Goal: Task Accomplishment & Management: Use online tool/utility

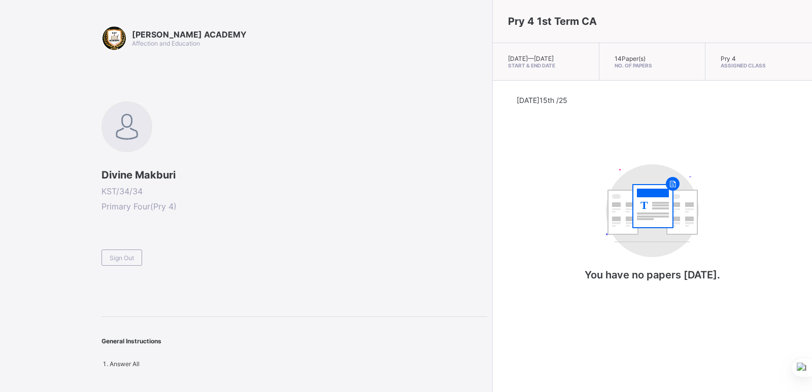
click at [304, 228] on div "Divine Makburi KST/34/34 Primary Four ( Pry 4 ) Sign Out" at bounding box center [295, 184] width 386 height 164
click at [125, 256] on span "Sign Out" at bounding box center [122, 258] width 24 height 8
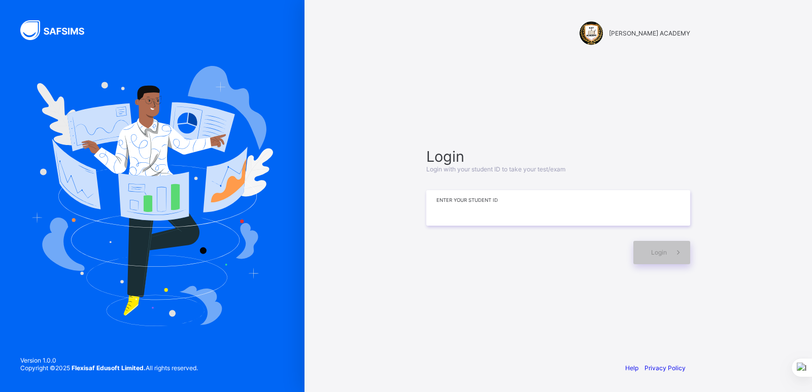
click at [435, 210] on input at bounding box center [558, 208] width 264 height 36
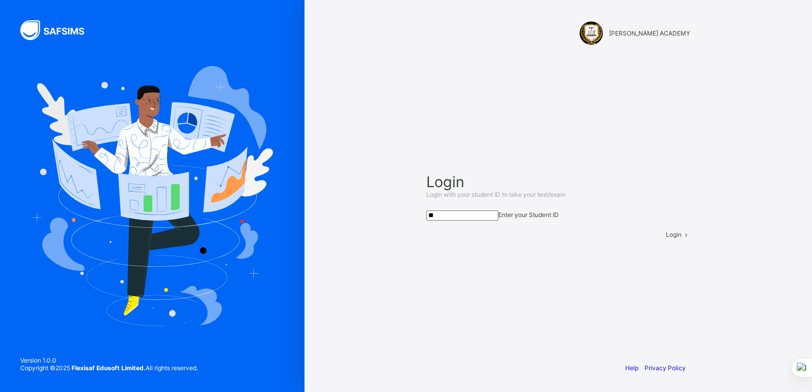
type input "*"
type input "**********"
click at [666, 239] on div "Login" at bounding box center [678, 235] width 24 height 8
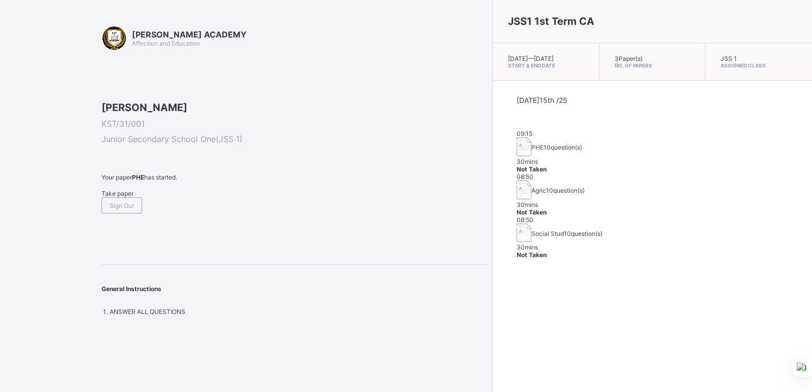
click at [130, 197] on span "Take paper" at bounding box center [118, 194] width 32 height 8
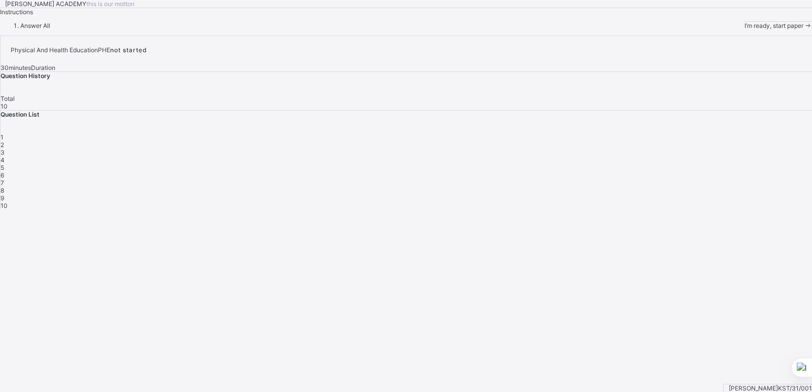
click at [745, 29] on span "I’m ready, start paper" at bounding box center [774, 26] width 59 height 8
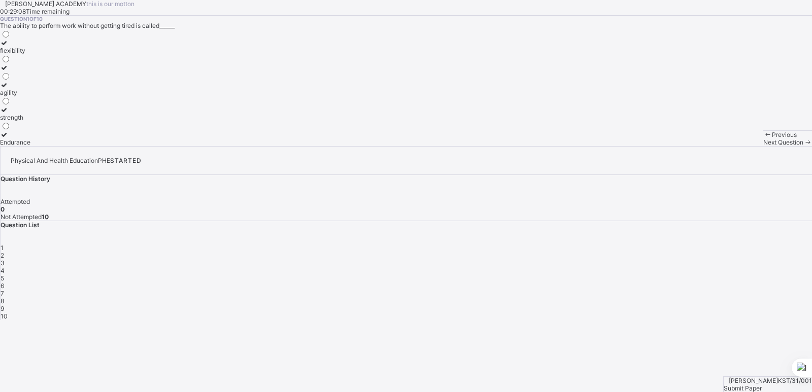
click at [9, 114] on icon at bounding box center [4, 110] width 9 height 8
click at [763, 146] on span "Next Question" at bounding box center [783, 143] width 40 height 8
click at [9, 64] on icon at bounding box center [4, 60] width 9 height 8
click at [763, 146] on span "Next Question" at bounding box center [783, 143] width 40 height 8
click at [9, 72] on icon at bounding box center [4, 68] width 9 height 8
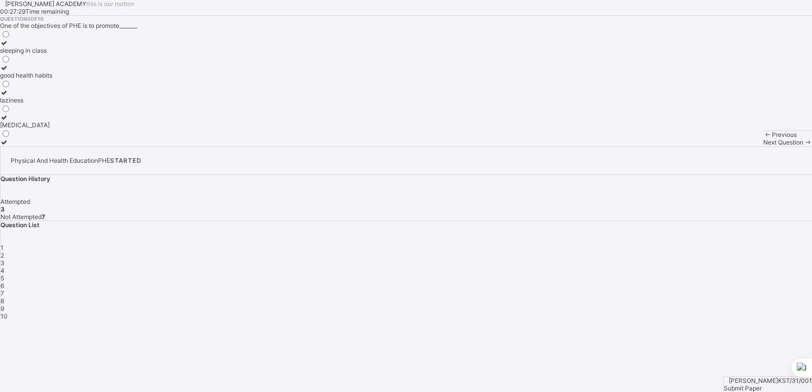
click at [763, 146] on span "Next Question" at bounding box center [783, 143] width 40 height 8
click at [9, 47] on icon at bounding box center [4, 43] width 9 height 8
click at [763, 146] on span "Next Question" at bounding box center [783, 143] width 40 height 8
click at [9, 47] on icon at bounding box center [4, 43] width 9 height 8
click at [763, 146] on span "Next Question" at bounding box center [783, 143] width 40 height 8
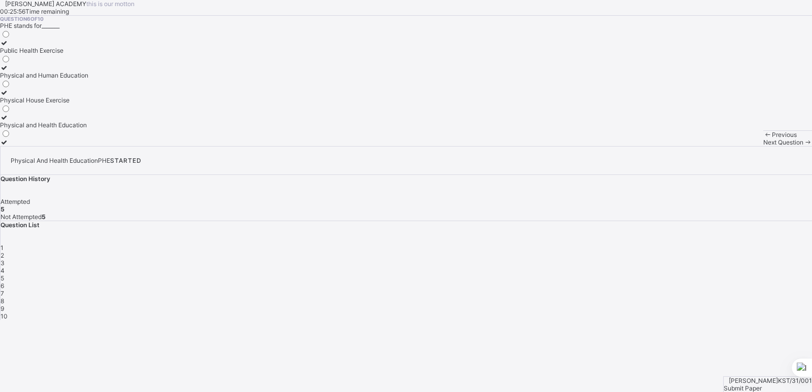
click at [9, 121] on icon at bounding box center [4, 118] width 9 height 8
click at [763, 146] on span "Next Question" at bounding box center [783, 143] width 40 height 8
click at [9, 89] on icon at bounding box center [4, 85] width 9 height 8
click at [763, 146] on div "Next Question" at bounding box center [787, 143] width 49 height 8
click at [9, 139] on icon at bounding box center [4, 135] width 9 height 8
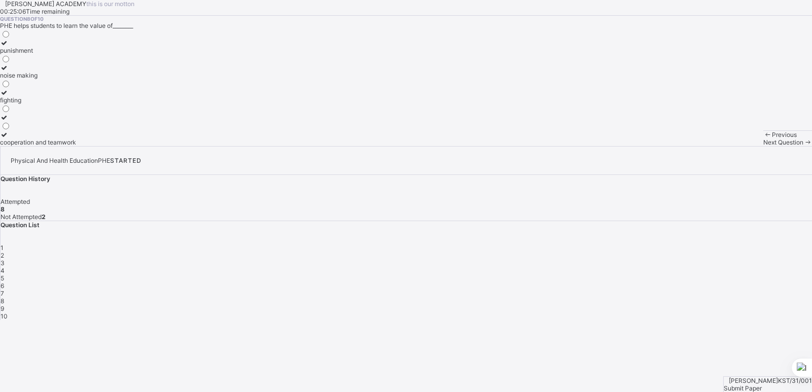
click at [763, 146] on div "Next Question" at bounding box center [787, 143] width 49 height 8
click at [9, 72] on icon at bounding box center [4, 68] width 9 height 8
click at [763, 146] on span "Next Question" at bounding box center [783, 143] width 40 height 8
click at [9, 64] on icon at bounding box center [4, 60] width 9 height 8
click at [762, 385] on span "Submit Paper" at bounding box center [743, 389] width 38 height 8
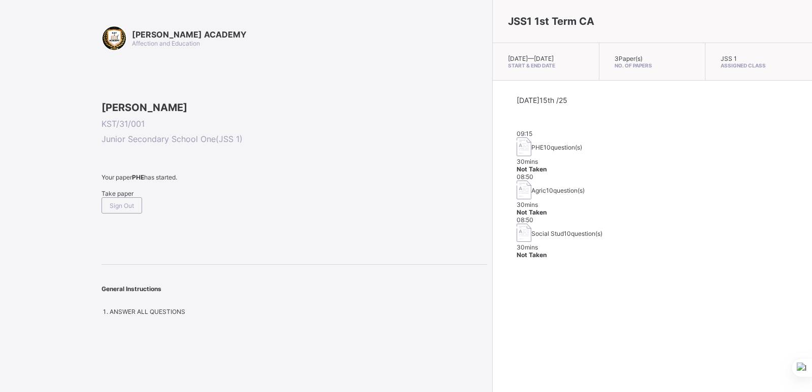
click at [492, 268] on div "JSS1 1st Term CA Wed, Oct 15th 2025 — Wed, Oct 15th 2025 Start & End Date 3 Pap…" at bounding box center [652, 196] width 320 height 392
click at [107, 197] on div "Take paper" at bounding box center [295, 194] width 386 height 8
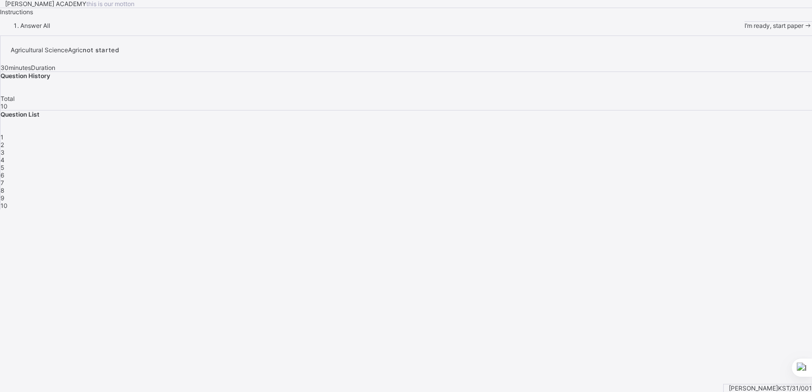
click at [745, 29] on span "I’m ready, start paper" at bounding box center [774, 26] width 59 height 8
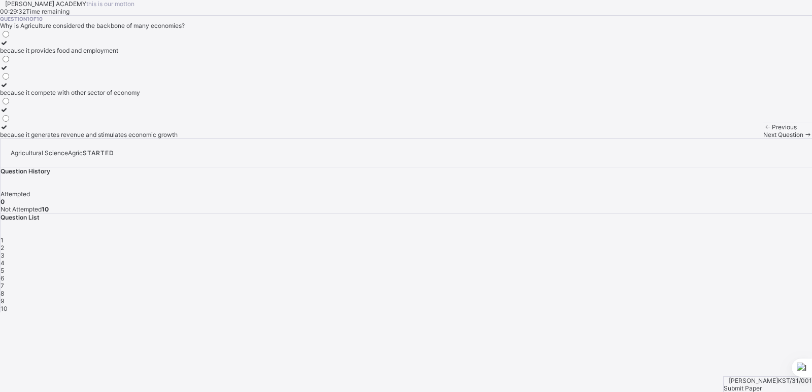
click at [298, 139] on div "because it provides food and employment because it compete with other sector of…" at bounding box center [406, 83] width 812 height 109
click at [9, 89] on icon at bounding box center [4, 85] width 9 height 8
click at [763, 139] on span "Next Question" at bounding box center [783, 135] width 40 height 8
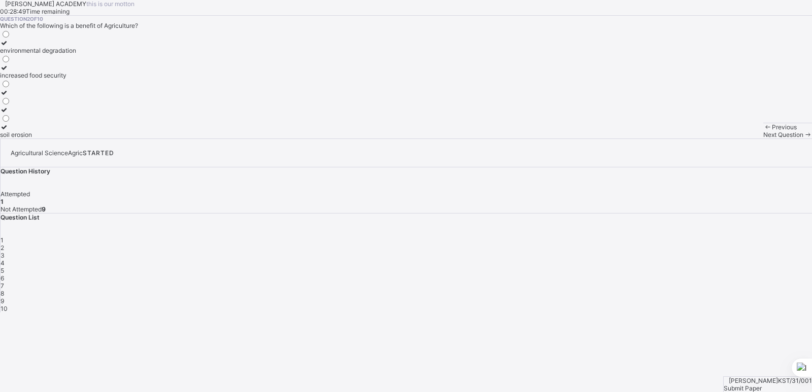
click at [9, 72] on icon at bounding box center [4, 68] width 9 height 8
click at [763, 139] on span "Next Question" at bounding box center [783, 135] width 40 height 8
click at [9, 47] on icon at bounding box center [4, 43] width 9 height 8
click at [763, 139] on span "Next Question" at bounding box center [783, 135] width 40 height 8
click at [9, 89] on icon at bounding box center [4, 85] width 9 height 8
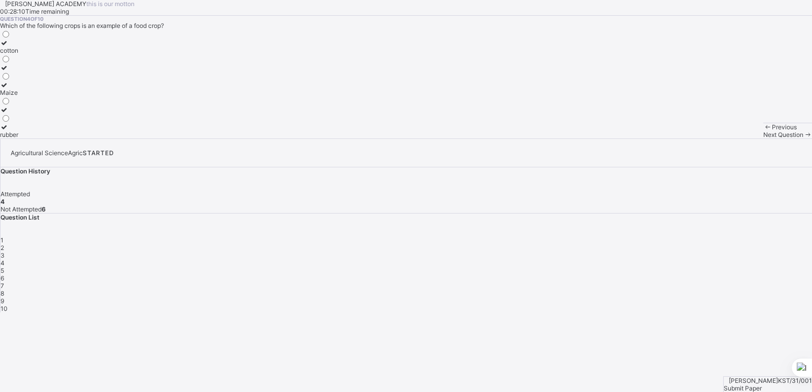
click at [763, 139] on span "Next Question" at bounding box center [783, 135] width 40 height 8
click at [9, 89] on icon at bounding box center [4, 85] width 9 height 8
click at [763, 139] on span "Next Question" at bounding box center [783, 135] width 40 height 8
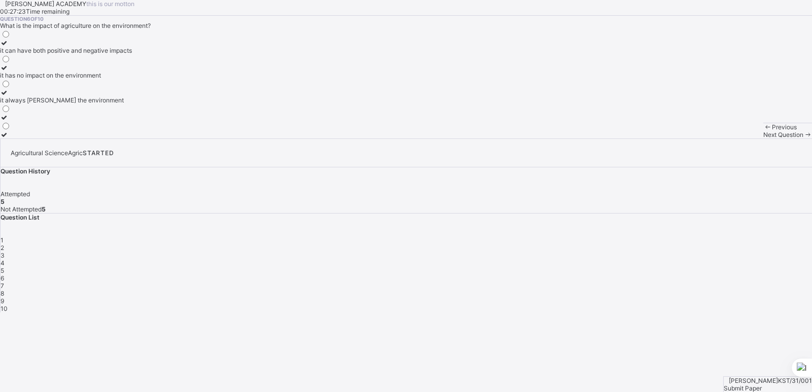
click at [9, 47] on icon at bounding box center [4, 43] width 9 height 8
click at [763, 139] on span "Next Question" at bounding box center [783, 135] width 40 height 8
click at [9, 131] on icon at bounding box center [4, 127] width 9 height 8
click at [763, 139] on span "Next Question" at bounding box center [783, 135] width 40 height 8
click at [9, 72] on icon at bounding box center [4, 68] width 9 height 8
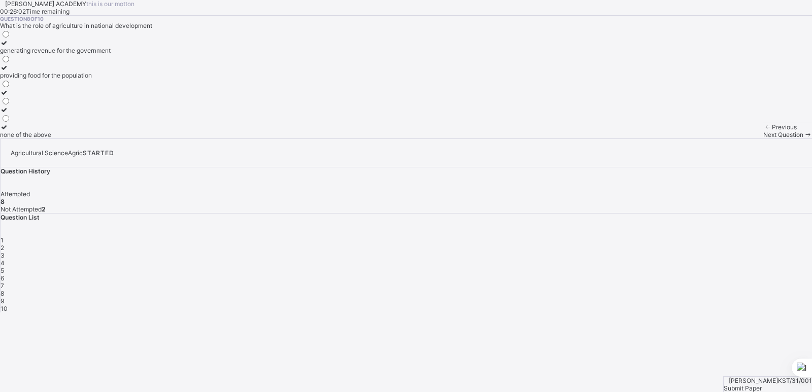
click at [763, 139] on div "Next Question" at bounding box center [787, 135] width 49 height 8
click at [9, 47] on icon at bounding box center [4, 43] width 9 height 8
click at [763, 139] on span "Next Question" at bounding box center [783, 135] width 40 height 8
click at [9, 131] on icon at bounding box center [4, 127] width 9 height 8
click at [763, 385] on div "Submit Paper" at bounding box center [768, 389] width 88 height 8
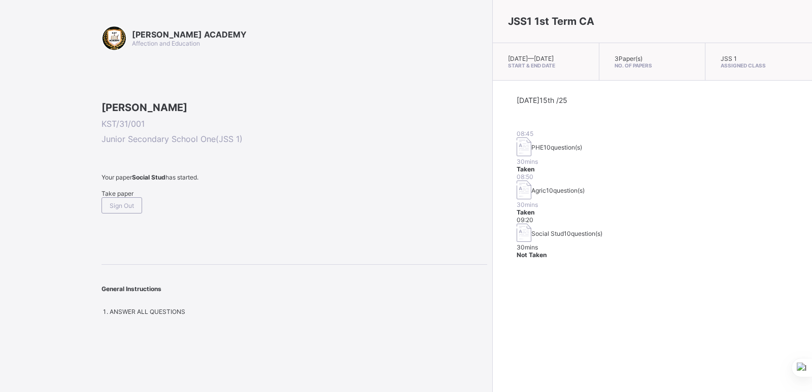
click at [120, 197] on span "Take paper" at bounding box center [118, 194] width 32 height 8
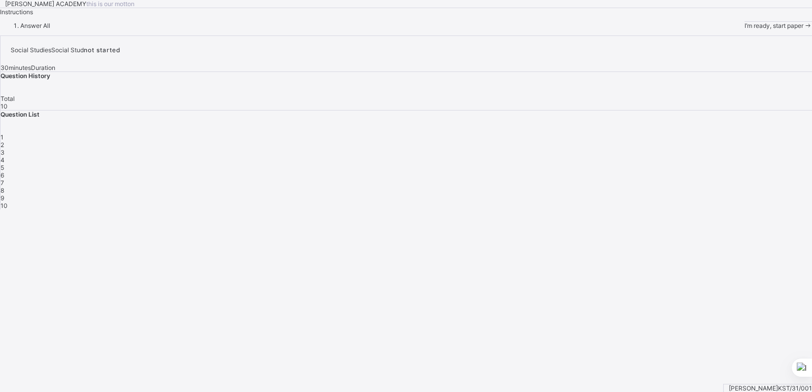
click at [745, 29] on span "I’m ready, start paper" at bounding box center [774, 26] width 59 height 8
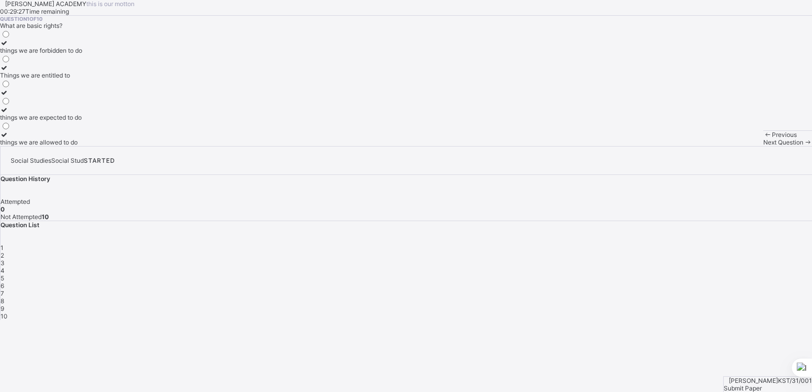
click at [9, 114] on icon at bounding box center [4, 110] width 9 height 8
click at [763, 146] on span "Next Question" at bounding box center [783, 143] width 40 height 8
click at [9, 47] on icon at bounding box center [4, 43] width 9 height 8
click at [763, 146] on span "Next Question" at bounding box center [783, 143] width 40 height 8
click at [9, 96] on icon at bounding box center [4, 93] width 9 height 8
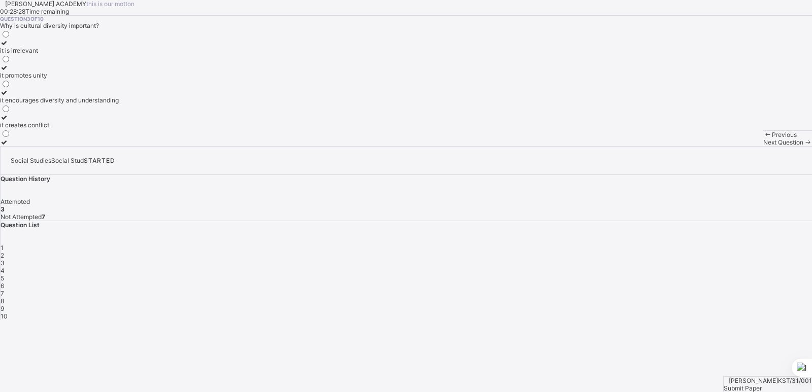
click at [763, 146] on span "Next Question" at bounding box center [783, 143] width 40 height 8
click at [9, 47] on icon at bounding box center [4, 43] width 9 height 8
click at [763, 146] on div "Next Question" at bounding box center [787, 143] width 49 height 8
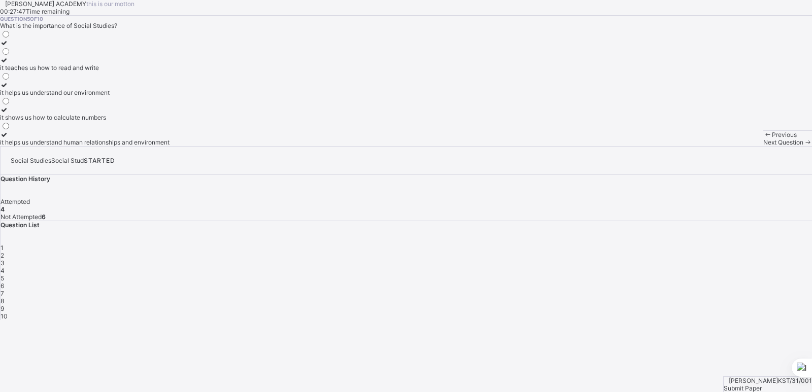
click at [9, 64] on icon at bounding box center [4, 60] width 9 height 8
click at [763, 146] on span "Next Question" at bounding box center [783, 143] width 40 height 8
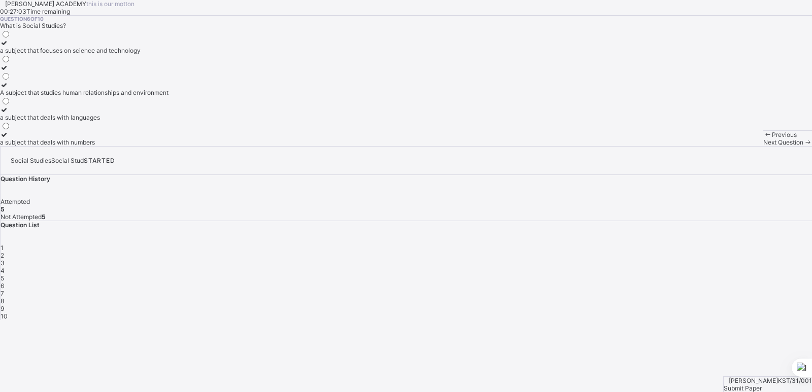
click at [334, 146] on div "Question 6 of 10 What is Social Studies? a subject that focuses on science and …" at bounding box center [406, 81] width 812 height 130
click at [333, 146] on div "Question 6 of 10 What is Social Studies? a subject that focuses on science and …" at bounding box center [406, 81] width 812 height 130
click at [9, 114] on icon at bounding box center [4, 110] width 9 height 8
click at [763, 146] on div "Next Question" at bounding box center [787, 143] width 49 height 8
click at [9, 89] on icon at bounding box center [4, 85] width 9 height 8
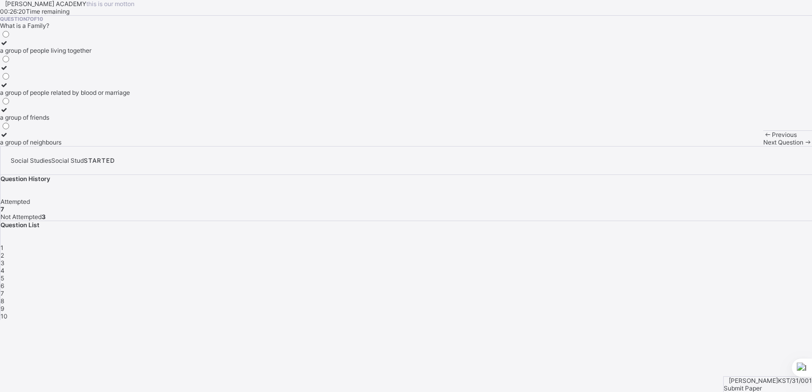
click at [763, 146] on span "Next Question" at bounding box center [783, 143] width 40 height 8
click at [9, 72] on icon at bounding box center [4, 68] width 9 height 8
click at [763, 146] on span "Next Question" at bounding box center [783, 143] width 40 height 8
click at [9, 64] on icon at bounding box center [4, 60] width 9 height 8
click at [763, 146] on span "Next Question" at bounding box center [783, 143] width 40 height 8
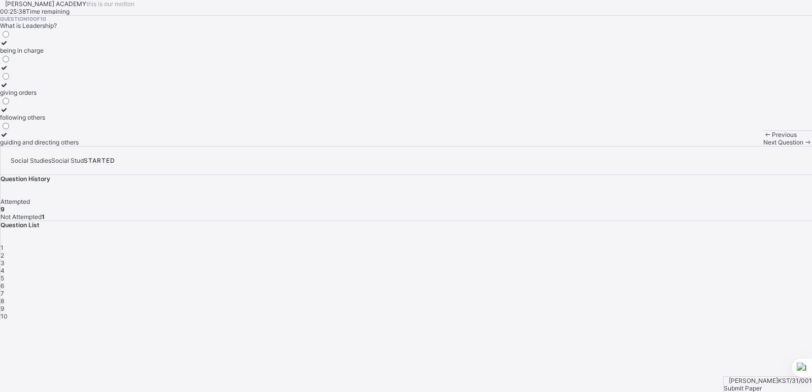
click at [9, 89] on icon at bounding box center [4, 85] width 9 height 8
click at [762, 385] on span "Submit Paper" at bounding box center [743, 389] width 38 height 8
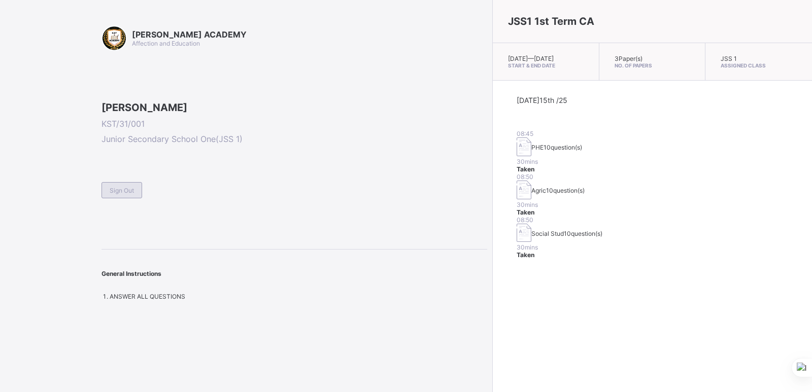
click at [131, 198] on div "Sign Out" at bounding box center [122, 190] width 41 height 16
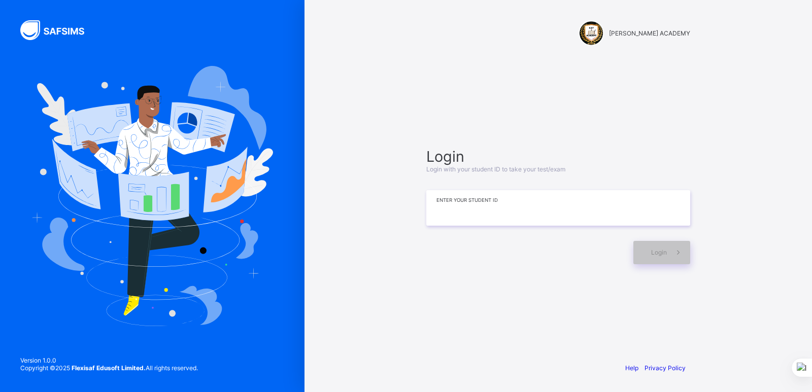
click at [443, 212] on input at bounding box center [558, 208] width 264 height 36
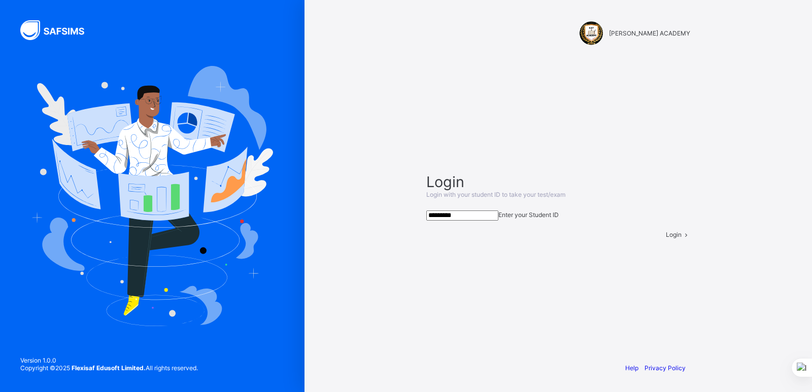
type input "*********"
click at [666, 239] on div "Login" at bounding box center [678, 235] width 24 height 8
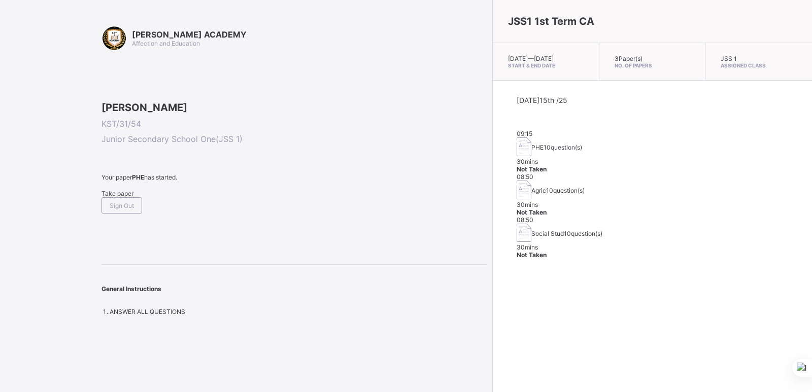
click at [133, 197] on span "Take paper" at bounding box center [118, 194] width 32 height 8
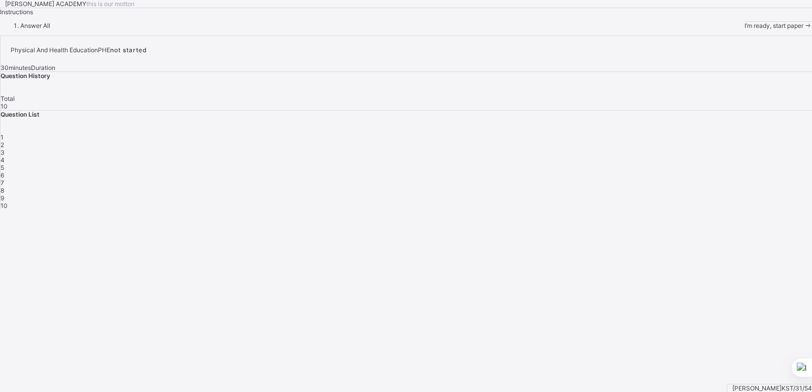
click at [745, 29] on div "I’m ready, start paper" at bounding box center [779, 26] width 68 height 8
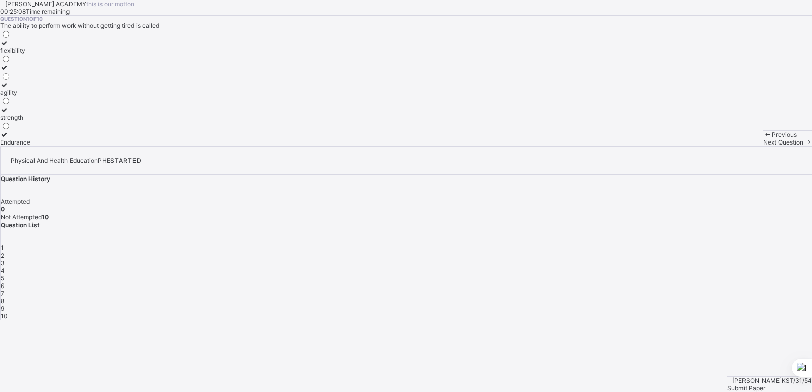
click at [30, 146] on label "Endurance" at bounding box center [15, 138] width 30 height 15
click at [763, 146] on span "Next Question" at bounding box center [783, 143] width 40 height 8
click at [66, 121] on div "improves body strength" at bounding box center [33, 118] width 66 height 8
click at [803, 146] on span at bounding box center [807, 143] width 9 height 8
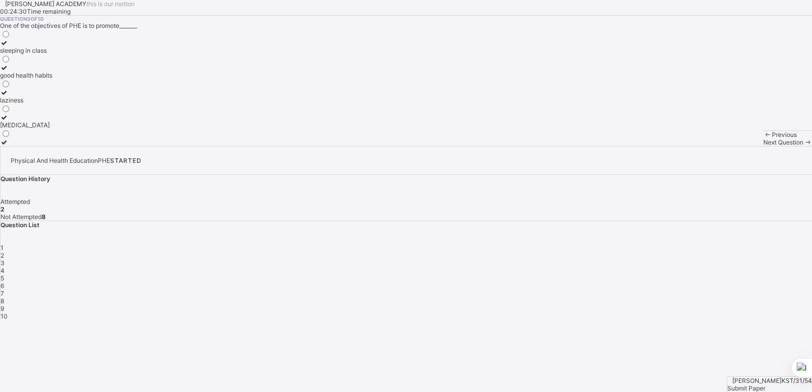
click at [52, 79] on div "good health habits" at bounding box center [26, 76] width 52 height 8
click at [763, 146] on span "Next Question" at bounding box center [783, 143] width 40 height 8
click at [77, 79] on div "develop the body and mind" at bounding box center [38, 76] width 77 height 8
click at [763, 146] on span "Next Question" at bounding box center [783, 143] width 40 height 8
click at [51, 54] on label "cheating in exams" at bounding box center [25, 46] width 51 height 15
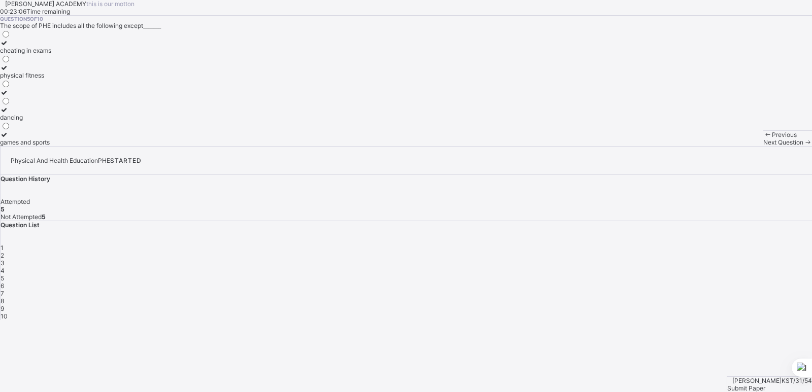
click at [763, 146] on span "Next Question" at bounding box center [783, 143] width 40 height 8
click at [88, 129] on div "Physical and Health Education" at bounding box center [44, 125] width 88 height 8
click at [763, 146] on div "Next Question" at bounding box center [787, 143] width 49 height 8
click at [59, 96] on div "develops fitness" at bounding box center [29, 93] width 59 height 8
click at [763, 146] on span "Next Question" at bounding box center [783, 143] width 40 height 8
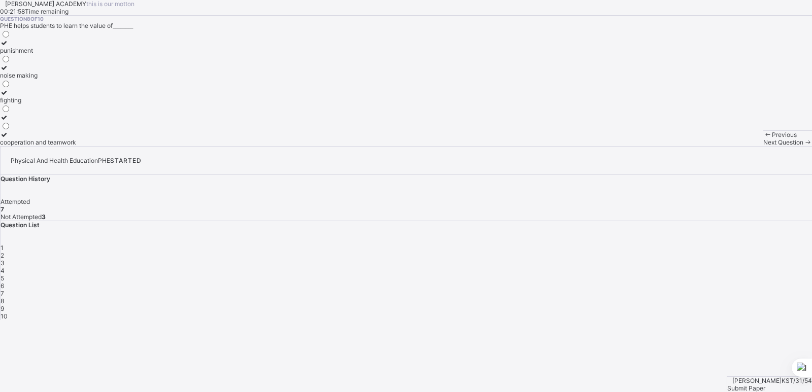
click at [76, 146] on div "cooperation and teamwork" at bounding box center [38, 143] width 76 height 8
click at [763, 146] on span "Next Question" at bounding box center [783, 143] width 40 height 8
click at [109, 79] on div "perform daily activities without fatique" at bounding box center [54, 76] width 109 height 8
click at [763, 146] on span "Next Question" at bounding box center [783, 143] width 40 height 8
click at [55, 72] on div "endure more work" at bounding box center [27, 68] width 55 height 8
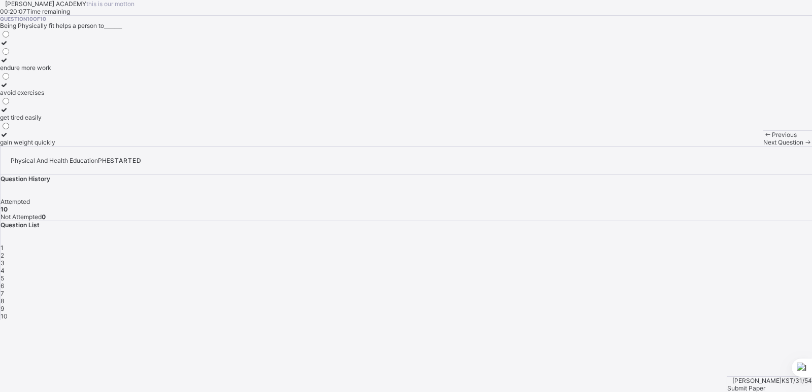
click at [765, 385] on span "Submit Paper" at bounding box center [746, 389] width 38 height 8
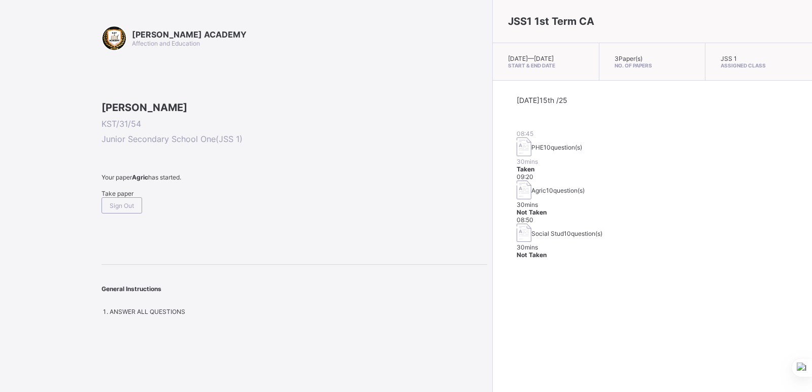
click at [133, 197] on span "Take paper" at bounding box center [118, 194] width 32 height 8
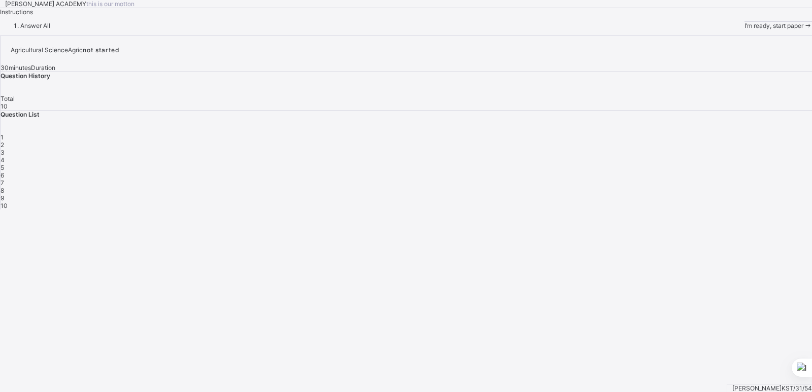
click at [745, 29] on span "I’m ready, start paper" at bounding box center [774, 26] width 59 height 8
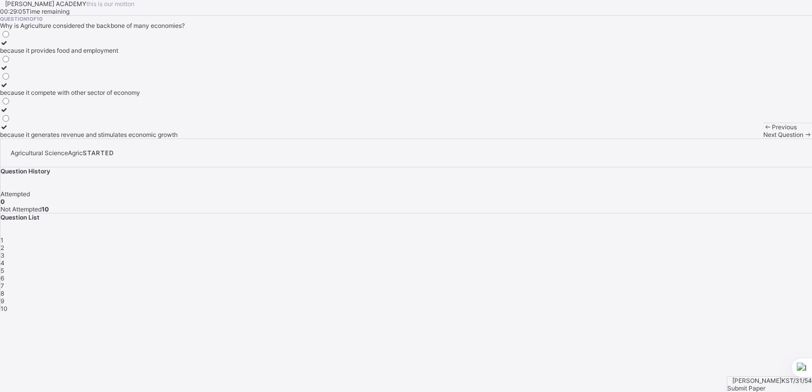
click at [175, 54] on div "because it provides food and employment" at bounding box center [89, 51] width 178 height 8
click at [763, 139] on span "Next Question" at bounding box center [783, 135] width 40 height 8
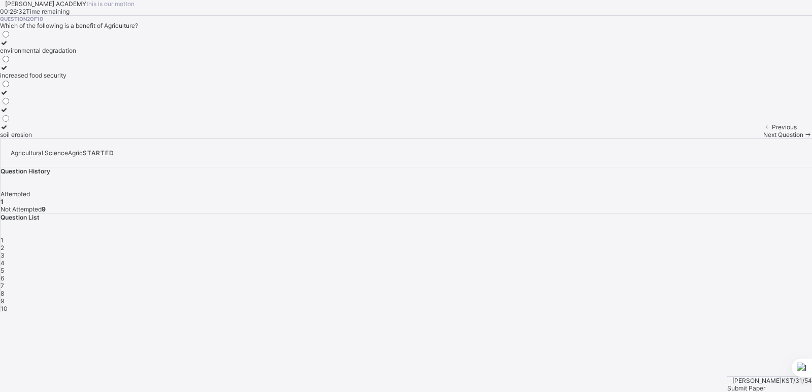
click at [76, 79] on div "increased food security" at bounding box center [38, 76] width 76 height 8
click at [763, 139] on div "Next Question" at bounding box center [787, 135] width 49 height 8
click at [41, 54] on div "manufacturing" at bounding box center [20, 51] width 41 height 8
click at [763, 139] on span "Next Question" at bounding box center [783, 135] width 40 height 8
click at [18, 96] on div "Maize" at bounding box center [9, 93] width 18 height 8
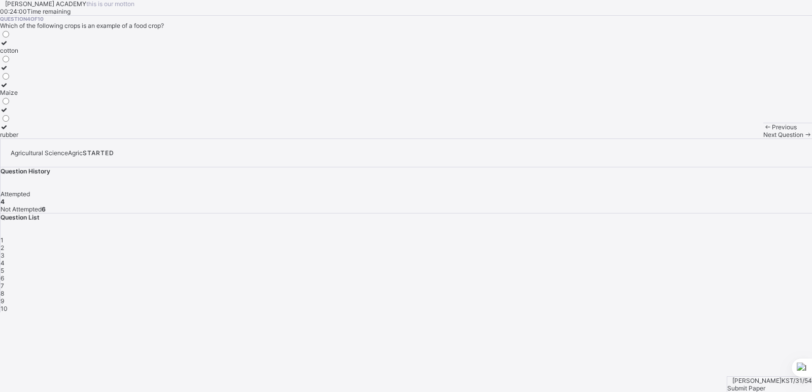
click at [763, 139] on span "Next Question" at bounding box center [783, 135] width 40 height 8
click at [104, 96] on div "providing of food" at bounding box center [52, 93] width 104 height 8
click at [763, 139] on span "Next Question" at bounding box center [783, 135] width 40 height 8
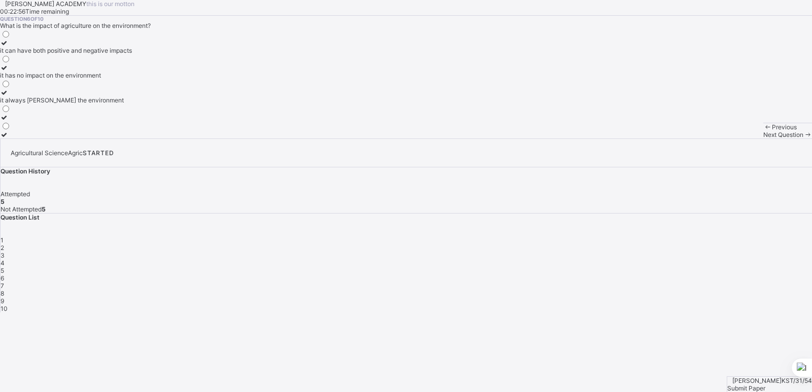
click at [132, 54] on div "it can have both positive and negative impacts" at bounding box center [66, 51] width 132 height 8
click at [763, 139] on div "Next Question" at bounding box center [787, 135] width 49 height 8
click at [105, 114] on label "it reduces economic growth" at bounding box center [52, 105] width 105 height 15
click at [105, 114] on div "it reduces economic growth" at bounding box center [52, 110] width 105 height 8
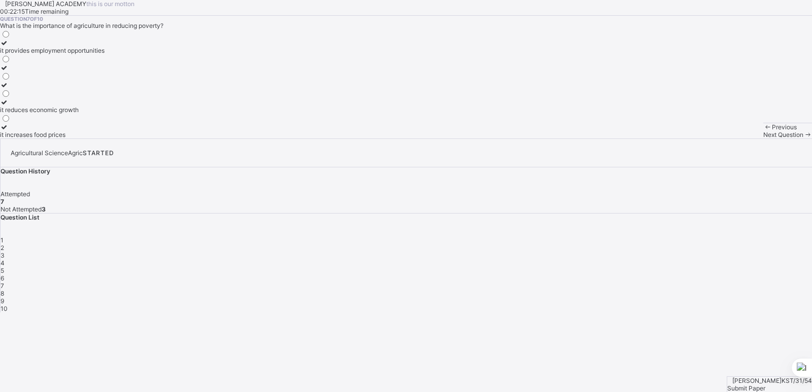
click at [763, 139] on div "Previous Next Question" at bounding box center [787, 131] width 49 height 16
click at [763, 139] on span "Next Question" at bounding box center [783, 135] width 40 height 8
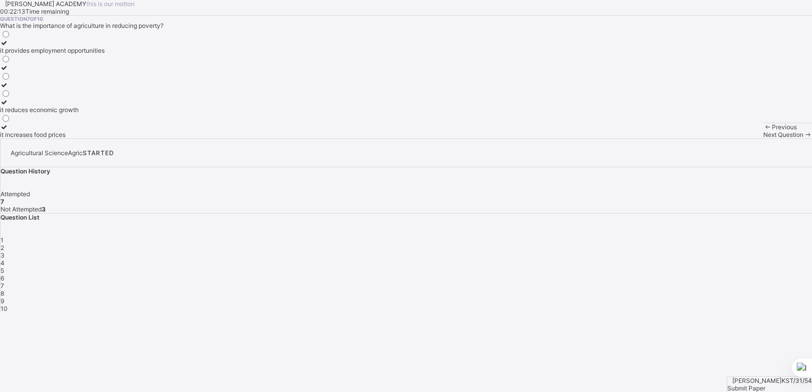
click at [763, 139] on span "Next Question" at bounding box center [783, 135] width 40 height 8
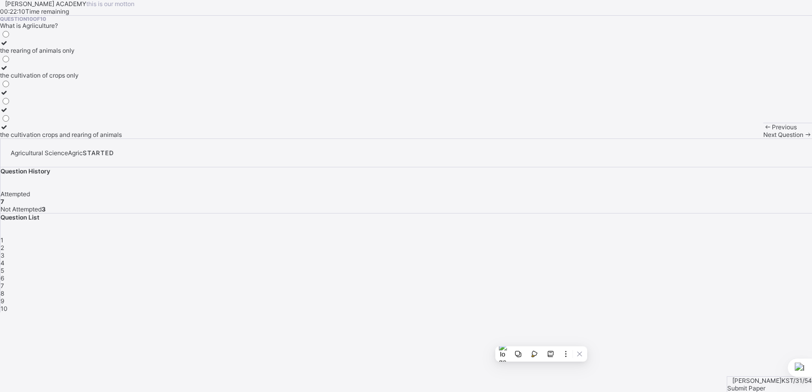
click at [384, 139] on div "Question 10 of 10 What is Agriiculture? the rearing of animals only the cultiva…" at bounding box center [406, 77] width 812 height 123
click at [4, 290] on span "8" at bounding box center [3, 294] width 4 height 8
click at [111, 54] on div "generating revenue for the government" at bounding box center [55, 51] width 111 height 8
click at [803, 139] on span at bounding box center [807, 135] width 9 height 8
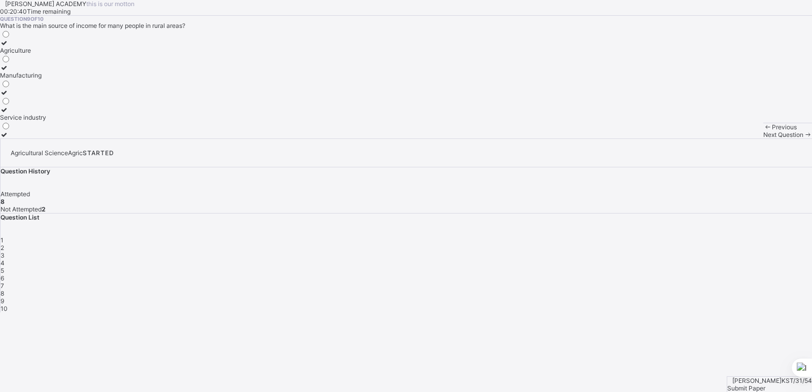
click at [46, 54] on div "Agriculture" at bounding box center [23, 51] width 46 height 8
click at [763, 139] on span "Next Question" at bounding box center [783, 135] width 40 height 8
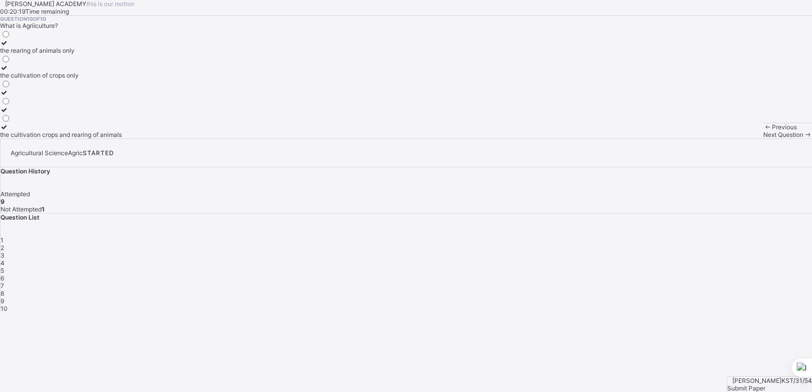
click at [122, 139] on div "the cultivation crops and rearing of animals" at bounding box center [61, 135] width 122 height 8
click at [755, 385] on span "Submit Paper" at bounding box center [746, 389] width 38 height 8
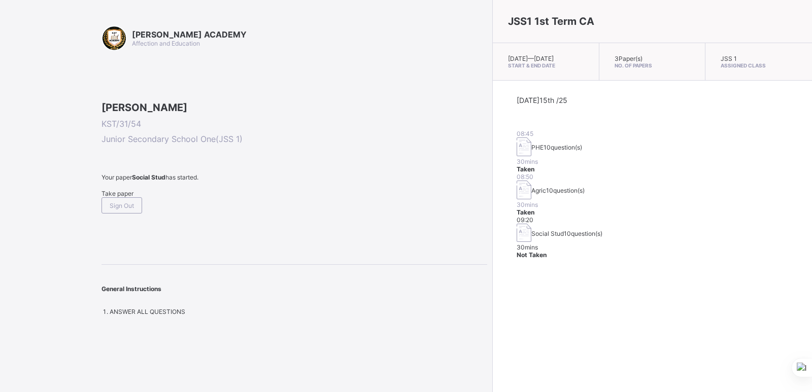
click at [133, 197] on span "Take paper" at bounding box center [118, 194] width 32 height 8
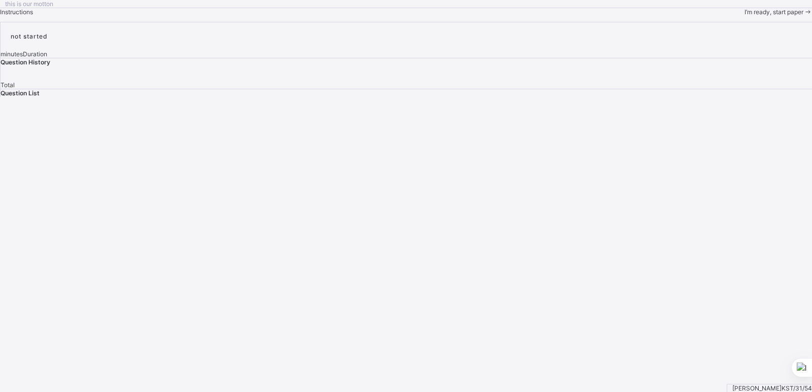
click at [745, 16] on span "I’m ready, start paper" at bounding box center [774, 12] width 59 height 8
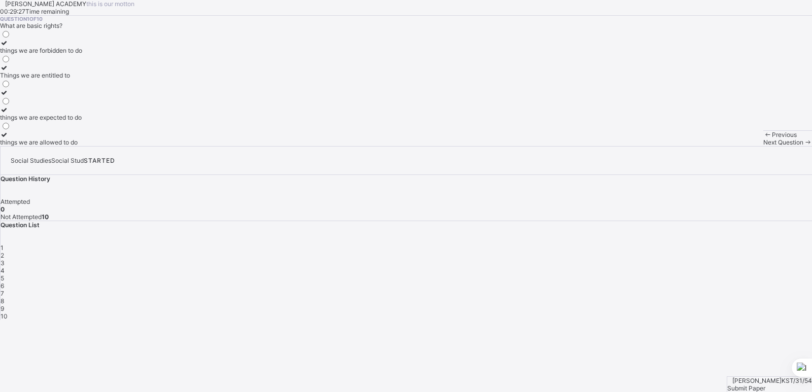
click at [82, 79] on label "Things we are entitled to" at bounding box center [41, 71] width 82 height 15
click at [763, 146] on div "Next Question" at bounding box center [787, 143] width 49 height 8
click at [72, 54] on div "taking care of our duties" at bounding box center [36, 51] width 72 height 8
click at [763, 146] on div "Next Question" at bounding box center [787, 143] width 49 height 8
click at [119, 104] on div "it encourages diversity and understanding" at bounding box center [59, 100] width 119 height 8
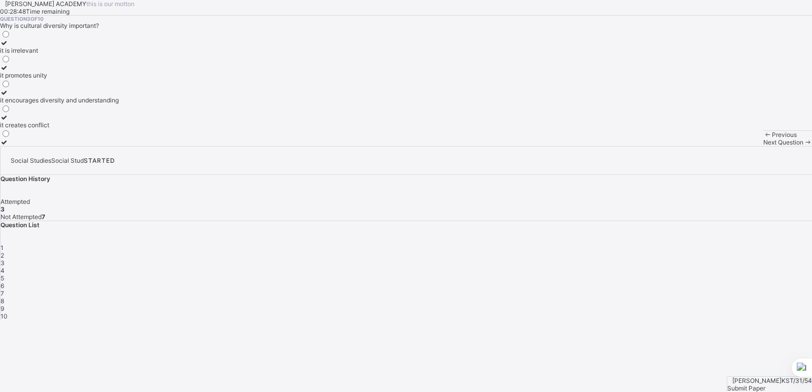
click at [763, 146] on div "Next Question" at bounding box center [787, 143] width 49 height 8
click at [144, 54] on div "improving the quality of life of community members" at bounding box center [72, 51] width 144 height 8
click at [763, 146] on div "Next Question" at bounding box center [787, 143] width 49 height 8
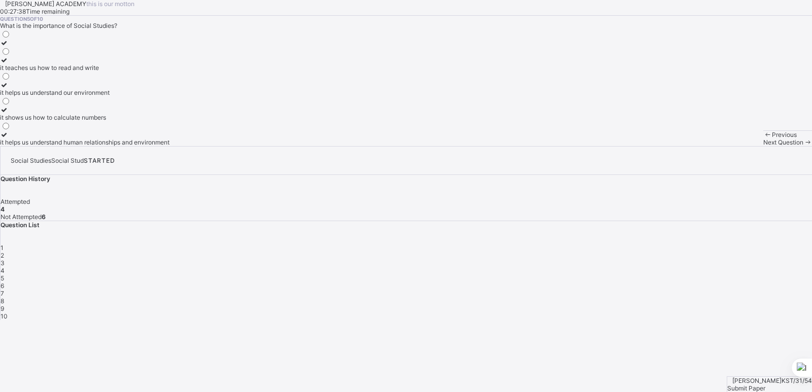
click at [170, 96] on div "it helps us understand our environment" at bounding box center [85, 93] width 170 height 8
click at [763, 146] on span "Next Question" at bounding box center [783, 143] width 40 height 8
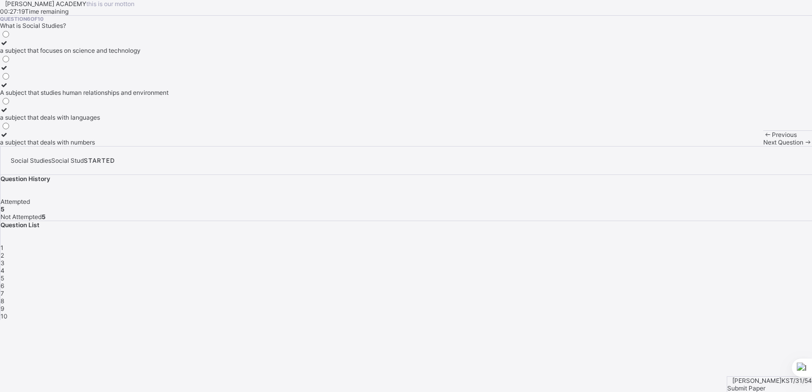
click at [169, 96] on div "A subject that studies human relationships and environment" at bounding box center [84, 93] width 169 height 8
click at [763, 146] on span "Next Question" at bounding box center [783, 143] width 40 height 8
click at [130, 96] on div "a group of people related by blood or marriage" at bounding box center [65, 93] width 130 height 8
click at [763, 146] on span "Next Question" at bounding box center [783, 143] width 40 height 8
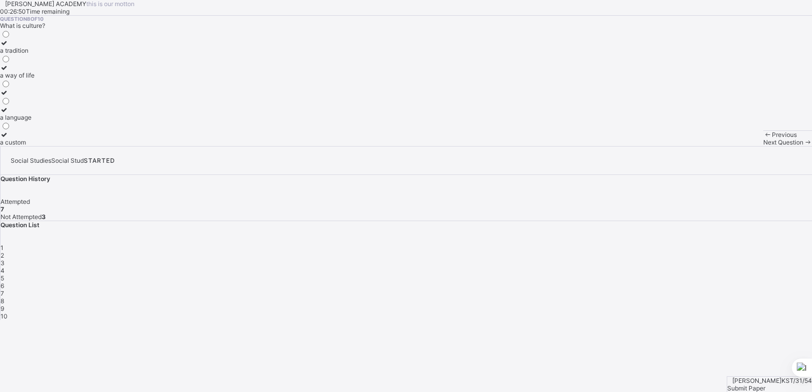
click at [35, 79] on label "a way of life" at bounding box center [17, 71] width 35 height 15
click at [763, 146] on div "Next Question" at bounding box center [787, 143] width 49 height 8
click at [52, 146] on label "flags and anthems" at bounding box center [26, 138] width 52 height 15
click at [763, 146] on div "Previous Next Question" at bounding box center [787, 138] width 49 height 16
click at [763, 146] on div "Next Question" at bounding box center [787, 143] width 49 height 8
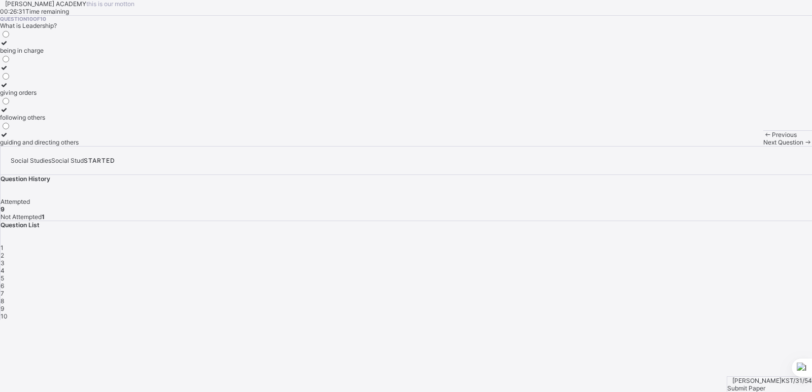
click at [79, 146] on div "guiding and directing others" at bounding box center [39, 143] width 79 height 8
click at [765, 385] on span "Submit Paper" at bounding box center [746, 389] width 38 height 8
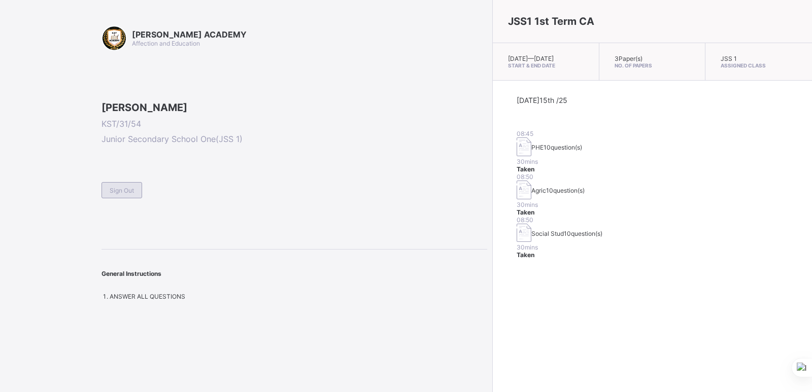
click at [129, 198] on div "Sign Out" at bounding box center [122, 190] width 41 height 16
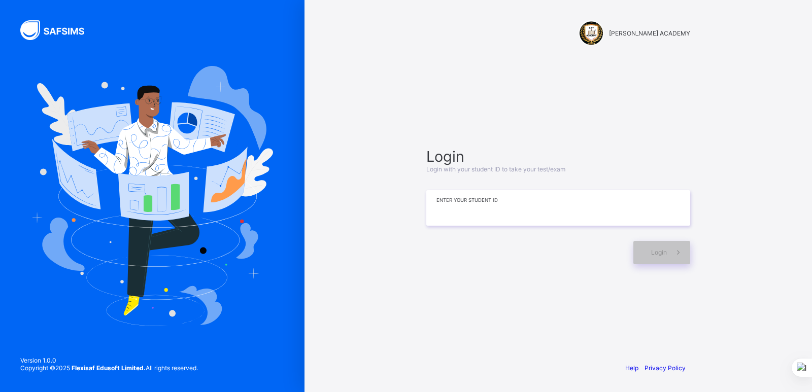
click at [562, 210] on input at bounding box center [558, 208] width 264 height 36
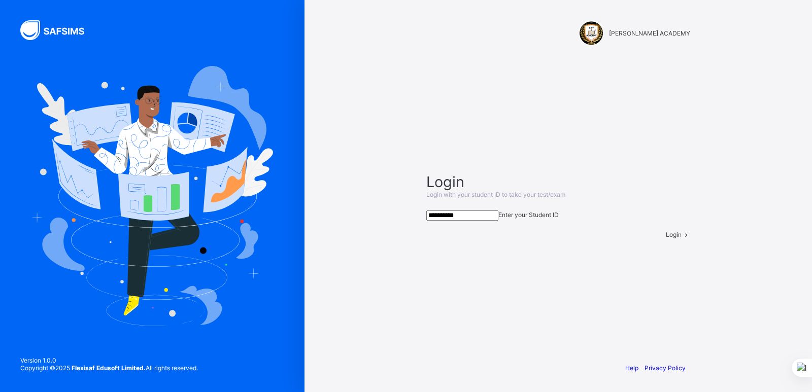
type input "**********"
click at [666, 239] on div "Login" at bounding box center [678, 235] width 24 height 8
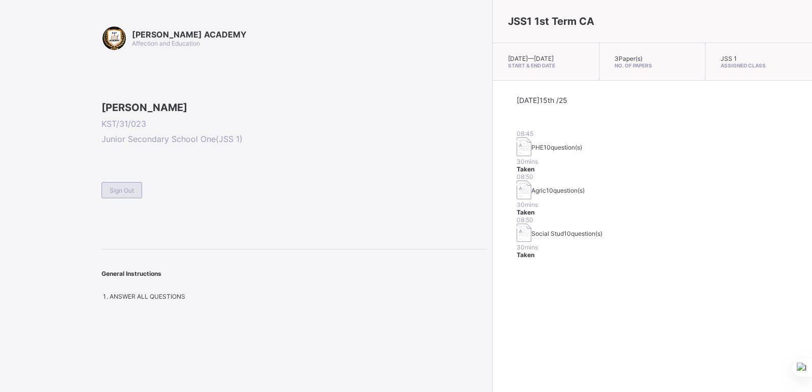
click at [121, 194] on span "Sign Out" at bounding box center [122, 191] width 24 height 8
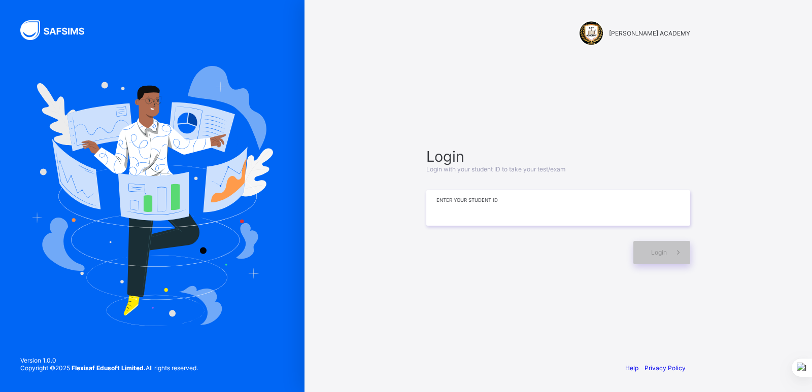
click at [441, 210] on input at bounding box center [558, 208] width 264 height 36
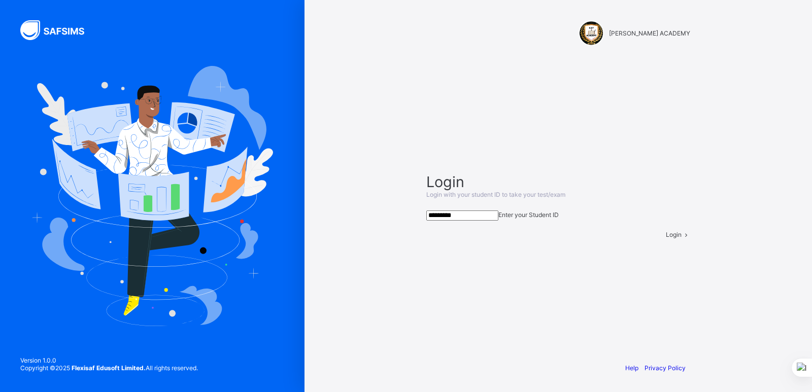
type input "*********"
click at [666, 239] on div "Login" at bounding box center [678, 235] width 24 height 8
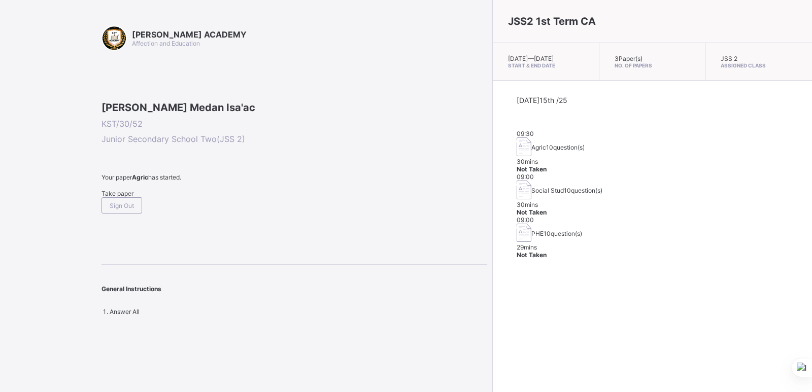
click at [112, 197] on span "Take paper" at bounding box center [118, 194] width 32 height 8
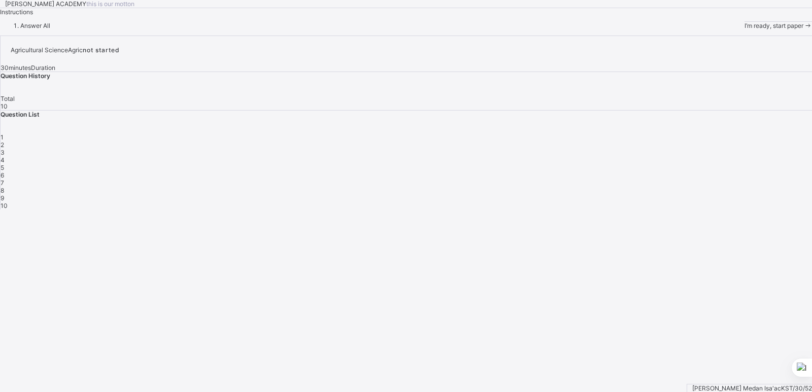
click at [745, 29] on span "I’m ready, start paper" at bounding box center [774, 26] width 59 height 8
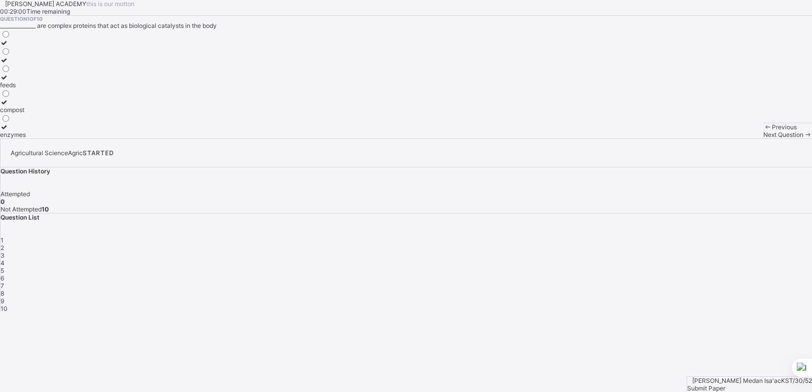
click at [9, 131] on icon at bounding box center [4, 127] width 9 height 8
click at [763, 139] on div "Next Question" at bounding box center [787, 135] width 49 height 8
click at [27, 139] on label "coal tar" at bounding box center [13, 130] width 27 height 15
click at [763, 139] on span "Next Question" at bounding box center [783, 135] width 40 height 8
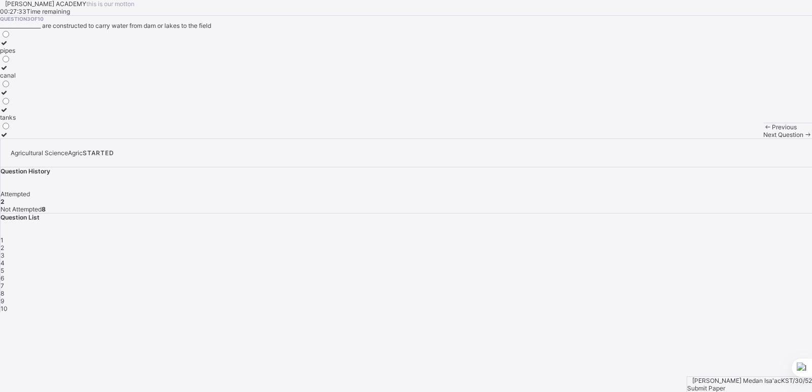
click at [16, 79] on label "canal" at bounding box center [8, 71] width 16 height 15
click at [803, 139] on icon at bounding box center [807, 135] width 9 height 8
click at [9, 131] on icon at bounding box center [4, 127] width 9 height 8
click at [712, 259] on div "4" at bounding box center [407, 263] width 812 height 8
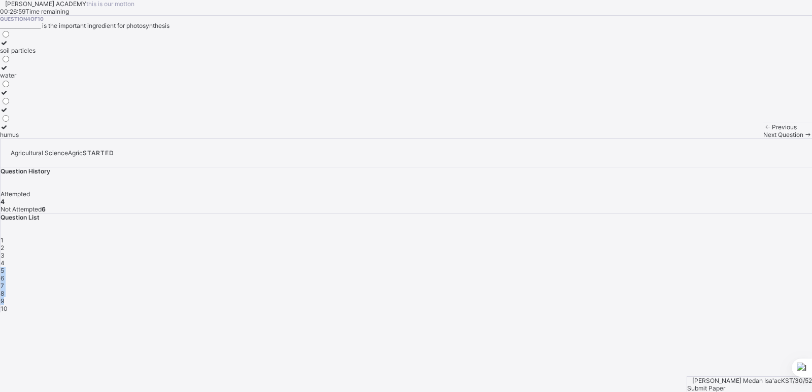
drag, startPoint x: 712, startPoint y: 204, endPoint x: 651, endPoint y: 258, distance: 80.9
click at [651, 258] on div "Agricultural Science Agric STARTED Question History Attempted 4 Not Attempted 6…" at bounding box center [406, 226] width 812 height 174
click at [36, 79] on label "water" at bounding box center [18, 71] width 36 height 15
click at [758, 275] on div "6" at bounding box center [407, 279] width 812 height 8
click at [9, 64] on icon at bounding box center [4, 60] width 9 height 8
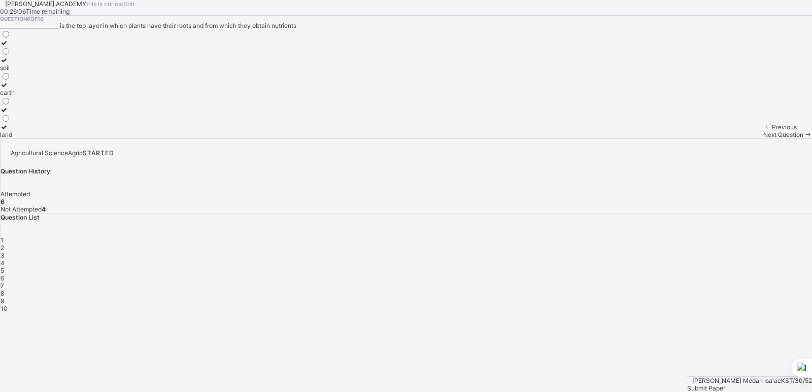
click at [763, 139] on span "Next Question" at bounding box center [783, 135] width 40 height 8
click at [37, 114] on div at bounding box center [18, 110] width 37 height 8
drag, startPoint x: 534, startPoint y: 371, endPoint x: 550, endPoint y: 370, distance: 15.3
click at [763, 139] on span "Next Question" at bounding box center [783, 135] width 40 height 8
click at [803, 139] on span at bounding box center [807, 135] width 9 height 8
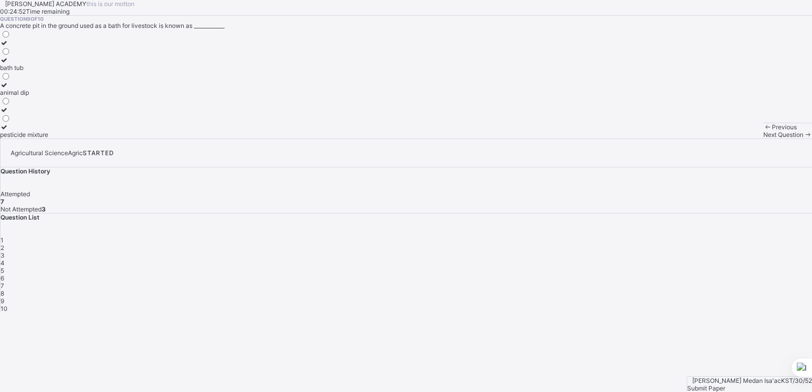
click at [626, 290] on div "8" at bounding box center [407, 294] width 812 height 8
click at [9, 47] on icon at bounding box center [4, 43] width 9 height 8
click at [803, 139] on span at bounding box center [807, 135] width 9 height 8
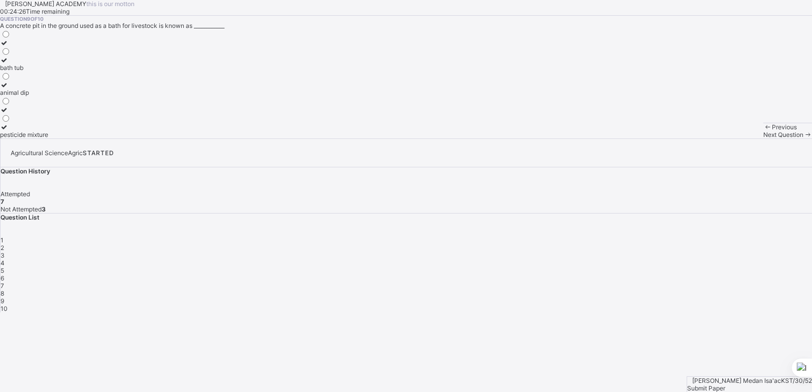
click at [630, 290] on div "8" at bounding box center [407, 294] width 812 height 8
click at [24, 47] on div at bounding box center [12, 43] width 24 height 8
click at [763, 139] on span "Next Question" at bounding box center [783, 135] width 40 height 8
click at [48, 96] on label "animal dip" at bounding box center [24, 88] width 48 height 15
click at [763, 139] on span "Next Question" at bounding box center [783, 135] width 40 height 8
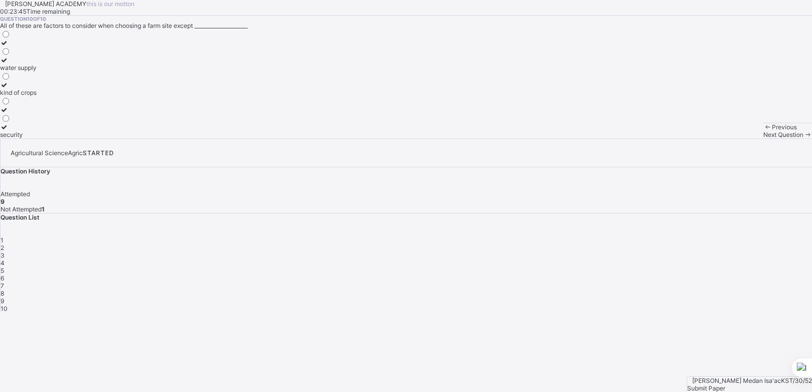
drag, startPoint x: 284, startPoint y: 210, endPoint x: 110, endPoint y: 206, distance: 174.6
click at [110, 139] on div "water supply kind of crops security" at bounding box center [406, 83] width 812 height 109
click at [9, 89] on icon at bounding box center [4, 85] width 9 height 8
click at [763, 385] on div "Submit Paper" at bounding box center [749, 389] width 125 height 8
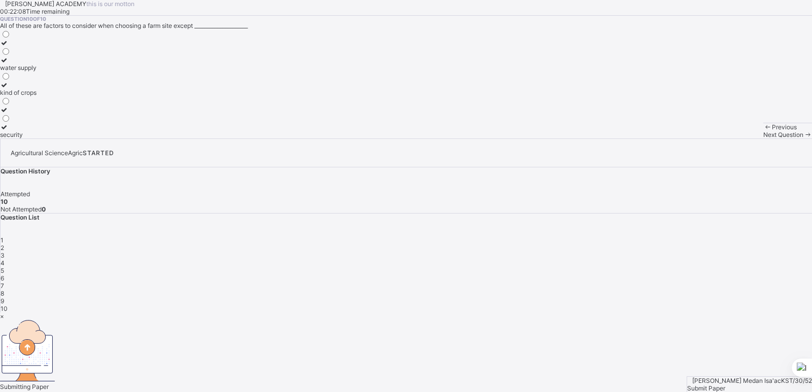
click at [531, 313] on div "×" at bounding box center [406, 317] width 812 height 8
click at [531, 119] on div "Question 10 of 10 All of these are factors to consider when choosing a farm sit…" at bounding box center [406, 77] width 812 height 123
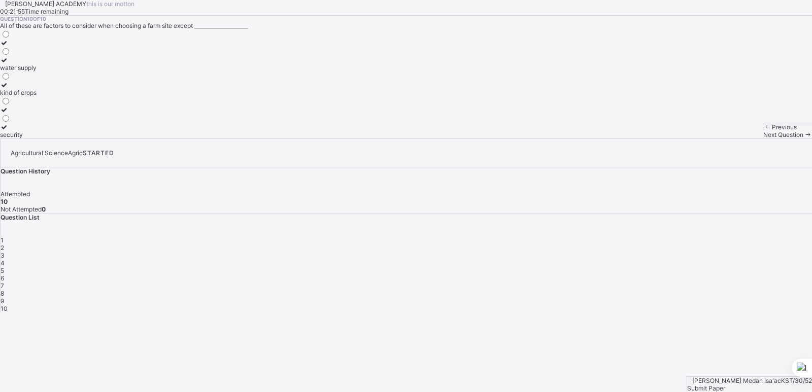
click at [725, 385] on span "Submit Paper" at bounding box center [706, 389] width 38 height 8
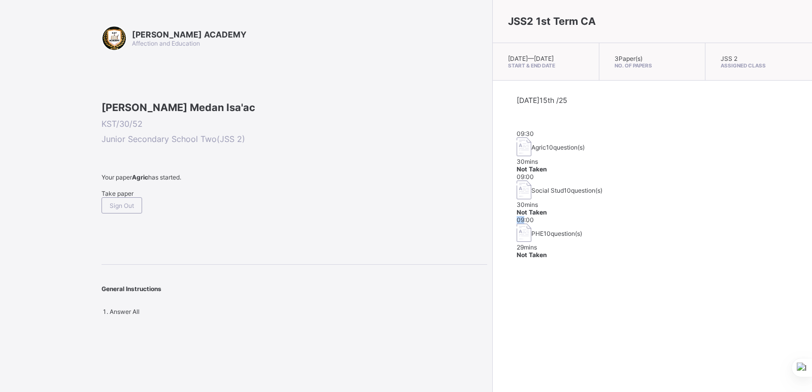
click at [492, 266] on div "JSS2 1st Term CA Wed, Oct 15th 2025 — Wed, Oct 15th 2025 Start & End Date 3 Pap…" at bounding box center [652, 196] width 320 height 392
click at [113, 197] on span "Take paper" at bounding box center [118, 194] width 32 height 8
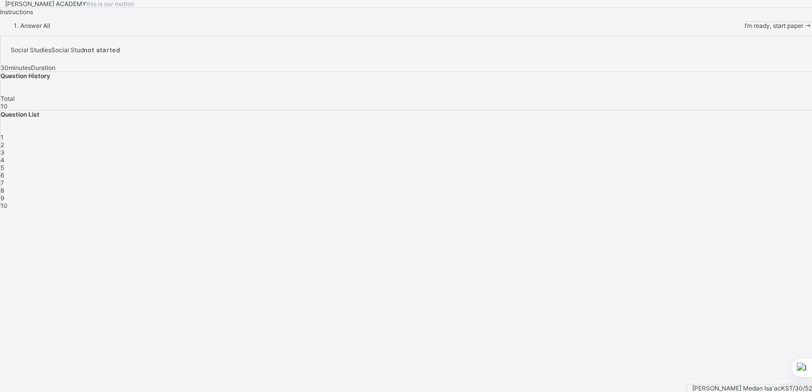
click at [745, 29] on span "I’m ready, start paper" at bounding box center [774, 26] width 59 height 8
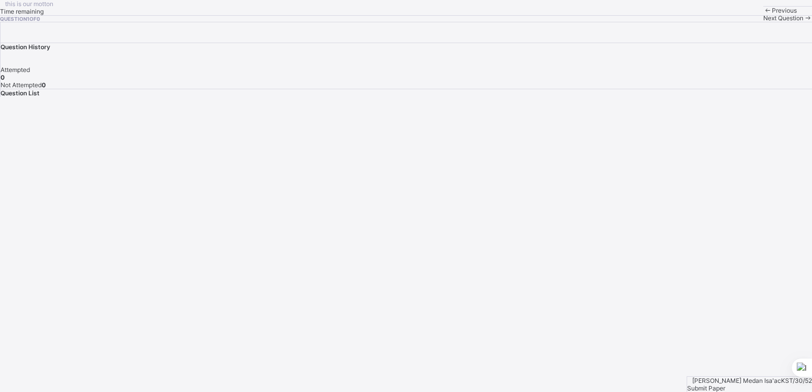
click at [763, 14] on div "Previous" at bounding box center [787, 11] width 49 height 8
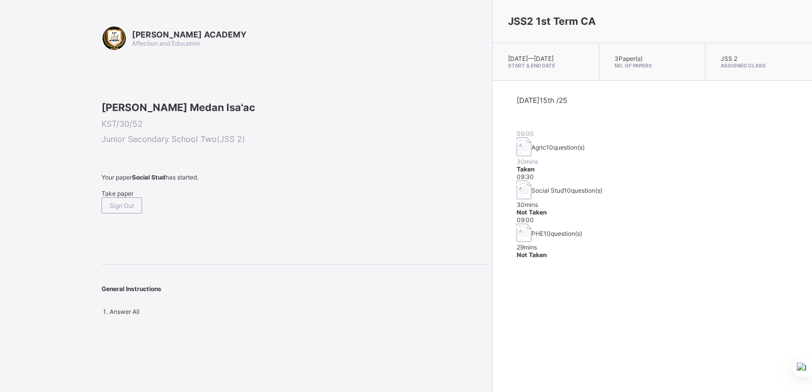
click at [124, 197] on span "Take paper" at bounding box center [118, 194] width 32 height 8
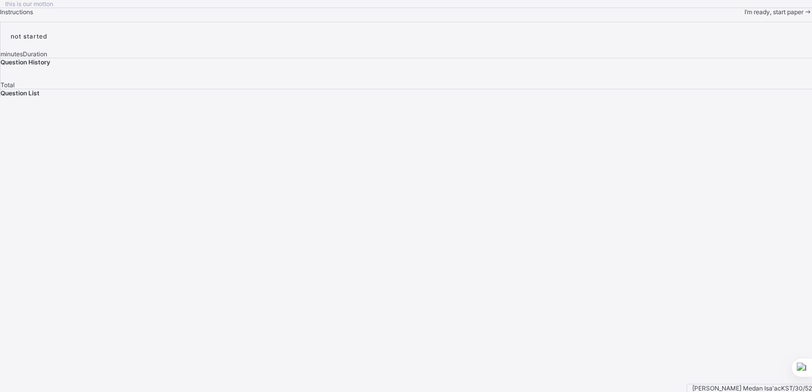
click at [745, 16] on span "I’m ready, start paper" at bounding box center [774, 12] width 59 height 8
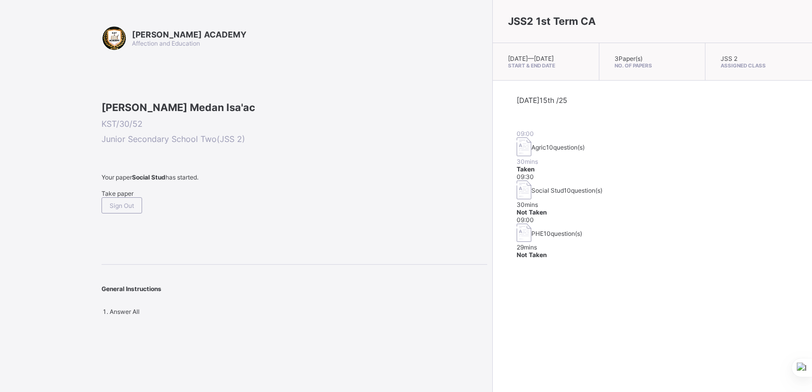
click at [124, 197] on span "Take paper" at bounding box center [118, 194] width 32 height 8
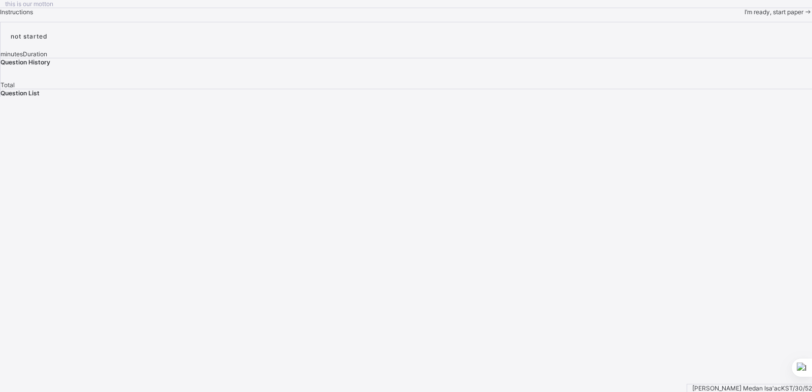
click at [745, 16] on span "I’m ready, start paper" at bounding box center [774, 12] width 59 height 8
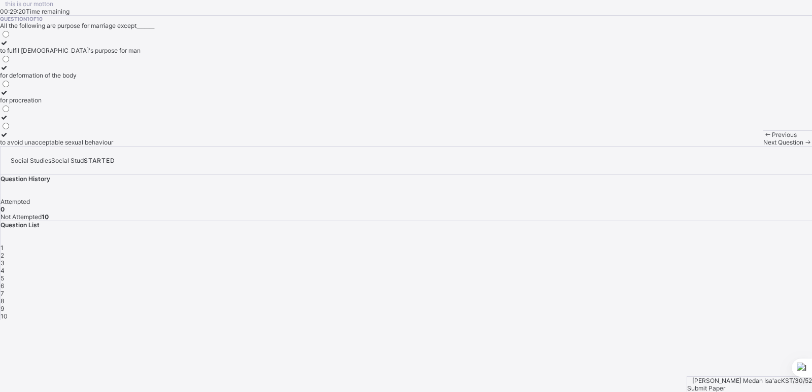
click at [9, 72] on icon at bounding box center [4, 68] width 9 height 8
click at [4, 244] on span "1" at bounding box center [2, 248] width 3 height 8
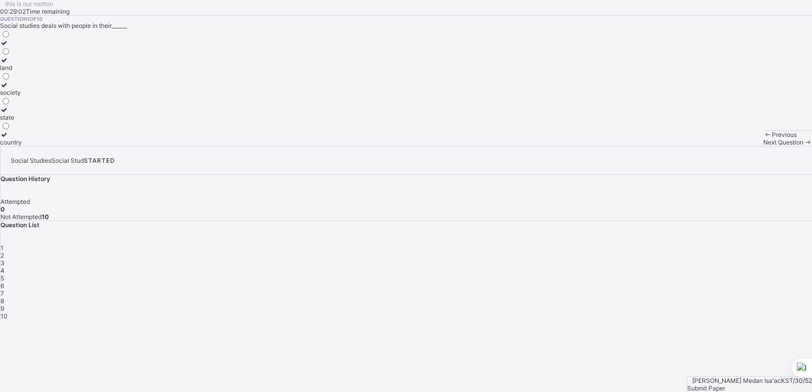
click at [9, 89] on icon at bounding box center [4, 85] width 9 height 8
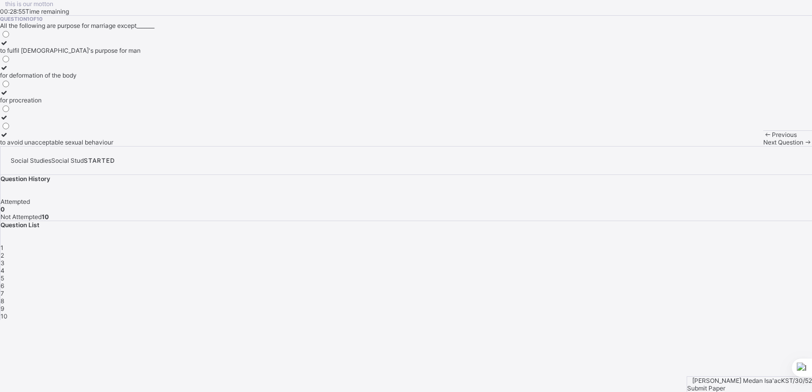
click at [629, 244] on div "1" at bounding box center [407, 248] width 812 height 8
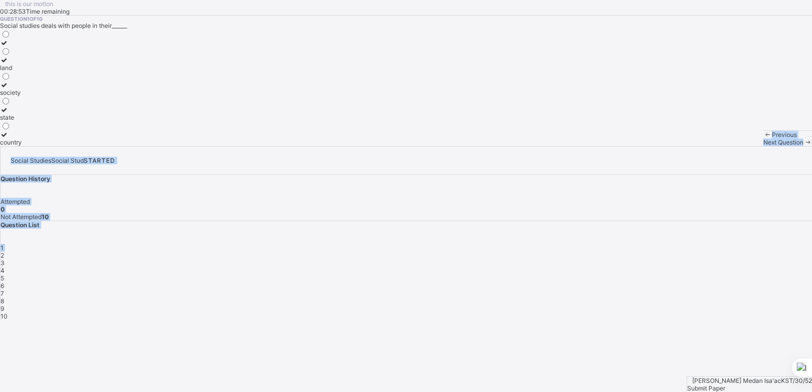
drag, startPoint x: 629, startPoint y: 202, endPoint x: 317, endPoint y: 259, distance: 316.9
click at [317, 259] on div "this is our motton 00:28:53 Time remaining Question 1 of 10 Social studies deal…" at bounding box center [406, 160] width 812 height 320
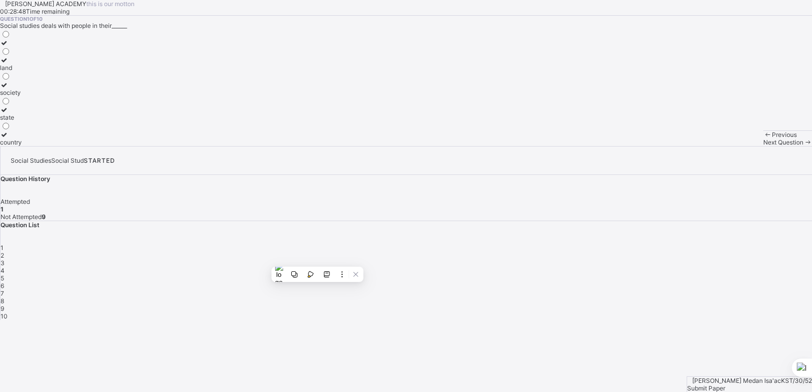
click at [9, 89] on icon at bounding box center [4, 85] width 9 height 8
click at [803, 146] on icon at bounding box center [807, 143] width 9 height 8
click at [9, 72] on icon at bounding box center [4, 68] width 9 height 8
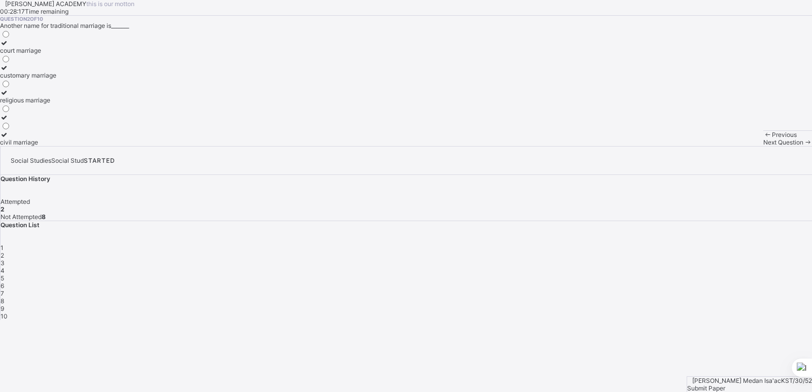
click at [763, 146] on span "Next Question" at bounding box center [783, 143] width 40 height 8
click at [4, 252] on span "2" at bounding box center [3, 256] width 4 height 8
click at [9, 72] on icon at bounding box center [4, 68] width 9 height 8
click at [763, 146] on span "Next Question" at bounding box center [783, 143] width 40 height 8
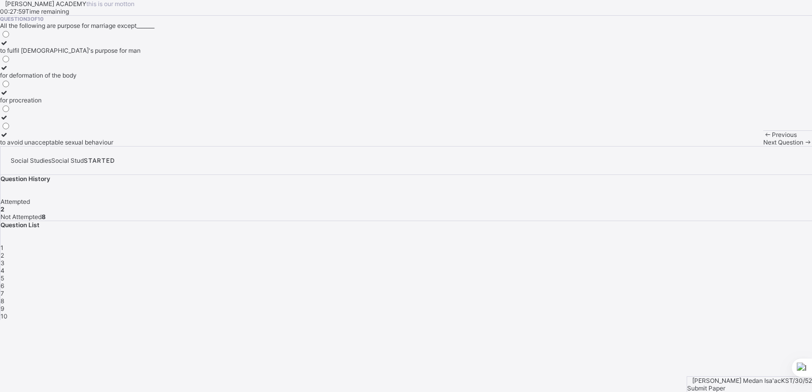
click at [658, 252] on div "2" at bounding box center [407, 256] width 812 height 8
click at [9, 72] on icon at bounding box center [4, 68] width 9 height 8
click at [5, 267] on span "4" at bounding box center [3, 271] width 4 height 8
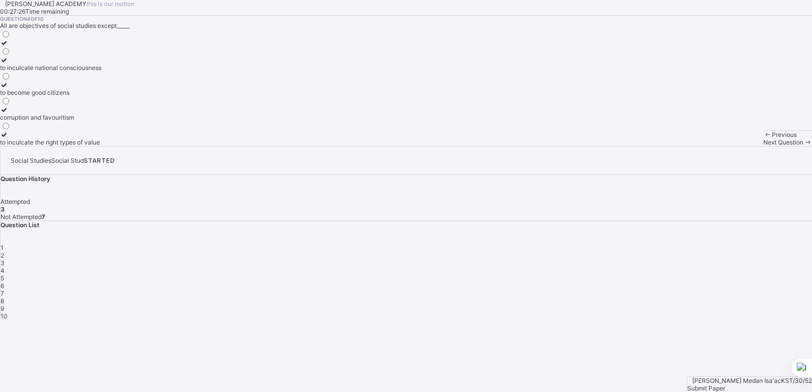
click at [9, 114] on icon at bounding box center [4, 110] width 9 height 8
click at [763, 146] on span "Next Question" at bounding box center [783, 143] width 40 height 8
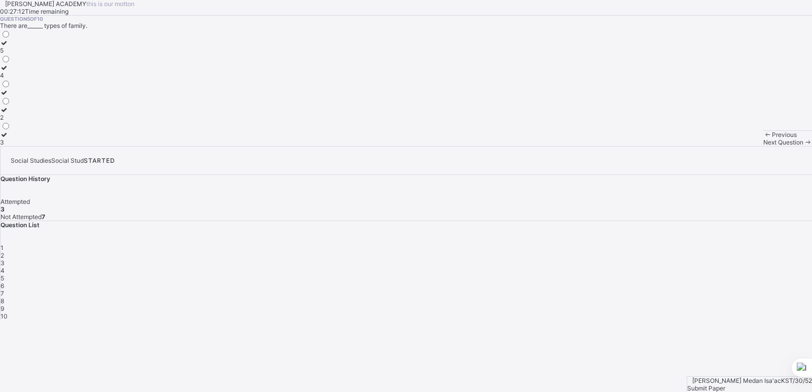
click at [705, 267] on div "4" at bounding box center [407, 271] width 812 height 8
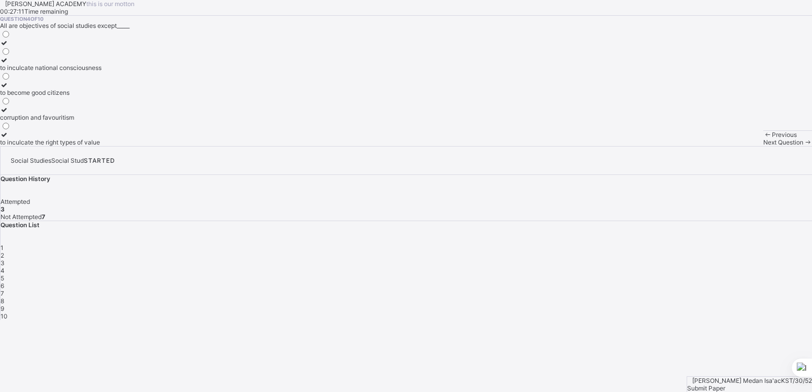
click at [705, 267] on div "4" at bounding box center [407, 271] width 812 height 8
click at [9, 114] on icon at bounding box center [4, 110] width 9 height 8
click at [763, 146] on span "Next Question" at bounding box center [783, 143] width 40 height 8
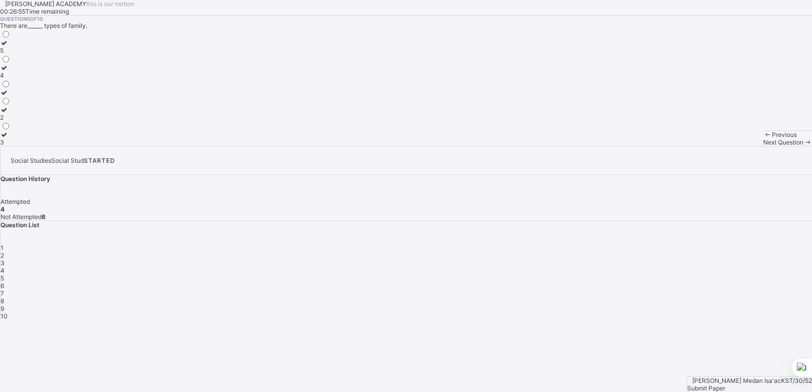
click at [9, 139] on icon at bounding box center [4, 135] width 9 height 8
click at [763, 146] on span "Next Question" at bounding box center [783, 143] width 40 height 8
click at [735, 275] on div "5" at bounding box center [407, 279] width 812 height 8
click at [4, 275] on span "5" at bounding box center [3, 279] width 4 height 8
click at [9, 114] on icon at bounding box center [4, 110] width 9 height 8
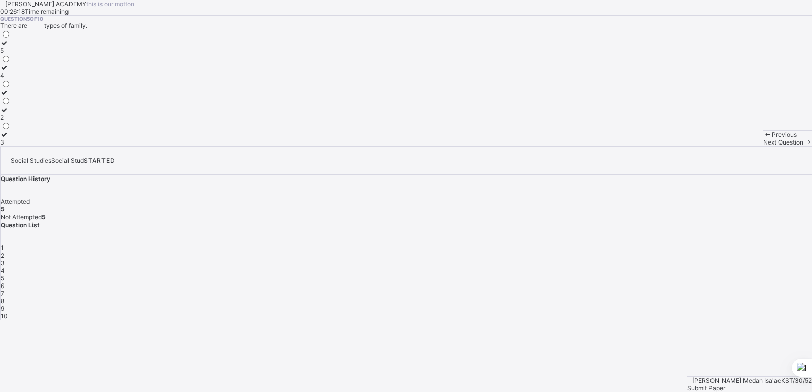
click at [4, 282] on span "6" at bounding box center [3, 286] width 4 height 8
click at [9, 96] on icon at bounding box center [4, 93] width 9 height 8
click at [763, 146] on span "Next Question" at bounding box center [783, 143] width 40 height 8
click at [4, 282] on span "6" at bounding box center [3, 286] width 4 height 8
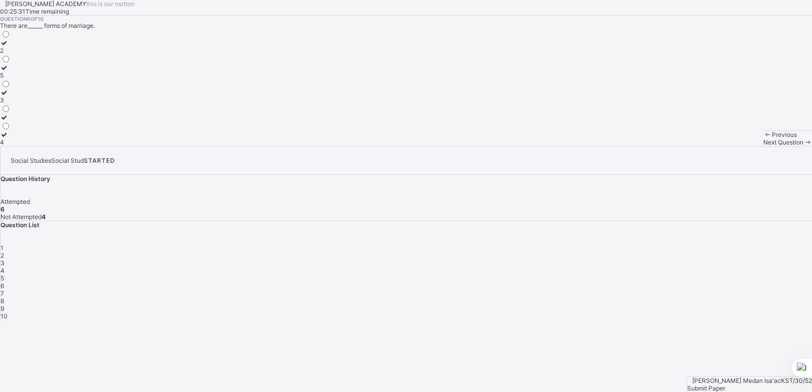
click at [9, 96] on icon at bounding box center [4, 93] width 9 height 8
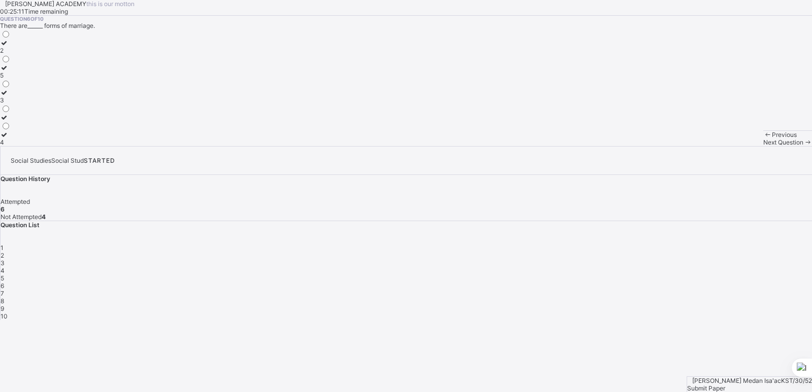
click at [790, 290] on div "7" at bounding box center [407, 294] width 812 height 8
click at [9, 47] on icon at bounding box center [4, 43] width 9 height 8
click at [4, 297] on span "8" at bounding box center [3, 301] width 4 height 8
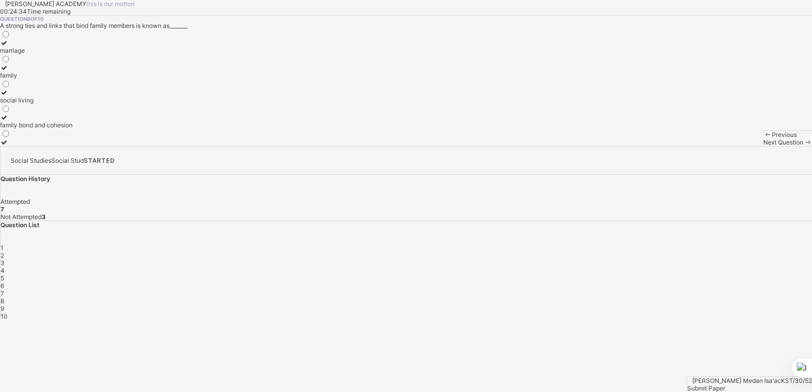
click at [9, 121] on icon at bounding box center [4, 118] width 9 height 8
click at [4, 305] on span "9" at bounding box center [3, 309] width 4 height 8
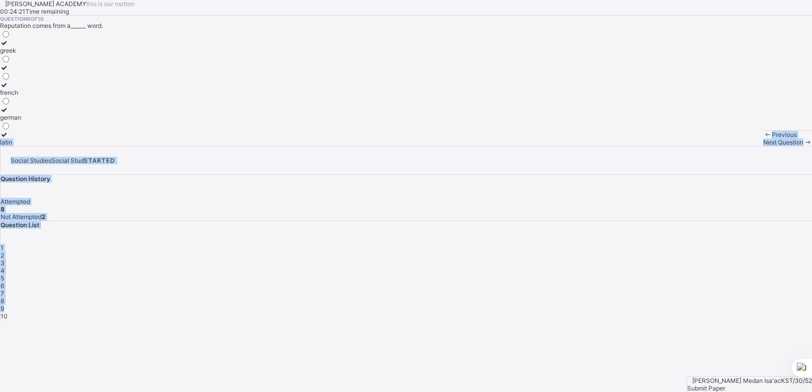
drag, startPoint x: 655, startPoint y: 222, endPoint x: 367, endPoint y: 238, distance: 288.2
click at [367, 238] on div "KAY ACADEMY this is our motton 00:24:21 Time remaining Question 9 of 10 Reputat…" at bounding box center [406, 160] width 812 height 320
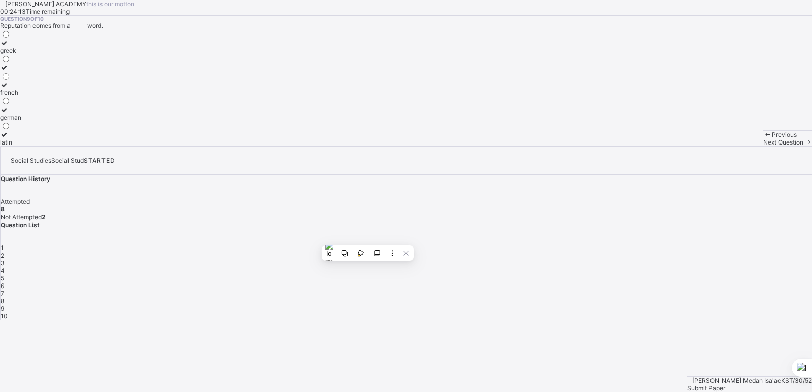
click at [9, 47] on icon at bounding box center [4, 43] width 9 height 8
click at [8, 313] on span "10" at bounding box center [4, 317] width 7 height 8
click at [4, 305] on span "9" at bounding box center [3, 309] width 4 height 8
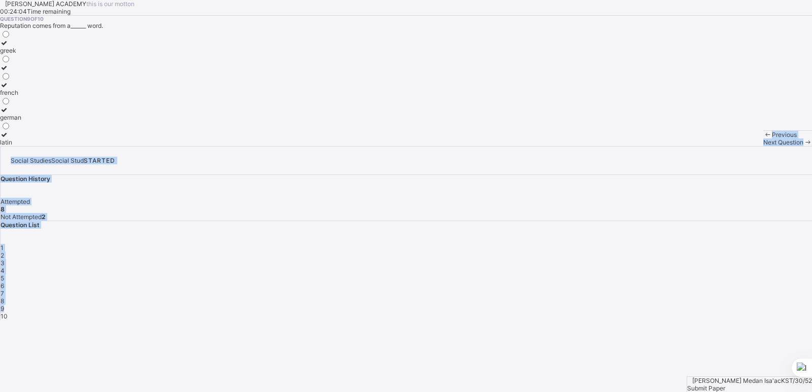
drag, startPoint x: 655, startPoint y: 225, endPoint x: 305, endPoint y: 308, distance: 359.8
click at [305, 308] on div "KAY ACADEMY this is our motton 00:24:04 Time remaining Question 9 of 10 Reputat…" at bounding box center [406, 160] width 812 height 320
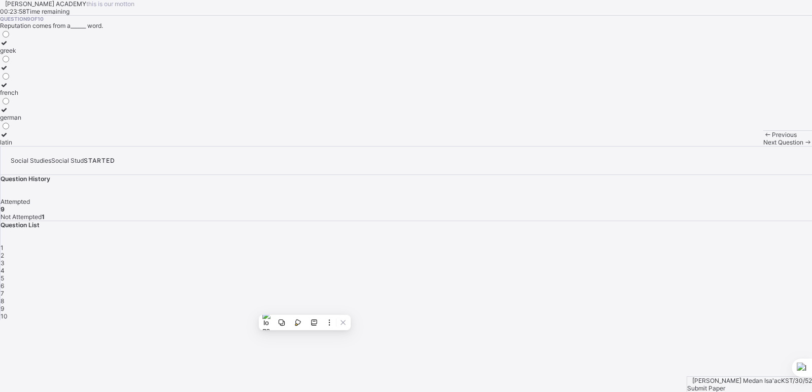
click at [9, 47] on icon at bounding box center [4, 43] width 9 height 8
click at [8, 313] on span "10" at bounding box center [4, 317] width 7 height 8
click at [9, 64] on icon at bounding box center [4, 60] width 9 height 8
drag, startPoint x: 60, startPoint y: 178, endPoint x: 414, endPoint y: 229, distance: 357.5
click at [414, 146] on div "Question 10 of 10 All the following are advantages of living together in the fa…" at bounding box center [406, 81] width 812 height 130
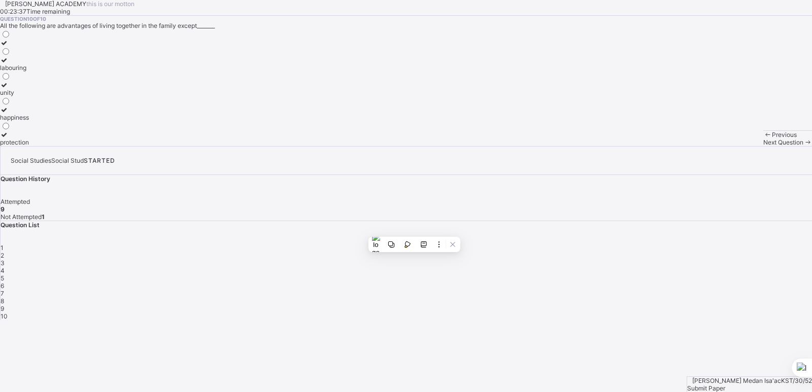
click at [766, 377] on div "Shephard Medan Isa'ac KST/30/52 Submit Paper" at bounding box center [749, 385] width 125 height 16
click at [725, 385] on span "Submit Paper" at bounding box center [706, 389] width 38 height 8
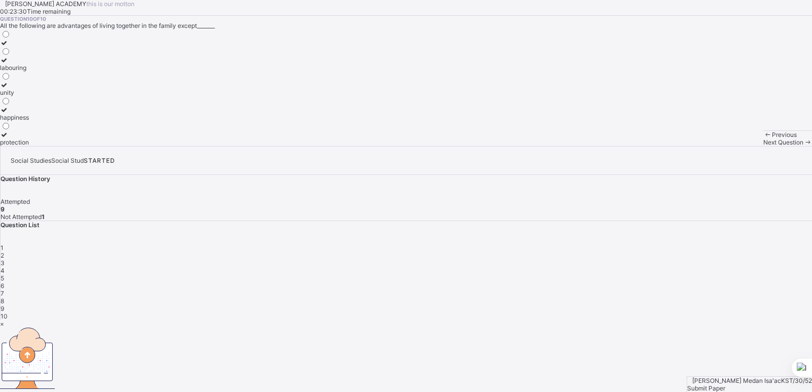
click at [478, 294] on button at bounding box center [478, 298] width 13 height 13
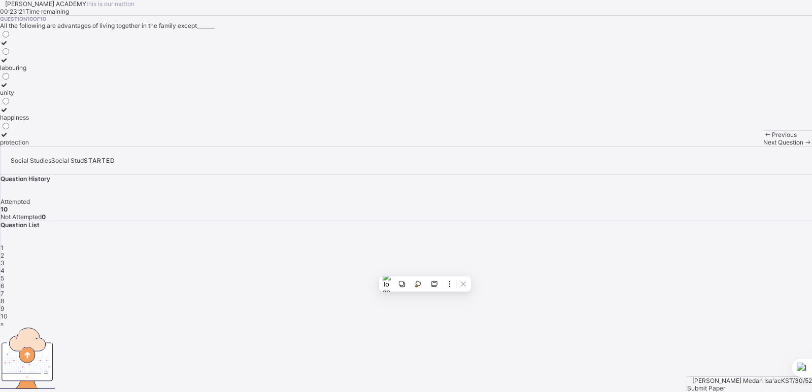
click at [534, 320] on div "×" at bounding box center [406, 324] width 812 height 8
click at [534, 120] on div "Question 10 of 10 All the following are advantages of living together in the fa…" at bounding box center [406, 81] width 812 height 130
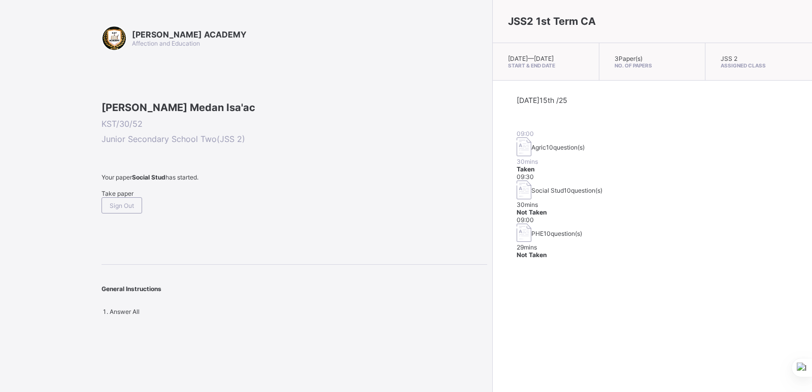
click at [131, 197] on span "Take paper" at bounding box center [118, 194] width 32 height 8
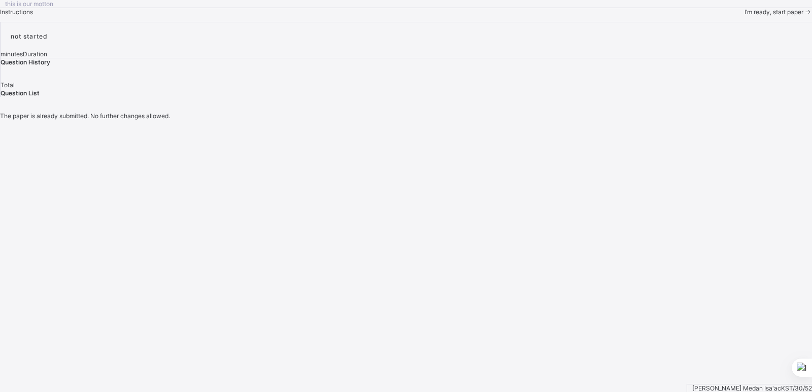
drag, startPoint x: 131, startPoint y: 264, endPoint x: 349, endPoint y: 282, distance: 218.5
click at [349, 16] on div "this is our motton Instructions I’m ready, start paper" at bounding box center [406, 8] width 812 height 16
click at [745, 16] on span "I’m ready, start paper" at bounding box center [774, 12] width 59 height 8
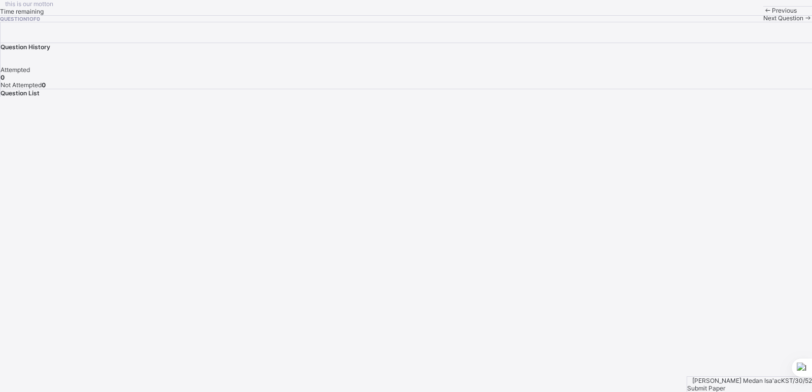
click at [763, 14] on span at bounding box center [767, 11] width 9 height 8
click at [725, 385] on span "Submit Paper" at bounding box center [706, 389] width 38 height 8
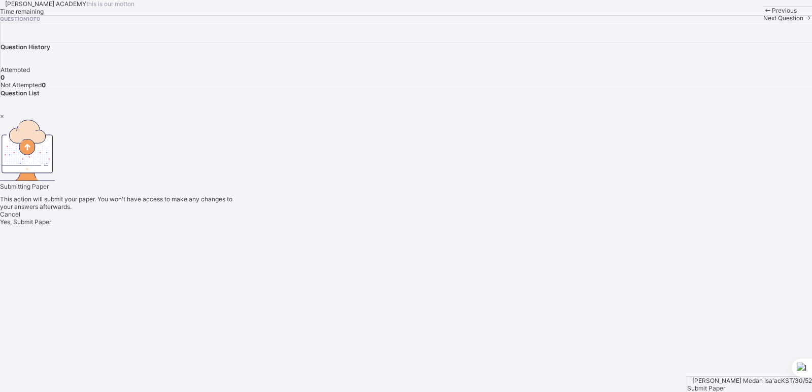
click at [51, 226] on span "Yes, Submit Paper" at bounding box center [25, 222] width 51 height 8
click at [427, 226] on div "Yes, Submit Paper" at bounding box center [406, 222] width 812 height 8
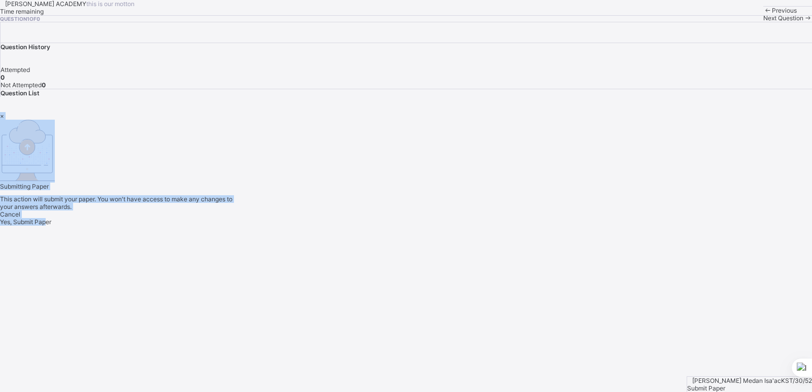
drag, startPoint x: 530, startPoint y: 121, endPoint x: 447, endPoint y: 261, distance: 162.7
click at [447, 226] on div "× Submitting Paper This action will submit your paper. You won't have access to…" at bounding box center [406, 169] width 812 height 114
click at [528, 128] on div "Submitting Paper This action will submit your paper. You won't have access to m…" at bounding box center [406, 165] width 812 height 91
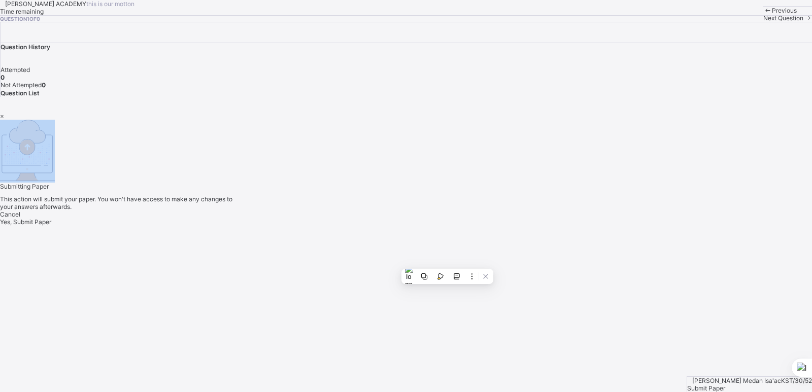
click at [528, 128] on div "Submitting Paper This action will submit your paper. You won't have access to m…" at bounding box center [406, 165] width 812 height 91
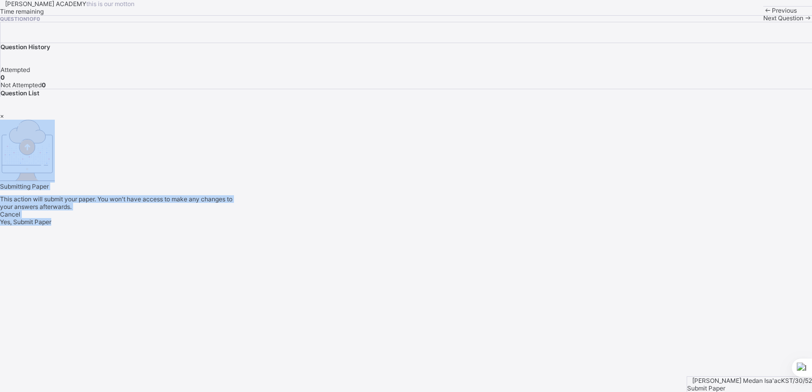
drag, startPoint x: 535, startPoint y: 124, endPoint x: 528, endPoint y: 276, distance: 152.4
click at [528, 226] on div "× Submitting Paper This action will submit your paper. You won't have access to…" at bounding box center [406, 169] width 812 height 114
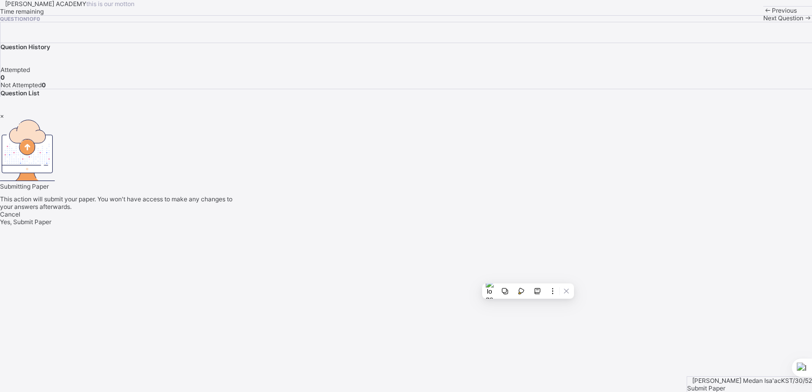
click at [532, 120] on div "×" at bounding box center [406, 116] width 812 height 8
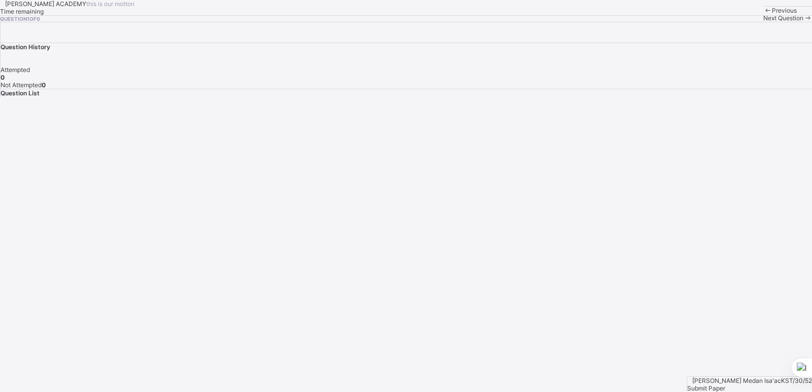
click at [532, 22] on div "Question 1 of 0" at bounding box center [406, 19] width 812 height 6
click at [725, 385] on span "Submit Paper" at bounding box center [706, 389] width 38 height 8
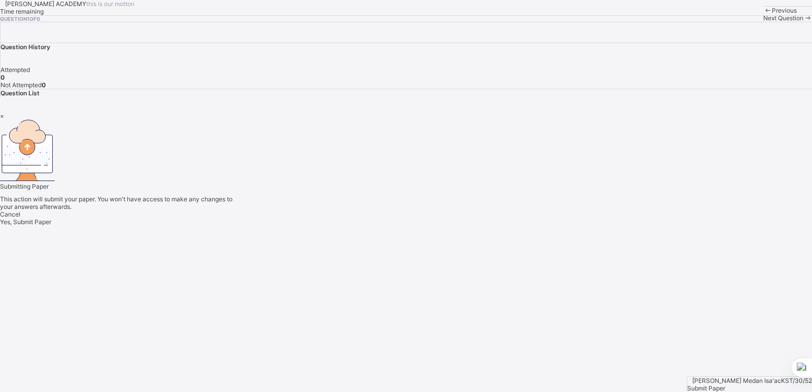
drag, startPoint x: 779, startPoint y: 368, endPoint x: 683, endPoint y: 343, distance: 99.8
click at [683, 226] on div "× Submitting Paper This action will submit your paper. You won't have access to…" at bounding box center [406, 169] width 812 height 114
click at [51, 226] on span "Yes, Submit Paper" at bounding box center [25, 222] width 51 height 8
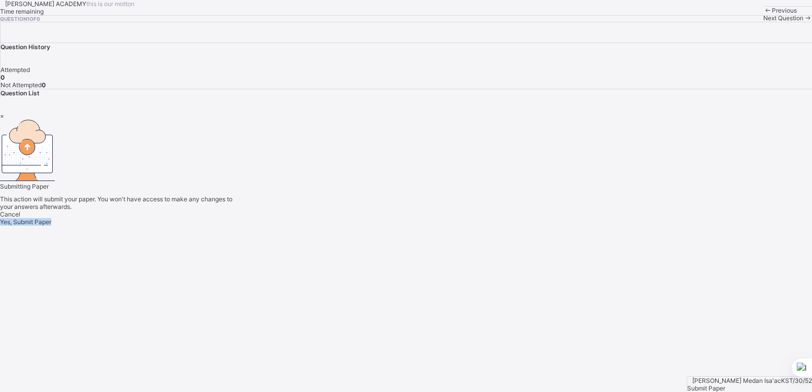
drag, startPoint x: 431, startPoint y: 266, endPoint x: 427, endPoint y: 256, distance: 10.9
click at [427, 226] on div "Cancel Yes, Submit Paper" at bounding box center [406, 218] width 812 height 15
click at [423, 226] on div "Yes, Submit Paper" at bounding box center [406, 222] width 812 height 8
click at [417, 226] on div "Yes, Submit Paper" at bounding box center [406, 222] width 812 height 8
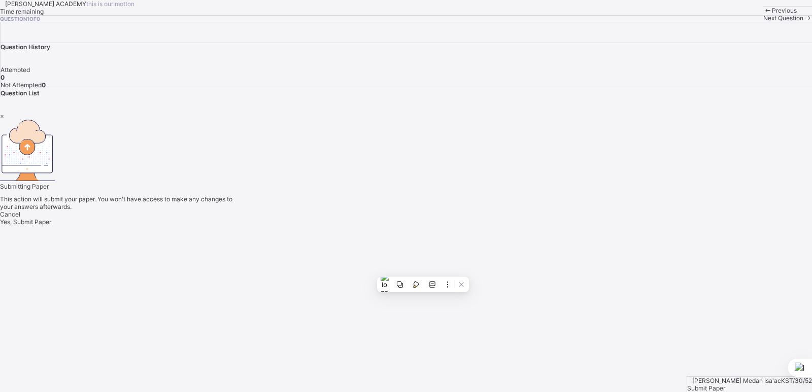
click at [417, 226] on div "Yes, Submit Paper" at bounding box center [406, 222] width 812 height 8
drag, startPoint x: 416, startPoint y: 275, endPoint x: 438, endPoint y: 262, distance: 24.8
click at [438, 262] on html "KAY ACADEMY this is our motton Time remaining Question 1 of 0 Previous Next Que…" at bounding box center [406, 196] width 812 height 392
click at [437, 226] on div "Yes, Submit Paper" at bounding box center [406, 222] width 812 height 8
drag, startPoint x: 456, startPoint y: 242, endPoint x: 532, endPoint y: 270, distance: 81.4
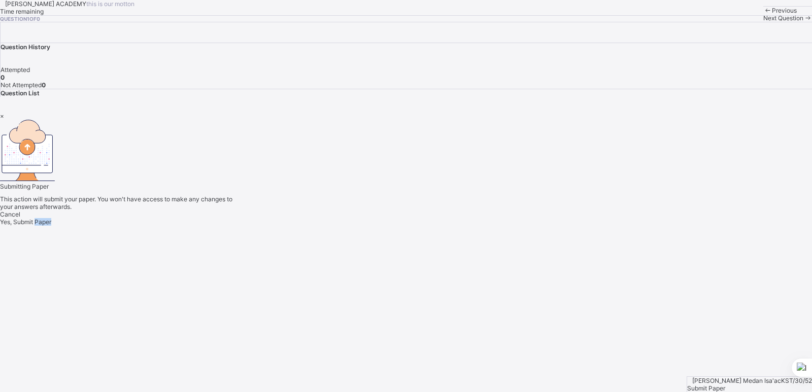
click at [532, 226] on div "× Submitting Paper This action will submit your paper. You won't have access to…" at bounding box center [406, 169] width 812 height 114
click at [533, 120] on div "×" at bounding box center [406, 116] width 812 height 8
click at [533, 22] on div "Question 1 of 0" at bounding box center [406, 19] width 812 height 6
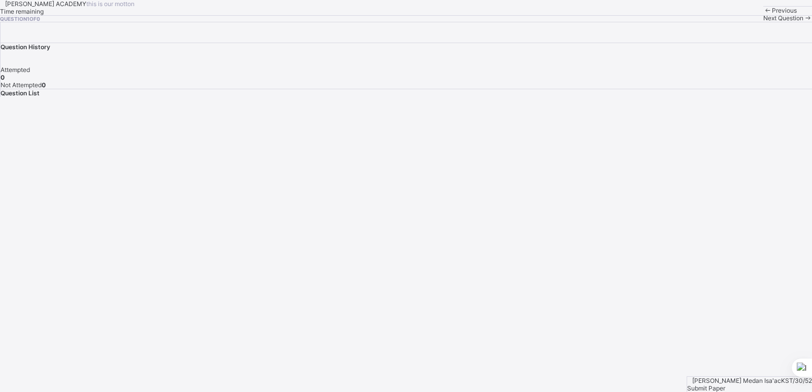
click at [533, 22] on div "Question 1 of 0" at bounding box center [406, 19] width 812 height 6
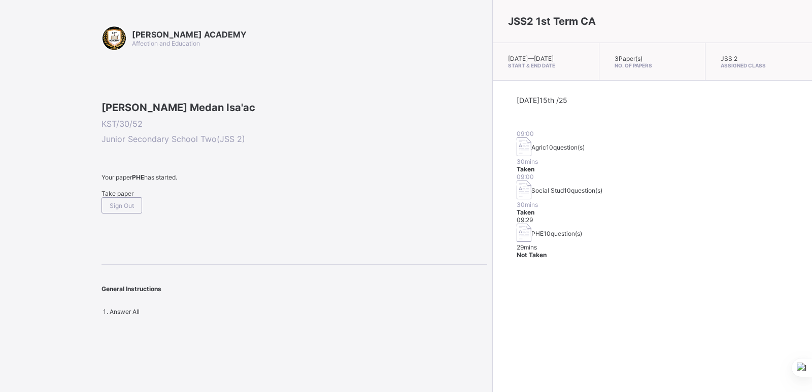
click at [132, 197] on span "Take paper" at bounding box center [118, 194] width 32 height 8
click at [116, 197] on div "Take paper" at bounding box center [295, 194] width 386 height 8
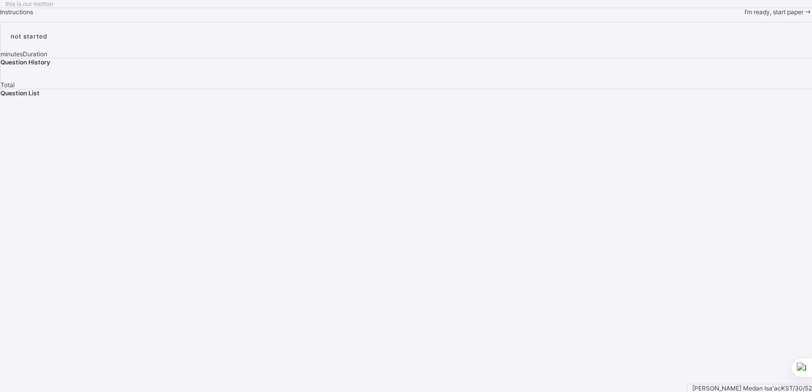
click at [745, 16] on div "I’m ready, start paper" at bounding box center [779, 12] width 68 height 8
click at [745, 16] on span "I’m ready, start paper" at bounding box center [774, 12] width 59 height 8
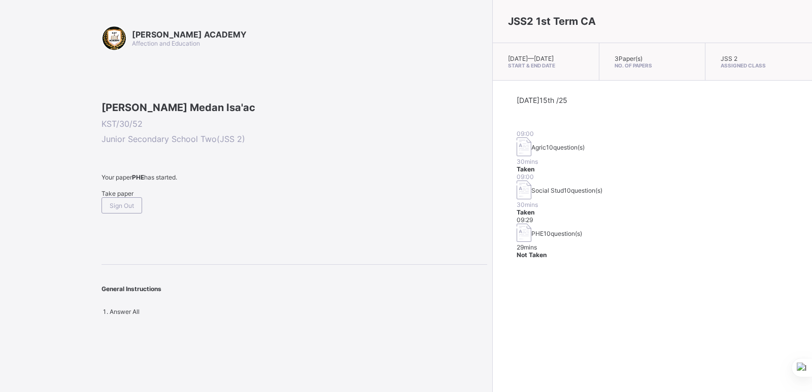
click at [127, 190] on span at bounding box center [295, 185] width 386 height 9
click at [128, 197] on span "Take paper" at bounding box center [118, 194] width 32 height 8
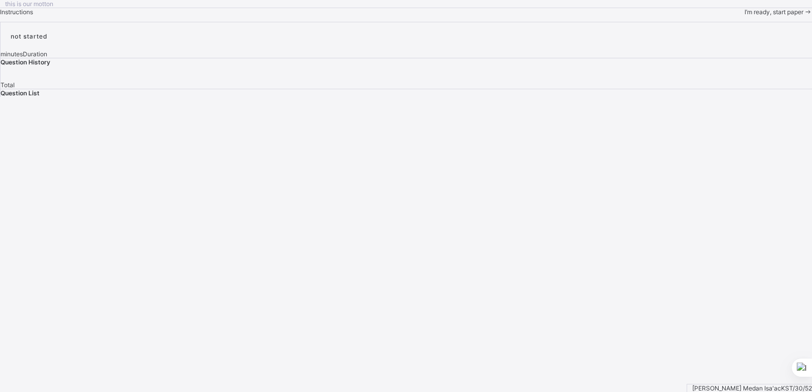
click at [745, 16] on div "I’m ready, start paper" at bounding box center [779, 12] width 68 height 8
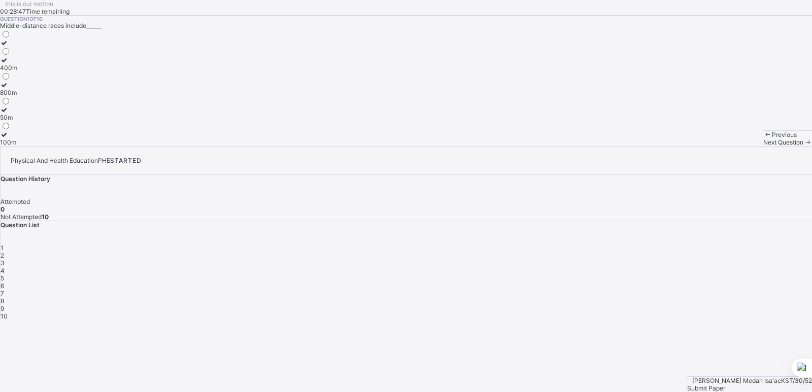
click at [9, 89] on icon at bounding box center [4, 85] width 9 height 8
click at [4, 244] on span "1" at bounding box center [2, 248] width 3 height 8
drag, startPoint x: 59, startPoint y: 267, endPoint x: 52, endPoint y: 272, distance: 8.4
click at [52, 139] on div at bounding box center [27, 135] width 55 height 8
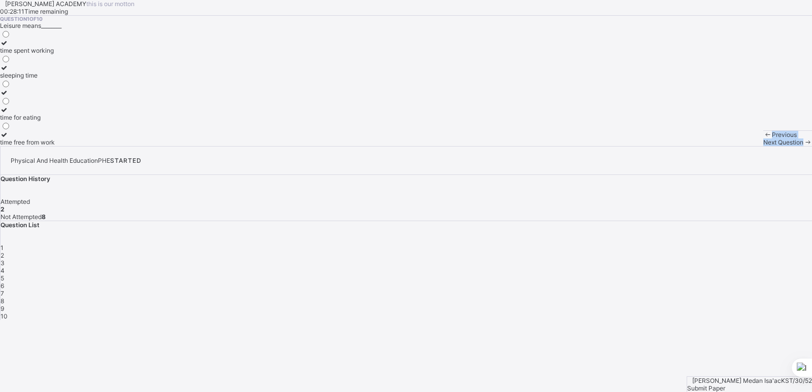
drag, startPoint x: 552, startPoint y: 371, endPoint x: 624, endPoint y: 267, distance: 126.6
click at [624, 267] on div "KAY ACADEMY this is our motton 00:28:11 Time remaining Question 1 of 10 Leisure…" at bounding box center [406, 160] width 812 height 320
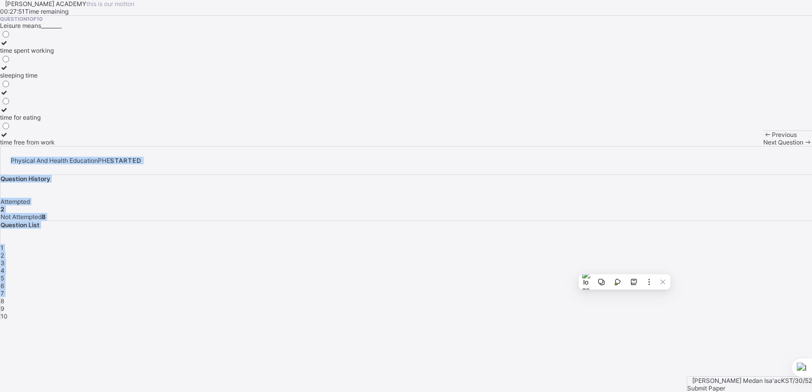
click at [656, 252] on div "2" at bounding box center [407, 256] width 812 height 8
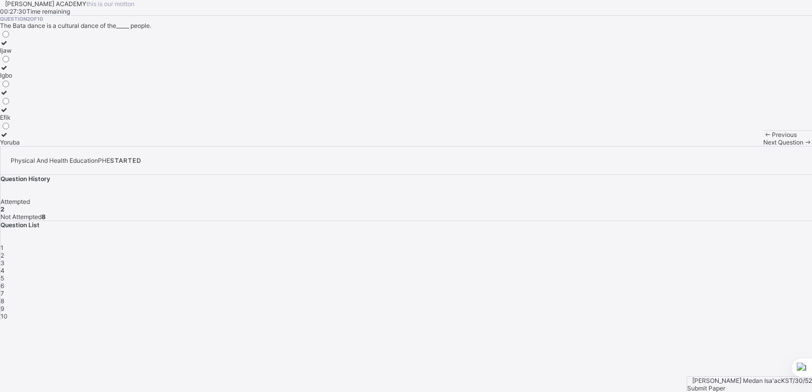
drag, startPoint x: 656, startPoint y: 216, endPoint x: 80, endPoint y: 143, distance: 580.2
click at [20, 54] on div "Ijaw" at bounding box center [10, 51] width 20 height 8
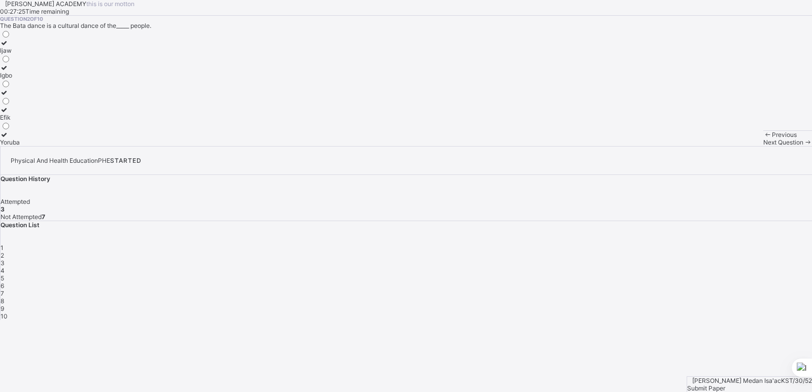
click at [677, 259] on div "3" at bounding box center [407, 263] width 812 height 8
click at [22, 139] on div at bounding box center [11, 135] width 22 height 8
click at [5, 267] on span "4" at bounding box center [3, 271] width 4 height 8
click at [9, 47] on icon at bounding box center [4, 43] width 9 height 8
click at [4, 282] on span "6" at bounding box center [3, 286] width 4 height 8
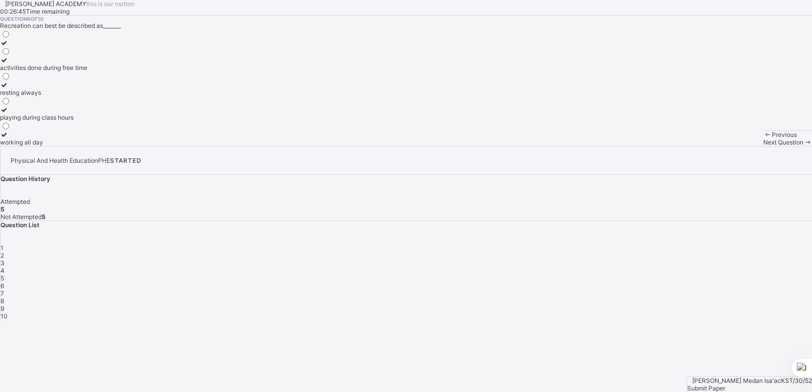
click at [9, 64] on icon at bounding box center [4, 60] width 9 height 8
click at [791, 290] on div "7" at bounding box center [407, 294] width 812 height 8
click at [9, 72] on icon at bounding box center [4, 68] width 9 height 8
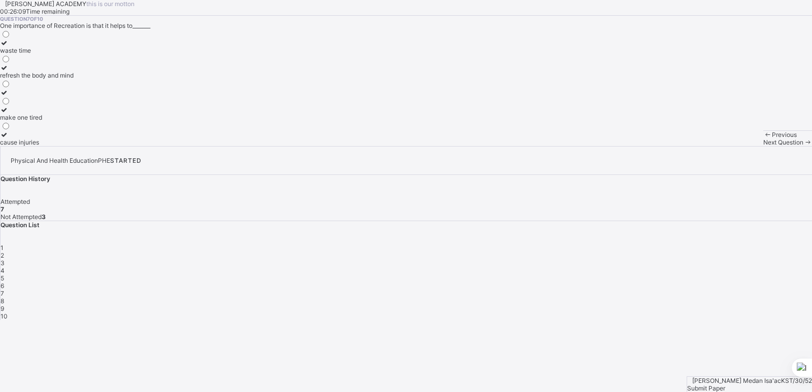
click at [4, 297] on span "8" at bounding box center [3, 301] width 4 height 8
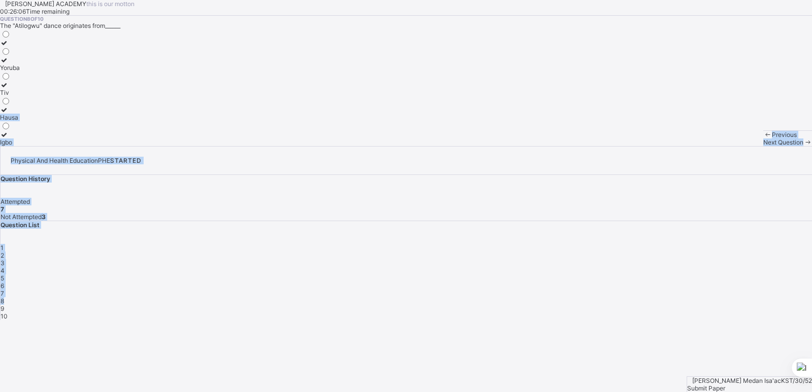
drag, startPoint x: 628, startPoint y: 237, endPoint x: 365, endPoint y: 216, distance: 263.7
click at [365, 216] on div "KAY ACADEMY this is our motton 00:26:06 Time remaining Question 8 of 10 The "At…" at bounding box center [406, 160] width 812 height 320
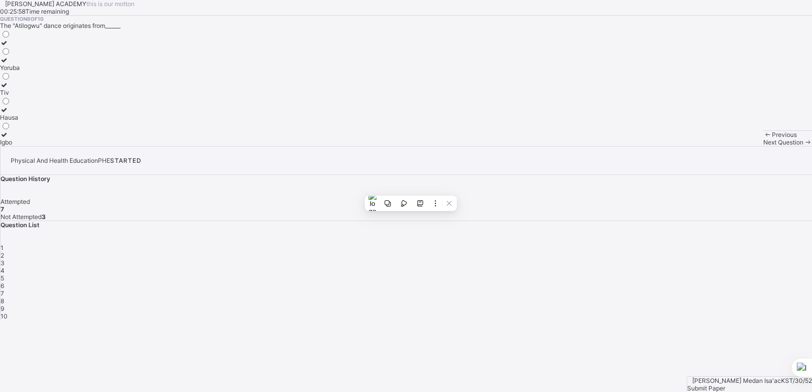
click at [9, 89] on icon at bounding box center [4, 85] width 9 height 8
click at [652, 305] on div "9" at bounding box center [407, 309] width 812 height 8
click at [227, 120] on div "Question 9 of 10 Which of the following is an outdoor recreational activity? dr…" at bounding box center [406, 81] width 812 height 130
click at [9, 121] on icon at bounding box center [4, 118] width 9 height 8
click at [8, 313] on span "10" at bounding box center [4, 317] width 7 height 8
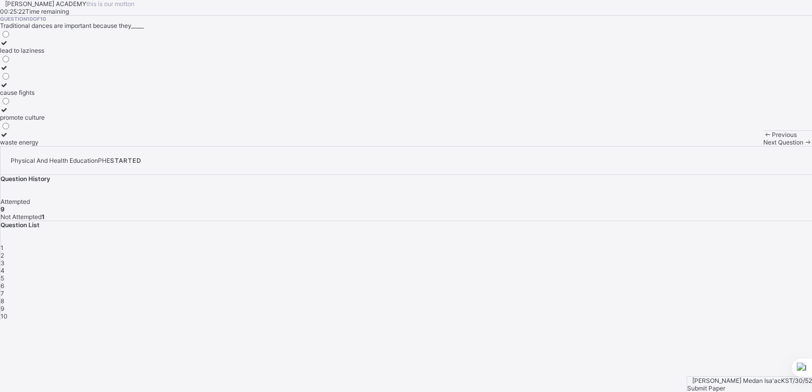
click at [9, 114] on icon at bounding box center [4, 110] width 9 height 8
click at [780, 385] on div "Submit Paper" at bounding box center [749, 389] width 125 height 8
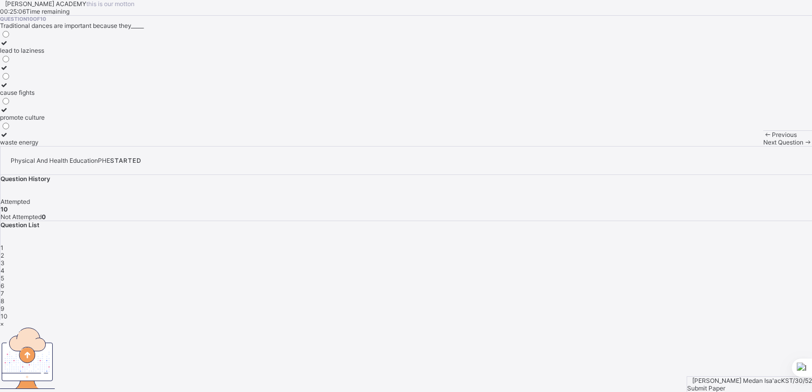
click at [533, 320] on div "×" at bounding box center [406, 324] width 812 height 8
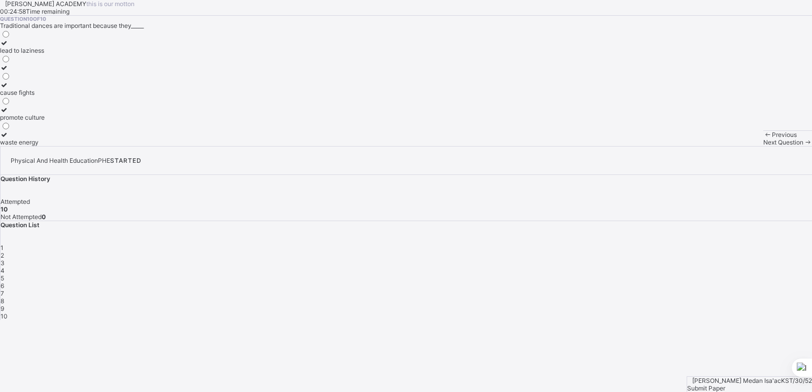
click at [725, 385] on span "Submit Paper" at bounding box center [706, 389] width 38 height 8
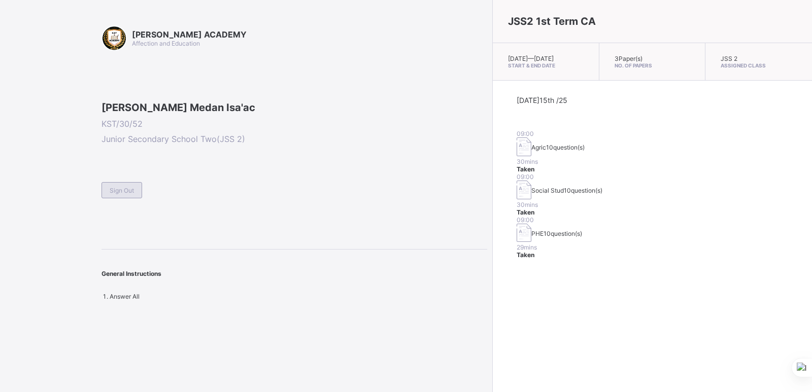
click at [129, 194] on span "Sign Out" at bounding box center [122, 191] width 24 height 8
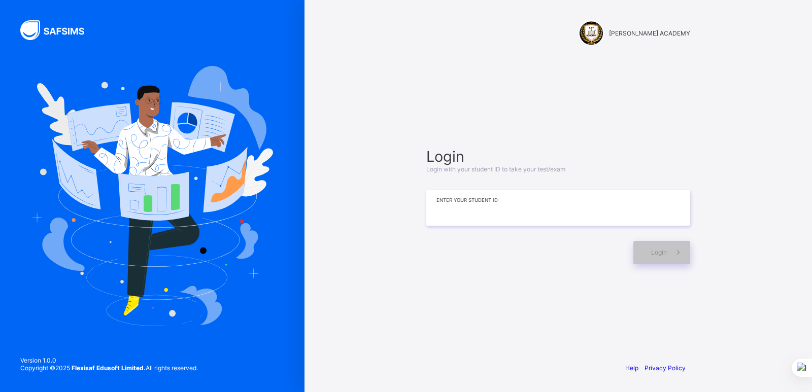
click at [436, 214] on input at bounding box center [558, 208] width 264 height 36
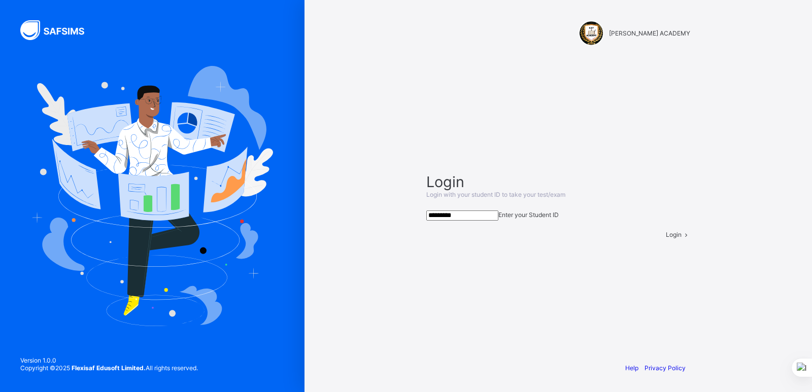
type input "*********"
click at [666, 239] on div "Login" at bounding box center [678, 235] width 24 height 8
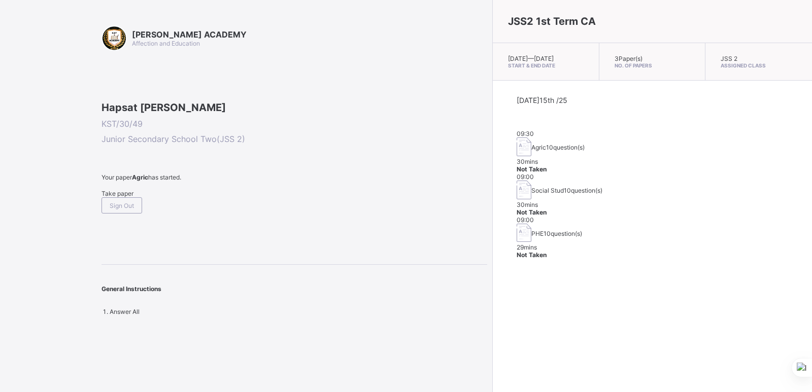
click at [124, 197] on div "Take paper" at bounding box center [295, 194] width 386 height 8
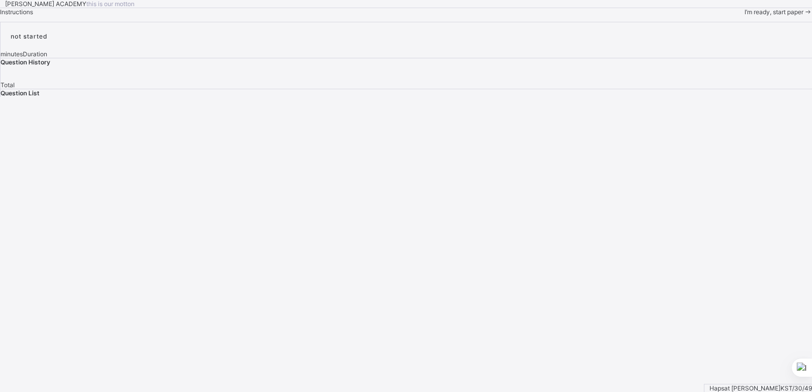
click at [745, 16] on div "I’m ready, start paper" at bounding box center [779, 12] width 68 height 8
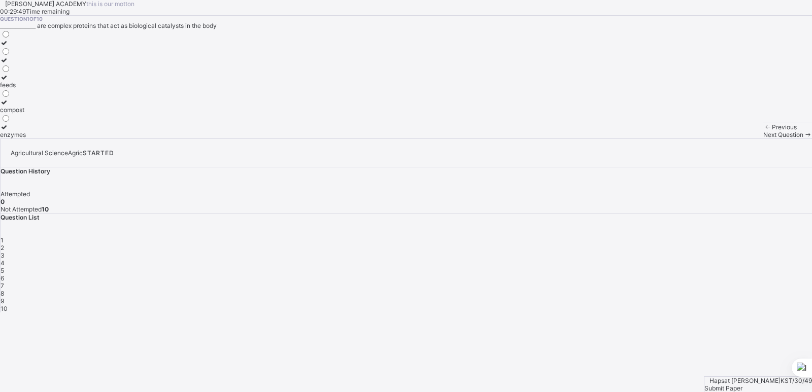
click at [26, 139] on div "enzymes" at bounding box center [13, 135] width 26 height 8
click at [763, 139] on span "Next Question" at bounding box center [783, 135] width 40 height 8
click at [763, 139] on div "Next Question" at bounding box center [787, 135] width 49 height 8
click at [763, 139] on div "Previous Next Question" at bounding box center [787, 131] width 49 height 16
click at [772, 131] on span "Previous" at bounding box center [784, 127] width 25 height 8
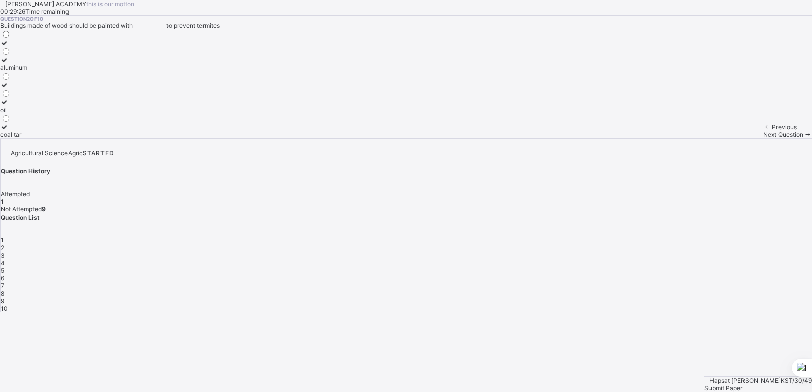
click at [27, 72] on label "aluminum" at bounding box center [13, 63] width 27 height 15
click at [763, 139] on div "Next Question" at bounding box center [787, 135] width 49 height 8
click at [16, 79] on label "canal" at bounding box center [8, 71] width 16 height 15
click at [763, 139] on div "Previous Next Question" at bounding box center [787, 131] width 49 height 16
click at [763, 139] on span "Next Question" at bounding box center [783, 135] width 40 height 8
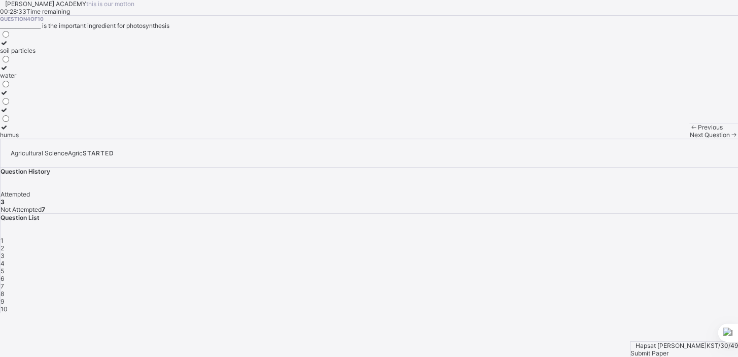
click at [232, 136] on div "soil particles water humus" at bounding box center [369, 83] width 738 height 109
click at [36, 54] on div "soil particles" at bounding box center [18, 51] width 36 height 8
click at [690, 139] on span "Next Question" at bounding box center [710, 135] width 40 height 8
click at [698, 131] on span "Previous" at bounding box center [710, 127] width 25 height 8
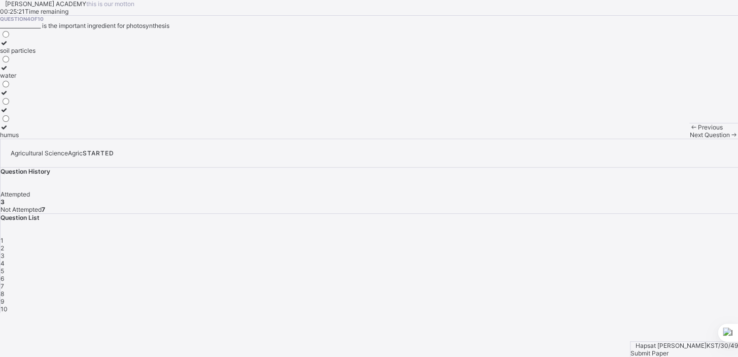
click at [36, 54] on div "soil particles" at bounding box center [18, 51] width 36 height 8
click at [690, 139] on span "Next Question" at bounding box center [710, 135] width 40 height 8
click at [698, 131] on span "Previous" at bounding box center [710, 127] width 25 height 8
click at [690, 139] on div "Next Question" at bounding box center [714, 135] width 49 height 8
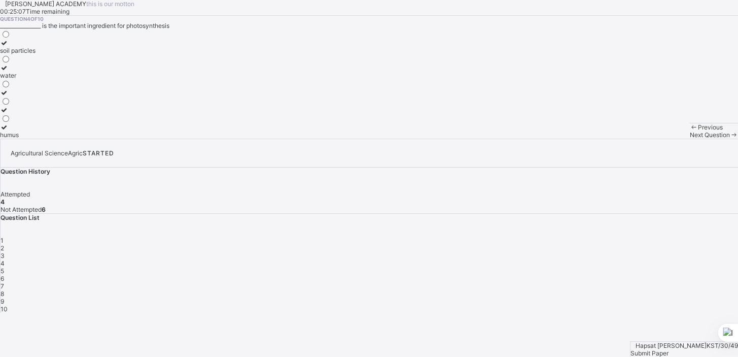
click at [690, 139] on div "Next Question" at bounding box center [714, 135] width 49 height 8
click at [49, 54] on div "sandy" at bounding box center [24, 51] width 49 height 8
click at [690, 139] on span "Next Question" at bounding box center [710, 135] width 40 height 8
click at [15, 72] on div "soil" at bounding box center [7, 68] width 15 height 8
click at [690, 139] on span "Next Question" at bounding box center [710, 135] width 40 height 8
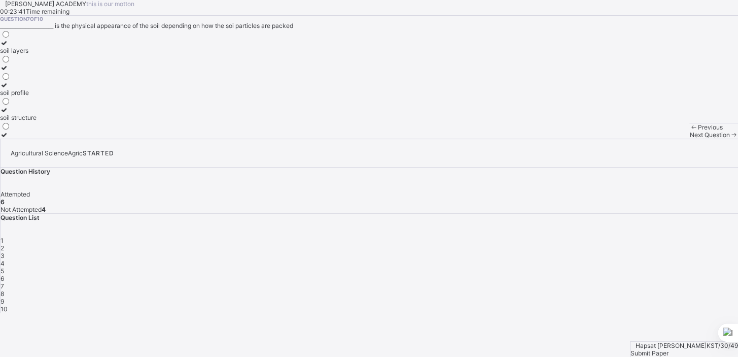
click at [37, 54] on label "soil layers" at bounding box center [18, 46] width 37 height 15
click at [690, 139] on div "Previous Next Question" at bounding box center [714, 131] width 49 height 16
click at [690, 139] on div "Next Question" at bounding box center [714, 135] width 49 height 8
click at [24, 54] on label "silos" at bounding box center [12, 46] width 24 height 15
click at [690, 139] on div "Next Question" at bounding box center [714, 135] width 49 height 8
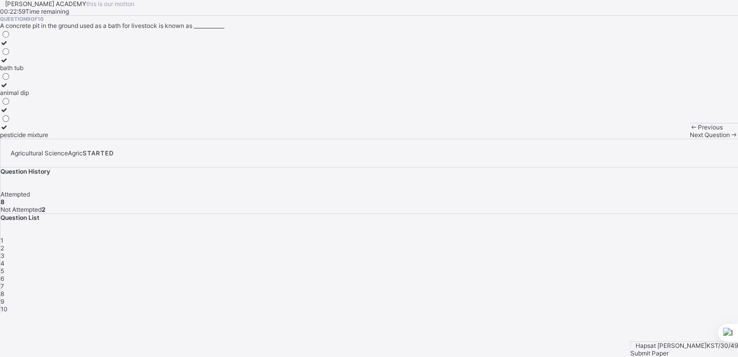
click at [48, 72] on label "bath tub" at bounding box center [24, 63] width 48 height 15
click at [690, 139] on span "Next Question" at bounding box center [710, 135] width 40 height 8
click at [37, 96] on div "kind of crops" at bounding box center [18, 93] width 37 height 8
click at [690, 139] on span "Next Question" at bounding box center [710, 135] width 40 height 8
click at [690, 131] on icon at bounding box center [694, 127] width 9 height 8
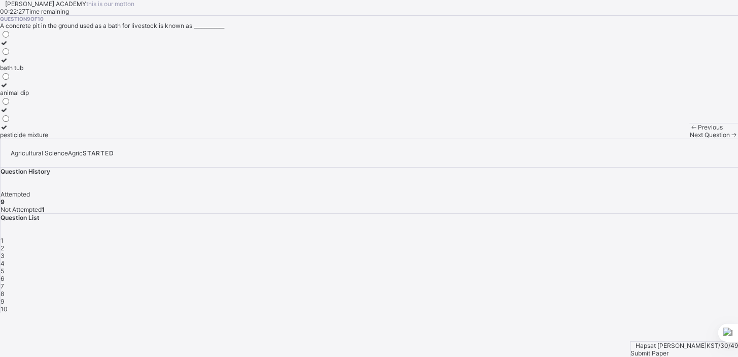
click at [690, 131] on icon at bounding box center [694, 127] width 9 height 8
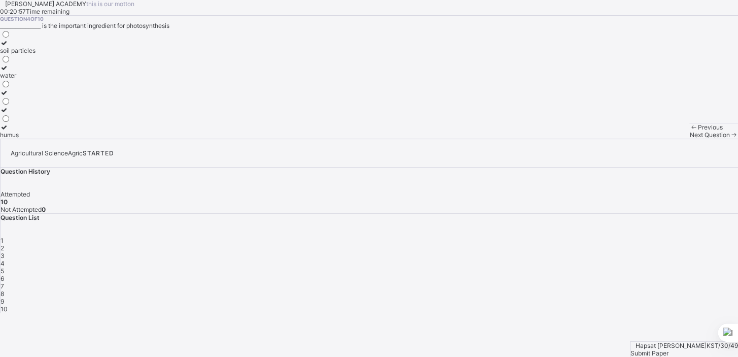
click at [698, 131] on span "Previous" at bounding box center [710, 127] width 25 height 8
click at [730, 139] on span at bounding box center [734, 135] width 9 height 8
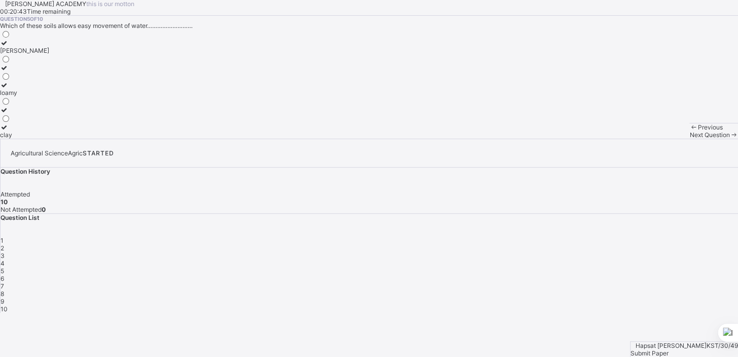
click at [730, 139] on span at bounding box center [734, 135] width 9 height 8
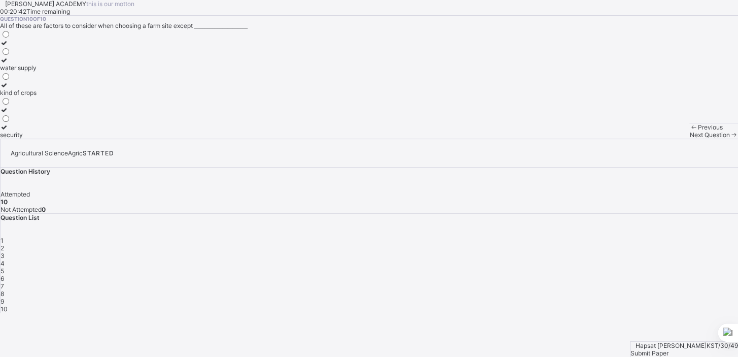
click at [730, 139] on span at bounding box center [734, 135] width 9 height 8
click at [669, 349] on span "Submit Paper" at bounding box center [650, 353] width 38 height 8
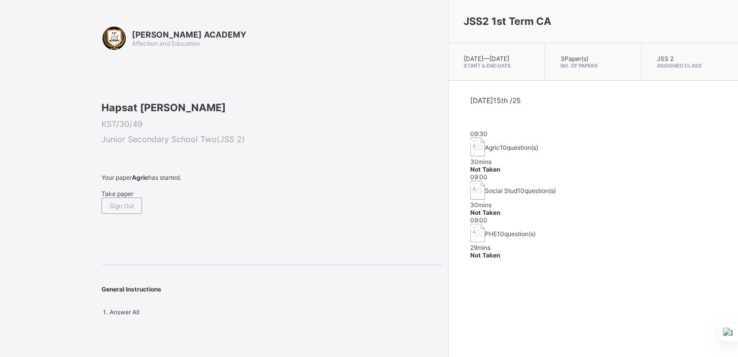
click at [148, 197] on div "Take paper" at bounding box center [273, 194] width 342 height 8
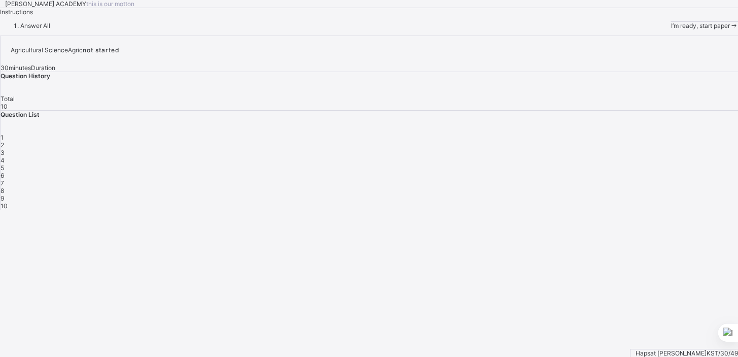
click at [197, 29] on div "Answer All" at bounding box center [369, 26] width 738 height 8
click at [671, 29] on span "I’m ready, start paper" at bounding box center [700, 26] width 59 height 8
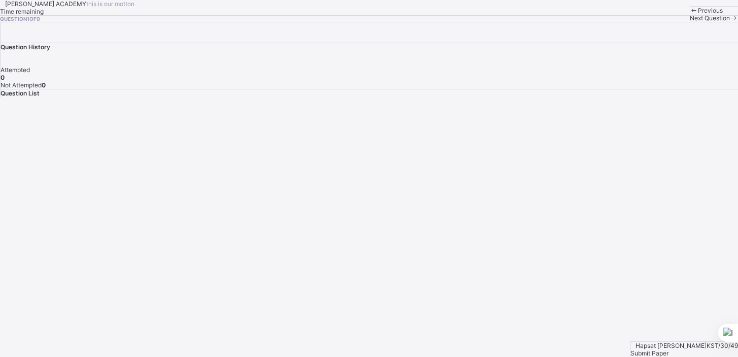
click at [709, 22] on div at bounding box center [370, 32] width 738 height 20
click at [11, 32] on div at bounding box center [11, 32] width 0 height 0
click at [669, 349] on span "Submit Paper" at bounding box center [650, 353] width 38 height 8
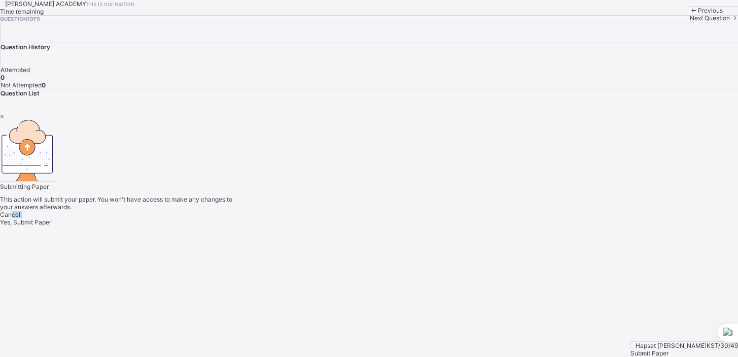
drag, startPoint x: 335, startPoint y: 265, endPoint x: 332, endPoint y: 256, distance: 9.2
click at [332, 226] on div "Cancel Yes, Submit Paper" at bounding box center [369, 218] width 738 height 15
click at [20, 218] on span "Cancel" at bounding box center [10, 215] width 20 height 8
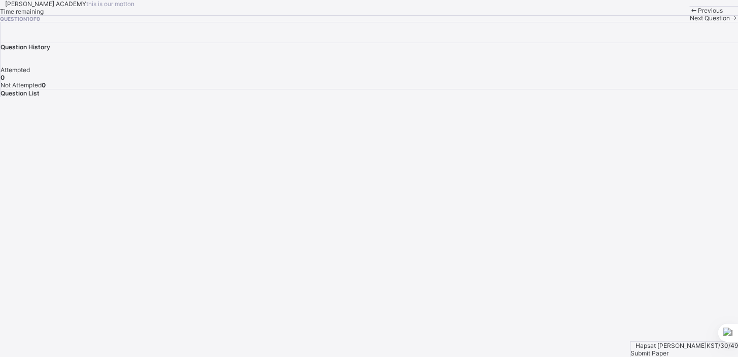
click at [0, 16] on span at bounding box center [0, 16] width 0 height 0
click at [383, 22] on div "Question 1 of 0" at bounding box center [369, 19] width 738 height 6
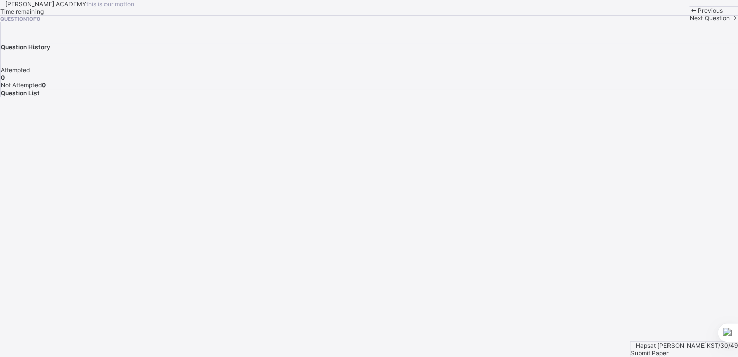
click at [690, 22] on span "Next Question" at bounding box center [710, 18] width 40 height 8
click at [437, 22] on div "KAY ACADEMY this is our motton Time remaining Question 1 of 0 Previous Next Que…" at bounding box center [369, 11] width 738 height 22
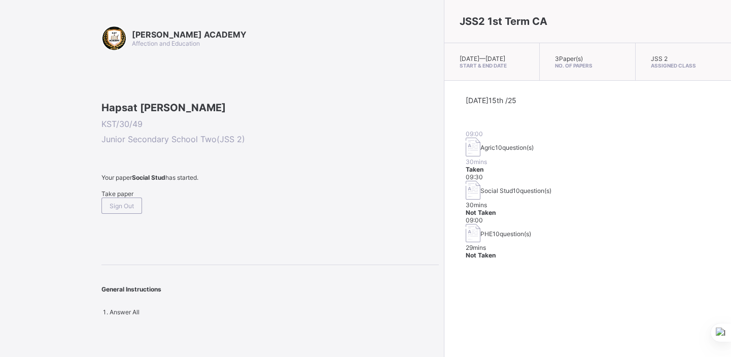
click at [120, 197] on span "Take paper" at bounding box center [118, 194] width 32 height 8
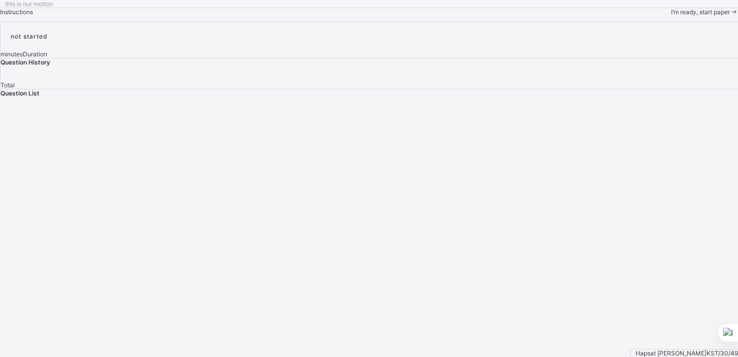
click at [671, 16] on span "I’m ready, start paper" at bounding box center [700, 12] width 59 height 8
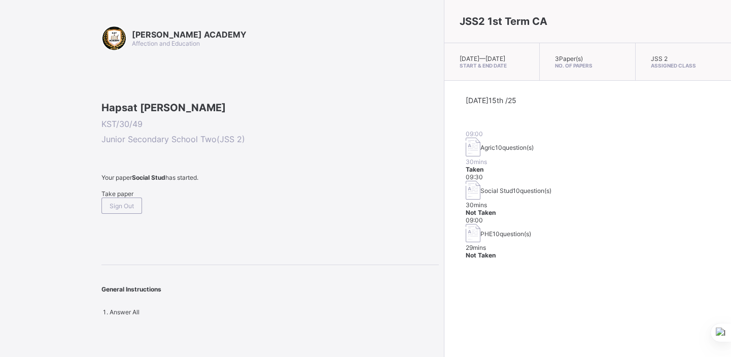
click at [142, 197] on div "Take paper" at bounding box center [271, 194] width 338 height 8
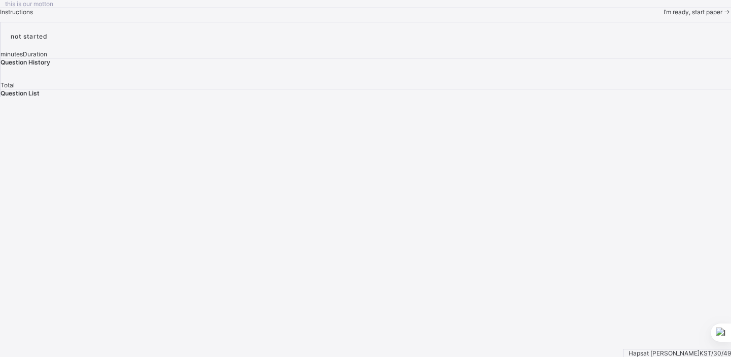
click at [142, 16] on div "this is our motton Instructions I’m ready, start paper" at bounding box center [365, 8] width 731 height 16
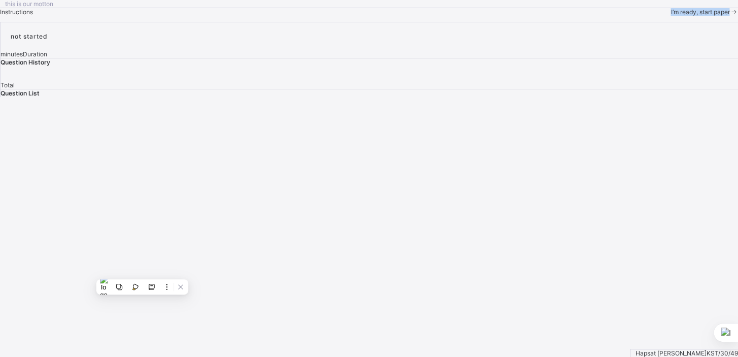
click at [142, 16] on div "this is our motton Instructions I’m ready, start paper" at bounding box center [369, 8] width 738 height 16
click at [671, 16] on span "I’m ready, start paper" at bounding box center [700, 12] width 59 height 8
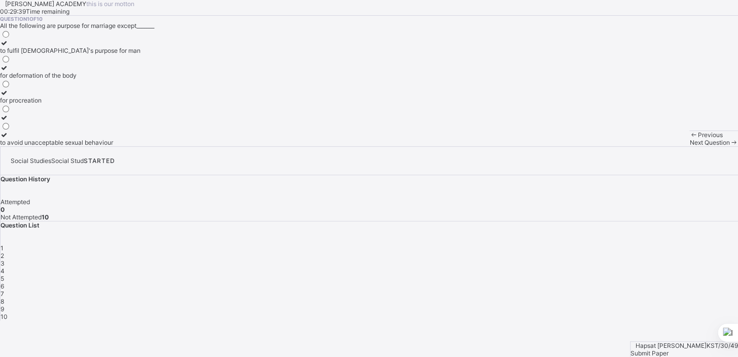
click at [119, 79] on div "for deformation of the body" at bounding box center [70, 76] width 141 height 8
click at [136, 79] on div "for deformation of the body" at bounding box center [70, 76] width 141 height 8
click at [690, 139] on div "Previous" at bounding box center [714, 135] width 49 height 8
drag, startPoint x: 66, startPoint y: 332, endPoint x: 352, endPoint y: 310, distance: 287.2
click at [352, 146] on div "KAY ACADEMY this is our motton 00:29:31 Time remaining Question 1 of 10 All the…" at bounding box center [369, 73] width 738 height 146
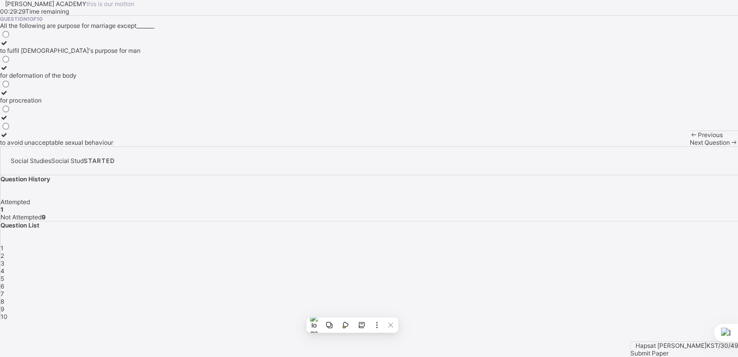
click at [730, 146] on span at bounding box center [734, 143] width 9 height 8
click at [56, 79] on div "customary marriage" at bounding box center [28, 76] width 56 height 8
click at [690, 146] on span "Next Question" at bounding box center [710, 143] width 40 height 8
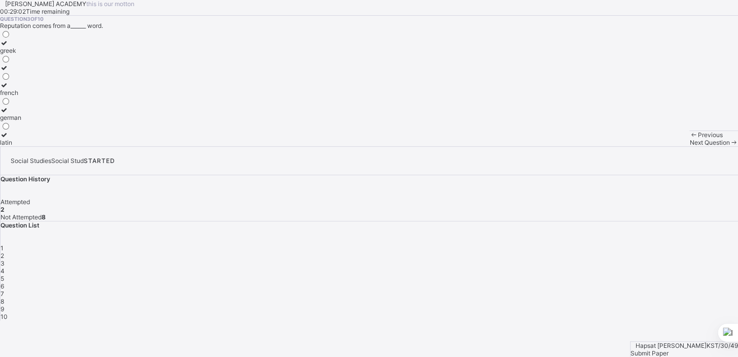
click at [21, 146] on label "latin" at bounding box center [10, 138] width 21 height 15
click at [690, 146] on div "Next Question" at bounding box center [714, 143] width 49 height 8
click at [53, 54] on div "nuclear family" at bounding box center [26, 51] width 53 height 8
click at [690, 146] on div "Next Question" at bounding box center [714, 143] width 49 height 8
click at [22, 96] on div "society" at bounding box center [11, 93] width 22 height 8
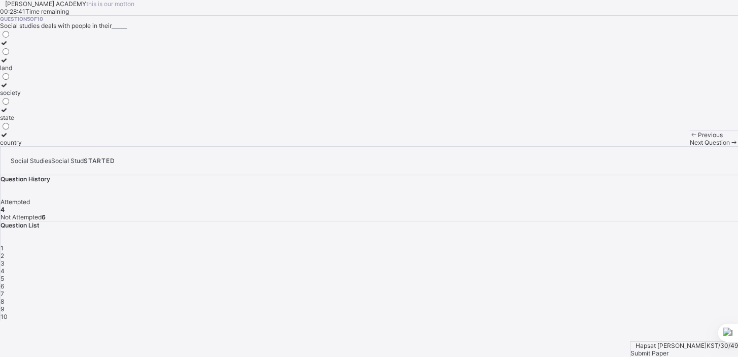
click at [690, 146] on span "Next Question" at bounding box center [710, 143] width 40 height 8
click at [102, 72] on div "to inculcate national consciousness" at bounding box center [51, 68] width 102 height 8
click at [690, 146] on div "Next Question" at bounding box center [714, 143] width 49 height 8
click at [11, 121] on div "2" at bounding box center [5, 118] width 11 height 8
click at [11, 146] on label "3" at bounding box center [5, 138] width 11 height 15
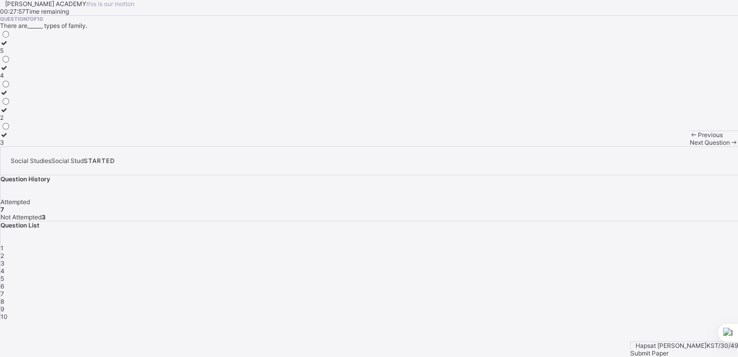
click at [730, 146] on span at bounding box center [734, 143] width 9 height 8
click at [29, 72] on div "labouring" at bounding box center [14, 68] width 29 height 8
click at [690, 146] on span "Next Question" at bounding box center [710, 143] width 40 height 8
click at [73, 129] on div "family bond and cohesion" at bounding box center [36, 125] width 73 height 8
click at [690, 146] on span "Next Question" at bounding box center [710, 143] width 40 height 8
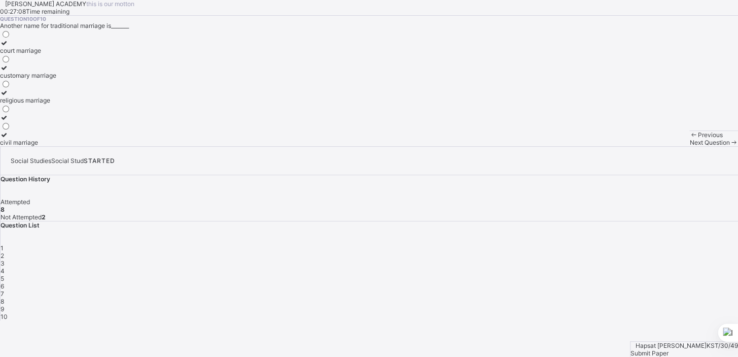
click at [690, 146] on span "Next Question" at bounding box center [710, 143] width 40 height 8
click at [4, 252] on span "2" at bounding box center [3, 256] width 4 height 8
click at [11, 54] on div "2" at bounding box center [5, 51] width 11 height 8
click at [690, 146] on span "Next Question" at bounding box center [710, 143] width 40 height 8
click at [581, 305] on div "9" at bounding box center [370, 309] width 738 height 8
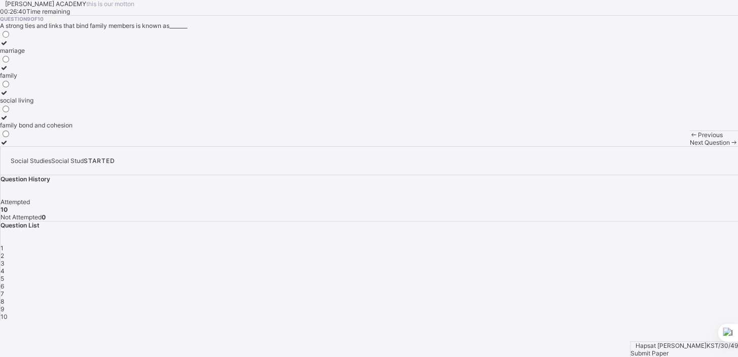
click at [73, 129] on div "family bond and cohesion" at bounding box center [36, 125] width 73 height 8
click at [690, 146] on div "Next Question" at bounding box center [714, 143] width 49 height 8
click at [669, 349] on span "Submit Paper" at bounding box center [650, 353] width 38 height 8
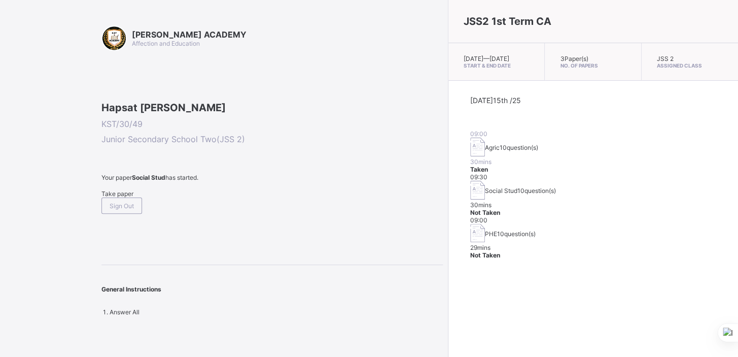
click at [518, 187] on span "10 question(s)" at bounding box center [537, 191] width 39 height 8
click at [132, 197] on div "Take paper" at bounding box center [273, 194] width 342 height 8
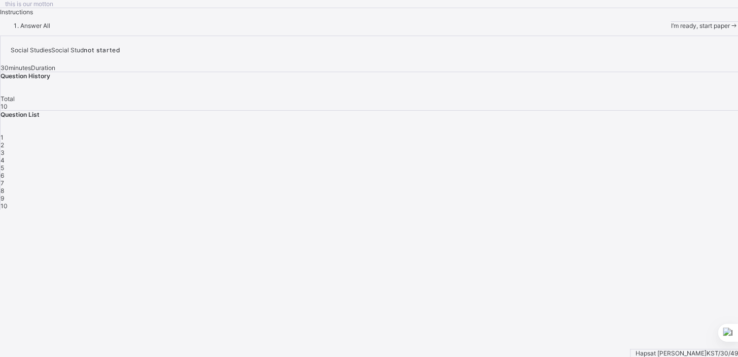
click at [671, 29] on span "I’m ready, start paper" at bounding box center [700, 26] width 59 height 8
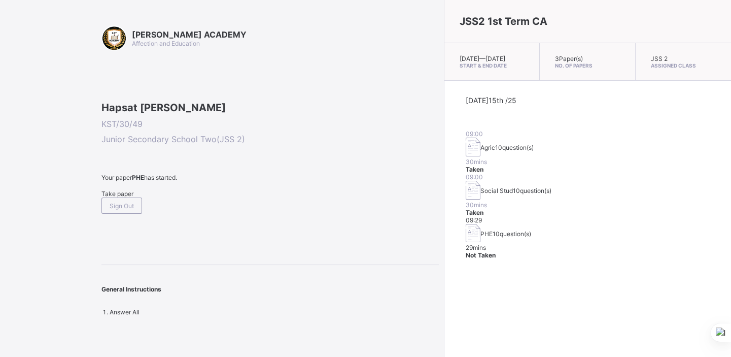
click at [130, 197] on div "Take paper" at bounding box center [271, 194] width 338 height 8
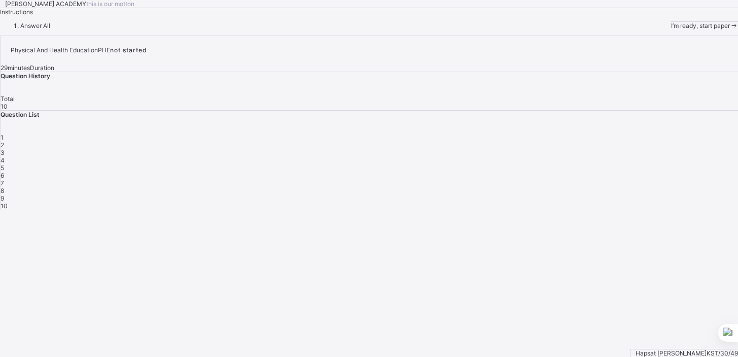
click at [730, 29] on span at bounding box center [734, 26] width 9 height 8
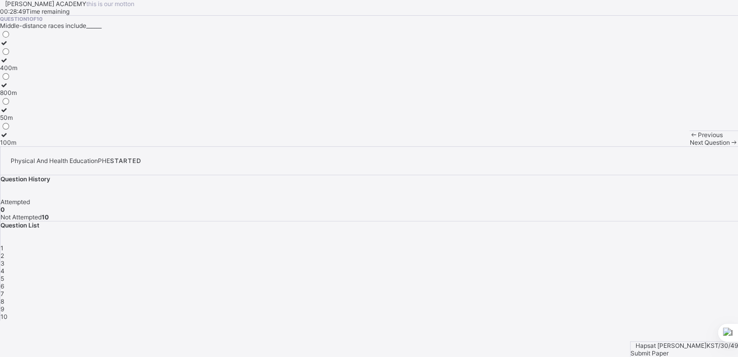
click at [17, 96] on div "800m" at bounding box center [8, 93] width 17 height 8
click at [690, 146] on div "Next Question" at bounding box center [714, 143] width 49 height 8
click at [20, 132] on div "Ijaw Igbo Efik Yoruba" at bounding box center [10, 87] width 20 height 117
click at [20, 54] on div "Ijaw" at bounding box center [10, 51] width 20 height 8
click at [690, 146] on span "Next Question" at bounding box center [710, 143] width 40 height 8
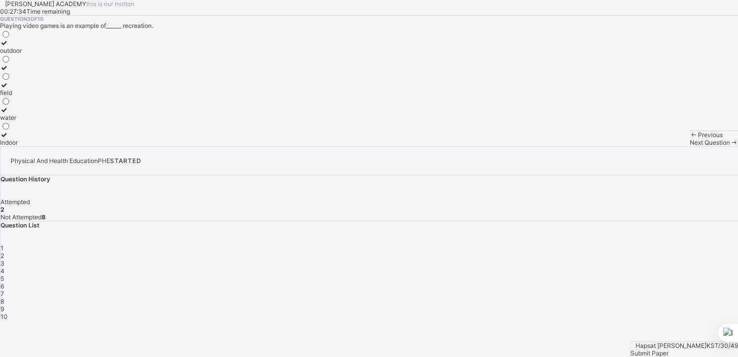
click at [22, 146] on div "Indoor" at bounding box center [11, 143] width 22 height 8
click at [730, 146] on span at bounding box center [734, 143] width 9 height 8
click at [22, 104] on div "indoor" at bounding box center [11, 100] width 22 height 8
click at [690, 146] on span "Next Question" at bounding box center [710, 143] width 40 height 8
click at [55, 54] on label "time spent working" at bounding box center [27, 46] width 55 height 15
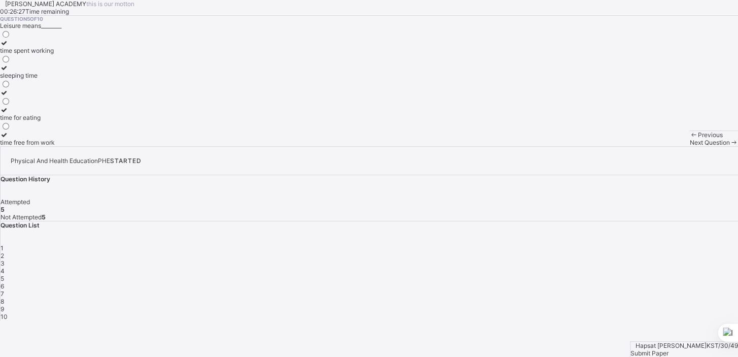
click at [690, 146] on span "Next Question" at bounding box center [710, 143] width 40 height 8
click at [87, 72] on div "activities done during free time" at bounding box center [43, 68] width 87 height 8
click at [690, 146] on span "Next Question" at bounding box center [710, 143] width 40 height 8
click at [74, 79] on div "refresh the body and mind" at bounding box center [37, 76] width 74 height 8
click at [730, 146] on span at bounding box center [734, 143] width 9 height 8
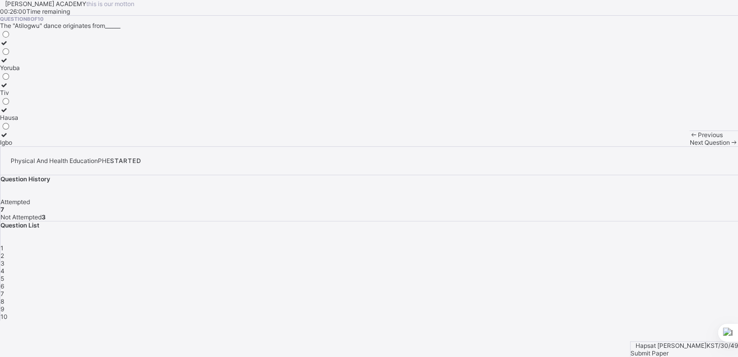
click at [20, 146] on label "Igbo" at bounding box center [10, 138] width 20 height 15
click at [20, 96] on div "Tiv" at bounding box center [10, 93] width 20 height 8
click at [206, 146] on div "Yoruba Tiv Hausa Igbo" at bounding box center [369, 87] width 738 height 117
click at [20, 72] on div "Yoruba" at bounding box center [10, 68] width 20 height 8
drag, startPoint x: 123, startPoint y: 209, endPoint x: 284, endPoint y: 316, distance: 192.9
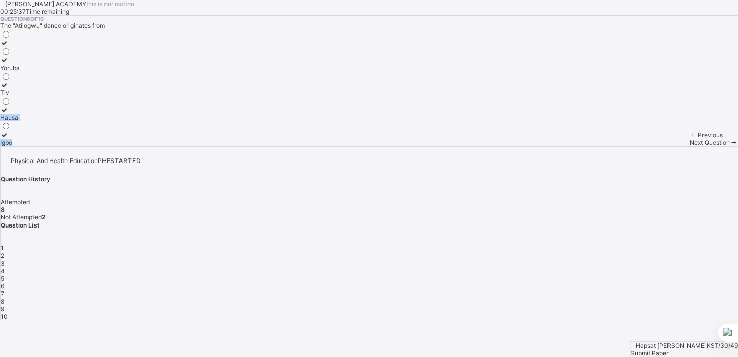
click at [284, 146] on div "KAY ACADEMY this is our motton 00:25:37 Time remaining Question 8 of 10 The "At…" at bounding box center [369, 73] width 738 height 146
click at [20, 96] on div "Tiv" at bounding box center [10, 93] width 20 height 8
click at [690, 146] on div "Next Question" at bounding box center [714, 143] width 49 height 8
click at [698, 139] on span "Previous" at bounding box center [710, 135] width 25 height 8
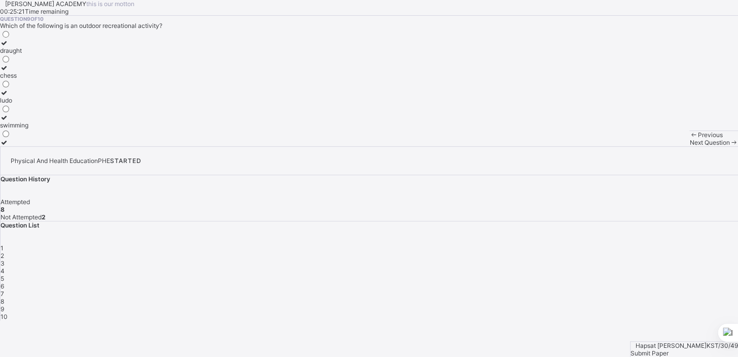
click at [28, 129] on label "swimming" at bounding box center [14, 121] width 28 height 15
click at [690, 146] on span "Next Question" at bounding box center [710, 143] width 40 height 8
click at [45, 121] on label "promote culture" at bounding box center [22, 113] width 45 height 15
click at [701, 349] on div "Submit Paper" at bounding box center [685, 353] width 108 height 8
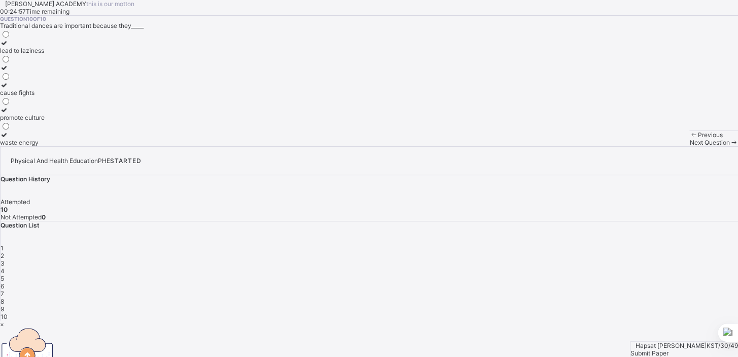
click at [482, 320] on div "×" at bounding box center [369, 324] width 738 height 8
click at [690, 146] on span "Next Question" at bounding box center [710, 143] width 40 height 8
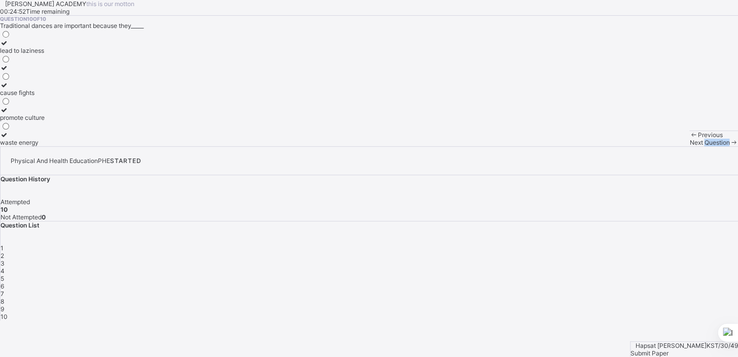
click at [690, 146] on span "Next Question" at bounding box center [710, 143] width 40 height 8
click at [686, 349] on div "Submit Paper" at bounding box center [685, 353] width 108 height 8
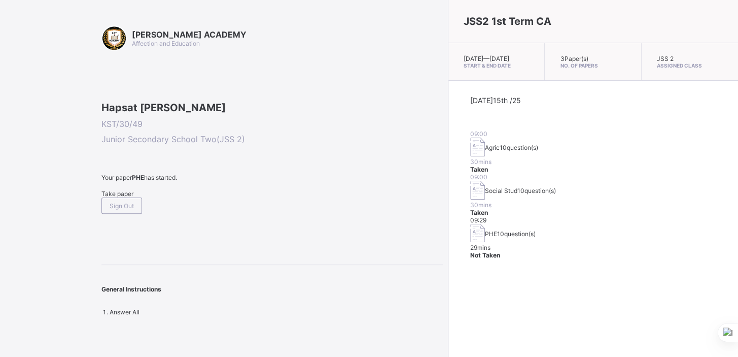
click at [298, 181] on span "Your paper PHE has started." at bounding box center [273, 178] width 342 height 8
click at [135, 197] on div "Take paper" at bounding box center [273, 194] width 342 height 8
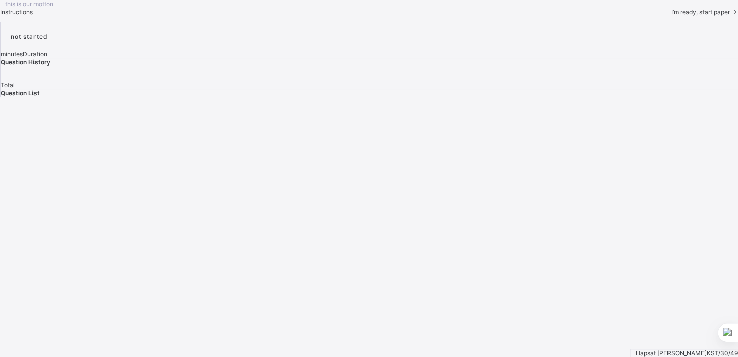
click at [671, 16] on span "I’m ready, start paper" at bounding box center [700, 12] width 59 height 8
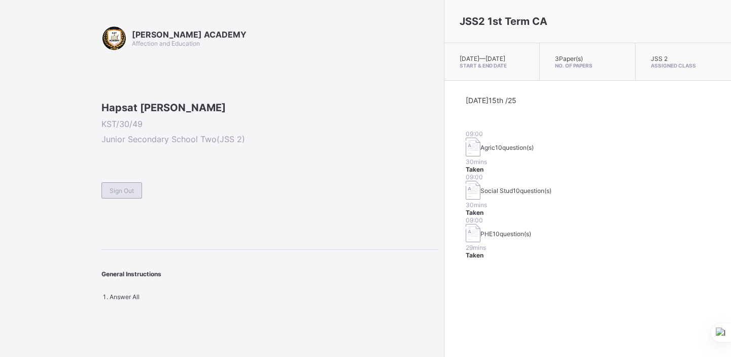
click at [132, 194] on span "Sign Out" at bounding box center [122, 191] width 24 height 8
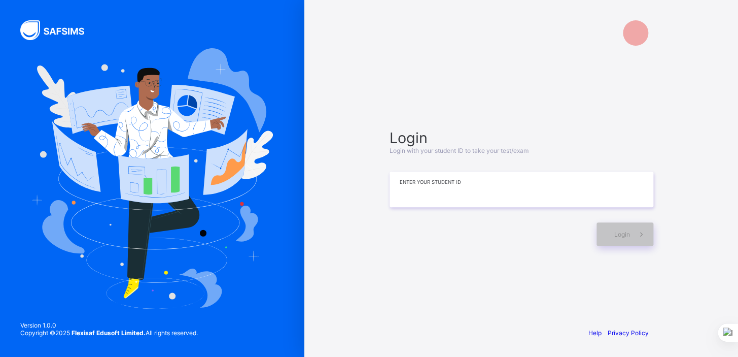
click at [440, 196] on input at bounding box center [522, 190] width 264 height 36
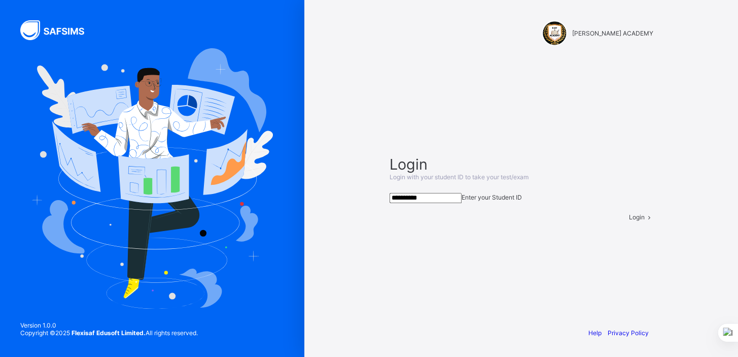
type input "**********"
click at [629, 221] on div "Login" at bounding box center [641, 217] width 24 height 8
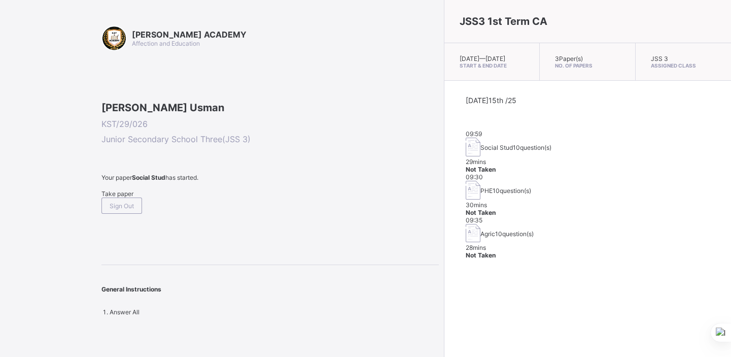
click at [132, 197] on span "Take paper" at bounding box center [118, 194] width 32 height 8
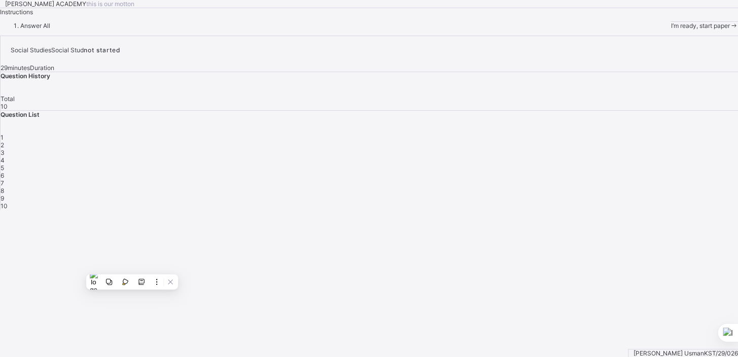
click at [671, 29] on span "I’m ready, start paper" at bounding box center [700, 26] width 59 height 8
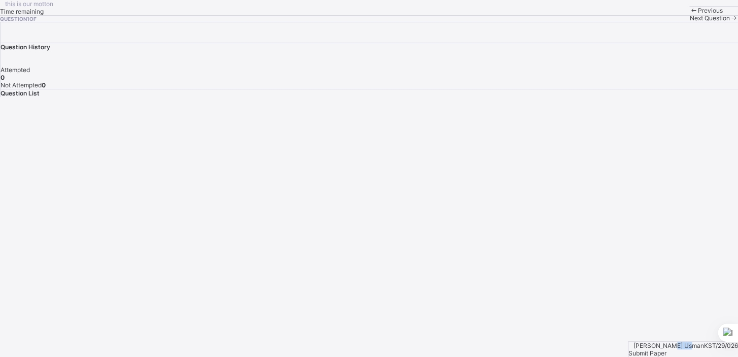
click at [83, 97] on div "this is our motton Time remaining Question 1 of Previous Next Question Question…" at bounding box center [369, 48] width 738 height 97
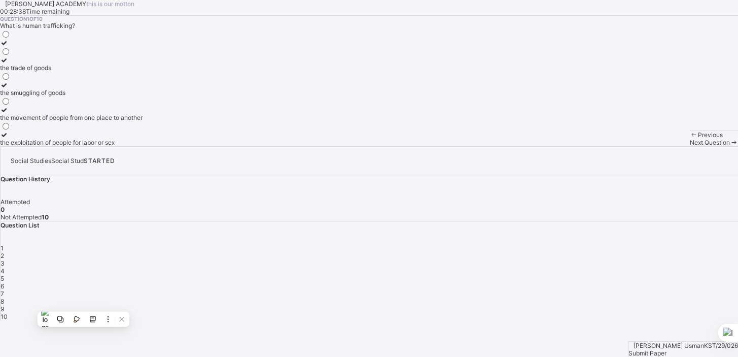
click at [9, 114] on icon at bounding box center [4, 110] width 9 height 8
click at [690, 146] on span "Next Question" at bounding box center [710, 143] width 40 height 8
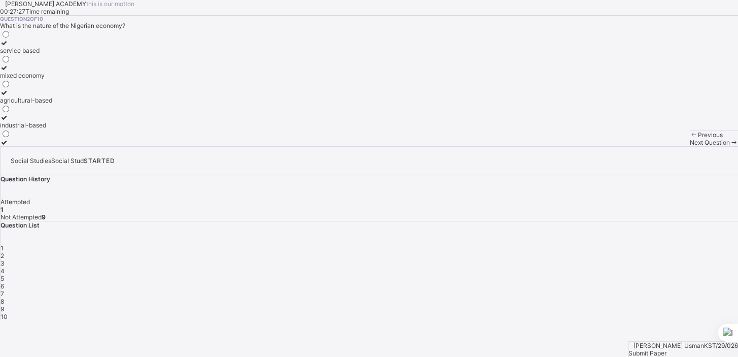
click at [9, 121] on icon at bounding box center [4, 118] width 9 height 8
click at [690, 146] on span "Next Question" at bounding box center [710, 143] width 40 height 8
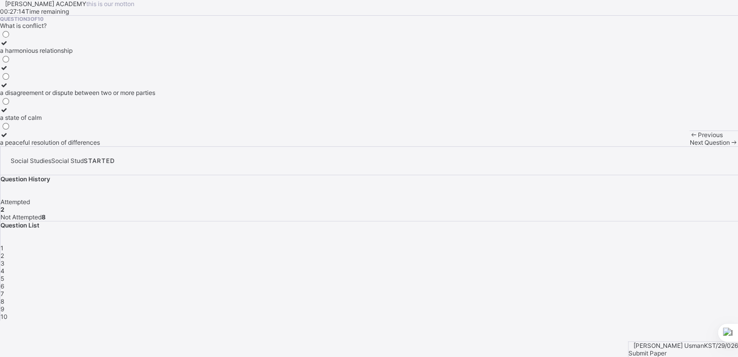
click at [9, 89] on icon at bounding box center [4, 85] width 9 height 8
click at [690, 146] on span "Next Question" at bounding box center [710, 143] width 40 height 8
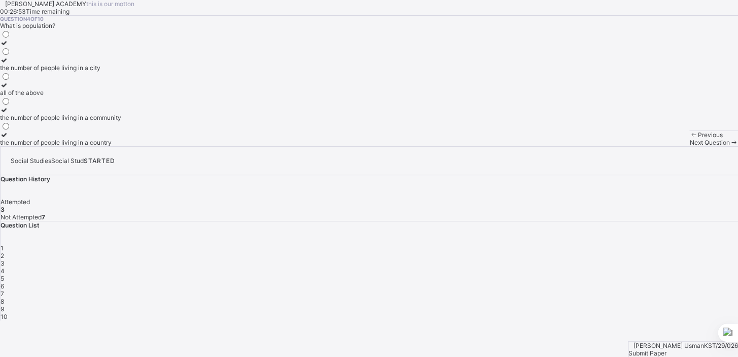
click at [9, 89] on icon at bounding box center [4, 85] width 9 height 8
click at [690, 146] on span "Next Question" at bounding box center [710, 143] width 40 height 8
click at [9, 139] on icon at bounding box center [4, 135] width 9 height 8
click at [690, 146] on div "Next Question" at bounding box center [714, 143] width 49 height 8
click at [9, 139] on icon at bounding box center [4, 135] width 9 height 8
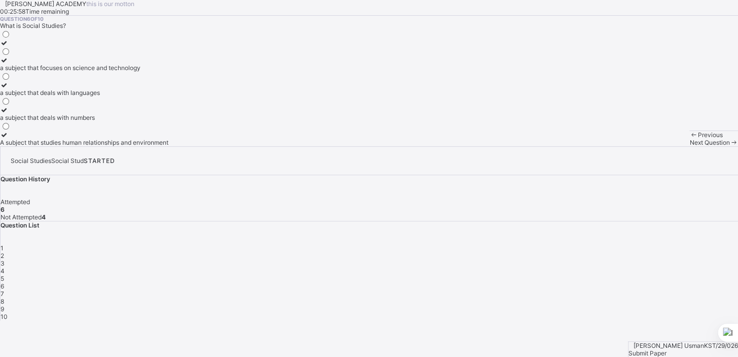
click at [690, 146] on span "Next Question" at bounding box center [710, 143] width 40 height 8
click at [9, 139] on icon at bounding box center [4, 135] width 9 height 8
click at [690, 146] on div "Next Question" at bounding box center [714, 143] width 49 height 8
click at [9, 89] on icon at bounding box center [4, 85] width 9 height 8
click at [690, 146] on div "Next Question" at bounding box center [714, 143] width 49 height 8
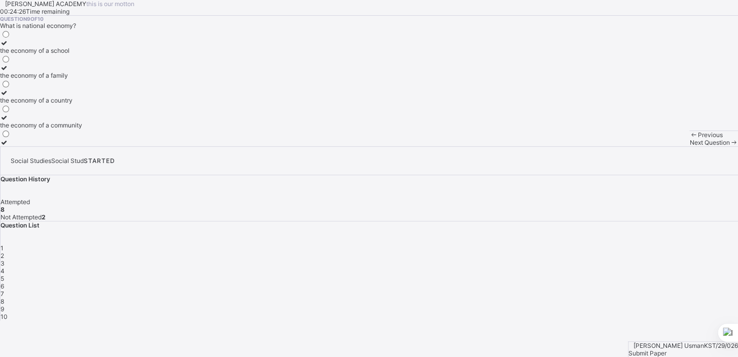
click at [9, 96] on icon at bounding box center [4, 93] width 9 height 8
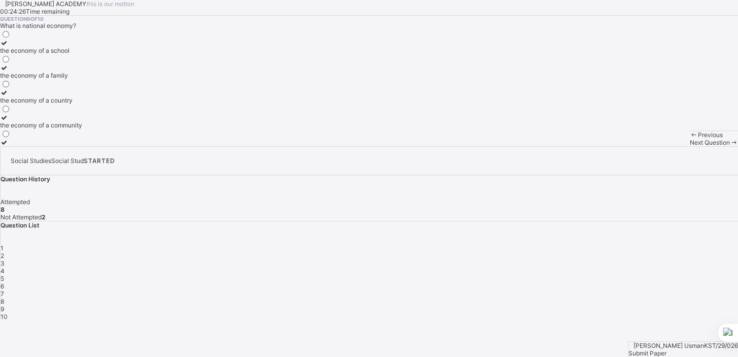
click at [9, 96] on icon at bounding box center [4, 93] width 9 height 8
click at [690, 146] on span "Next Question" at bounding box center [710, 143] width 40 height 8
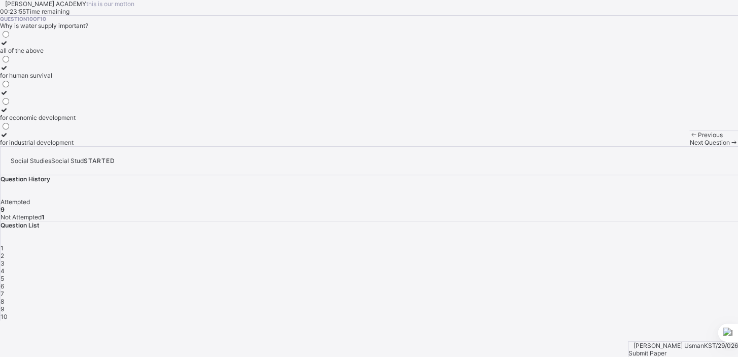
click at [9, 47] on icon at bounding box center [4, 43] width 9 height 8
click at [667, 349] on span "Submit Paper" at bounding box center [648, 353] width 38 height 8
click at [0, 0] on div "× Submitting Paper This action will submit your paper. You won't have access to…" at bounding box center [0, 0] width 0 height 0
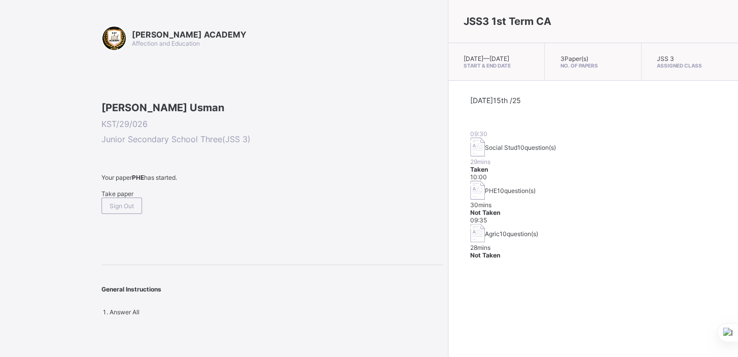
click at [125, 197] on div "Take paper" at bounding box center [273, 194] width 342 height 8
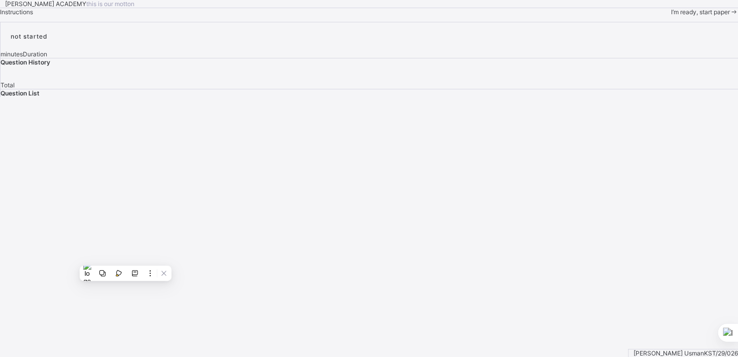
click at [671, 16] on span "I’m ready, start paper" at bounding box center [700, 12] width 59 height 8
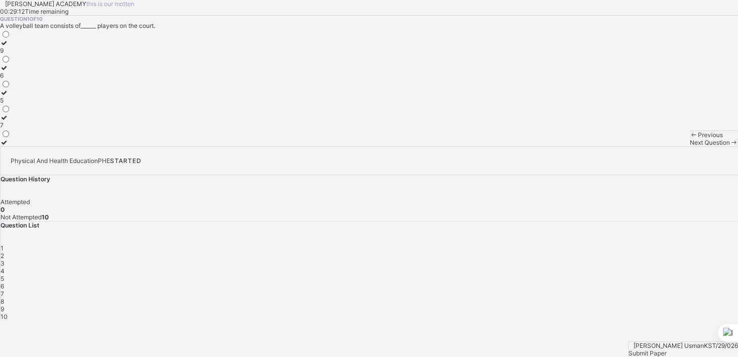
click at [9, 72] on icon at bounding box center [4, 68] width 9 height 8
click at [690, 146] on span "Next Question" at bounding box center [710, 143] width 40 height 8
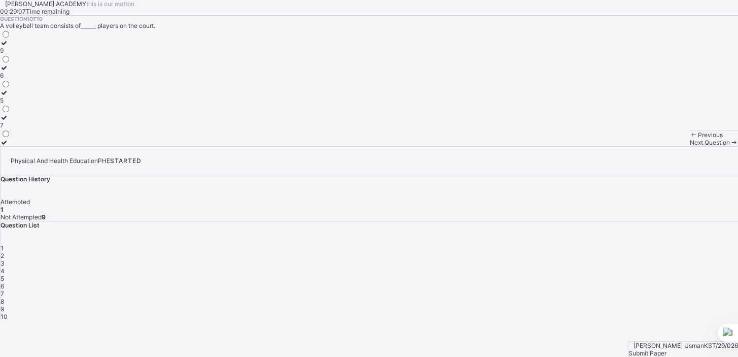
click at [690, 146] on span "Next Question" at bounding box center [710, 143] width 40 height 8
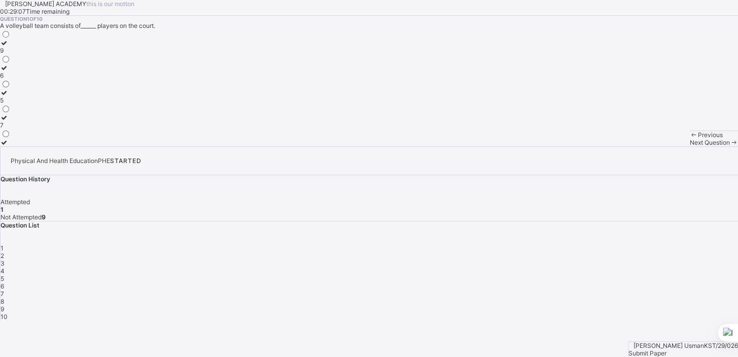
click at [690, 146] on span "Next Question" at bounding box center [710, 143] width 40 height 8
click at [9, 139] on icon at bounding box center [4, 135] width 9 height 8
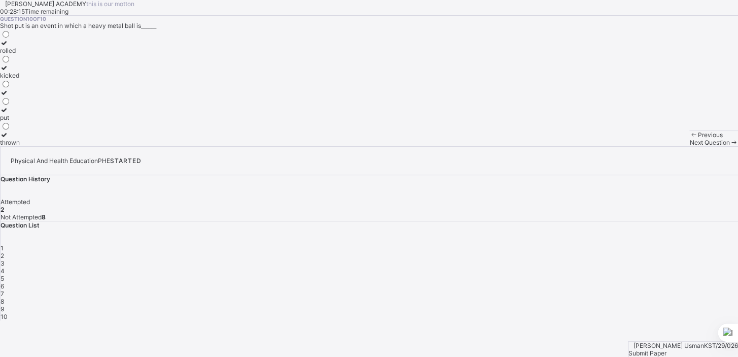
click at [9, 139] on icon at bounding box center [4, 135] width 9 height 8
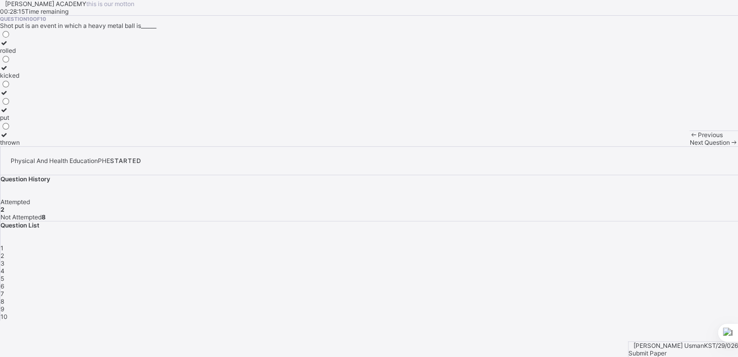
click at [9, 139] on icon at bounding box center [4, 135] width 9 height 8
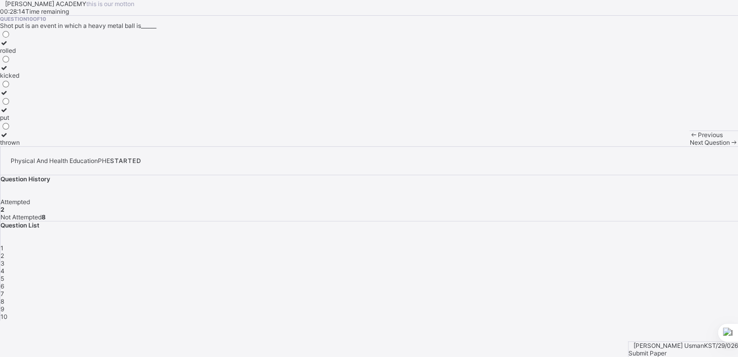
click at [9, 139] on icon at bounding box center [4, 135] width 9 height 8
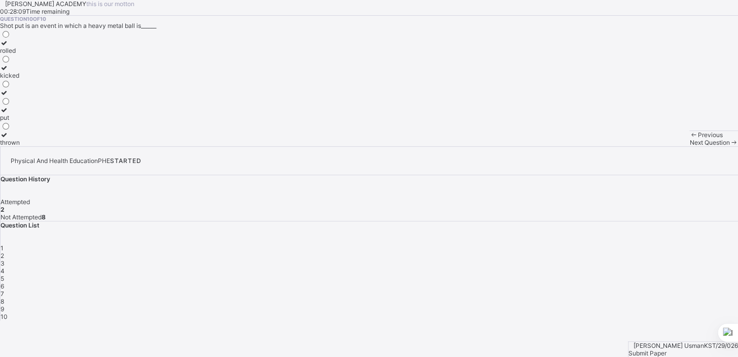
click at [9, 139] on icon at bounding box center [4, 135] width 9 height 8
click at [690, 146] on div "Next Question" at bounding box center [714, 143] width 49 height 8
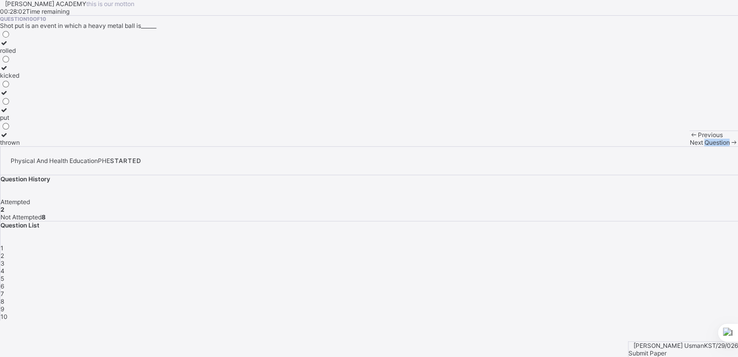
click at [690, 146] on div "Next Question" at bounding box center [714, 143] width 49 height 8
click at [493, 349] on icon at bounding box center [491, 348] width 5 height 5
click at [451, 146] on div "Question 10 of 10 Shot put is an event in which a heavy metal ball is______ rol…" at bounding box center [369, 81] width 738 height 130
click at [4, 252] on span "2" at bounding box center [3, 256] width 4 height 8
click at [9, 121] on icon at bounding box center [4, 118] width 9 height 8
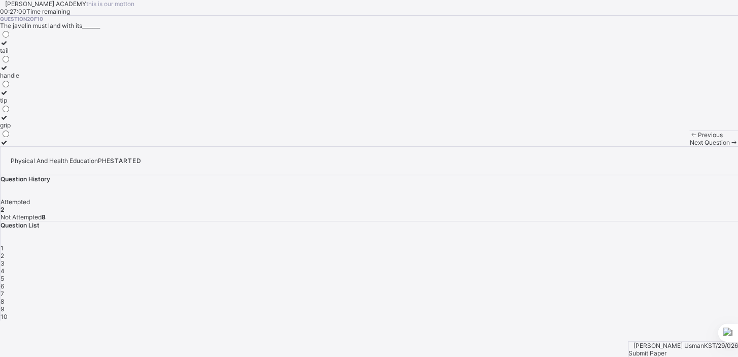
click at [690, 146] on span "Next Question" at bounding box center [710, 143] width 40 height 8
click at [9, 72] on icon at bounding box center [4, 68] width 9 height 8
click at [690, 146] on span "Next Question" at bounding box center [710, 143] width 40 height 8
click at [9, 72] on icon at bounding box center [4, 68] width 9 height 8
click at [690, 146] on div "Next Question" at bounding box center [714, 143] width 49 height 8
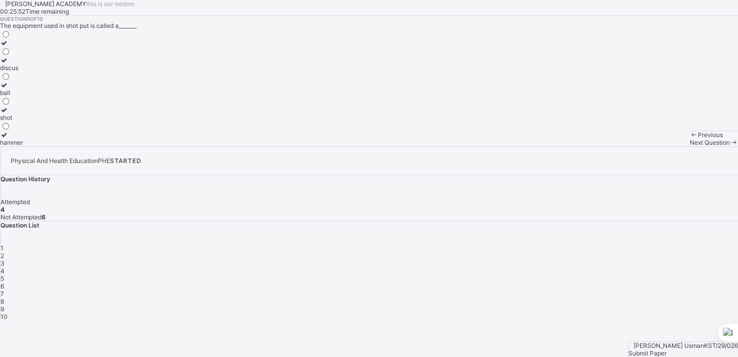
click at [5, 267] on span "4" at bounding box center [3, 271] width 4 height 8
click at [9, 114] on icon at bounding box center [4, 110] width 9 height 8
click at [690, 146] on div "Next Question" at bounding box center [714, 143] width 49 height 8
click at [9, 89] on icon at bounding box center [4, 85] width 9 height 8
click at [690, 146] on div "Next Question" at bounding box center [714, 143] width 49 height 8
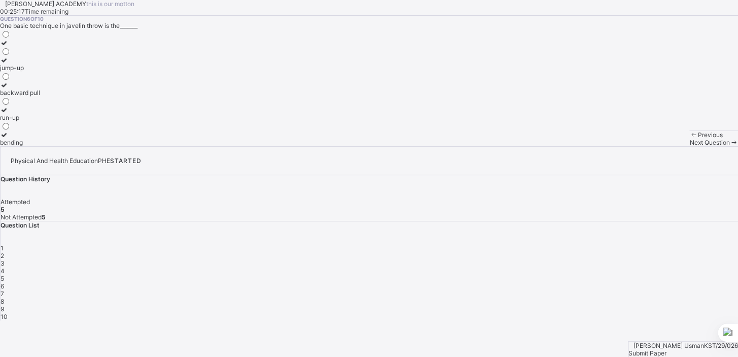
click at [657, 275] on div "5" at bounding box center [370, 279] width 738 height 8
click at [9, 89] on icon at bounding box center [4, 85] width 9 height 8
click at [690, 146] on span "Next Question" at bounding box center [710, 143] width 40 height 8
click at [9, 114] on icon at bounding box center [4, 110] width 9 height 8
click at [690, 146] on div "Next Question" at bounding box center [714, 143] width 49 height 8
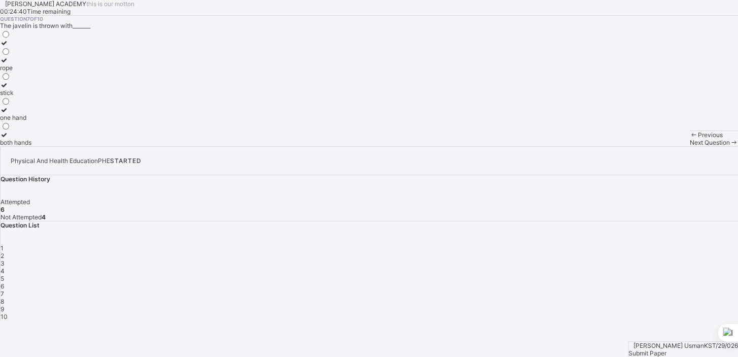
click at [682, 282] on div "6" at bounding box center [370, 286] width 738 height 8
click at [9, 114] on icon at bounding box center [4, 110] width 9 height 8
click at [690, 146] on div "Next Question" at bounding box center [714, 143] width 49 height 8
click at [9, 114] on icon at bounding box center [4, 110] width 9 height 8
click at [690, 146] on div "Next Question" at bounding box center [714, 143] width 49 height 8
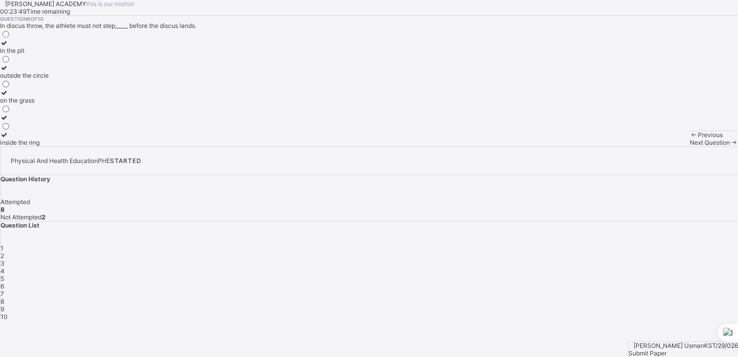
click at [9, 72] on icon at bounding box center [4, 68] width 9 height 8
click at [690, 146] on span "Next Question" at bounding box center [710, 143] width 40 height 8
click at [9, 96] on icon at bounding box center [4, 93] width 9 height 8
click at [690, 146] on div "Next Question" at bounding box center [714, 143] width 49 height 8
click at [680, 349] on div "Submit Paper" at bounding box center [684, 353] width 110 height 8
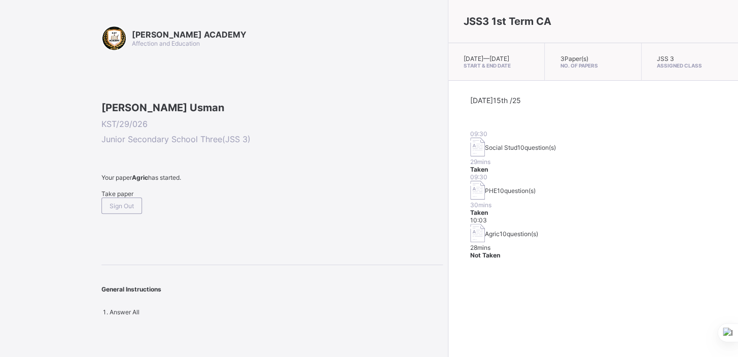
click at [500, 230] on span "10 question(s)" at bounding box center [519, 234] width 39 height 8
click at [127, 190] on span at bounding box center [273, 185] width 342 height 9
click at [126, 197] on div "Take paper" at bounding box center [273, 194] width 342 height 8
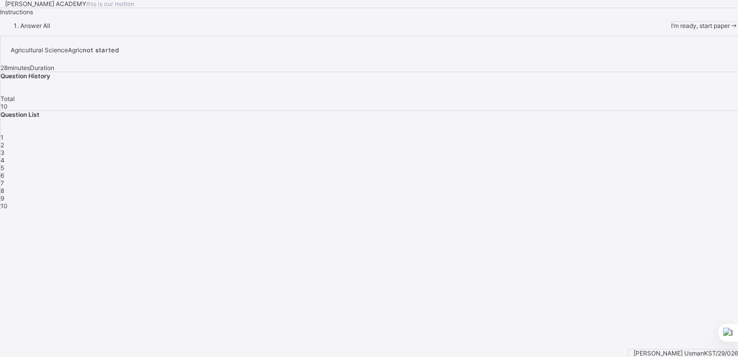
click at [671, 29] on span "I’m ready, start paper" at bounding box center [700, 26] width 59 height 8
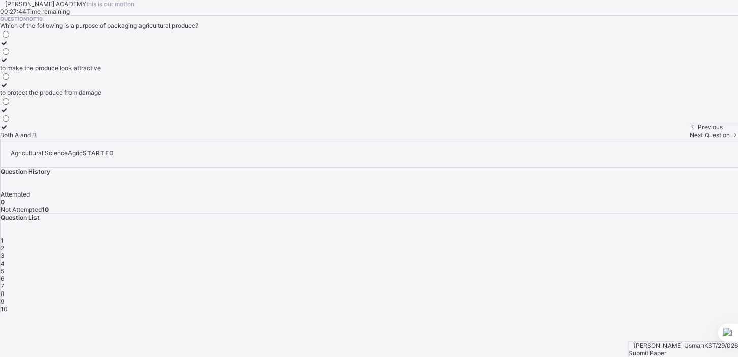
click at [9, 131] on icon at bounding box center [4, 127] width 9 height 8
click at [690, 139] on div "Next Question" at bounding box center [714, 135] width 49 height 8
click at [9, 81] on icon at bounding box center [4, 78] width 9 height 8
click at [690, 139] on span "Next Question" at bounding box center [710, 135] width 40 height 8
click at [9, 131] on icon at bounding box center [4, 127] width 9 height 8
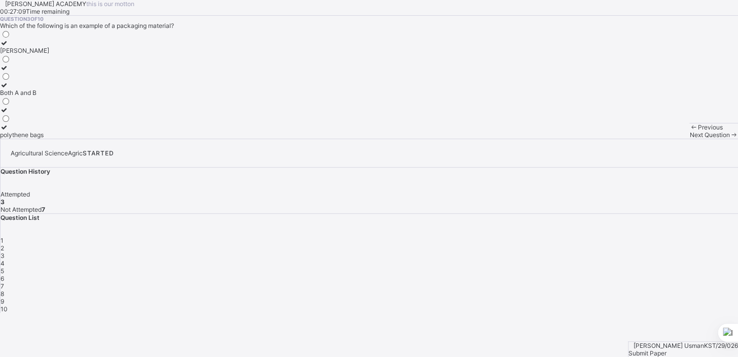
click at [690, 139] on div "Next Question" at bounding box center [714, 135] width 49 height 8
click at [9, 106] on icon at bounding box center [4, 102] width 9 height 8
click at [690, 139] on div "Next Question" at bounding box center [714, 135] width 49 height 8
click at [282, 139] on div "Question 5 of 10 Why is proper packaging important for agricultural produce? to…" at bounding box center [369, 77] width 738 height 123
click at [9, 131] on icon at bounding box center [4, 127] width 9 height 8
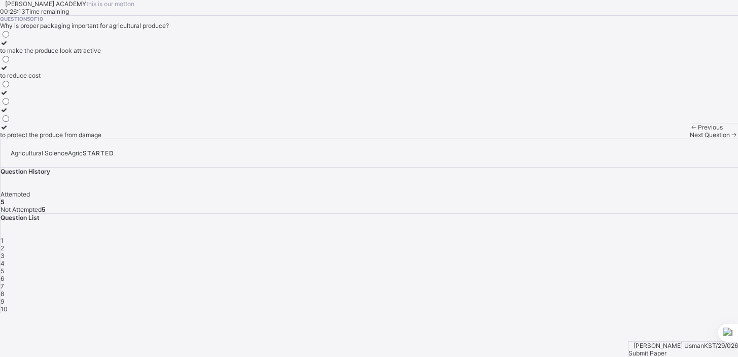
click at [690, 139] on span "Next Question" at bounding box center [710, 135] width 40 height 8
click at [9, 47] on icon at bounding box center [4, 43] width 9 height 8
click at [690, 139] on span "Next Question" at bounding box center [710, 135] width 40 height 8
click at [9, 64] on icon at bounding box center [4, 60] width 9 height 8
click at [690, 139] on span "Next Question" at bounding box center [710, 135] width 40 height 8
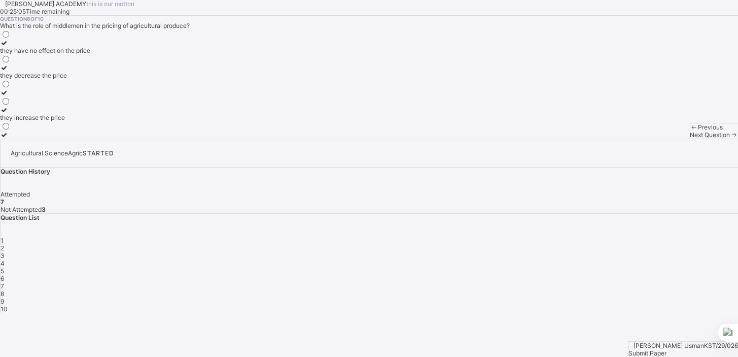
click at [9, 114] on icon at bounding box center [4, 110] width 9 height 8
click at [690, 139] on span "Next Question" at bounding box center [710, 135] width 40 height 8
click at [9, 89] on icon at bounding box center [4, 85] width 9 height 8
click at [730, 139] on span at bounding box center [734, 135] width 9 height 8
click at [9, 72] on icon at bounding box center [4, 68] width 9 height 8
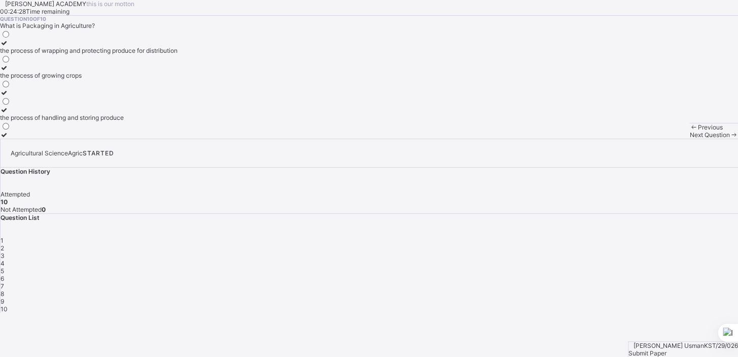
click at [695, 349] on div "Submit Paper" at bounding box center [684, 353] width 110 height 8
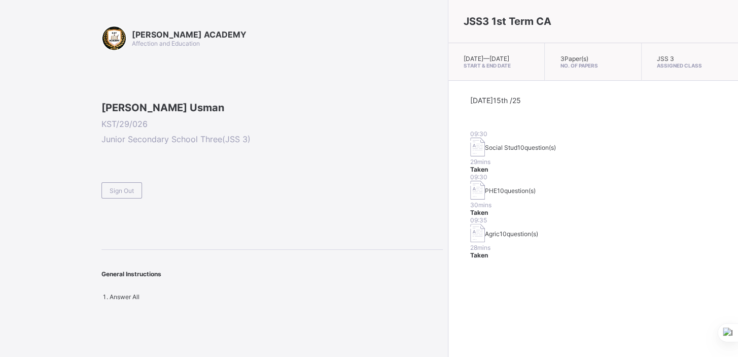
click at [132, 182] on span at bounding box center [273, 178] width 342 height 9
click at [132, 198] on div "Sign Out" at bounding box center [122, 190] width 41 height 16
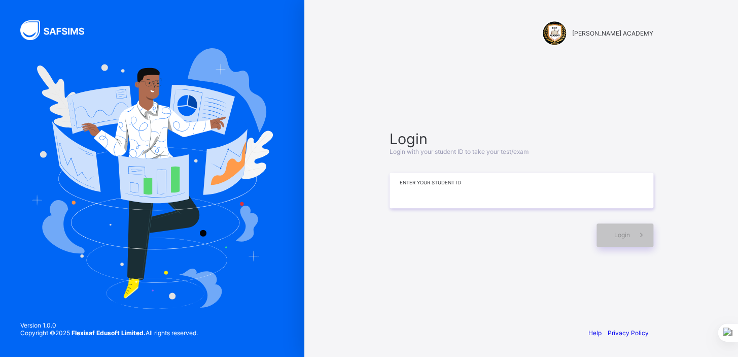
click at [397, 197] on input at bounding box center [522, 191] width 264 height 36
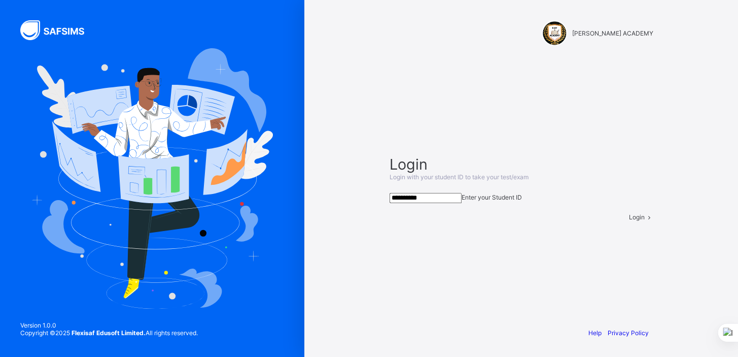
type input "**********"
click at [629, 221] on span "Login" at bounding box center [637, 217] width 16 height 8
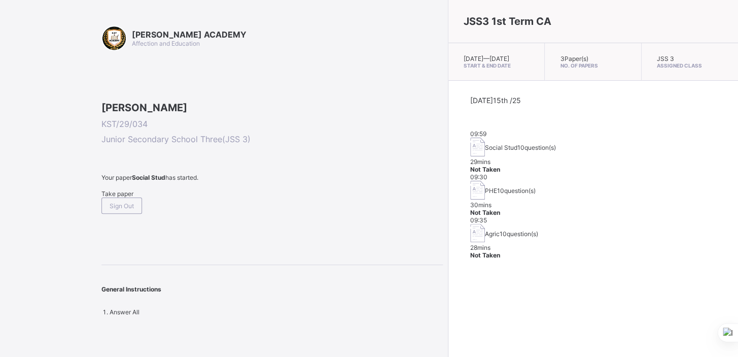
click at [121, 197] on span "Take paper" at bounding box center [118, 194] width 32 height 8
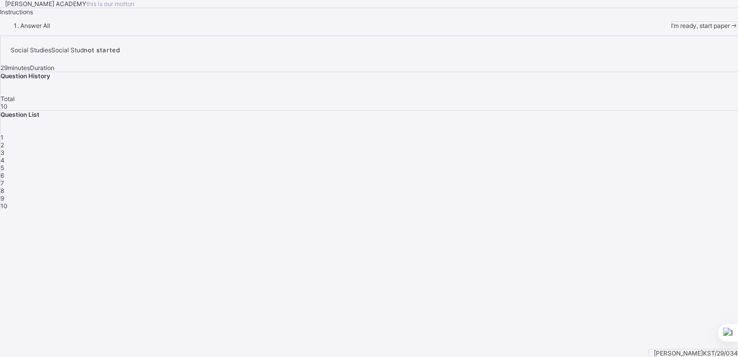
click at [671, 29] on span "I’m ready, start paper" at bounding box center [700, 26] width 59 height 8
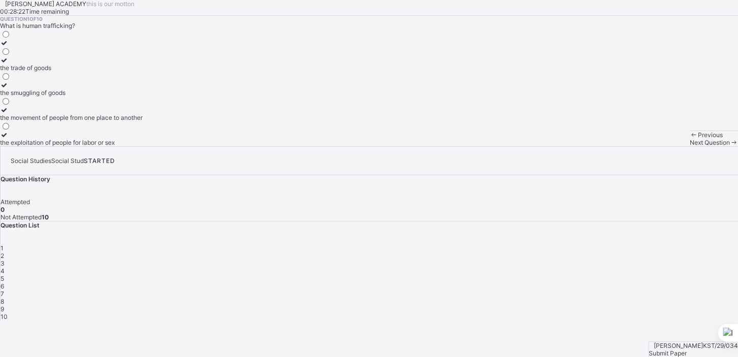
click at [98, 121] on div "the movement of people from one place to another" at bounding box center [71, 118] width 143 height 8
click at [690, 146] on div "Next Question" at bounding box center [714, 143] width 49 height 8
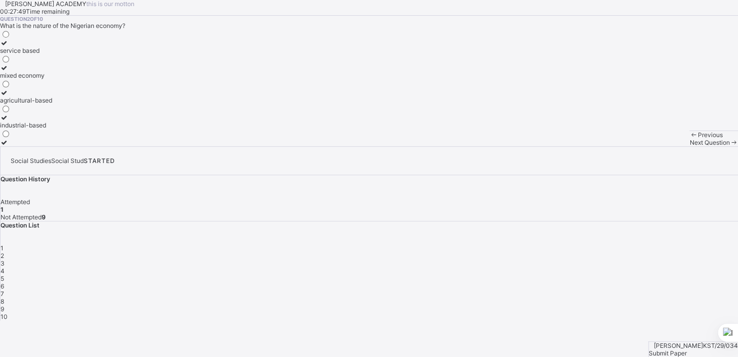
click at [52, 104] on label "agricultural-based" at bounding box center [26, 96] width 52 height 15
click at [690, 146] on div "Next Question" at bounding box center [714, 143] width 49 height 8
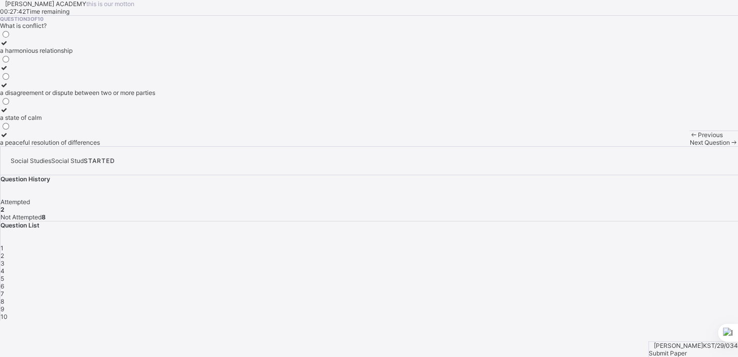
click at [690, 146] on div "Next Question" at bounding box center [714, 143] width 49 height 8
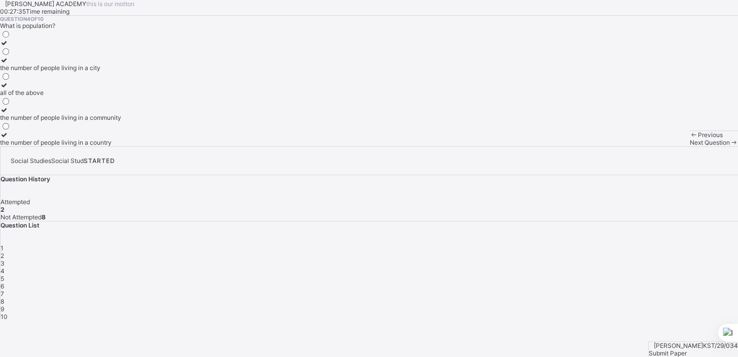
click at [599, 259] on div "3" at bounding box center [370, 263] width 738 height 8
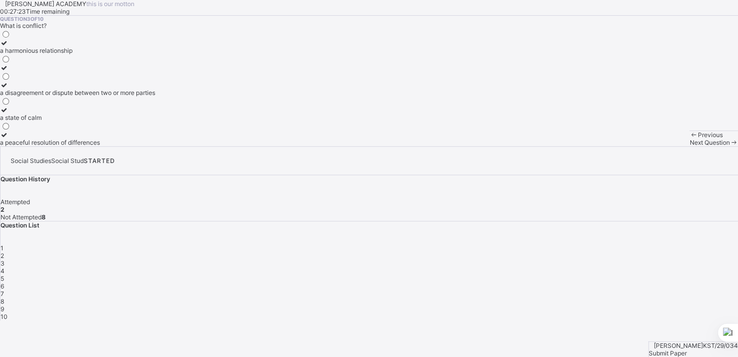
click at [131, 96] on div "a disagreement or dispute between two or more parties" at bounding box center [77, 93] width 155 height 8
click at [690, 146] on span "Next Question" at bounding box center [710, 143] width 40 height 8
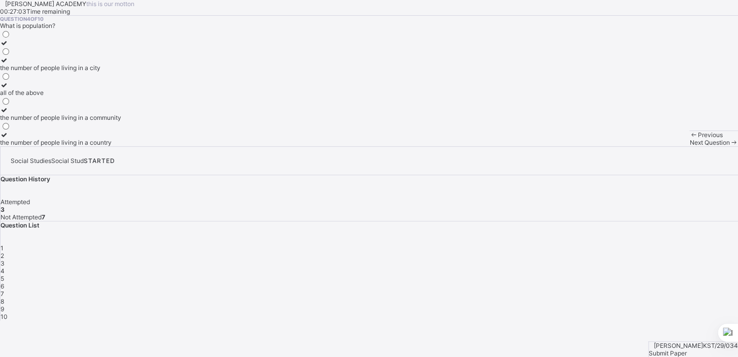
click at [121, 121] on div "the number of people living in a community" at bounding box center [60, 118] width 121 height 8
click at [121, 96] on label "all of the above" at bounding box center [60, 88] width 121 height 15
click at [690, 146] on span "Next Question" at bounding box center [710, 143] width 40 height 8
click at [34, 146] on label "family" at bounding box center [17, 138] width 34 height 15
click at [730, 146] on span at bounding box center [734, 143] width 9 height 8
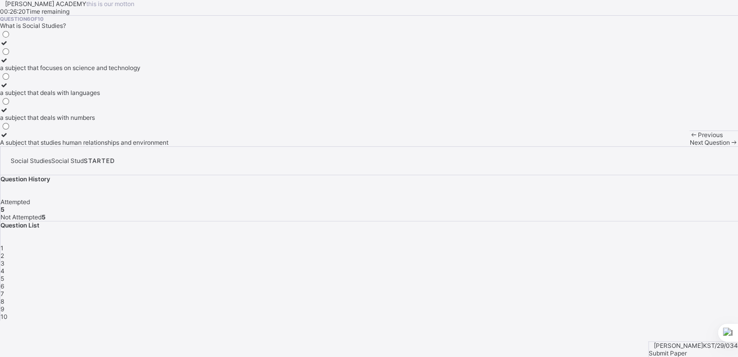
click at [133, 146] on div "A subject that studies human relationships and environment" at bounding box center [84, 143] width 169 height 8
click at [690, 146] on span "Next Question" at bounding box center [710, 143] width 40 height 8
click at [57, 139] on div at bounding box center [72, 135] width 144 height 8
click at [690, 146] on span "Next Question" at bounding box center [710, 143] width 40 height 8
click at [84, 96] on div "a state of calm and tranquility" at bounding box center [42, 93] width 84 height 8
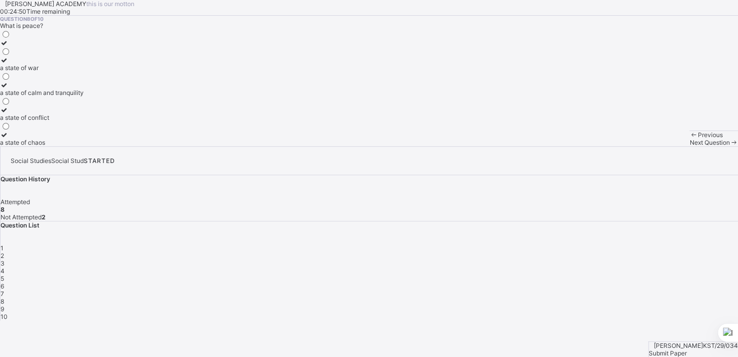
click at [690, 146] on div "Next Question" at bounding box center [714, 143] width 49 height 8
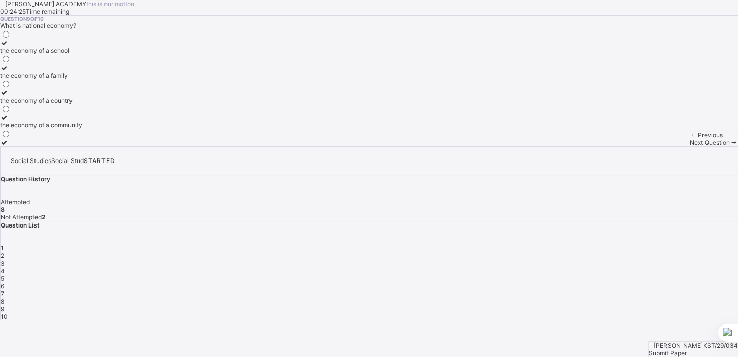
click at [82, 104] on label "the economy of a country" at bounding box center [41, 96] width 82 height 15
click at [690, 146] on div "Next Question" at bounding box center [714, 143] width 49 height 8
click at [76, 54] on div "all of the above" at bounding box center [38, 51] width 76 height 8
click at [690, 146] on div "Next Question" at bounding box center [714, 143] width 49 height 8
click at [115, 157] on div "STARTED" at bounding box center [99, 161] width 31 height 8
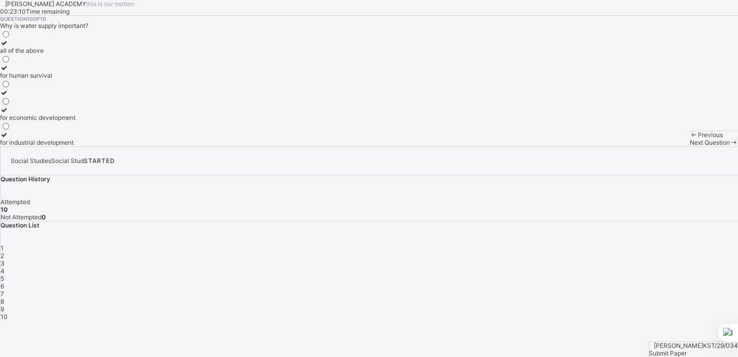
click at [115, 157] on div "STARTED" at bounding box center [99, 161] width 31 height 8
click at [115, 157] on span "STARTED" at bounding box center [99, 161] width 31 height 8
drag, startPoint x: 256, startPoint y: 221, endPoint x: 249, endPoint y: 272, distance: 50.8
click at [249, 146] on div "Question 10 of 10 Why is water supply important? all of the above for human sur…" at bounding box center [369, 81] width 738 height 130
click at [266, 146] on div "Question 10 of 10 Why is water supply important? all of the above for human sur…" at bounding box center [369, 81] width 738 height 130
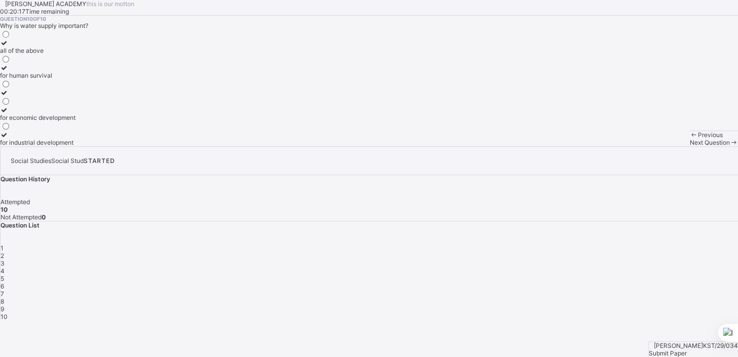
click at [690, 139] on span at bounding box center [694, 135] width 9 height 8
click at [690, 146] on div "Next Question" at bounding box center [714, 143] width 49 height 8
click at [42, 213] on span "Not Attempted" at bounding box center [21, 217] width 41 height 8
click at [680, 349] on div "Submit Paper" at bounding box center [693, 353] width 89 height 8
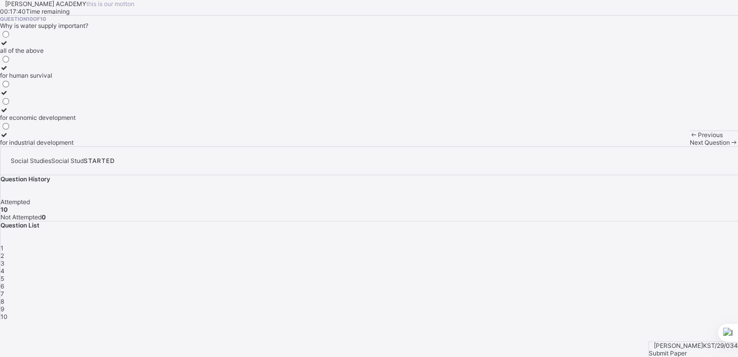
click at [687, 349] on span "Submit Paper" at bounding box center [668, 353] width 38 height 8
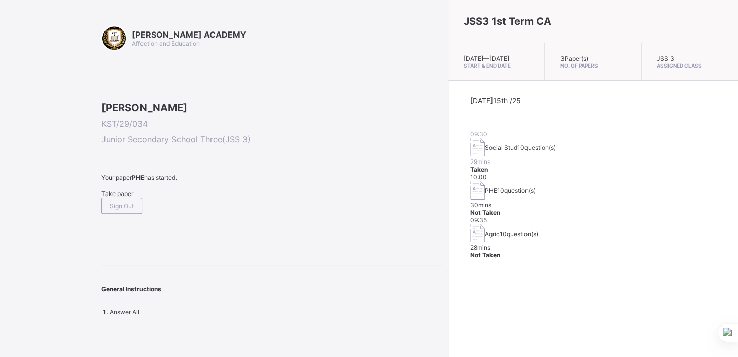
click at [471, 183] on img at bounding box center [478, 190] width 15 height 19
click at [121, 274] on div "KAY ACADEMY Affection and Education Khadija Idris KST/29/034 Junior Secondary S…" at bounding box center [273, 170] width 342 height 290
click at [121, 197] on div "Take paper" at bounding box center [273, 194] width 342 height 8
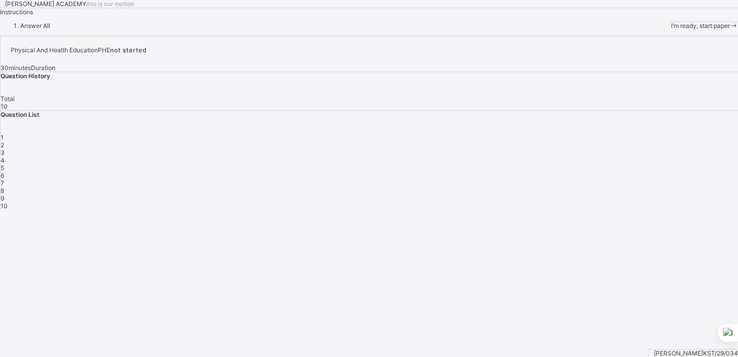
click at [557, 141] on div "1" at bounding box center [370, 137] width 738 height 8
click at [554, 141] on div "1" at bounding box center [370, 137] width 738 height 8
click at [4, 141] on span "1" at bounding box center [2, 137] width 3 height 8
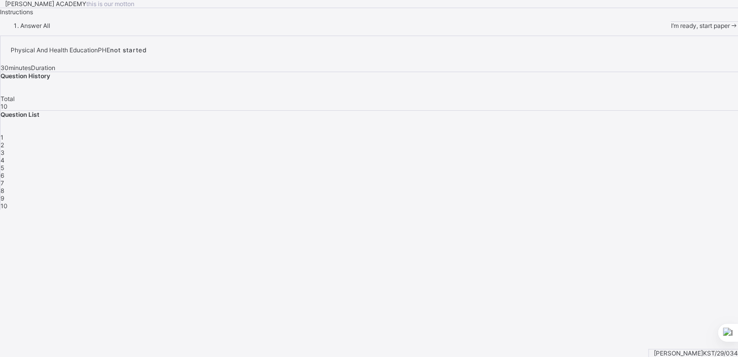
click at [4, 141] on span "1" at bounding box center [2, 137] width 3 height 8
click at [558, 141] on div "1" at bounding box center [370, 137] width 738 height 8
click at [551, 141] on div "1" at bounding box center [370, 137] width 738 height 8
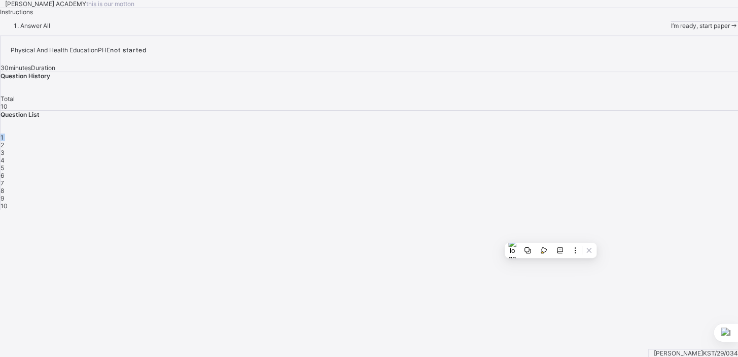
click at [551, 141] on div "1" at bounding box center [370, 137] width 738 height 8
click at [671, 29] on span "I’m ready, start paper" at bounding box center [700, 26] width 59 height 8
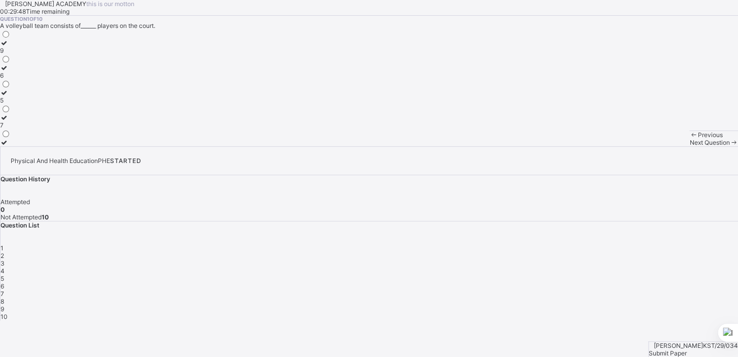
click at [11, 104] on label "5" at bounding box center [5, 96] width 11 height 15
click at [11, 79] on div "6" at bounding box center [5, 76] width 11 height 8
click at [690, 146] on span "Next Question" at bounding box center [710, 143] width 40 height 8
click at [19, 79] on div "handle" at bounding box center [9, 76] width 19 height 8
click at [730, 146] on icon at bounding box center [734, 143] width 9 height 8
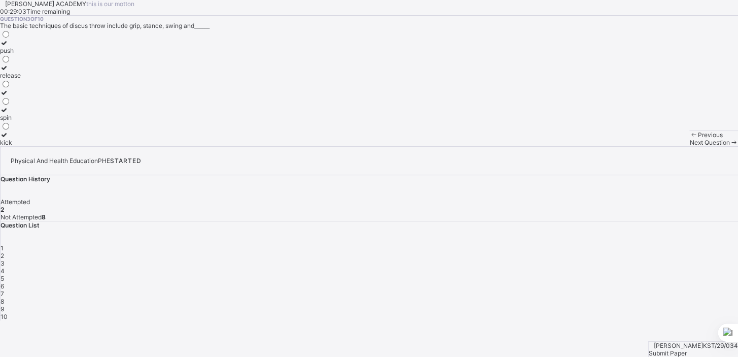
click at [21, 146] on div "kick" at bounding box center [10, 143] width 21 height 8
click at [690, 146] on span "Next Question" at bounding box center [710, 143] width 40 height 8
click at [55, 54] on label "aluminum" at bounding box center [27, 46] width 55 height 15
click at [690, 146] on div "Next Question" at bounding box center [714, 143] width 49 height 8
click at [23, 72] on label "discus" at bounding box center [11, 63] width 23 height 15
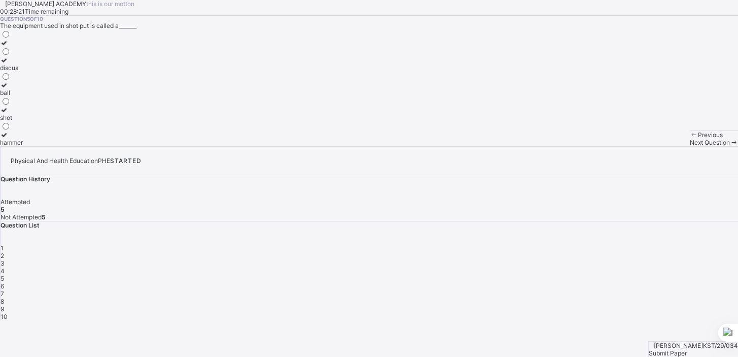
click at [690, 146] on div "Next Question" at bounding box center [714, 143] width 49 height 8
click at [40, 72] on label "jump-up" at bounding box center [20, 63] width 40 height 15
click at [690, 146] on span "Next Question" at bounding box center [710, 143] width 40 height 8
click at [31, 146] on label "both hands" at bounding box center [15, 138] width 31 height 15
click at [690, 146] on div "Next Question" at bounding box center [714, 143] width 49 height 8
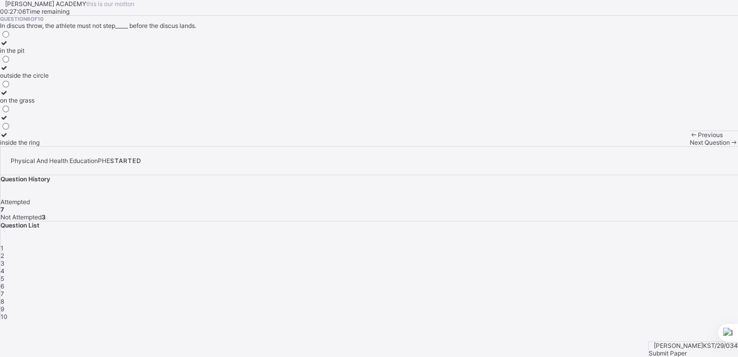
click at [49, 79] on div "outside the circle" at bounding box center [24, 76] width 49 height 8
click at [690, 146] on div "Next Question" at bounding box center [714, 143] width 49 height 8
click at [12, 146] on label "1.5" at bounding box center [6, 138] width 12 height 15
click at [730, 146] on icon at bounding box center [734, 143] width 9 height 8
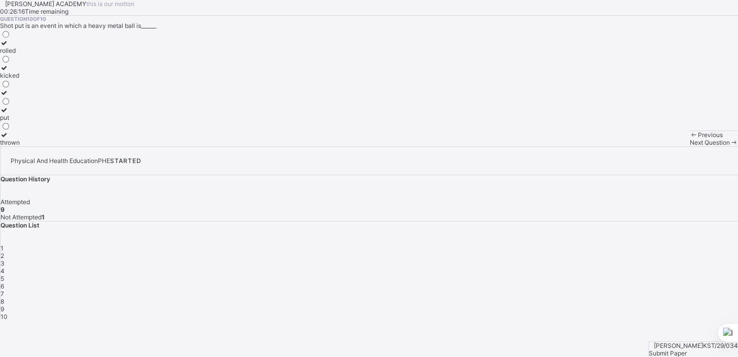
click at [20, 79] on label "kicked" at bounding box center [10, 71] width 20 height 15
click at [699, 349] on div "Submit Paper" at bounding box center [693, 353] width 89 height 8
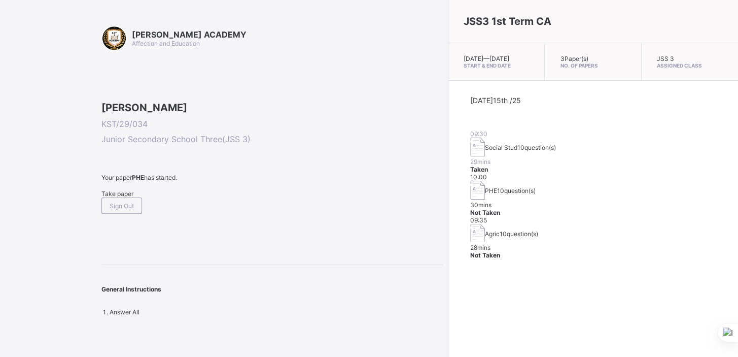
click at [548, 226] on div "09:35 Agric 10 question(s) 28 mins Not Taken" at bounding box center [594, 237] width 246 height 43
click at [548, 244] on div "28 mins" at bounding box center [594, 248] width 246 height 8
click at [129, 197] on span "Take paper" at bounding box center [118, 194] width 32 height 8
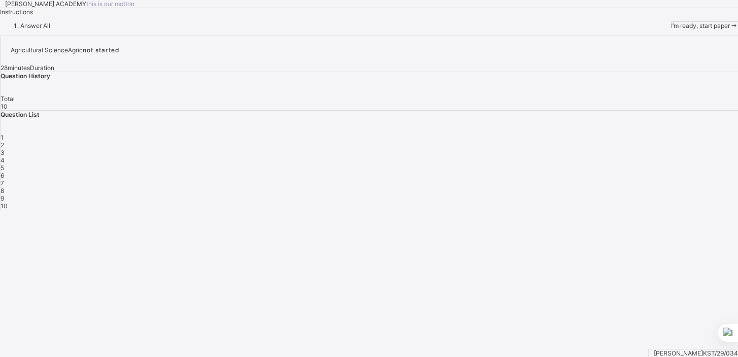
click at [4, 141] on span "1" at bounding box center [2, 137] width 3 height 8
click at [730, 29] on span at bounding box center [734, 26] width 9 height 8
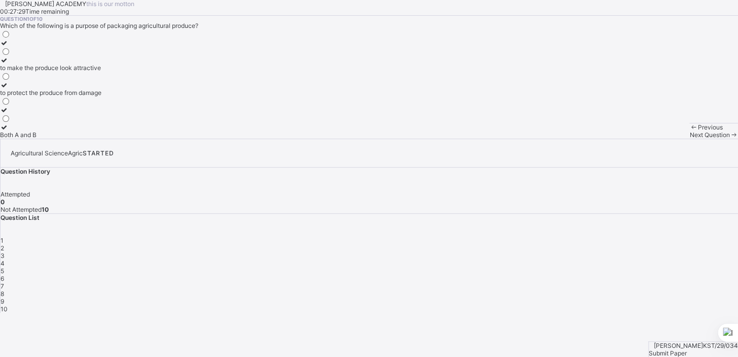
click at [102, 96] on div "to protect the produce from damage" at bounding box center [51, 93] width 102 height 8
click at [690, 139] on div "Next Question" at bounding box center [714, 135] width 49 height 8
click at [77, 139] on label "it increases the price" at bounding box center [38, 130] width 77 height 15
click at [690, 139] on span "Next Question" at bounding box center [710, 135] width 40 height 8
click at [49, 139] on div "polythene bags" at bounding box center [24, 135] width 49 height 8
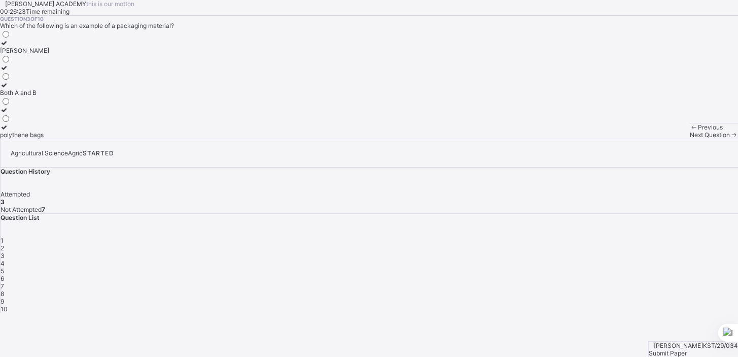
click at [690, 139] on span "Next Question" at bounding box center [710, 135] width 40 height 8
click at [73, 89] on div "it helps maintain the price" at bounding box center [36, 85] width 73 height 8
click at [690, 139] on span "Next Question" at bounding box center [710, 135] width 40 height 8
click at [102, 139] on div "to protect the produce from damage" at bounding box center [51, 135] width 102 height 8
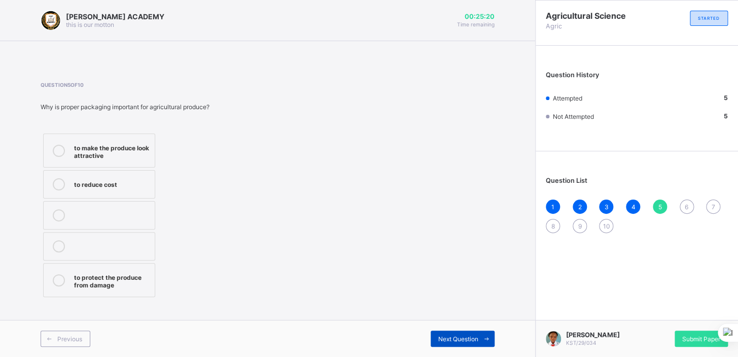
click at [477, 344] on div "Next Question" at bounding box center [463, 338] width 64 height 16
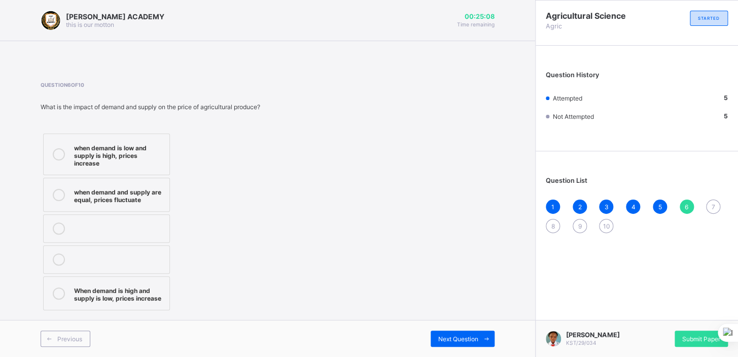
click at [154, 139] on label "when demand is low and supply is high, prices increase" at bounding box center [106, 154] width 127 height 42
click at [462, 331] on div "Next Question" at bounding box center [463, 338] width 64 height 16
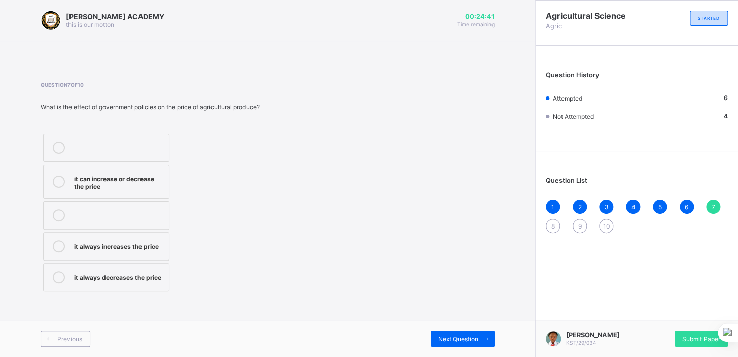
click at [146, 170] on label "it can increase or decrease the price" at bounding box center [106, 181] width 126 height 34
click at [441, 338] on span "Next Question" at bounding box center [459, 339] width 40 height 8
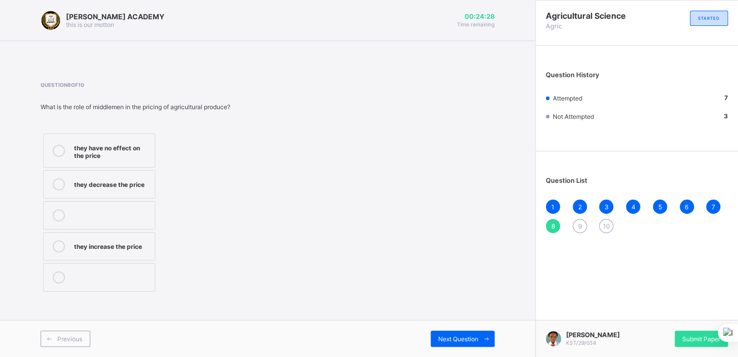
click at [85, 142] on div "they have no effect on the price" at bounding box center [112, 151] width 76 height 18
click at [472, 344] on div "Next Question" at bounding box center [463, 338] width 64 height 16
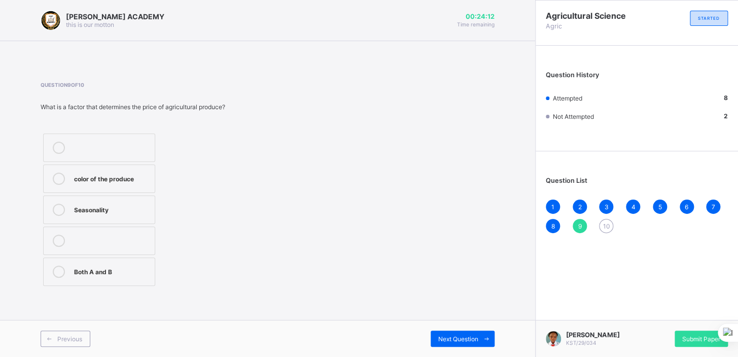
click at [121, 266] on div "Both A and B" at bounding box center [112, 270] width 76 height 10
click at [453, 341] on span "Next Question" at bounding box center [459, 339] width 40 height 8
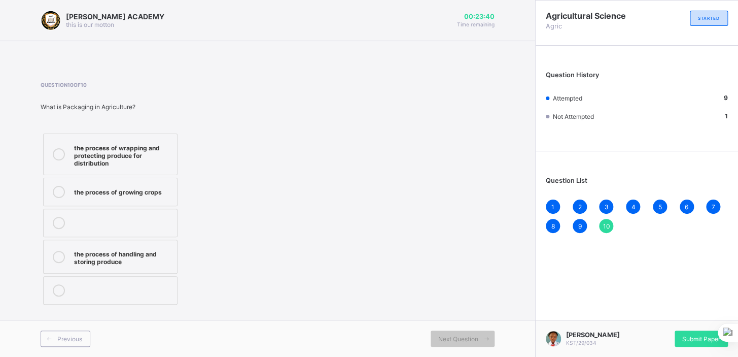
click at [97, 263] on div "the process of handling and storing produce" at bounding box center [123, 257] width 98 height 18
click at [700, 345] on div "Submit Paper" at bounding box center [701, 338] width 53 height 16
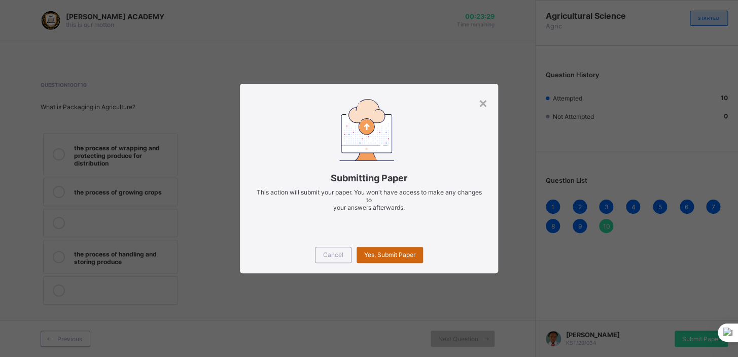
click at [413, 248] on div "Yes, Submit Paper" at bounding box center [390, 255] width 66 height 16
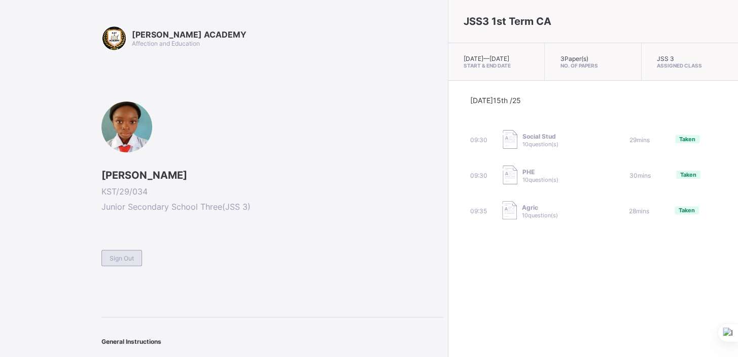
click at [123, 256] on span "Sign Out" at bounding box center [122, 258] width 24 height 8
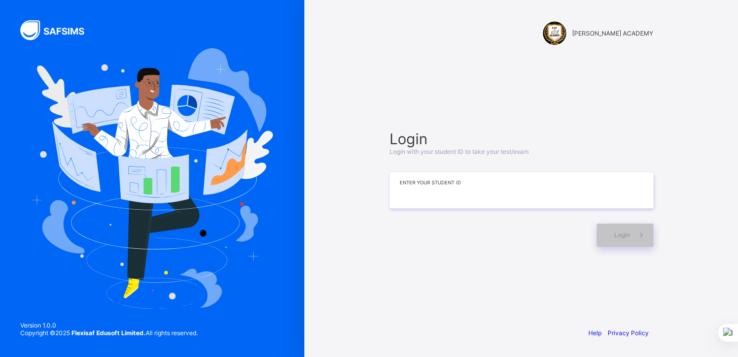
click at [415, 203] on input at bounding box center [522, 191] width 264 height 36
type input "**********"
click at [615, 229] on div "Login" at bounding box center [625, 234] width 57 height 23
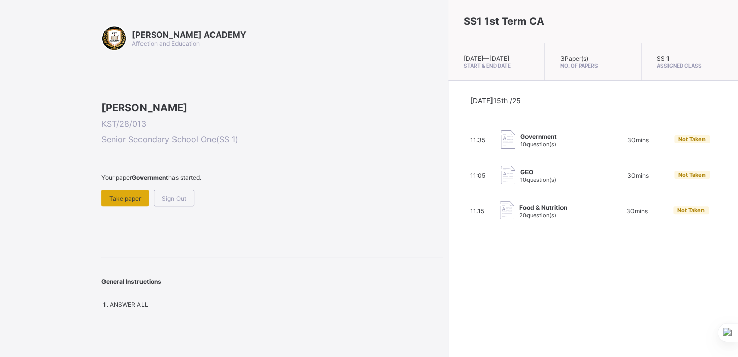
click at [130, 202] on span "Take paper" at bounding box center [125, 198] width 32 height 8
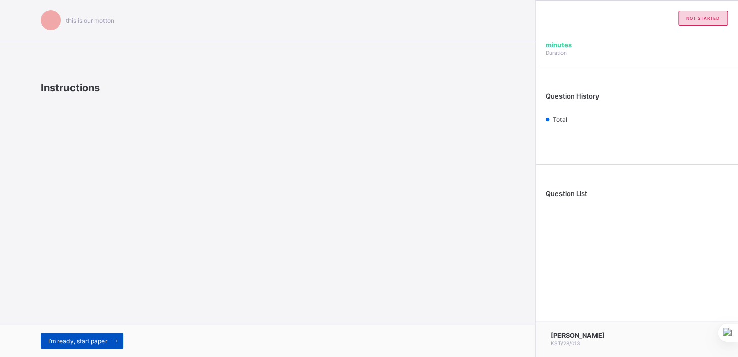
click at [106, 337] on span "I’m ready, start paper" at bounding box center [77, 341] width 59 height 8
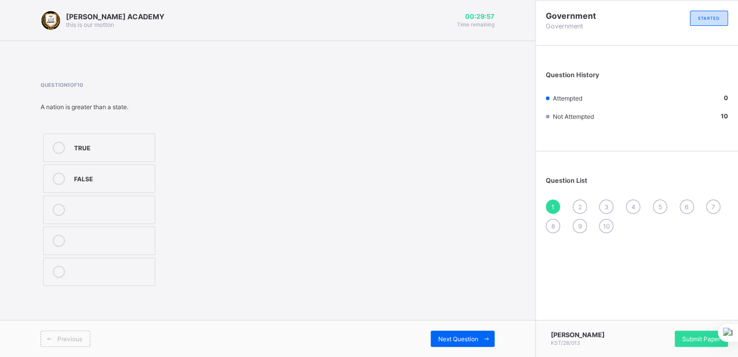
click at [140, 147] on div "TRUE" at bounding box center [112, 147] width 76 height 10
click at [696, 340] on div "Submit Paper" at bounding box center [701, 338] width 53 height 16
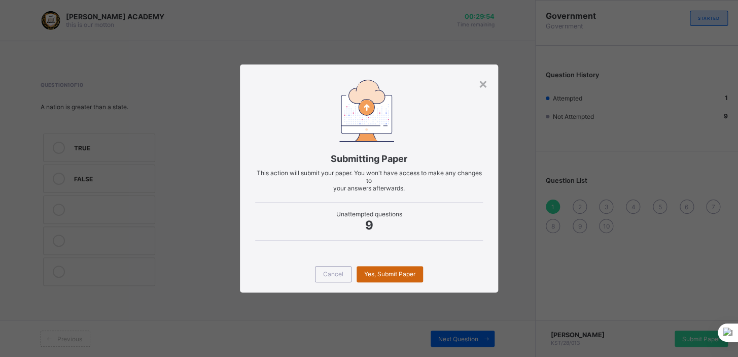
click at [404, 268] on div "Yes, Submit Paper" at bounding box center [390, 274] width 66 height 16
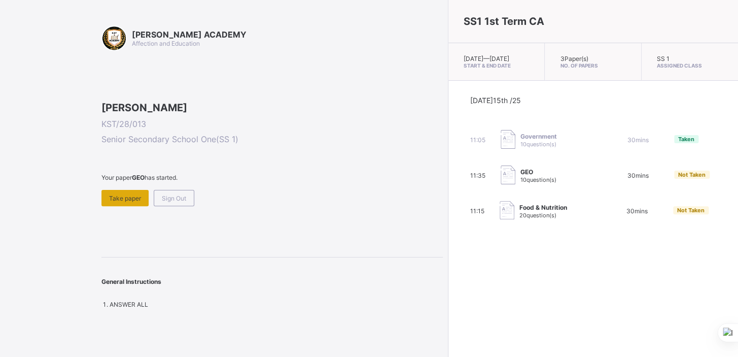
click at [133, 206] on div "Take paper" at bounding box center [125, 198] width 47 height 16
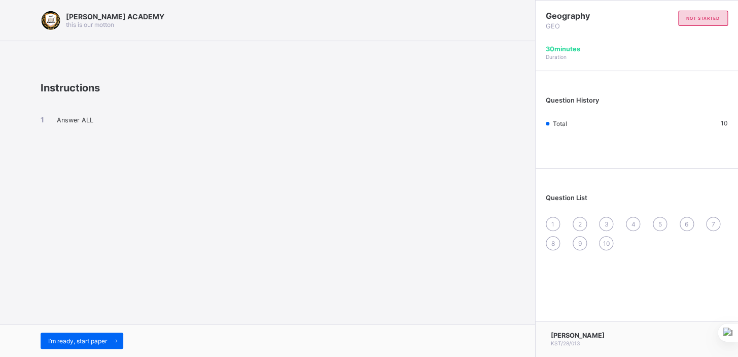
drag, startPoint x: 133, startPoint y: 259, endPoint x: 117, endPoint y: 304, distance: 47.5
click at [117, 304] on div "[PERSON_NAME] ACADEMY this is our [PERSON_NAME] Instructions Answer ALL I’m rea…" at bounding box center [267, 178] width 535 height 357
click at [94, 343] on span "I’m ready, start paper" at bounding box center [77, 341] width 59 height 8
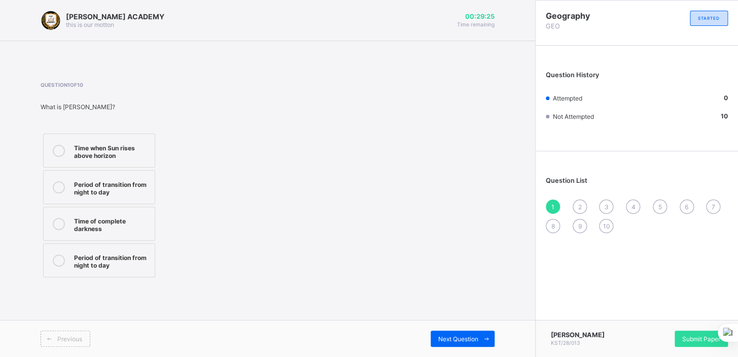
click at [69, 189] on div at bounding box center [59, 187] width 20 height 18
click at [149, 187] on div "Period of transition from night to day" at bounding box center [112, 187] width 76 height 18
click at [132, 152] on div "Time when Sun rises above horizon" at bounding box center [112, 151] width 76 height 18
click at [129, 176] on label "Period of transition from night to day" at bounding box center [99, 187] width 112 height 34
click at [463, 333] on div "Next Question" at bounding box center [463, 338] width 64 height 16
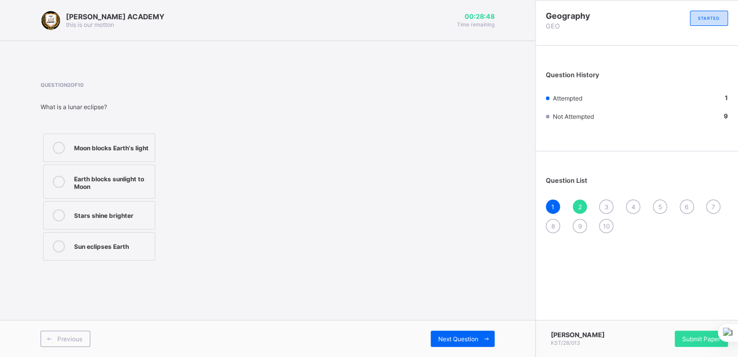
click at [128, 148] on div "Moon blocks Earth's light" at bounding box center [112, 147] width 76 height 10
click at [472, 338] on span "Next Question" at bounding box center [459, 339] width 40 height 8
click at [66, 344] on div "Previous" at bounding box center [66, 338] width 50 height 16
click at [443, 335] on span "Next Question" at bounding box center [459, 339] width 40 height 8
click at [123, 219] on div "Earth blocks Moon's light" at bounding box center [112, 215] width 76 height 12
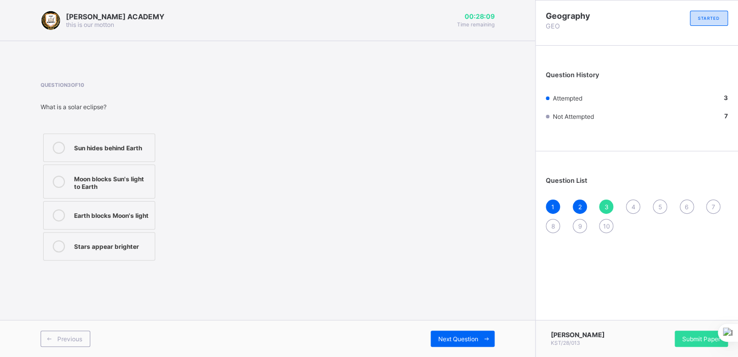
click at [70, 174] on label "Moon blocks Sun's light to Earth" at bounding box center [99, 181] width 112 height 34
click at [81, 337] on span "Previous" at bounding box center [69, 339] width 25 height 8
click at [445, 334] on div "Next Question" at bounding box center [463, 338] width 64 height 16
click at [136, 209] on div "Earth blocks Moon's light" at bounding box center [112, 214] width 76 height 10
click at [99, 173] on div "Moon blocks Sun's light to Earth" at bounding box center [112, 182] width 76 height 18
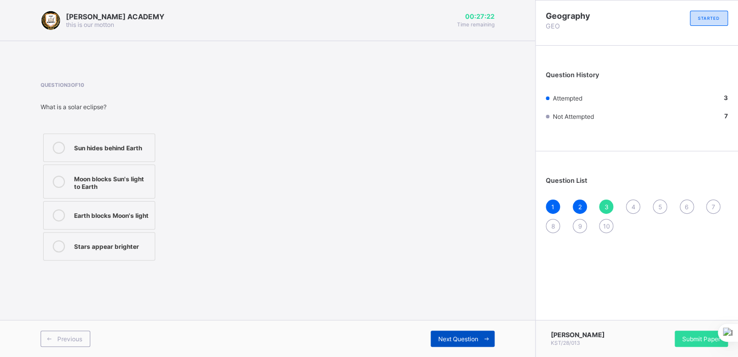
click at [480, 332] on span at bounding box center [487, 338] width 16 height 16
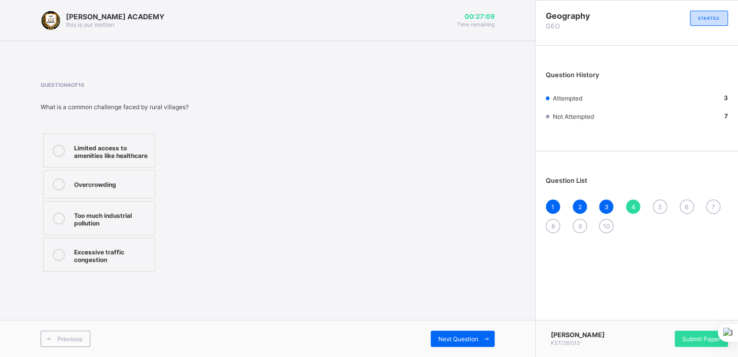
click at [66, 146] on div at bounding box center [59, 151] width 20 height 18
click at [451, 334] on div "Next Question" at bounding box center [463, 338] width 64 height 16
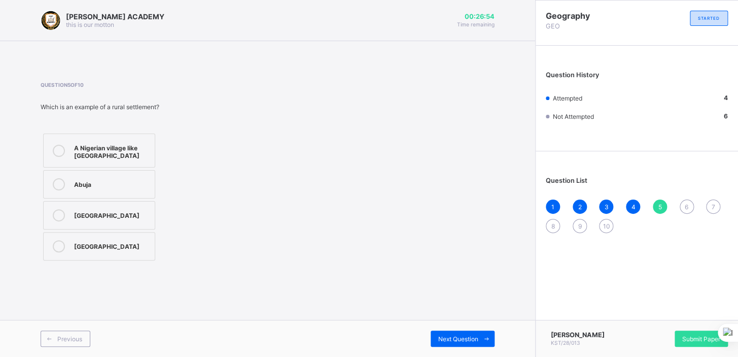
click at [109, 146] on div "A Nigerian village like [GEOGRAPHIC_DATA]" at bounding box center [112, 151] width 76 height 18
click at [60, 335] on span "Previous" at bounding box center [69, 339] width 25 height 8
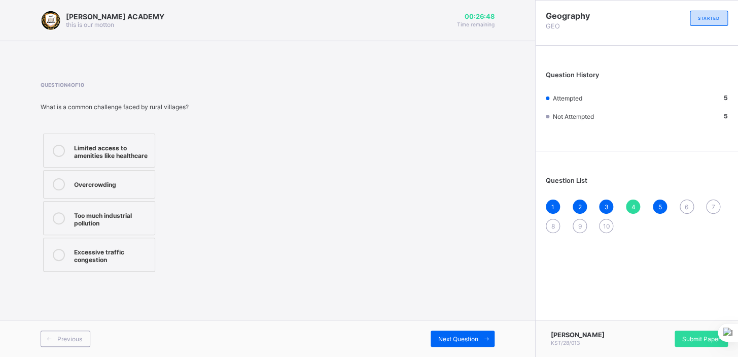
click at [138, 269] on label "Excessive traffic congestion" at bounding box center [99, 255] width 112 height 34
click at [485, 341] on icon at bounding box center [487, 338] width 8 height 7
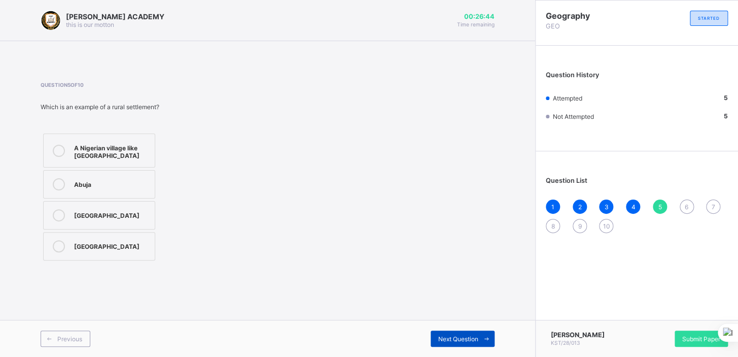
click at [456, 340] on span "Next Question" at bounding box center [459, 339] width 40 height 8
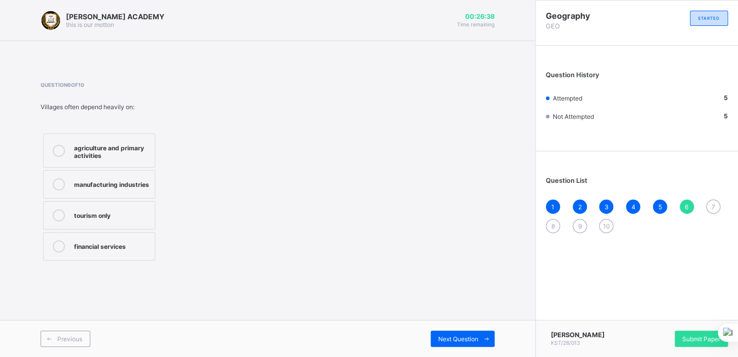
click at [95, 162] on label "agriculture and primary activities" at bounding box center [99, 150] width 112 height 34
click at [456, 341] on span "Next Question" at bounding box center [459, 339] width 40 height 8
click at [128, 244] on div "Only traditional farming tools" at bounding box center [112, 249] width 76 height 18
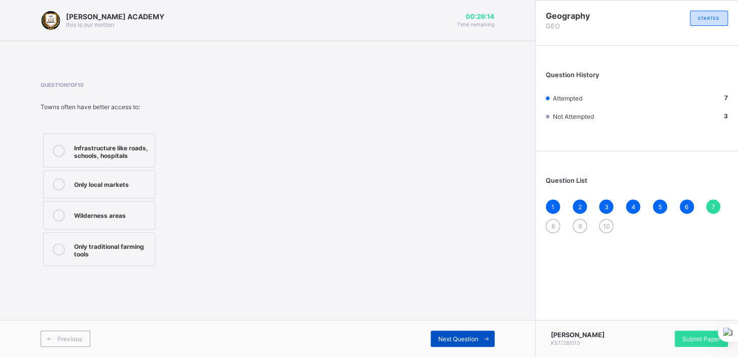
click at [439, 335] on span "Next Question" at bounding box center [459, 339] width 40 height 8
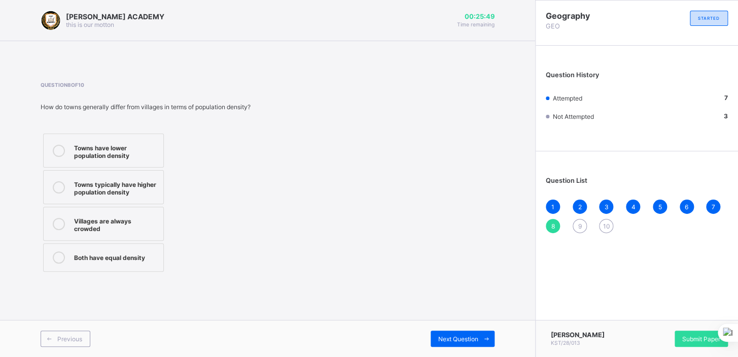
click at [100, 224] on div "Villages are always crowded" at bounding box center [116, 224] width 84 height 18
click at [463, 340] on span "Next Question" at bounding box center [459, 339] width 40 height 8
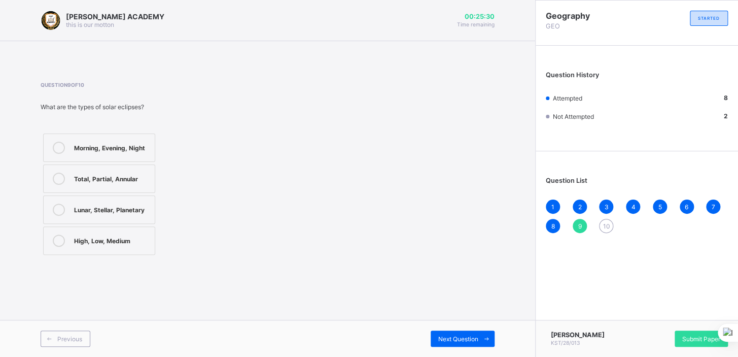
click at [115, 154] on label "Morning, Evening, Night" at bounding box center [99, 147] width 112 height 28
click at [465, 345] on div "Next Question" at bounding box center [463, 338] width 64 height 16
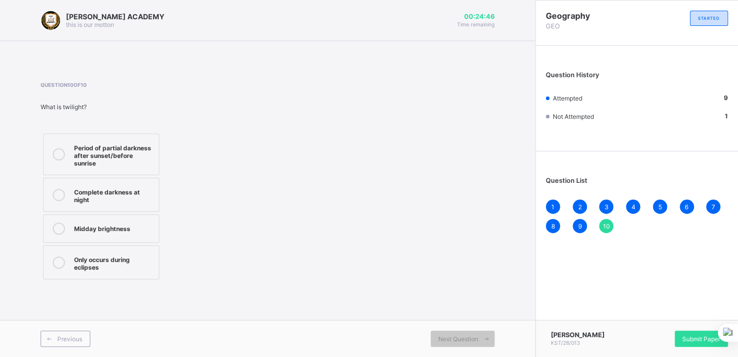
click at [77, 183] on label "Complete darkness at night" at bounding box center [101, 195] width 116 height 34
click at [73, 143] on label "Period of partial darkness after sunset/before sunrise" at bounding box center [101, 154] width 116 height 42
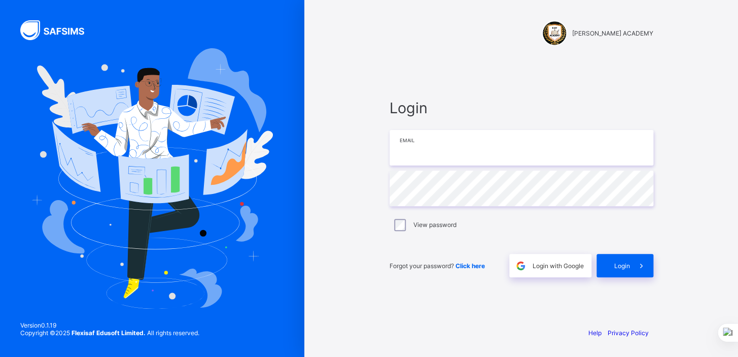
type input "**********"
click at [700, 335] on div "**********" at bounding box center [522, 178] width 434 height 357
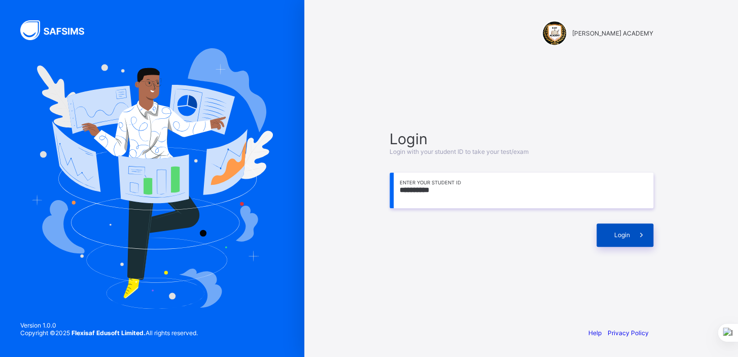
type input "**********"
click at [619, 229] on div "Login" at bounding box center [625, 234] width 57 height 23
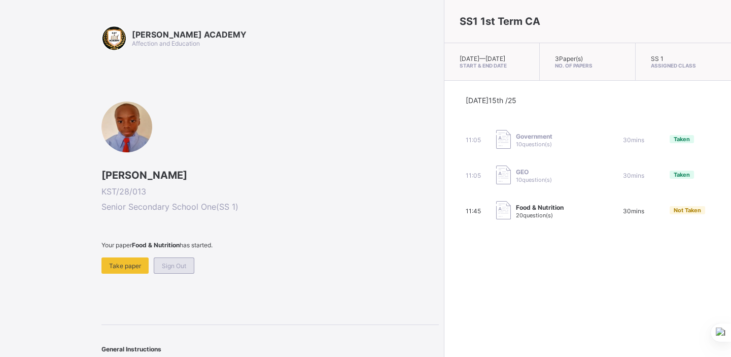
click at [180, 265] on span "Sign Out" at bounding box center [174, 266] width 24 height 8
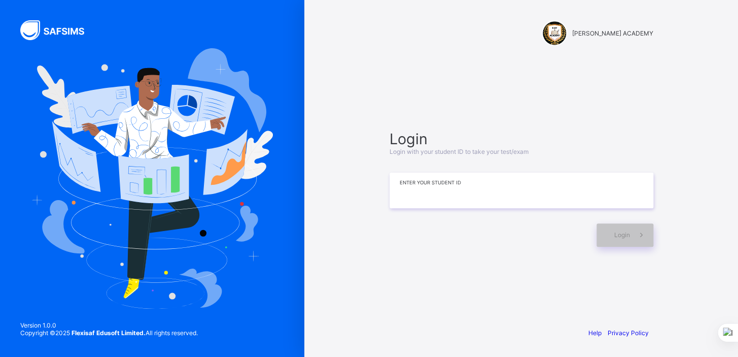
click at [401, 183] on input at bounding box center [522, 191] width 264 height 36
type input "*********"
click at [624, 232] on span "Login" at bounding box center [623, 235] width 16 height 8
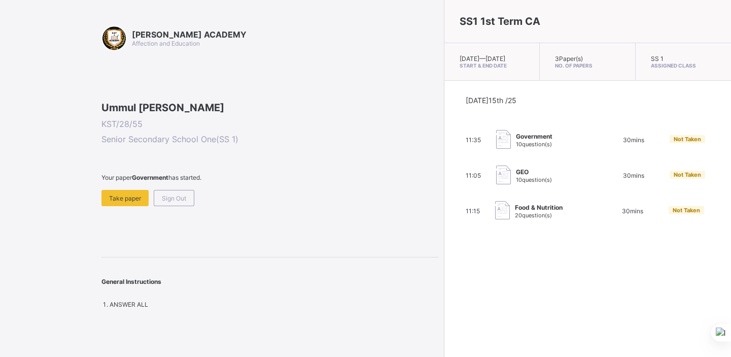
click at [516, 148] on span "10 question(s)" at bounding box center [534, 144] width 36 height 7
click at [116, 202] on span "Take paper" at bounding box center [125, 198] width 32 height 8
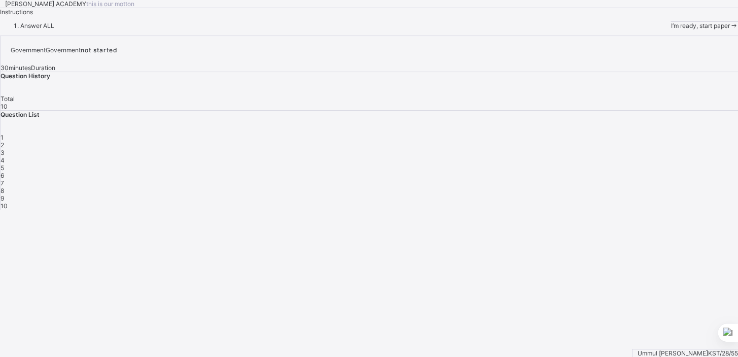
click at [4, 141] on span "1" at bounding box center [2, 137] width 3 height 8
click at [555, 141] on div "1" at bounding box center [370, 137] width 738 height 8
click at [556, 141] on div "1" at bounding box center [370, 137] width 738 height 8
click at [671, 29] on span "I’m ready, start paper" at bounding box center [700, 26] width 59 height 8
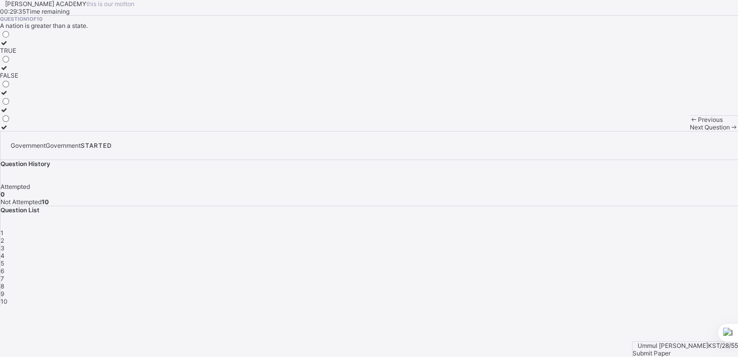
click at [18, 79] on label "FALSE" at bounding box center [9, 71] width 18 height 15
click at [690, 131] on span "Next Question" at bounding box center [710, 127] width 40 height 8
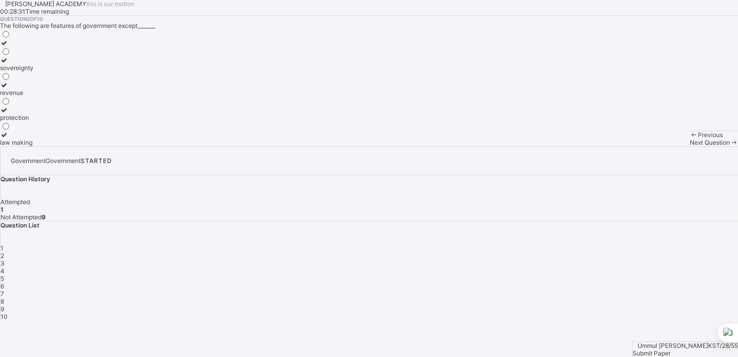
click at [33, 96] on div "revenue" at bounding box center [16, 93] width 33 height 8
click at [690, 146] on span "Next Question" at bounding box center [710, 143] width 40 height 8
click at [64, 79] on div "sharing of cash" at bounding box center [32, 76] width 64 height 8
click at [690, 146] on span "Next Question" at bounding box center [710, 143] width 40 height 8
click at [21, 79] on label "power" at bounding box center [10, 71] width 21 height 15
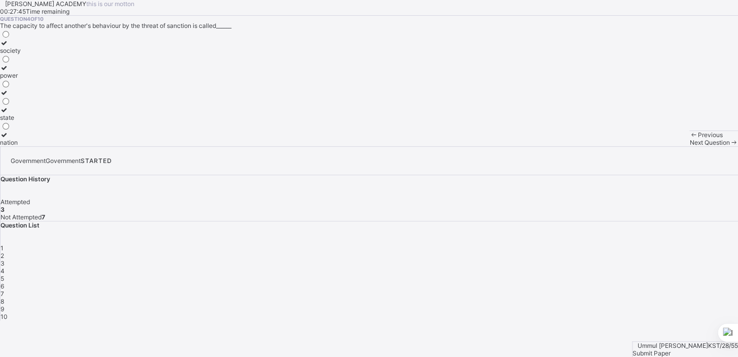
click at [690, 146] on div "Next Question" at bounding box center [714, 143] width 49 height 8
click at [48, 104] on div "through coercion" at bounding box center [24, 100] width 48 height 8
click at [690, 146] on span "Next Question" at bounding box center [710, 143] width 40 height 8
click at [36, 72] on div "permanence" at bounding box center [18, 68] width 36 height 8
click at [690, 146] on span "Next Question" at bounding box center [710, 143] width 40 height 8
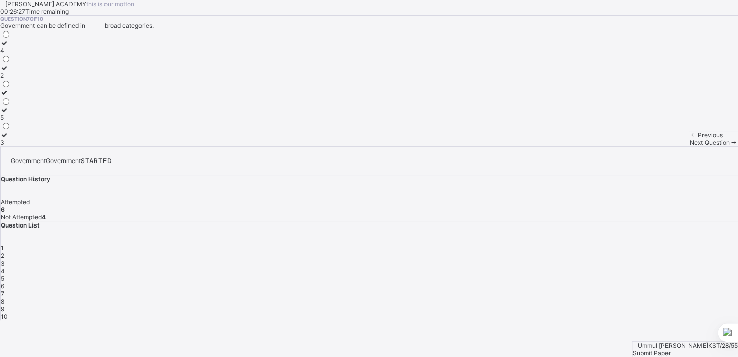
click at [11, 146] on div "3" at bounding box center [5, 143] width 11 height 8
click at [730, 146] on span at bounding box center [734, 143] width 9 height 8
click at [114, 79] on div "different fields of study in social science" at bounding box center [57, 76] width 114 height 8
click at [690, 146] on span "Next Question" at bounding box center [710, 143] width 40 height 8
click at [80, 96] on label "provision of employment" at bounding box center [40, 88] width 80 height 15
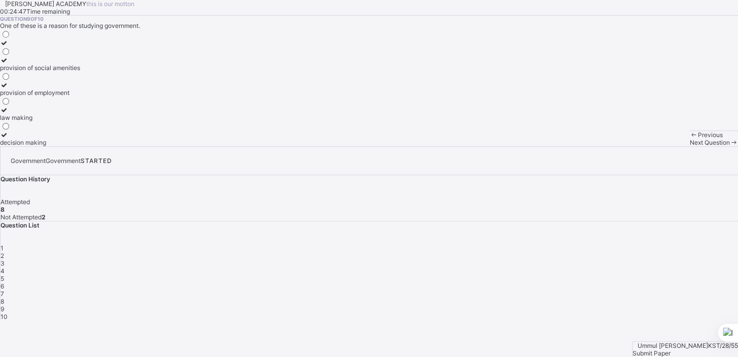
click at [730, 146] on span at bounding box center [734, 143] width 9 height 8
click at [11, 72] on label "4" at bounding box center [5, 63] width 11 height 15
click at [671, 349] on span "Submit Paper" at bounding box center [652, 353] width 38 height 8
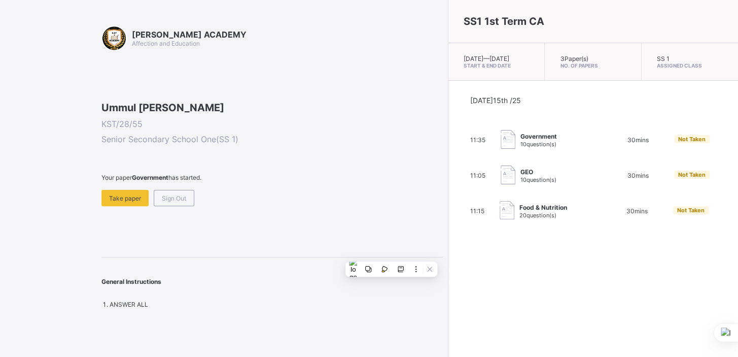
click at [471, 221] on div "11:15 Food & Nutrition 20 question(s) 30 mins Not Taken" at bounding box center [594, 211] width 246 height 20
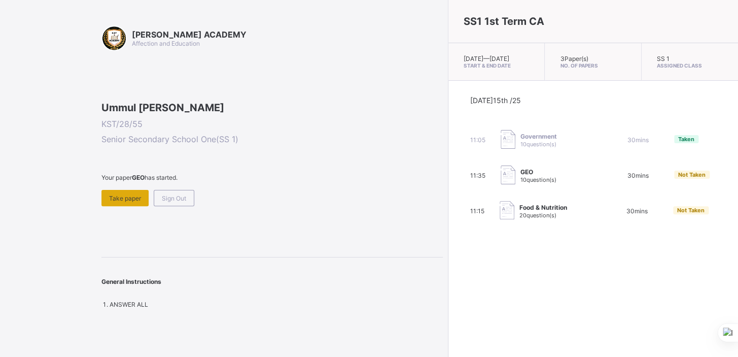
click at [128, 202] on span "Take paper" at bounding box center [125, 198] width 32 height 8
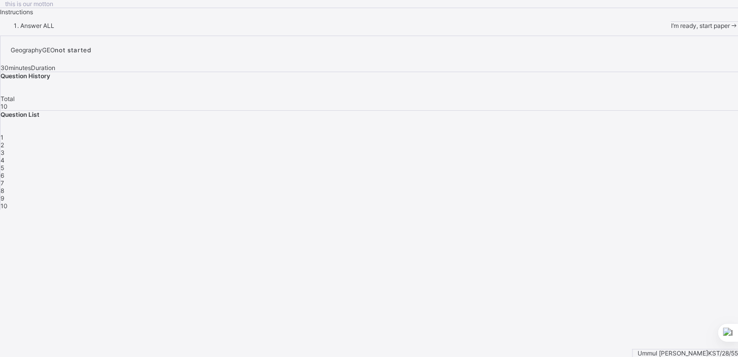
click at [671, 29] on div "I’m ready, start paper" at bounding box center [705, 26] width 68 height 8
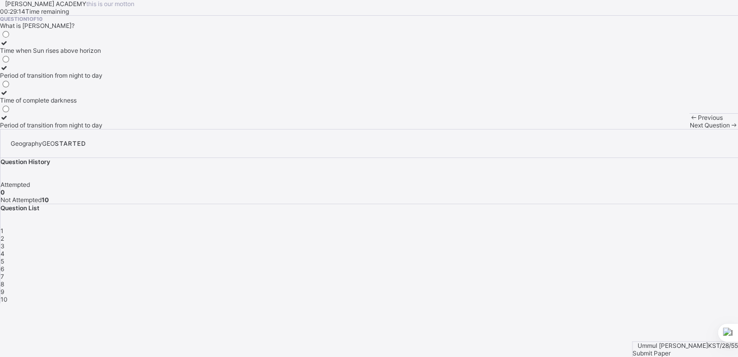
click at [103, 104] on div "Time of complete darkness" at bounding box center [51, 100] width 103 height 8
click at [690, 129] on div "Next Question" at bounding box center [714, 125] width 49 height 8
click at [84, 54] on label "Moon blocks Earth's light" at bounding box center [42, 46] width 84 height 15
click at [730, 129] on span at bounding box center [734, 125] width 9 height 8
click at [91, 79] on div "Moon blocks Sun's light to Earth" at bounding box center [45, 76] width 91 height 8
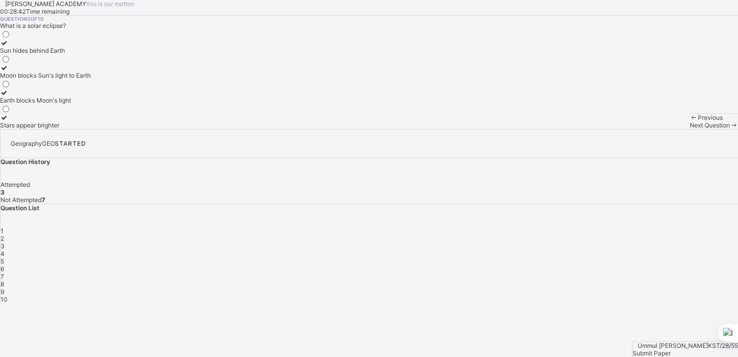
click at [690, 129] on span "Next Question" at bounding box center [710, 125] width 40 height 8
click at [122, 104] on div "Too much industrial pollution" at bounding box center [61, 100] width 122 height 8
click at [690, 129] on span "Next Question" at bounding box center [710, 125] width 40 height 8
click at [82, 54] on div "A Nigerian village like [GEOGRAPHIC_DATA]" at bounding box center [62, 51] width 125 height 8
click at [690, 129] on div "Next Question" at bounding box center [714, 125] width 49 height 8
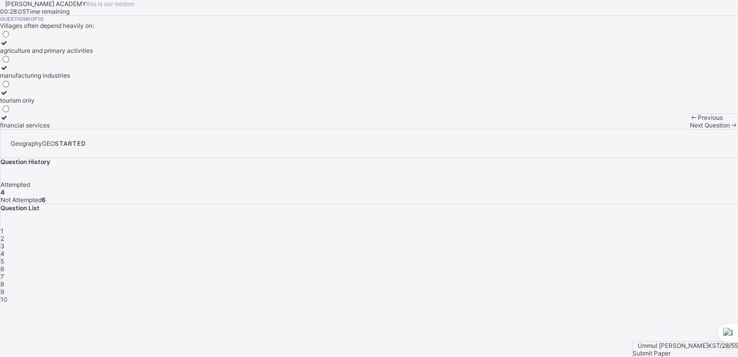
click at [93, 54] on div "agriculture and primary activities" at bounding box center [46, 51] width 93 height 8
click at [690, 129] on div "Next Question" at bounding box center [714, 125] width 49 height 8
click at [120, 104] on div "Wilderness areas" at bounding box center [60, 100] width 120 height 8
click at [730, 129] on icon at bounding box center [734, 125] width 9 height 8
click at [131, 104] on label "Villages are always crowded" at bounding box center [66, 96] width 133 height 15
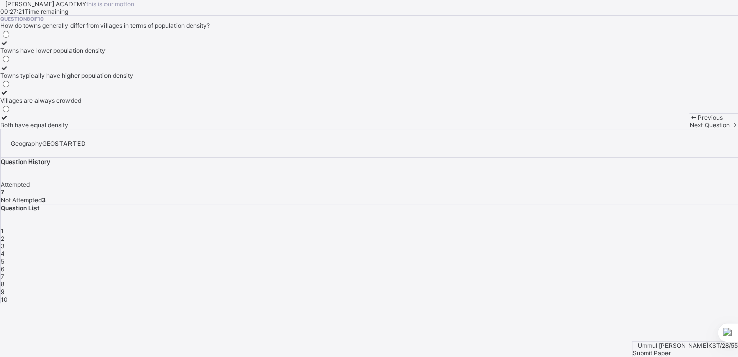
click at [690, 129] on div "Next Question" at bounding box center [714, 125] width 49 height 8
click at [68, 79] on div "Total, Partial, Annular" at bounding box center [34, 76] width 68 height 8
click at [690, 129] on div "Next Question" at bounding box center [714, 125] width 49 height 8
click at [132, 79] on div "Complete darkness at night" at bounding box center [74, 76] width 149 height 8
click at [690, 129] on span "Next Question" at bounding box center [710, 125] width 40 height 8
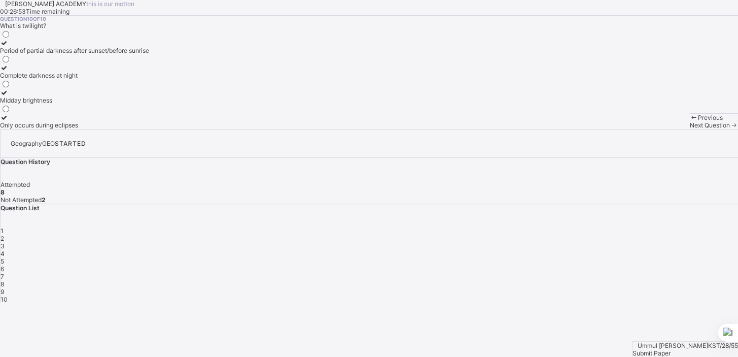
click at [690, 129] on span "Next Question" at bounding box center [710, 125] width 40 height 8
click at [671, 349] on span "Submit Paper" at bounding box center [652, 353] width 38 height 8
click at [482, 303] on div "×" at bounding box center [369, 307] width 738 height 8
click at [690, 129] on span "Next Question" at bounding box center [710, 125] width 40 height 8
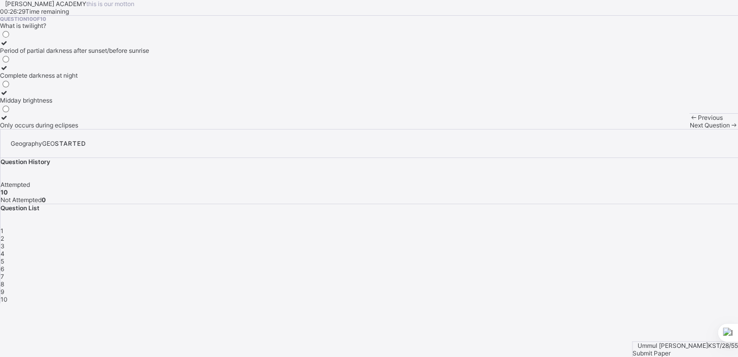
click at [690, 121] on div "Previous" at bounding box center [714, 118] width 49 height 8
click at [690, 129] on span "Next Question" at bounding box center [710, 125] width 40 height 8
click at [671, 349] on span "Submit Paper" at bounding box center [652, 353] width 38 height 8
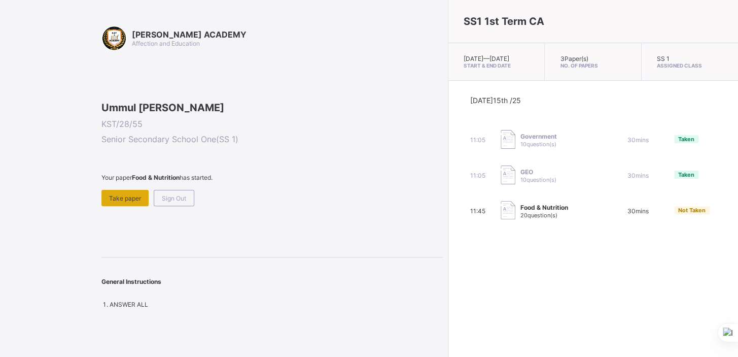
click at [129, 206] on div "Take paper" at bounding box center [125, 198] width 47 height 16
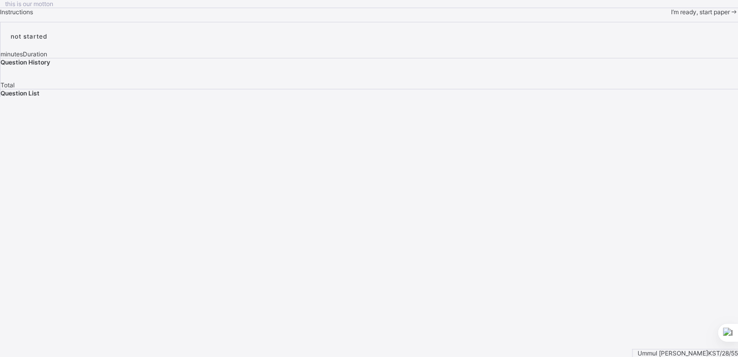
click at [671, 16] on div "I’m ready, start paper" at bounding box center [705, 12] width 68 height 8
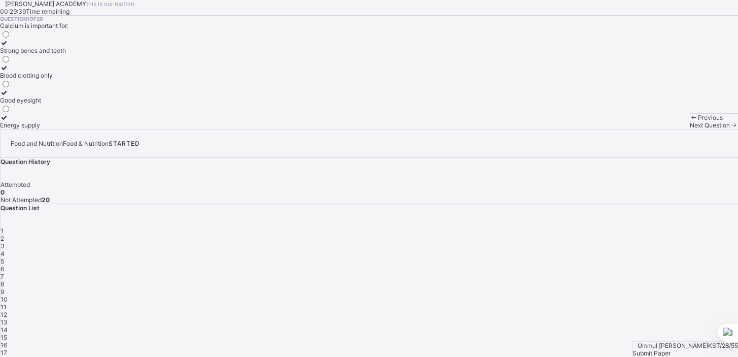
click at [66, 54] on div "Strong bones and teeth" at bounding box center [33, 51] width 66 height 8
click at [690, 129] on span "Next Question" at bounding box center [710, 125] width 40 height 8
click at [135, 54] on div "Providing sweet taste in food" at bounding box center [67, 51] width 135 height 8
click at [690, 129] on span "Next Question" at bounding box center [710, 125] width 40 height 8
click at [50, 54] on label "[MEDICAL_DATA]" at bounding box center [25, 46] width 50 height 15
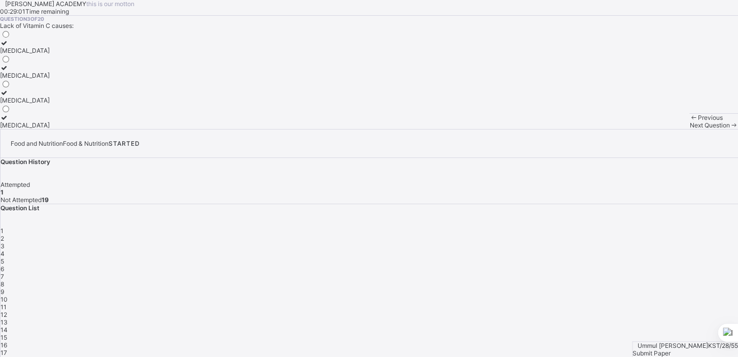
click at [690, 129] on div "Next Question" at bounding box center [714, 125] width 49 height 8
click at [120, 104] on div "Small amounts to regulate body processes" at bounding box center [60, 100] width 120 height 8
click at [690, 129] on span "Next Question" at bounding box center [710, 125] width 40 height 8
click at [82, 104] on div "Palm oil, groundnut oil, butter" at bounding box center [41, 100] width 82 height 8
click at [690, 129] on span "Next Question" at bounding box center [710, 125] width 40 height 8
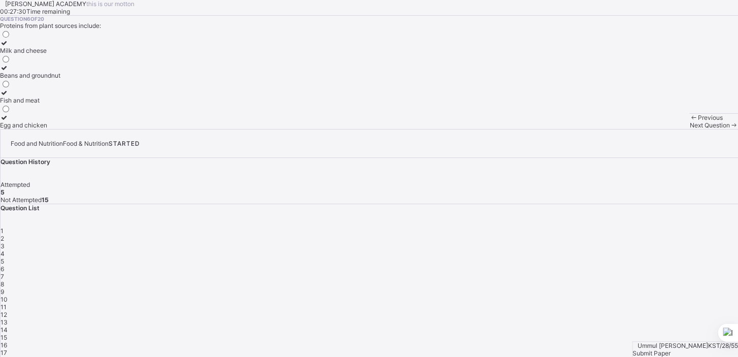
click at [60, 79] on div "Beans and groundnut" at bounding box center [30, 76] width 60 height 8
click at [690, 129] on span "Next Question" at bounding box center [710, 125] width 40 height 8
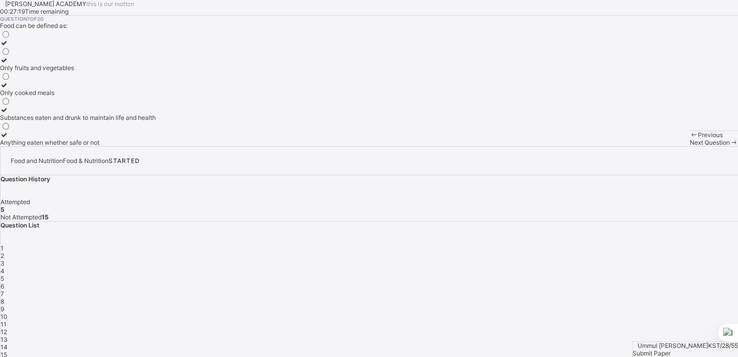
click at [147, 121] on div "Substances eaten and drunk to maintain life and health" at bounding box center [78, 118] width 156 height 8
click at [730, 146] on span at bounding box center [734, 143] width 9 height 8
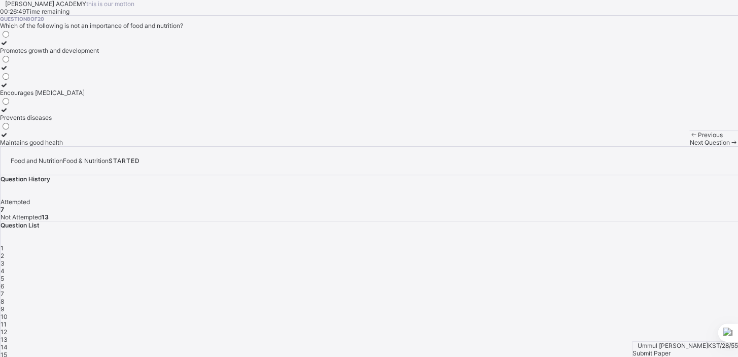
click at [99, 96] on label "Encourages [MEDICAL_DATA]" at bounding box center [49, 88] width 99 height 15
click at [690, 146] on div "Next Question" at bounding box center [714, 143] width 49 height 8
click at [32, 79] on div "Dietitian" at bounding box center [16, 76] width 32 height 8
click at [690, 146] on div "Next Question" at bounding box center [714, 143] width 49 height 8
click at [91, 54] on div "Growth, energy, and body repair" at bounding box center [45, 51] width 91 height 8
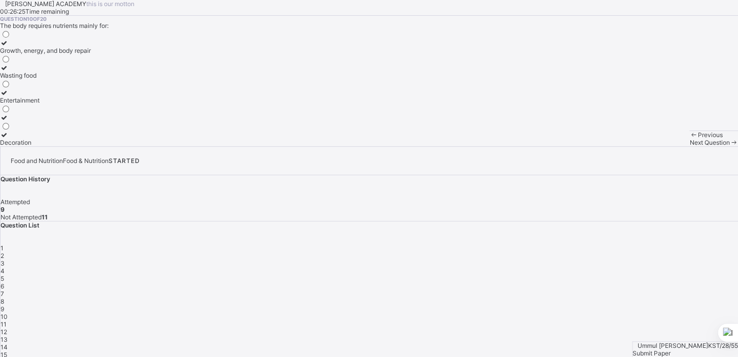
click at [690, 146] on span "Next Question" at bounding box center [710, 143] width 40 height 8
click at [39, 79] on label "Protein" at bounding box center [19, 71] width 39 height 15
click at [690, 146] on div "Next Question" at bounding box center [714, 143] width 49 height 8
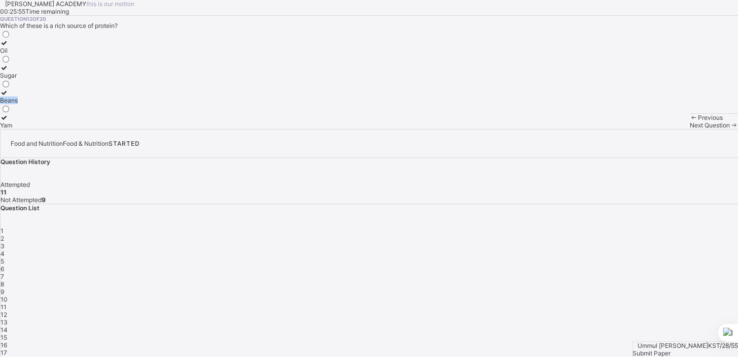
drag, startPoint x: 75, startPoint y: 205, endPoint x: 132, endPoint y: 215, distance: 58.8
click at [18, 104] on div "Beans" at bounding box center [9, 100] width 18 height 8
click at [690, 129] on span "Next Question" at bounding box center [710, 125] width 40 height 8
click at [94, 79] on div "To provide concentrated energy and insulation" at bounding box center [66, 76] width 132 height 8
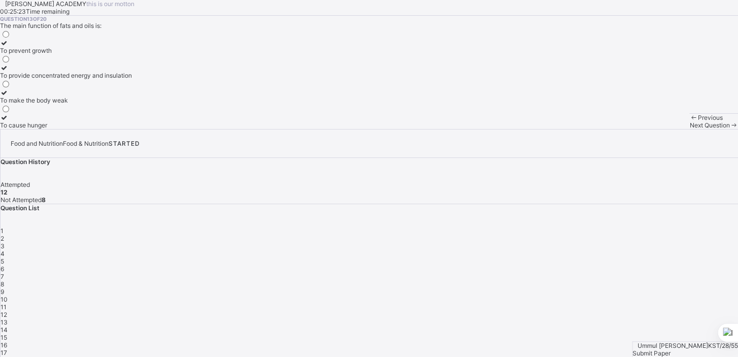
click at [690, 129] on div "Next Question" at bounding box center [714, 125] width 49 height 8
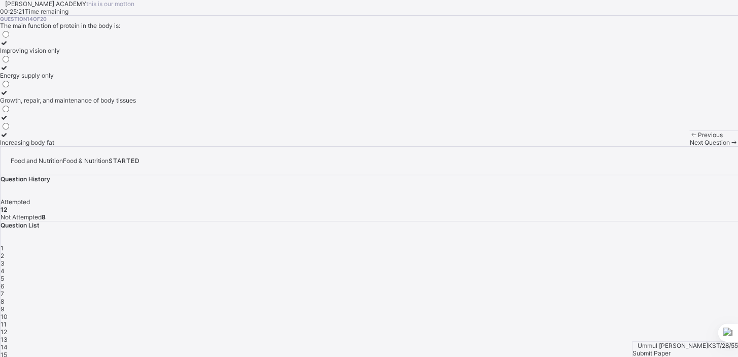
click at [690, 146] on span "Next Question" at bounding box center [710, 143] width 40 height 8
click at [42, 79] on div "Plastics" at bounding box center [21, 76] width 42 height 8
click at [690, 146] on span "Next Question" at bounding box center [710, 143] width 40 height 8
click at [24, 54] on label "Catering" at bounding box center [12, 46] width 24 height 15
click at [690, 146] on div "Next Question" at bounding box center [714, 143] width 49 height 8
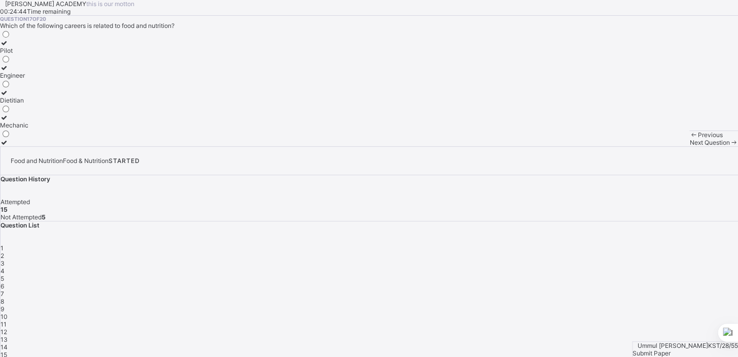
click at [28, 104] on div "Dietitian" at bounding box center [14, 100] width 28 height 8
click at [690, 146] on span "Next Question" at bounding box center [710, 143] width 40 height 8
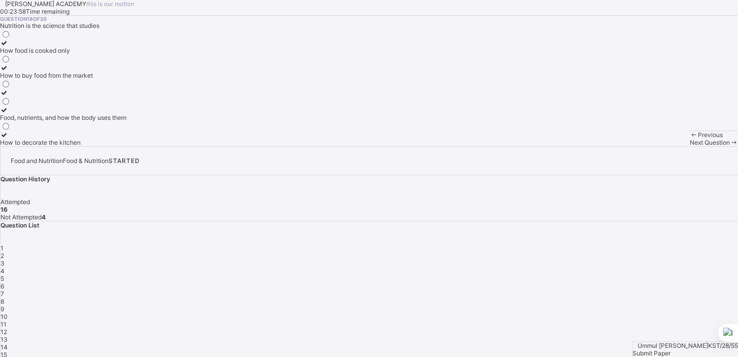
click at [115, 121] on div "Food, nutrients, and how the body uses them" at bounding box center [63, 118] width 126 height 8
click at [730, 146] on icon at bounding box center [734, 143] width 9 height 8
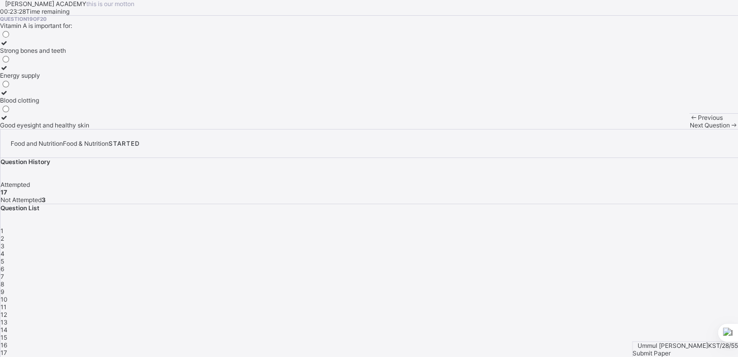
click at [89, 104] on label "Blood clotting" at bounding box center [44, 96] width 89 height 15
click at [89, 129] on label "Good eyesight and healthy skin" at bounding box center [44, 121] width 89 height 15
click at [730, 129] on span at bounding box center [734, 125] width 9 height 8
click at [77, 79] on div "Obesity and heart diseases" at bounding box center [38, 76] width 77 height 8
click at [698, 121] on span "Previous" at bounding box center [710, 118] width 25 height 8
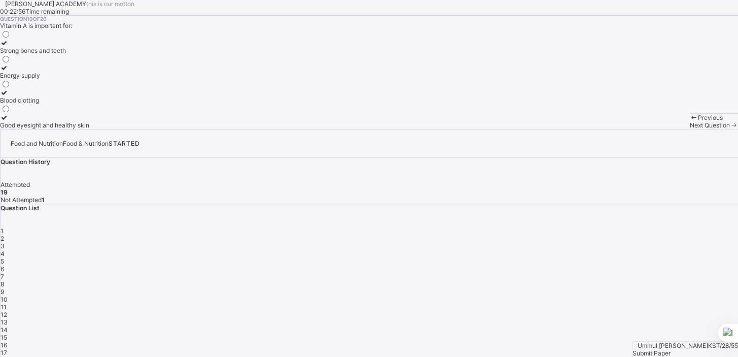
click at [698, 121] on span "Previous" at bounding box center [710, 118] width 25 height 8
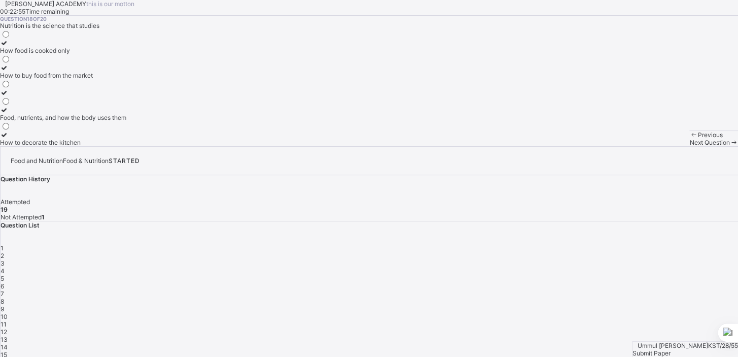
click at [698, 139] on span "Previous" at bounding box center [710, 135] width 25 height 8
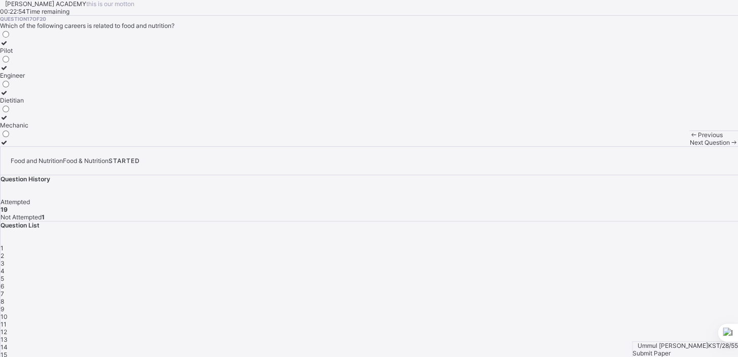
click at [698, 139] on span "Previous" at bounding box center [710, 135] width 25 height 8
click at [116, 104] on div "Growth, repair, and maintenance of body tissues" at bounding box center [68, 100] width 136 height 8
click at [730, 146] on span at bounding box center [734, 143] width 9 height 8
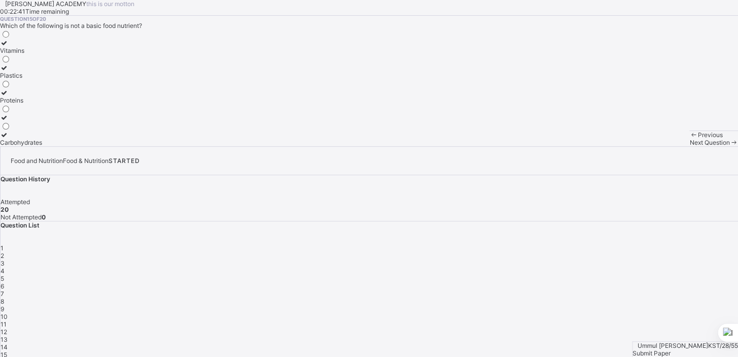
click at [730, 146] on span at bounding box center [734, 143] width 9 height 8
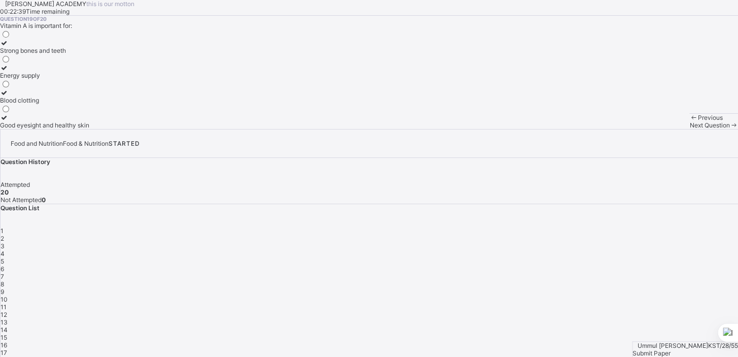
click at [730, 129] on span at bounding box center [734, 125] width 9 height 8
click at [695, 349] on div "Submit Paper" at bounding box center [686, 353] width 106 height 8
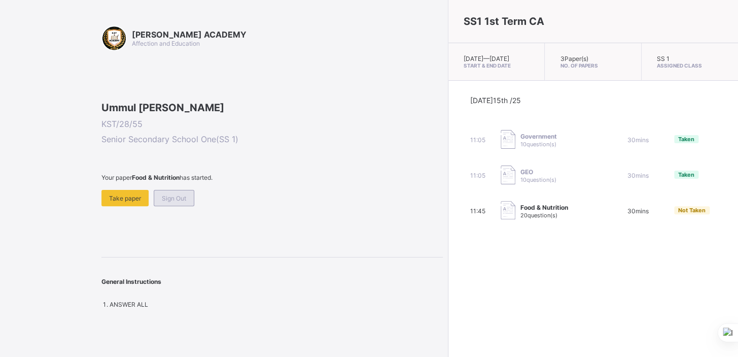
click at [187, 206] on div "Sign Out" at bounding box center [174, 198] width 41 height 16
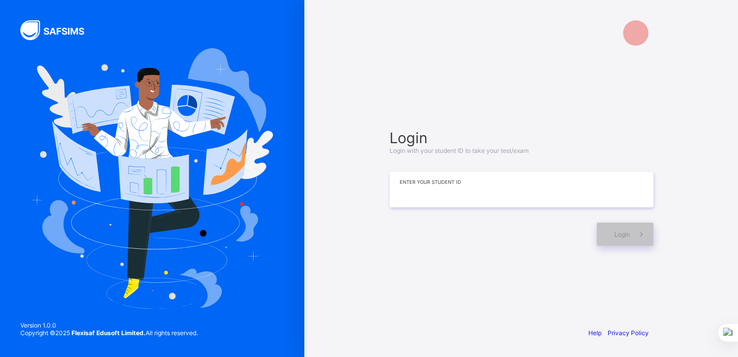
click at [408, 195] on input at bounding box center [522, 190] width 264 height 36
type input "******"
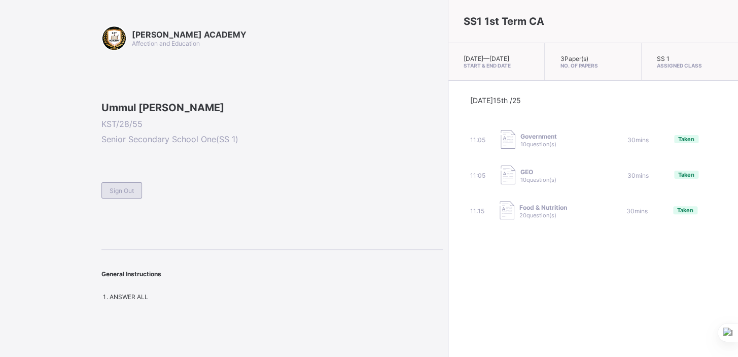
click at [138, 198] on div "Sign Out" at bounding box center [122, 190] width 41 height 16
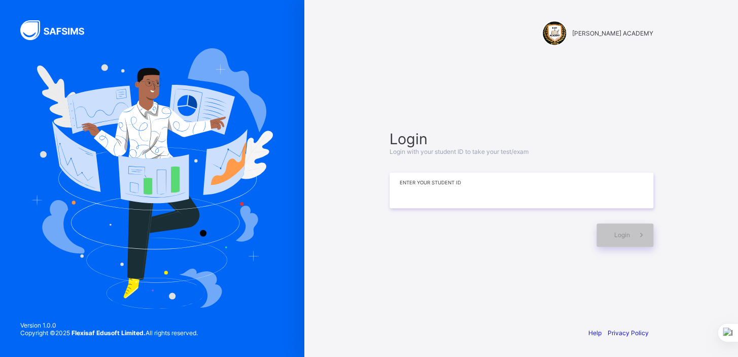
click at [390, 174] on input at bounding box center [522, 191] width 264 height 36
type input "*********"
click at [603, 236] on div "Login" at bounding box center [625, 234] width 57 height 23
click at [648, 236] on span at bounding box center [641, 234] width 23 height 23
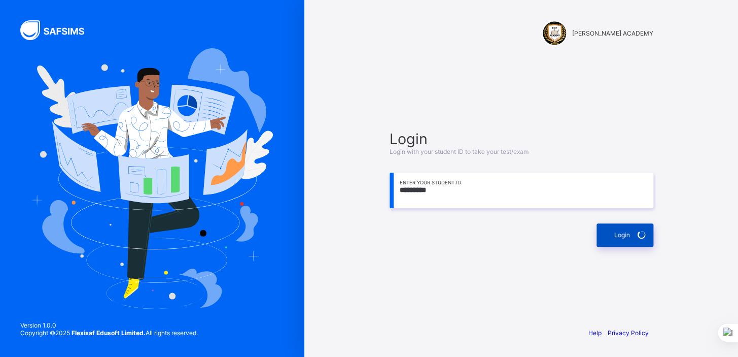
click at [638, 233] on icon at bounding box center [642, 234] width 14 height 13
click at [638, 233] on icon at bounding box center [641, 234] width 14 height 15
click at [638, 233] on icon at bounding box center [641, 235] width 10 height 12
click at [638, 233] on icon at bounding box center [641, 234] width 13 height 13
click at [638, 233] on div "Login" at bounding box center [625, 234] width 57 height 23
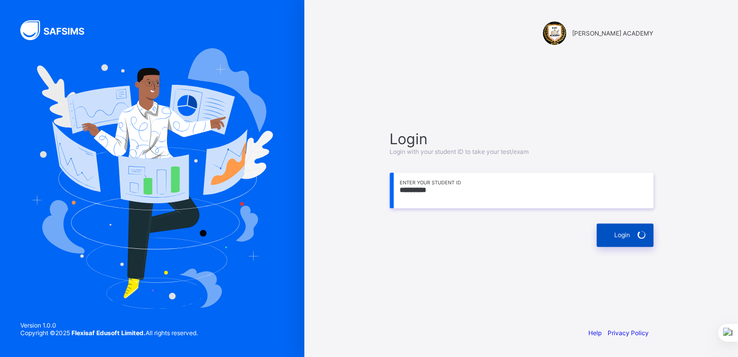
click at [638, 233] on div "Login" at bounding box center [625, 234] width 57 height 23
click at [646, 230] on icon at bounding box center [641, 235] width 13 height 12
drag, startPoint x: 649, startPoint y: 243, endPoint x: 640, endPoint y: 234, distance: 12.6
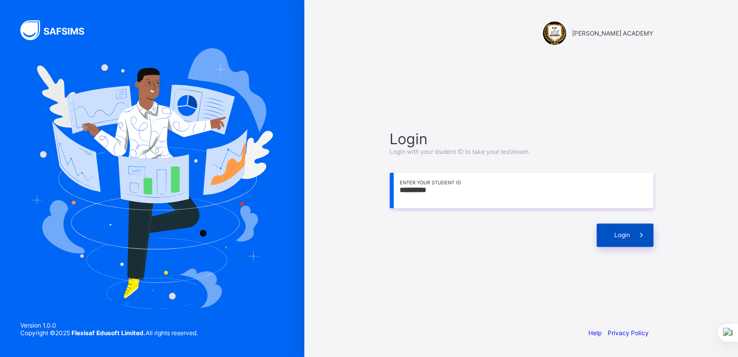
click at [640, 234] on span at bounding box center [641, 234] width 23 height 23
click at [640, 234] on icon at bounding box center [641, 235] width 13 height 12
click at [467, 200] on input "*********" at bounding box center [522, 191] width 264 height 36
click at [236, 63] on img at bounding box center [152, 178] width 242 height 260
drag, startPoint x: 236, startPoint y: 63, endPoint x: 205, endPoint y: 49, distance: 34.1
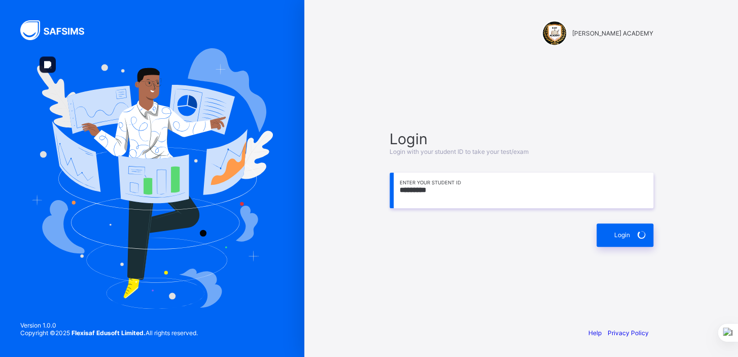
click at [236, 63] on img at bounding box center [152, 178] width 242 height 260
click at [234, 63] on img at bounding box center [152, 178] width 242 height 260
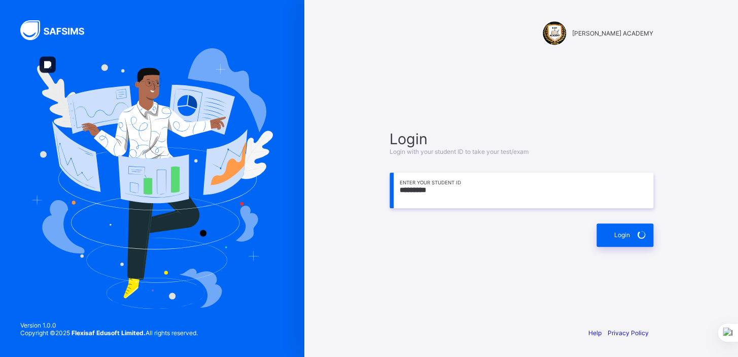
click at [229, 60] on img at bounding box center [152, 178] width 242 height 260
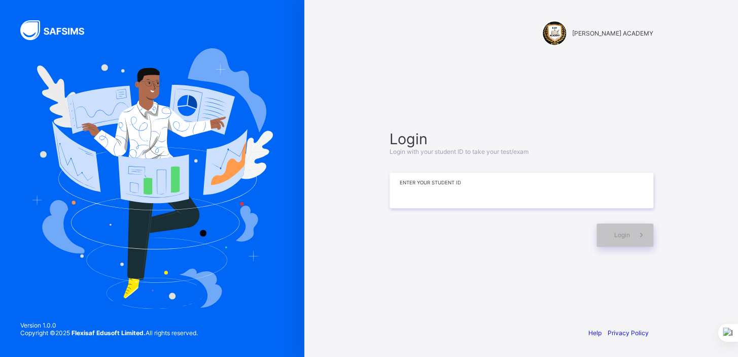
click at [421, 196] on input at bounding box center [522, 191] width 264 height 36
type input "**********"
click at [602, 233] on div "Login" at bounding box center [625, 234] width 57 height 23
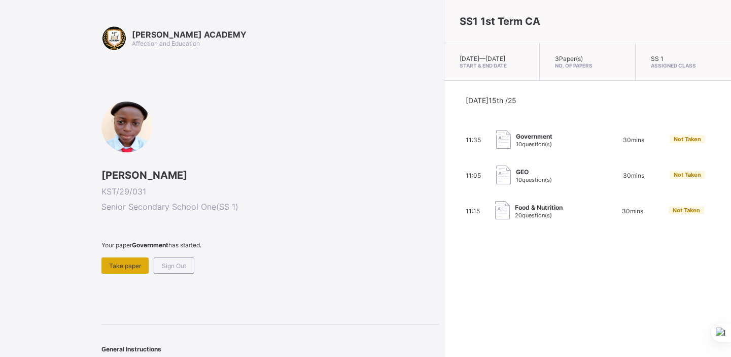
click at [142, 268] on div "Take paper" at bounding box center [125, 265] width 47 height 16
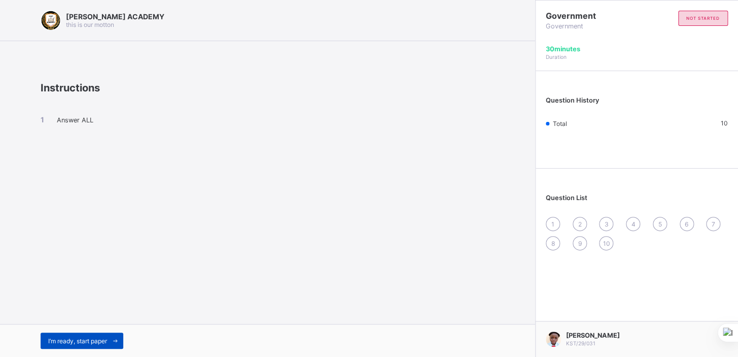
click at [107, 337] on span "I’m ready, start paper" at bounding box center [77, 341] width 59 height 8
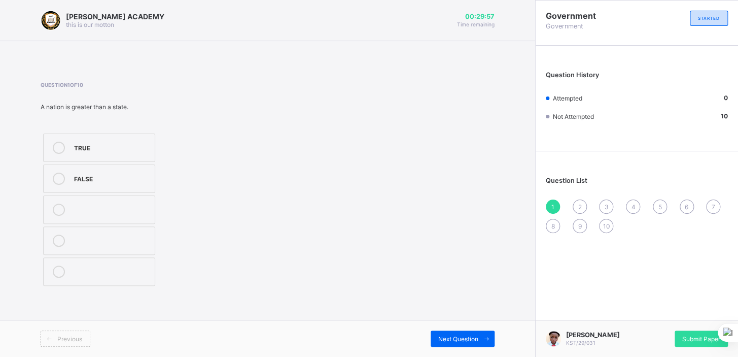
click at [138, 152] on div "TRUE" at bounding box center [112, 148] width 76 height 12
click at [696, 335] on span "Submit Paper" at bounding box center [702, 339] width 38 height 8
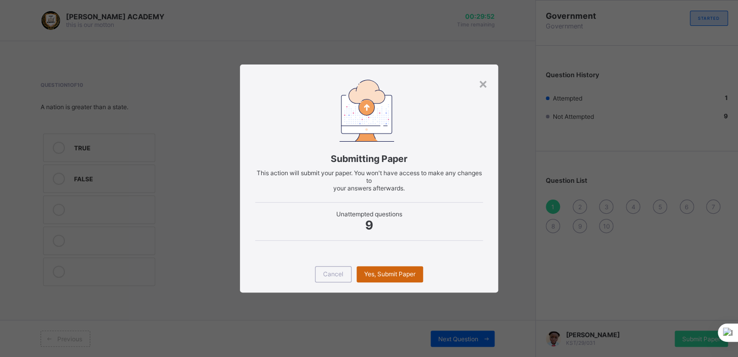
click at [396, 279] on div "Yes, Submit Paper" at bounding box center [390, 274] width 66 height 16
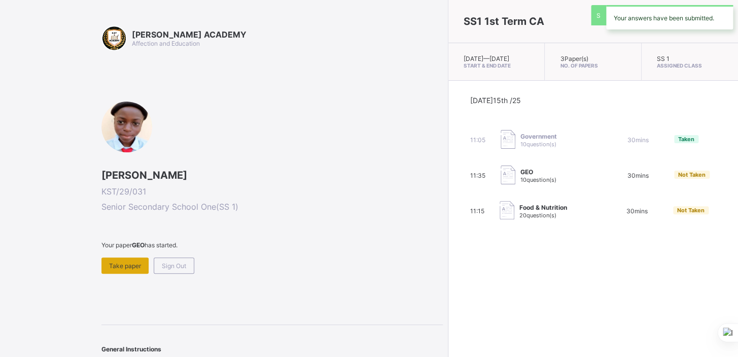
click at [124, 264] on span "Take paper" at bounding box center [125, 266] width 32 height 8
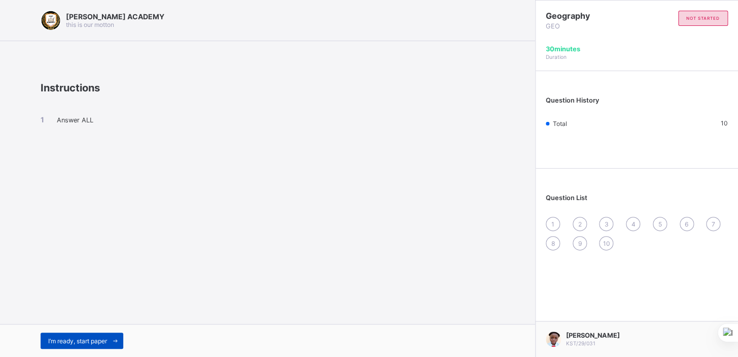
click at [100, 337] on span "I’m ready, start paper" at bounding box center [77, 341] width 59 height 8
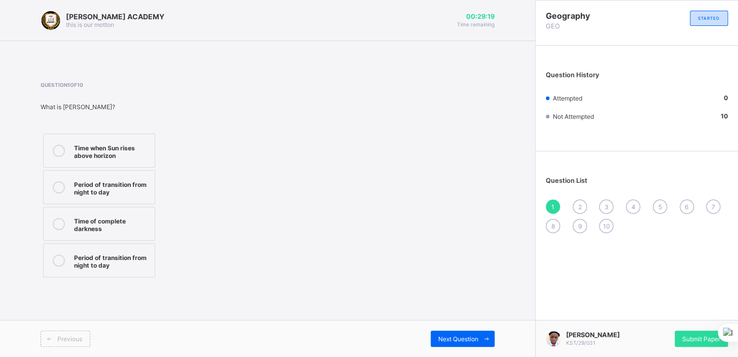
click at [88, 153] on div "Time when Sun rises above horizon" at bounding box center [112, 151] width 76 height 18
click at [451, 339] on span "Next Question" at bounding box center [459, 339] width 40 height 8
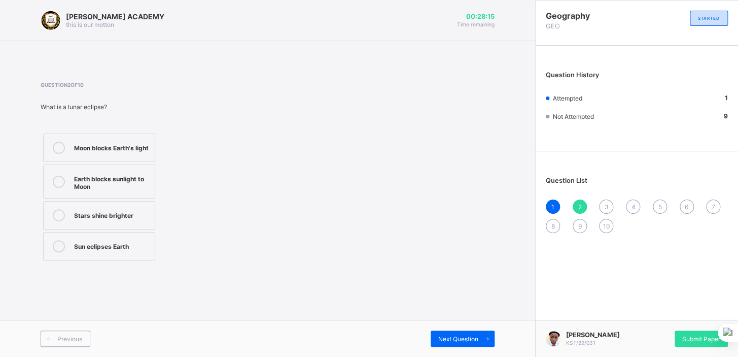
click at [108, 144] on div "Moon blocks Earth's light" at bounding box center [112, 147] width 76 height 10
click at [127, 143] on div "Moon blocks Earth's light" at bounding box center [112, 147] width 76 height 10
click at [127, 185] on div "Earth blocks sunlight to Moon" at bounding box center [112, 182] width 76 height 18
click at [117, 144] on div "Moon blocks Earth's light" at bounding box center [112, 147] width 76 height 10
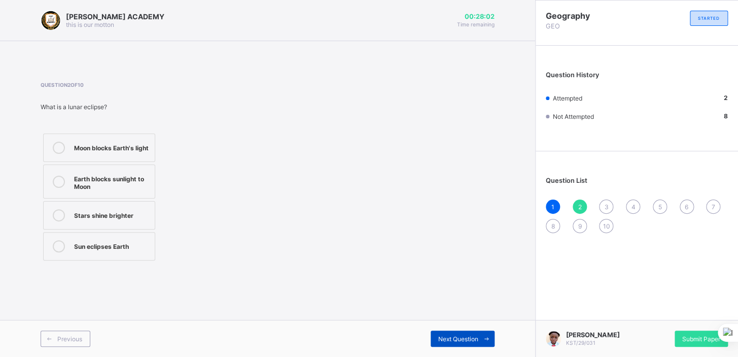
click at [461, 339] on span "Next Question" at bounding box center [459, 339] width 40 height 8
click at [120, 210] on div "Earth blocks Moon's light" at bounding box center [112, 214] width 76 height 10
click at [432, 334] on div "Next Question" at bounding box center [463, 338] width 64 height 16
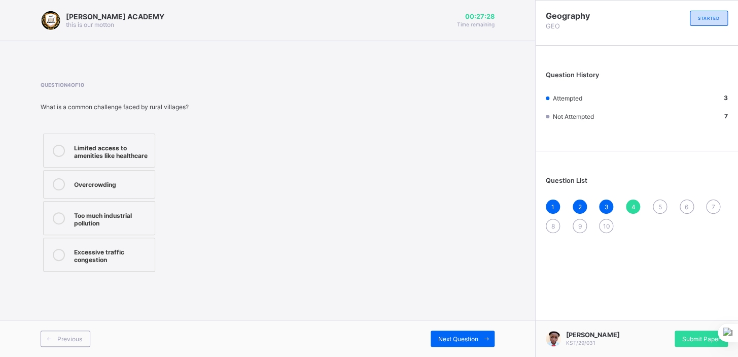
click at [125, 145] on div "Limited access to amenities like healthcare" at bounding box center [112, 151] width 76 height 18
click at [460, 339] on span "Next Question" at bounding box center [459, 339] width 40 height 8
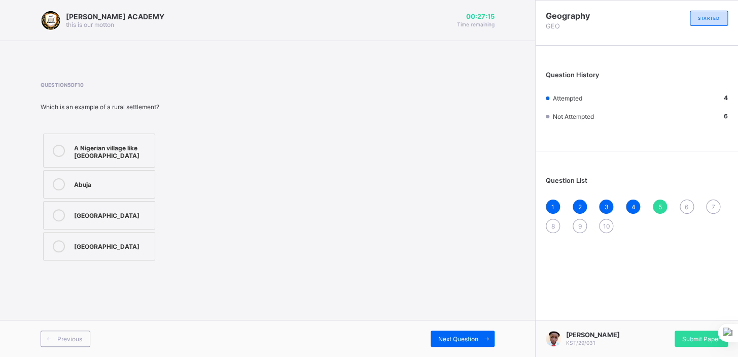
click at [108, 147] on div "A Nigerian village like [GEOGRAPHIC_DATA]" at bounding box center [112, 151] width 76 height 18
click at [458, 340] on span "Next Question" at bounding box center [459, 339] width 40 height 8
click at [83, 146] on div "agriculture and primary activities" at bounding box center [112, 151] width 76 height 18
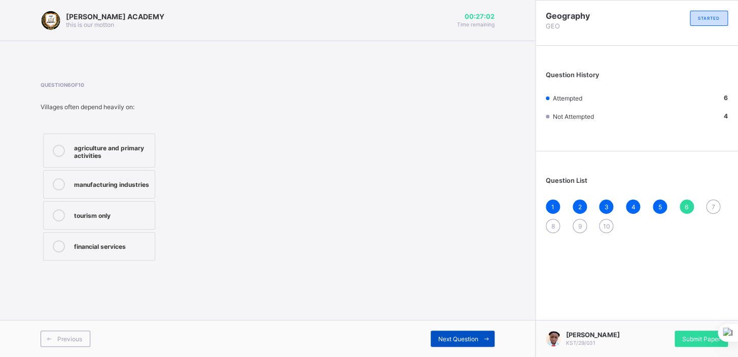
click at [447, 334] on div "Next Question" at bounding box center [463, 338] width 64 height 16
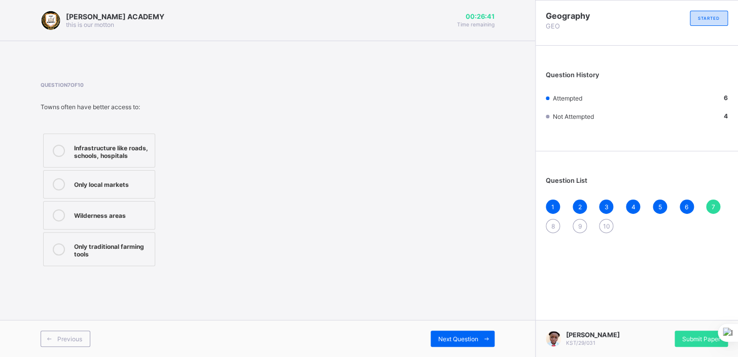
click at [128, 143] on div "Infrastructure like roads, schools, hospitals" at bounding box center [112, 151] width 76 height 18
click at [450, 340] on span "Next Question" at bounding box center [459, 339] width 40 height 8
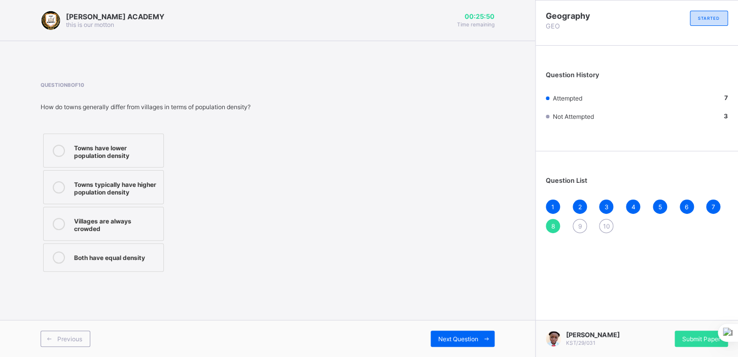
click at [140, 180] on div "Towns typically have higher population density" at bounding box center [116, 187] width 84 height 18
click at [453, 332] on div "Next Question" at bounding box center [463, 338] width 64 height 16
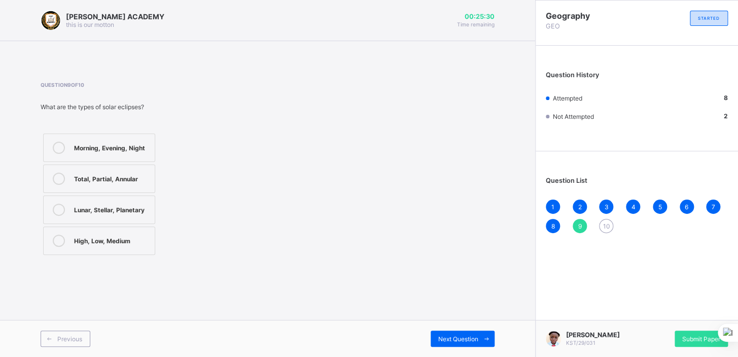
click at [120, 144] on div "Morning, Evening, Night" at bounding box center [112, 147] width 76 height 10
click at [444, 343] on div "Next Question" at bounding box center [463, 338] width 64 height 16
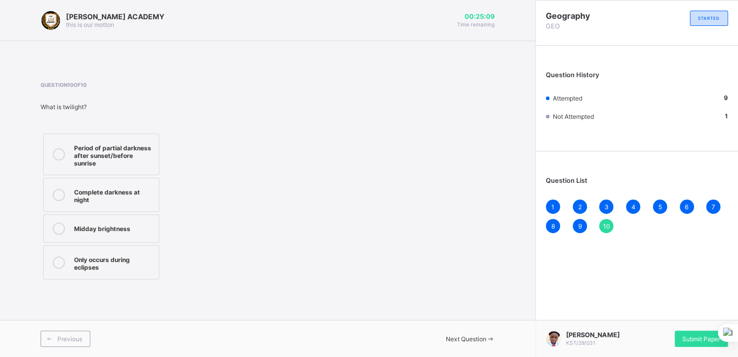
click at [138, 153] on div "Period of partial darkness after sunset/before sunrise" at bounding box center [114, 154] width 80 height 25
click at [448, 337] on span "Next Question" at bounding box center [466, 339] width 40 height 8
click at [460, 335] on span "Next Question" at bounding box center [466, 339] width 40 height 8
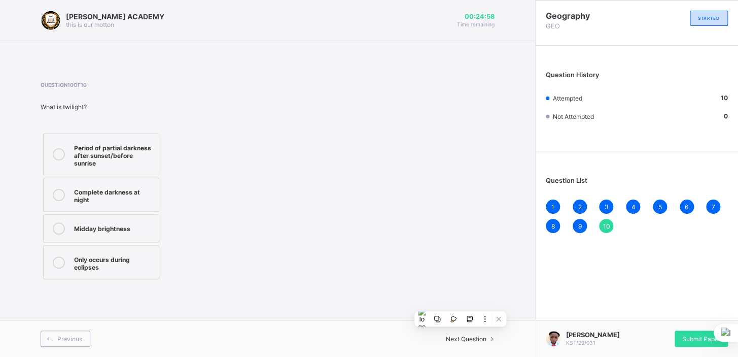
click at [492, 285] on div "Question 10 of 10 What is twilight? Period of partial darkness after sunset/bef…" at bounding box center [268, 181] width 454 height 230
click at [71, 160] on label "Period of partial darkness after sunset/before sunrise" at bounding box center [101, 154] width 116 height 42
click at [94, 199] on div "Complete darkness at night" at bounding box center [114, 195] width 80 height 18
click at [84, 154] on div "Period of partial darkness after sunset/before sunrise" at bounding box center [114, 154] width 80 height 25
click at [466, 335] on div "Next Question" at bounding box center [381, 339] width 227 height 8
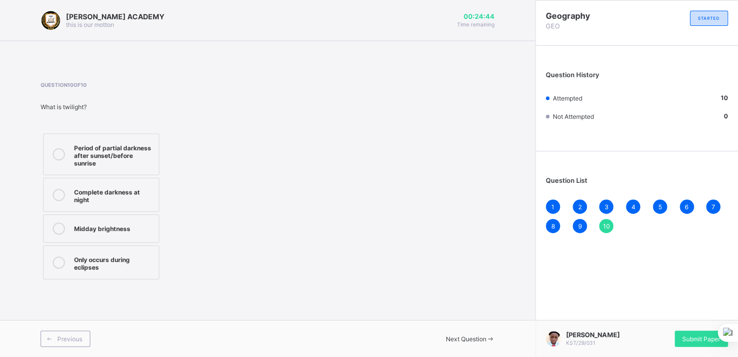
click at [605, 222] on span "10" at bounding box center [606, 226] width 7 height 8
click at [606, 222] on span "10" at bounding box center [606, 226] width 7 height 8
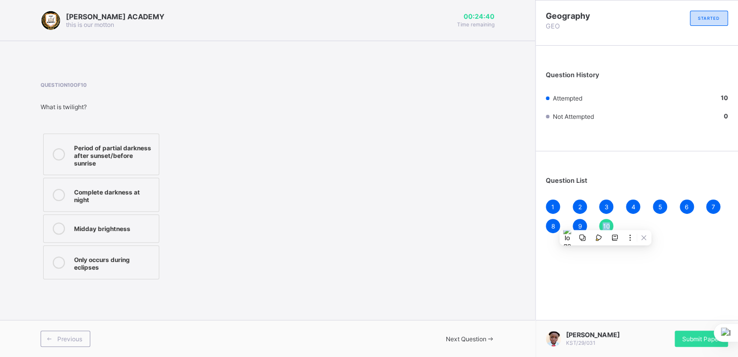
click at [606, 222] on span "10" at bounding box center [606, 226] width 7 height 8
click at [635, 247] on div "Geography GEO STARTED Question History Attempted 10 Not Attempted 0 Question Li…" at bounding box center [636, 178] width 203 height 357
drag, startPoint x: 635, startPoint y: 247, endPoint x: 403, endPoint y: 208, distance: 235.1
click at [403, 208] on div "Question 10 of 10 What is twilight? Period of partial darkness after sunset/bef…" at bounding box center [268, 182] width 454 height 200
click at [692, 340] on span "Submit Paper" at bounding box center [702, 339] width 38 height 8
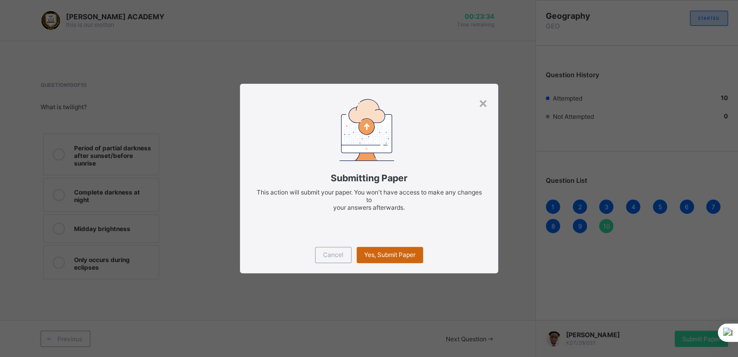
click at [384, 249] on div "Yes, Submit Paper" at bounding box center [390, 255] width 66 height 16
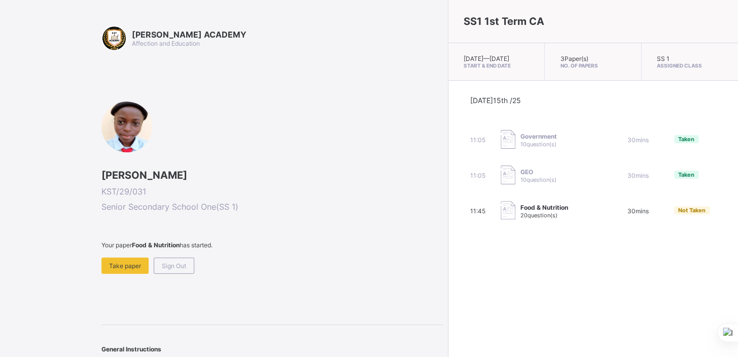
click at [521, 211] on span "Food & Nutrition" at bounding box center [545, 208] width 48 height 8
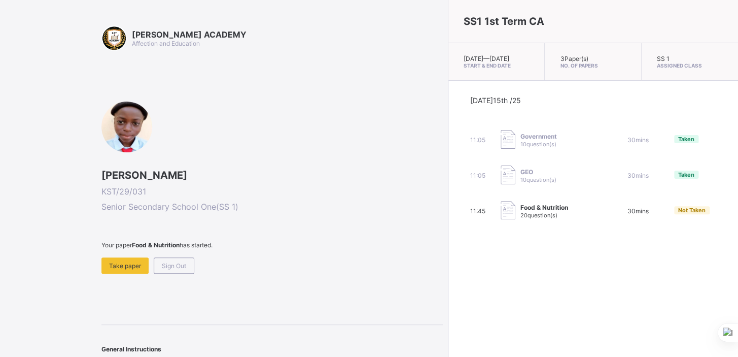
click at [521, 211] on span "Food & Nutrition" at bounding box center [545, 208] width 48 height 8
click at [107, 260] on div "Take paper" at bounding box center [125, 265] width 47 height 16
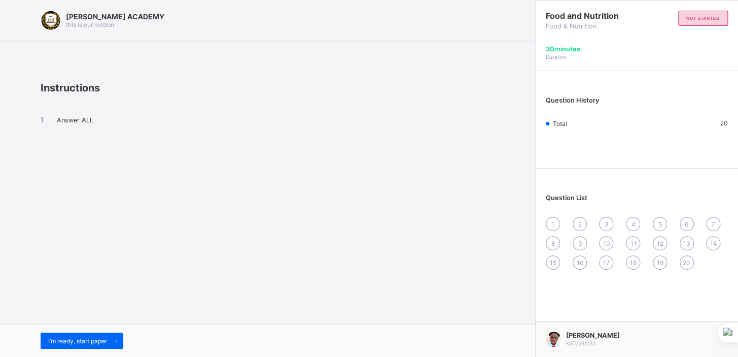
click at [303, 118] on li "Answer ALL" at bounding box center [268, 119] width 454 height 9
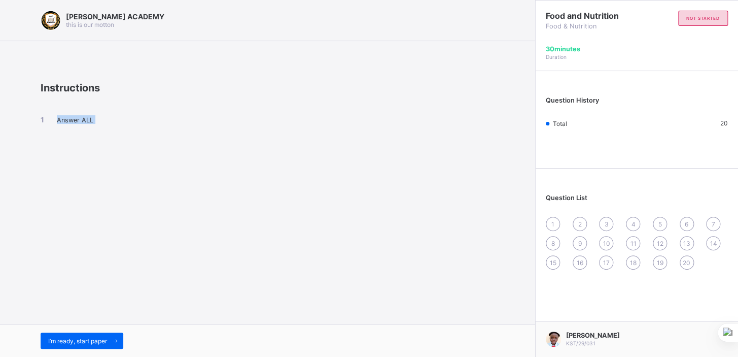
click at [312, 138] on div "Answer ALL" at bounding box center [268, 129] width 454 height 70
click at [56, 117] on li "Answer ALL" at bounding box center [268, 119] width 454 height 9
drag, startPoint x: 56, startPoint y: 117, endPoint x: 245, endPoint y: 179, distance: 199.0
click at [245, 179] on div "[PERSON_NAME] ACADEMY this is our [PERSON_NAME] Instructions Answer ALL I’m rea…" at bounding box center [267, 178] width 535 height 357
click at [85, 338] on span "I’m ready, start paper" at bounding box center [77, 341] width 59 height 8
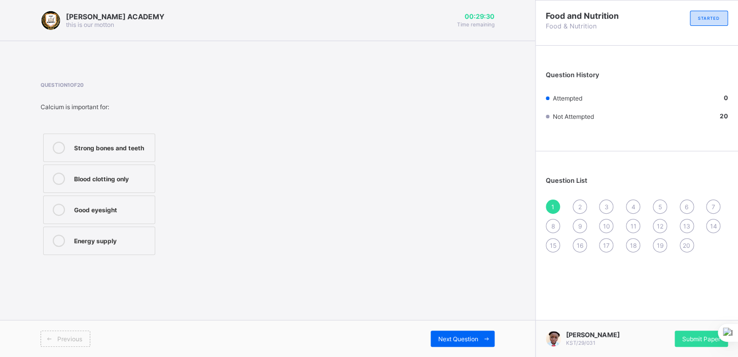
click at [135, 139] on label "Strong bones and teeth" at bounding box center [99, 147] width 112 height 28
click at [440, 336] on span "Next Question" at bounding box center [459, 339] width 40 height 8
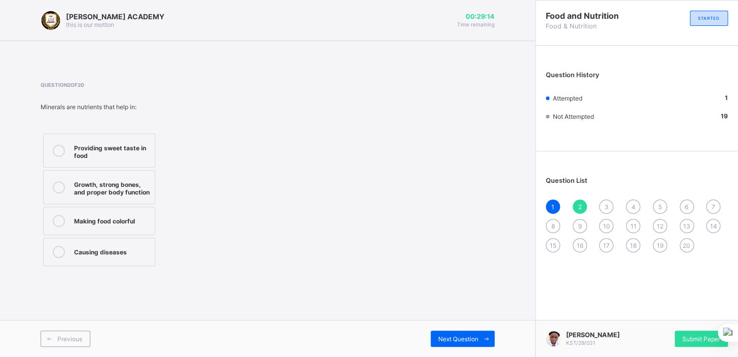
click at [130, 183] on div "Growth, strong bones, and proper body function" at bounding box center [112, 187] width 76 height 18
click at [447, 341] on span "Next Question" at bounding box center [459, 339] width 40 height 8
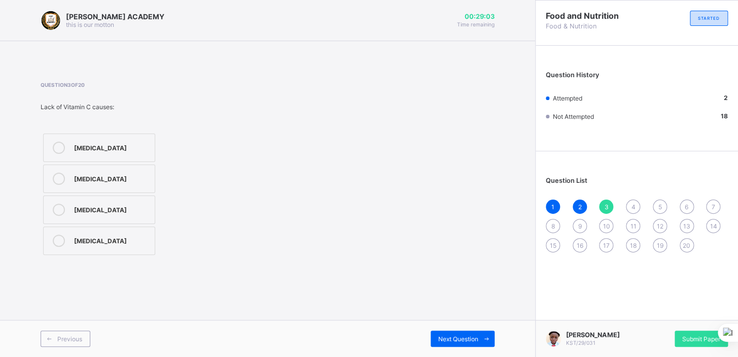
click at [99, 173] on div "[MEDICAL_DATA]" at bounding box center [112, 178] width 76 height 10
click at [453, 334] on div "Next Question" at bounding box center [463, 338] width 64 height 16
click at [88, 196] on label "Small amounts to regulate body processes" at bounding box center [99, 212] width 112 height 34
click at [443, 329] on div "Previous Next Question" at bounding box center [267, 338] width 535 height 37
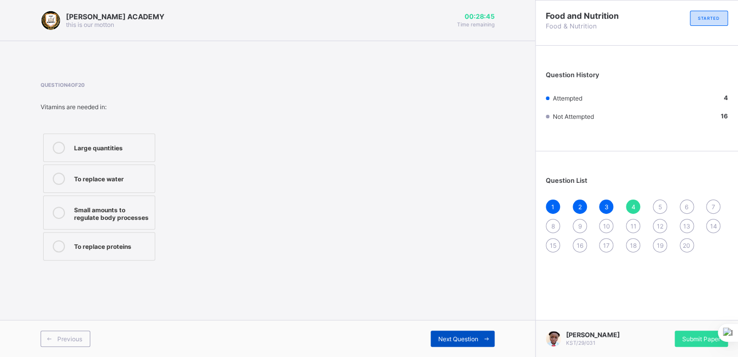
click at [447, 335] on span "Next Question" at bounding box center [459, 339] width 40 height 8
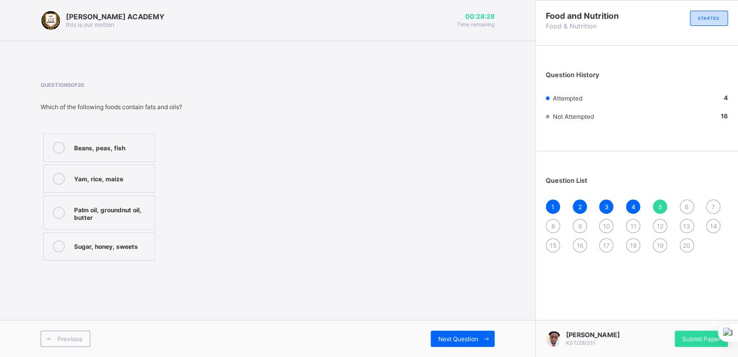
click at [126, 140] on label "Beans, peas, fish" at bounding box center [99, 147] width 112 height 28
click at [109, 213] on div "Palm oil, groundnut oil, butter" at bounding box center [112, 213] width 76 height 18
click at [461, 338] on span "Next Question" at bounding box center [459, 339] width 40 height 8
click at [137, 141] on label "Milk and cheese" at bounding box center [99, 147] width 112 height 28
click at [178, 153] on div "Milk and cheese Beans and groundnut Fish and meat Egg and chicken" at bounding box center [138, 194] width 195 height 126
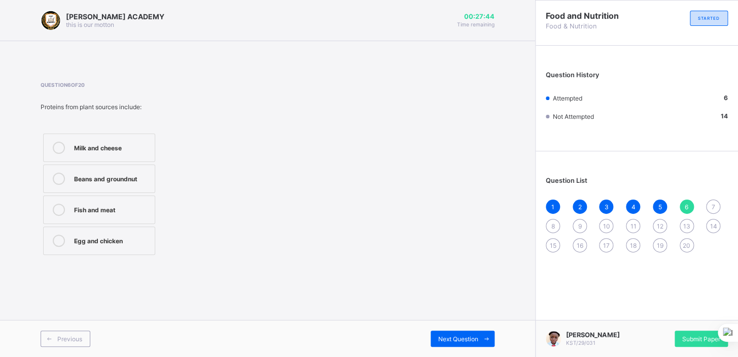
click at [134, 171] on label "Beans and groundnut" at bounding box center [99, 178] width 112 height 28
click at [461, 340] on span "Next Question" at bounding box center [459, 339] width 40 height 8
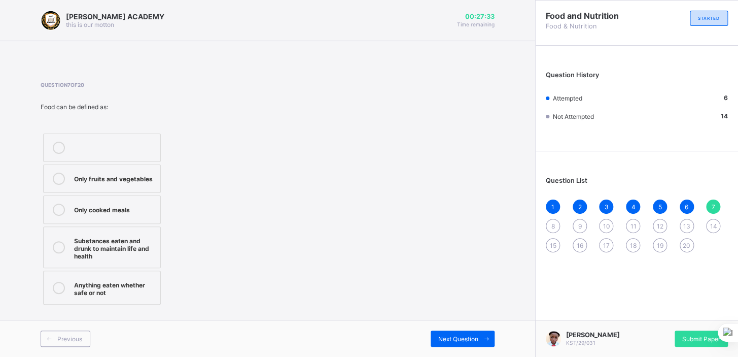
click at [117, 232] on label "Substances eaten and drunk to maintain life and health" at bounding box center [102, 247] width 118 height 42
click at [451, 335] on span "Next Question" at bounding box center [459, 339] width 40 height 8
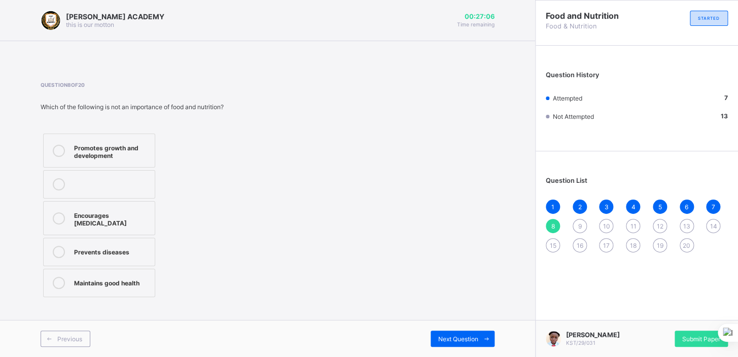
click at [90, 206] on label "Encourages [MEDICAL_DATA]" at bounding box center [99, 218] width 112 height 34
click at [449, 340] on span "Next Question" at bounding box center [459, 339] width 40 height 8
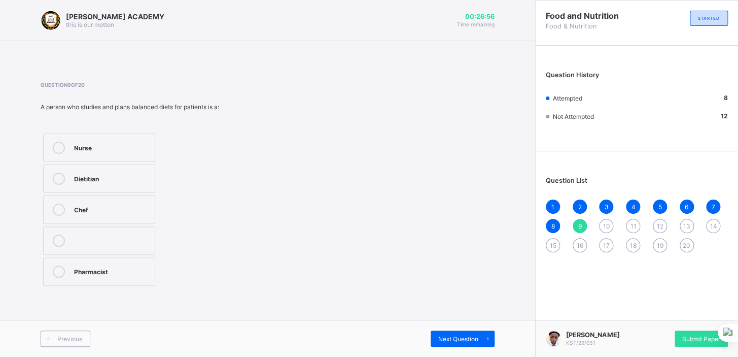
click at [100, 206] on div "Chef" at bounding box center [112, 209] width 76 height 10
click at [477, 337] on span "Next Question" at bounding box center [459, 339] width 40 height 8
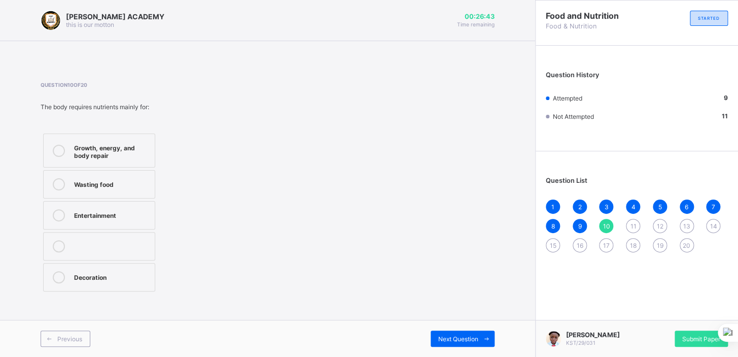
click at [102, 143] on div "Growth, energy, and body repair" at bounding box center [112, 151] width 76 height 18
click at [450, 338] on span "Next Question" at bounding box center [459, 339] width 40 height 8
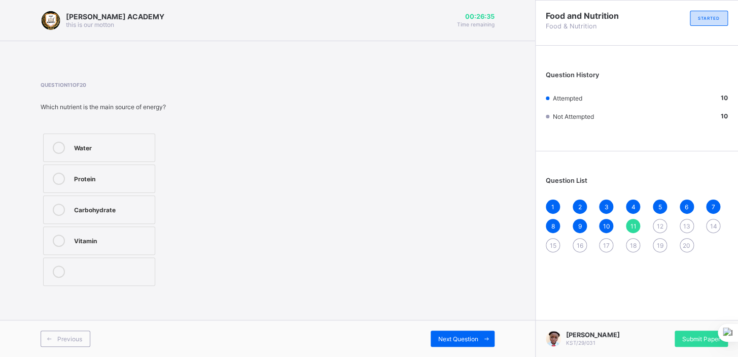
click at [139, 213] on div "Carbohydrate" at bounding box center [112, 209] width 76 height 10
click at [458, 337] on span "Next Question" at bounding box center [459, 339] width 40 height 8
click at [116, 209] on div "Beans" at bounding box center [112, 209] width 76 height 10
click at [451, 335] on span "Next Question" at bounding box center [459, 339] width 40 height 8
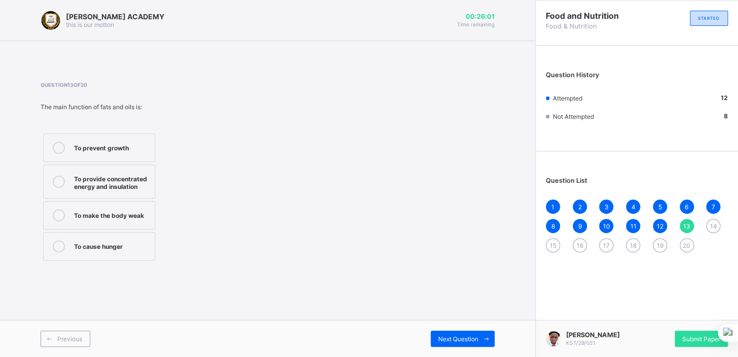
click at [128, 179] on div "To provide concentrated energy and insulation" at bounding box center [112, 182] width 76 height 18
click at [461, 339] on span "Next Question" at bounding box center [459, 339] width 40 height 8
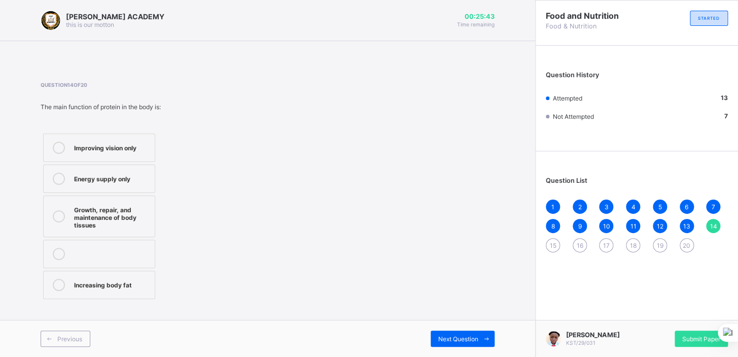
click at [119, 205] on div "Growth, repair, and maintenance of body tissues" at bounding box center [112, 216] width 76 height 25
click at [473, 335] on span "Next Question" at bounding box center [459, 339] width 40 height 8
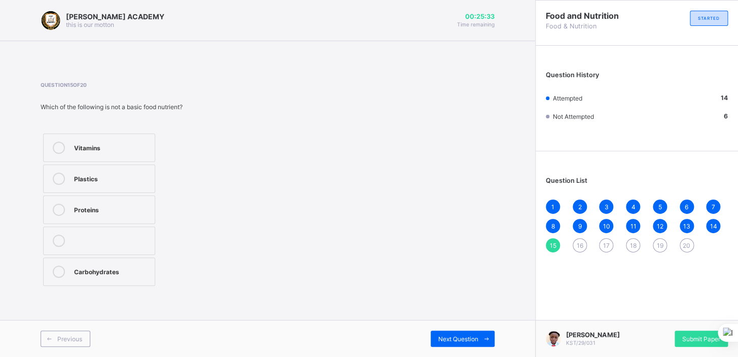
click at [121, 181] on div "Plastics" at bounding box center [112, 178] width 76 height 10
click at [465, 332] on div "Next Question" at bounding box center [463, 338] width 64 height 16
click at [113, 145] on div "Catering" at bounding box center [112, 147] width 76 height 10
click at [473, 337] on span "Next Question" at bounding box center [459, 339] width 40 height 8
click at [123, 214] on div "Dietitian" at bounding box center [112, 210] width 76 height 12
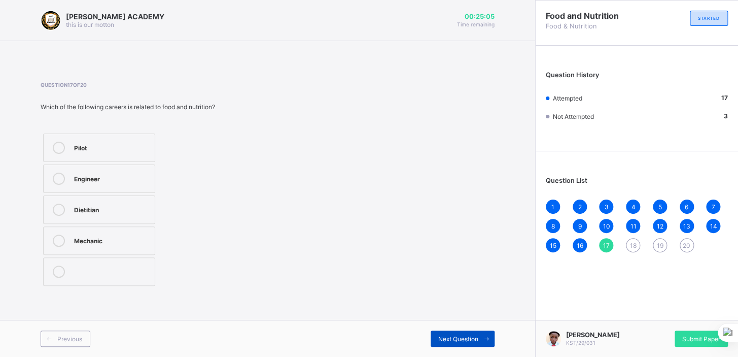
click at [441, 335] on span "Next Question" at bounding box center [459, 339] width 40 height 8
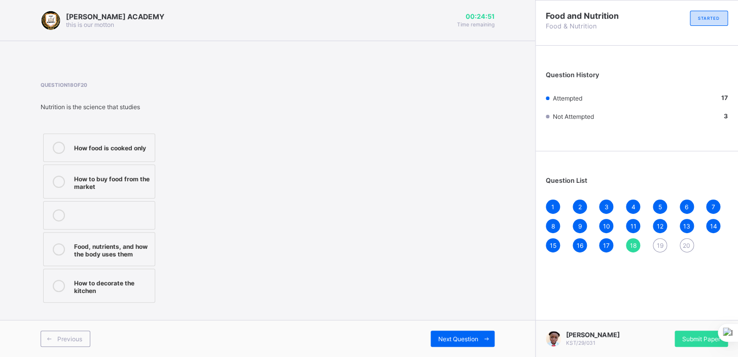
click at [123, 250] on div "Food, nutrients, and how the body uses them" at bounding box center [112, 249] width 76 height 18
click at [447, 339] on span "Next Question" at bounding box center [459, 339] width 40 height 8
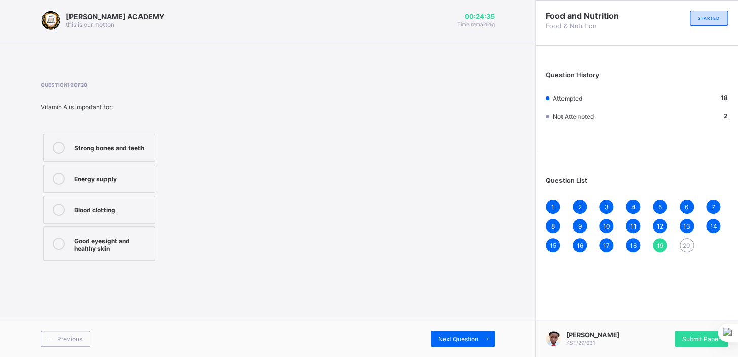
click at [95, 239] on div "Good eyesight and healthy skin" at bounding box center [112, 243] width 76 height 18
click at [474, 338] on span "Next Question" at bounding box center [459, 339] width 40 height 8
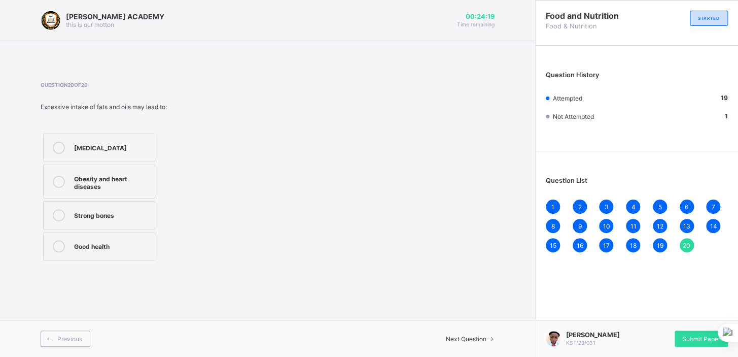
click at [111, 181] on div "Obesity and heart diseases" at bounding box center [112, 182] width 76 height 18
click at [691, 333] on div "Submit Paper" at bounding box center [701, 338] width 53 height 16
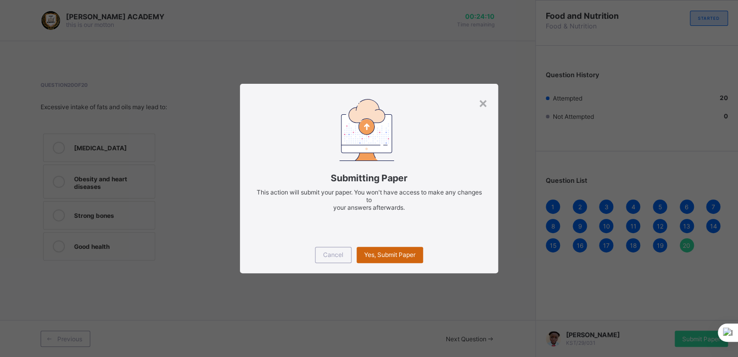
click at [401, 254] on span "Yes, Submit Paper" at bounding box center [389, 255] width 51 height 8
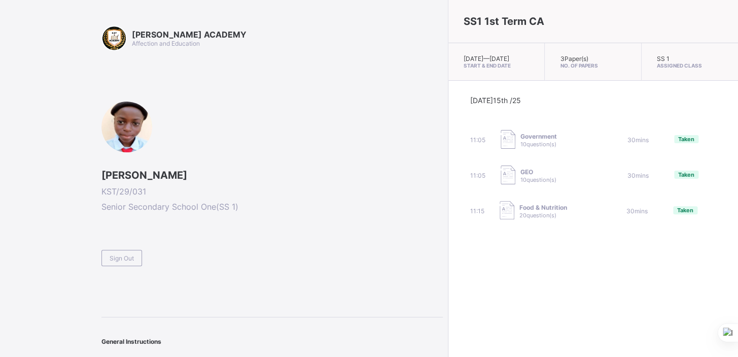
click at [501, 145] on div "Government 10 question(s)" at bounding box center [552, 140] width 102 height 20
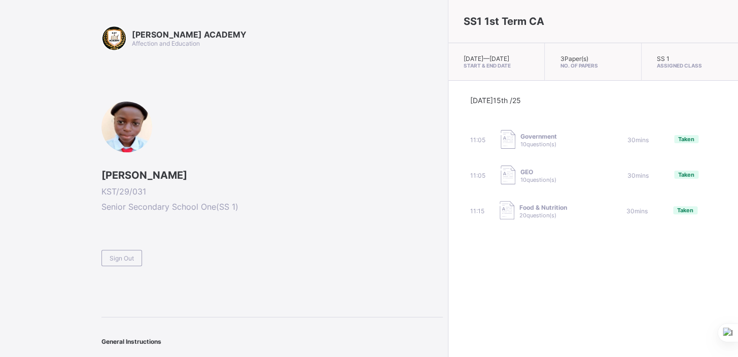
click at [517, 278] on div "SS1 1st Term CA [DATE] — [DATE] Start & End Date 3 Paper(s) No. of Papers SS 1 …" at bounding box center [593, 178] width 290 height 357
click at [130, 250] on div "Sign Out" at bounding box center [122, 258] width 41 height 16
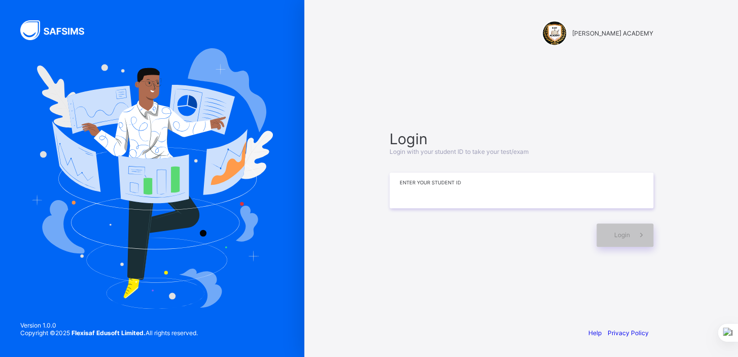
click at [414, 183] on input at bounding box center [522, 191] width 264 height 36
type input "**********"
click at [611, 231] on div "Login" at bounding box center [625, 234] width 57 height 23
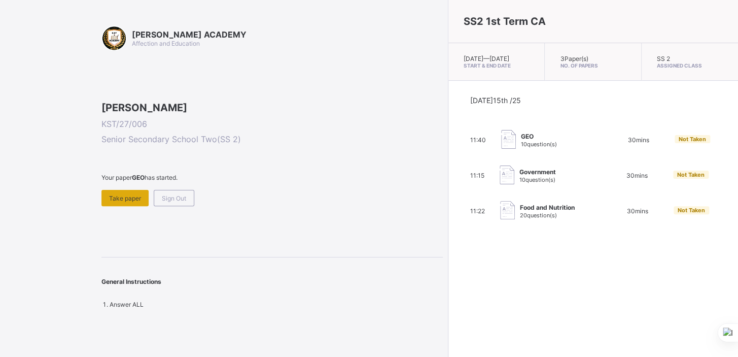
click at [127, 202] on span "Take paper" at bounding box center [125, 198] width 32 height 8
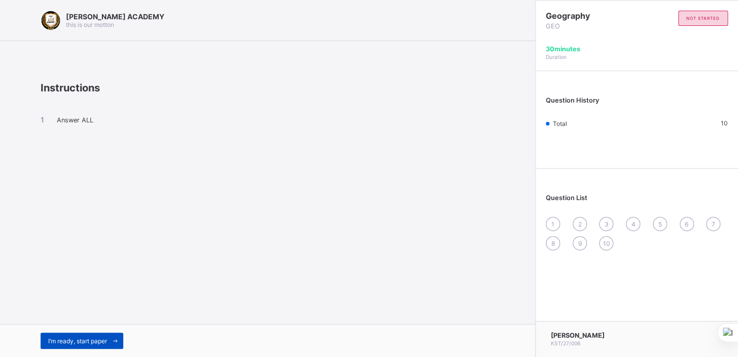
click at [90, 337] on span "I’m ready, start paper" at bounding box center [77, 341] width 59 height 8
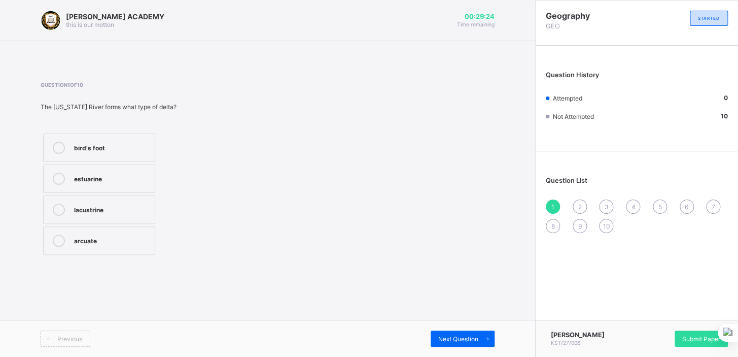
click at [56, 206] on icon at bounding box center [59, 210] width 12 height 12
click at [459, 335] on span "Next Question" at bounding box center [459, 339] width 40 height 8
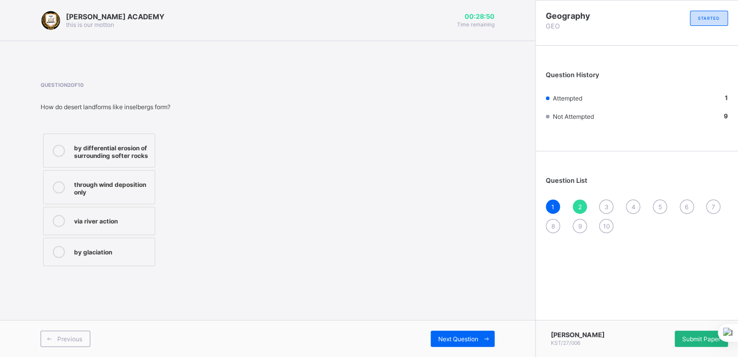
click at [691, 343] on div "Submit Paper" at bounding box center [701, 338] width 53 height 16
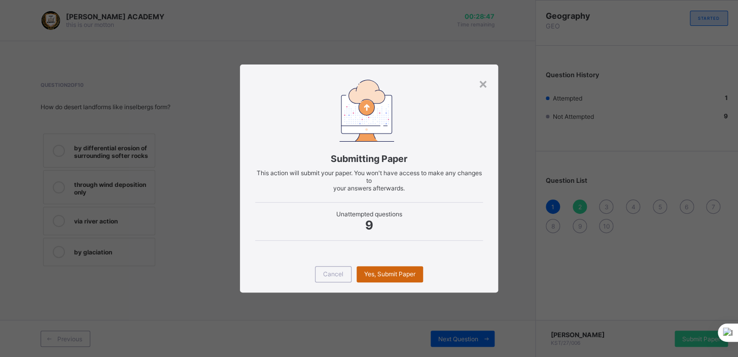
click at [397, 266] on div "Yes, Submit Paper" at bounding box center [390, 274] width 66 height 16
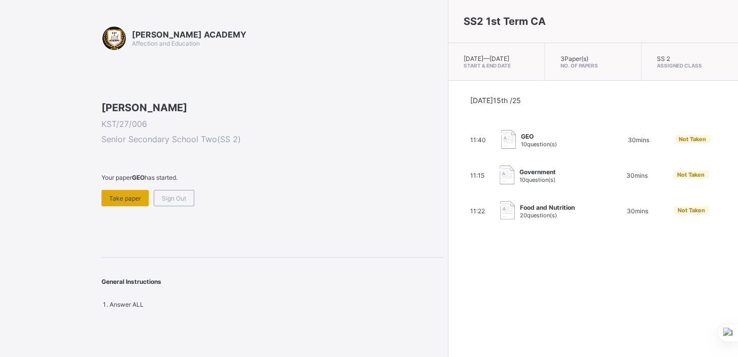
click at [113, 202] on span "Take paper" at bounding box center [125, 198] width 32 height 8
click at [121, 206] on div "Take paper" at bounding box center [125, 198] width 47 height 16
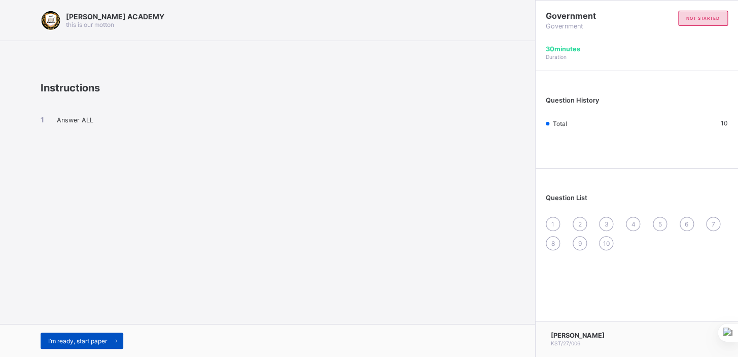
click at [82, 334] on div "I’m ready, start paper" at bounding box center [82, 340] width 83 height 16
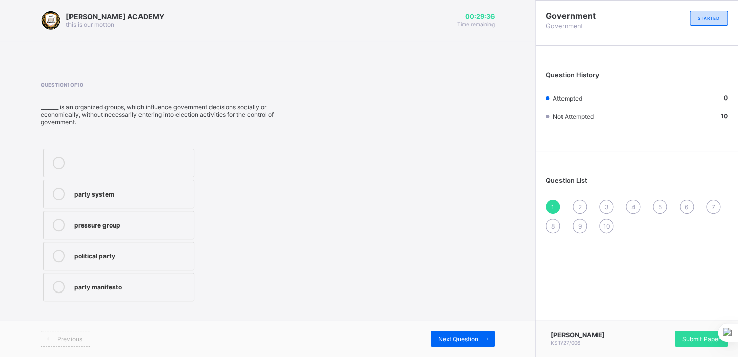
click at [142, 253] on div "political party" at bounding box center [131, 255] width 115 height 10
click at [444, 333] on div "Next Question" at bounding box center [463, 338] width 64 height 16
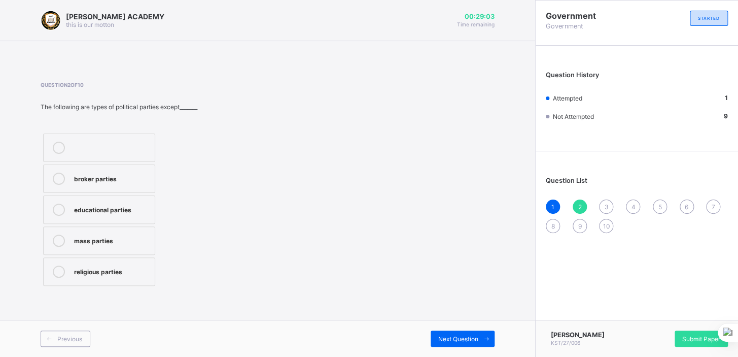
click at [59, 174] on icon at bounding box center [59, 179] width 12 height 12
click at [483, 332] on span at bounding box center [487, 338] width 16 height 16
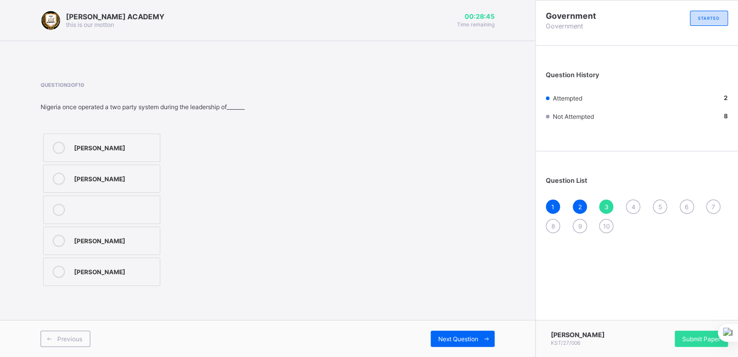
click at [102, 142] on div "[PERSON_NAME]" at bounding box center [114, 147] width 81 height 10
click at [446, 333] on div "Next Question" at bounding box center [463, 338] width 64 height 16
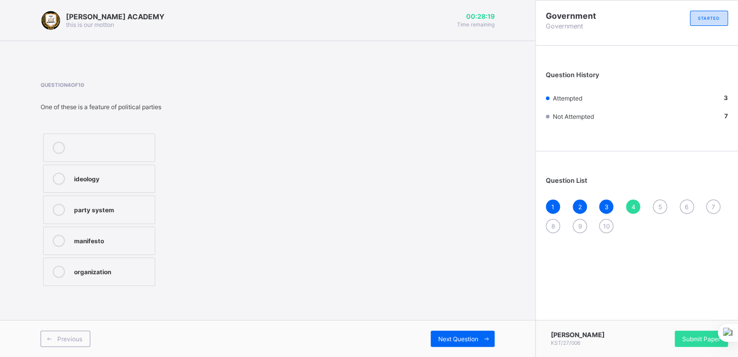
click at [122, 204] on div "party system" at bounding box center [112, 209] width 76 height 10
click at [445, 334] on div "Next Question" at bounding box center [463, 338] width 64 height 16
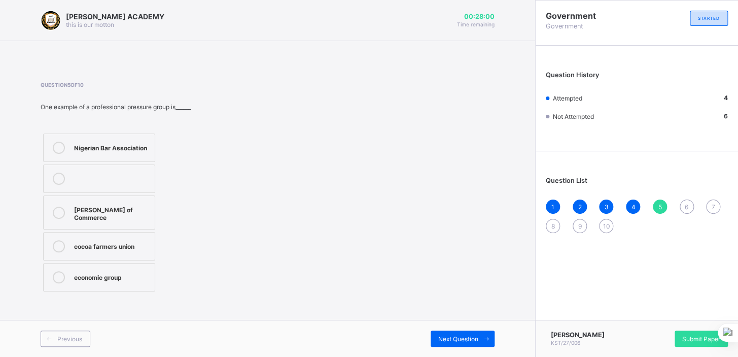
click at [110, 140] on label "Nigerian Bar Association" at bounding box center [99, 147] width 112 height 28
click at [459, 333] on div "Next Question" at bounding box center [463, 338] width 64 height 16
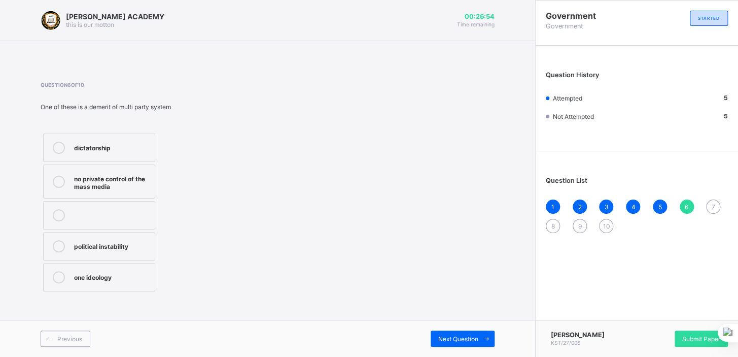
click at [129, 173] on div "no private control of the mass media" at bounding box center [112, 182] width 76 height 18
click at [452, 333] on div "Next Question" at bounding box center [463, 338] width 64 height 16
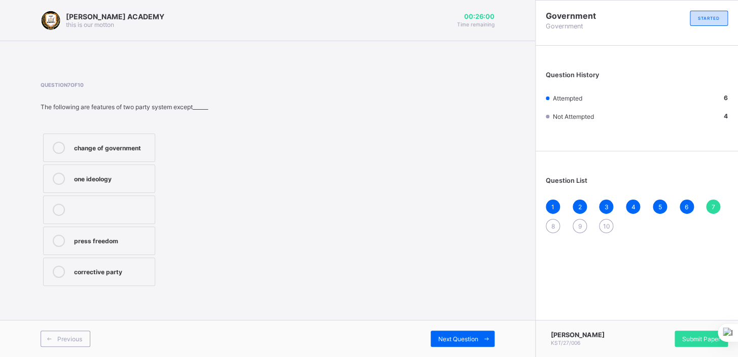
click at [57, 176] on icon at bounding box center [59, 179] width 12 height 12
click at [463, 331] on div "Next Question" at bounding box center [463, 338] width 64 height 16
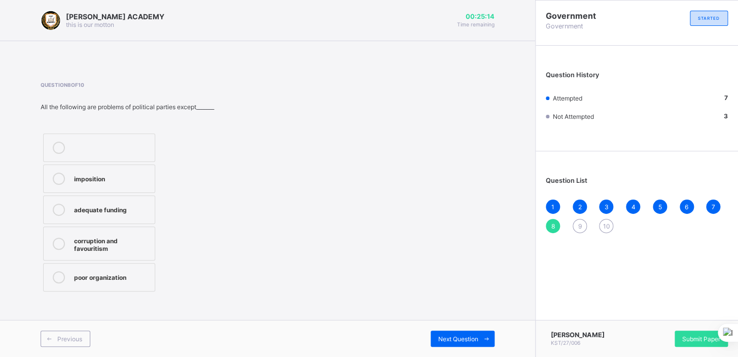
click at [82, 208] on div "adequate funding" at bounding box center [112, 209] width 76 height 10
click at [442, 332] on div "Next Question" at bounding box center [463, 338] width 64 height 16
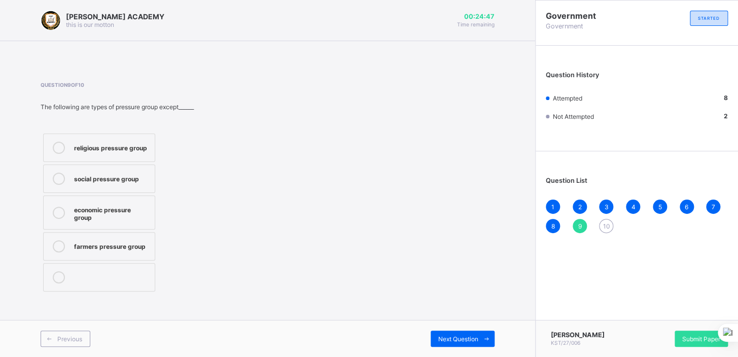
click at [119, 242] on div "farmers pressure group" at bounding box center [112, 245] width 76 height 10
click at [454, 335] on span "Next Question" at bounding box center [459, 339] width 40 height 8
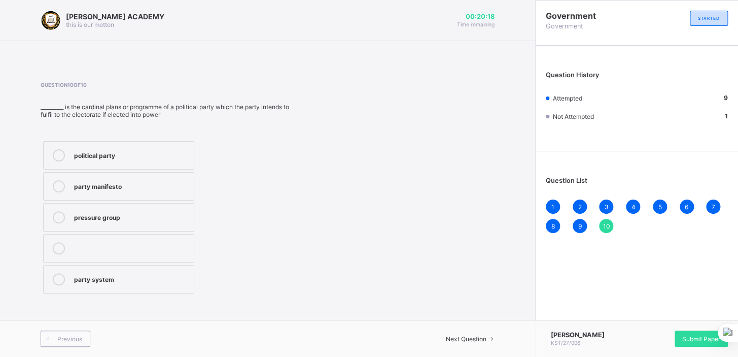
click at [157, 215] on div "pressure group" at bounding box center [131, 216] width 115 height 10
click at [686, 335] on span "Submit Paper" at bounding box center [702, 339] width 38 height 8
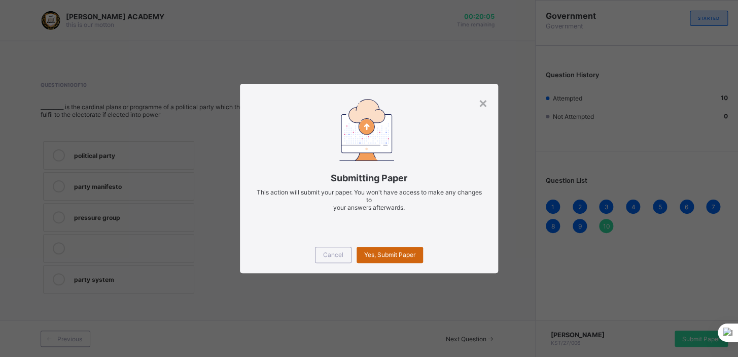
click at [410, 251] on span "Yes, Submit Paper" at bounding box center [389, 255] width 51 height 8
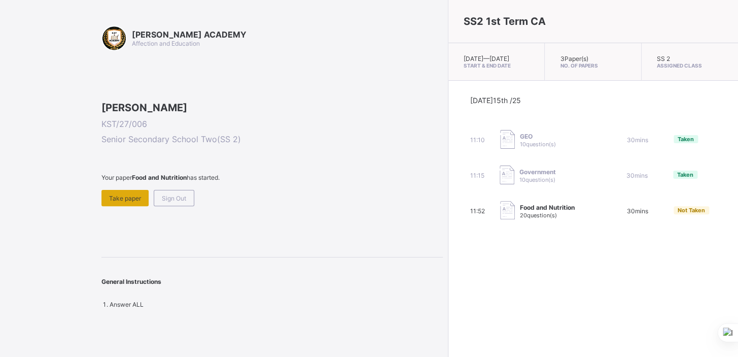
click at [123, 206] on div "Take paper" at bounding box center [125, 198] width 47 height 16
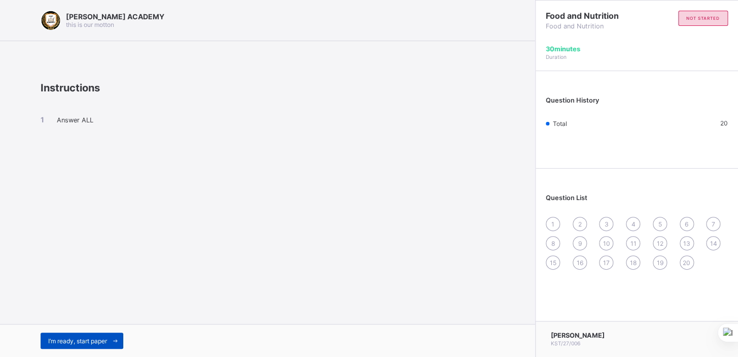
click at [88, 337] on span "I’m ready, start paper" at bounding box center [77, 341] width 59 height 8
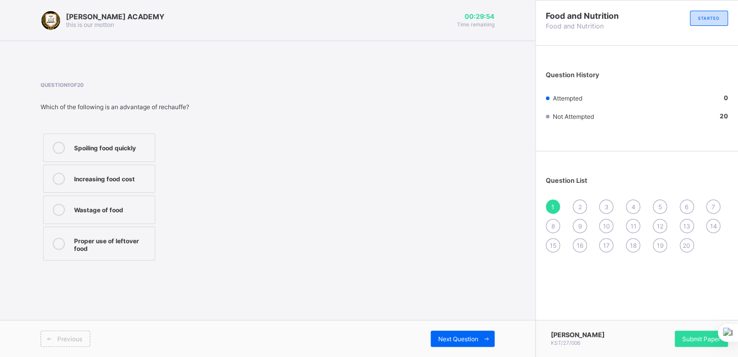
click at [145, 199] on label "Wastage of food" at bounding box center [99, 209] width 112 height 28
click at [688, 333] on div "Submit Paper" at bounding box center [701, 338] width 53 height 16
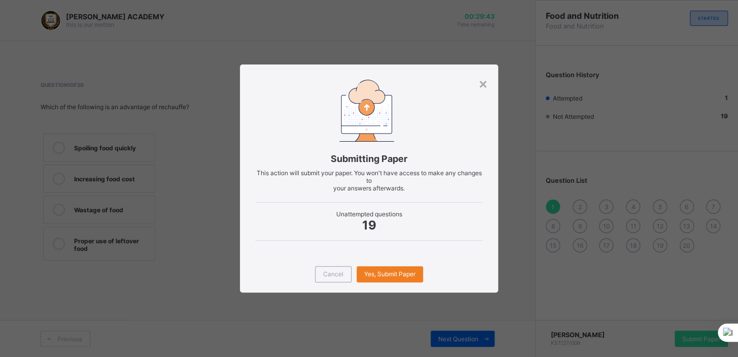
click at [515, 280] on div "× Submitting Paper This action will submit your paper. You won't have access to…" at bounding box center [369, 178] width 738 height 357
drag, startPoint x: 515, startPoint y: 280, endPoint x: 436, endPoint y: 284, distance: 78.8
click at [515, 280] on div "× Submitting Paper This action will submit your paper. You won't have access to…" at bounding box center [369, 178] width 738 height 357
click at [513, 280] on div "× Submitting Paper This action will submit your paper. You won't have access to…" at bounding box center [369, 178] width 738 height 357
click at [506, 280] on div "× Submitting Paper This action will submit your paper. You won't have access to…" at bounding box center [369, 178] width 738 height 357
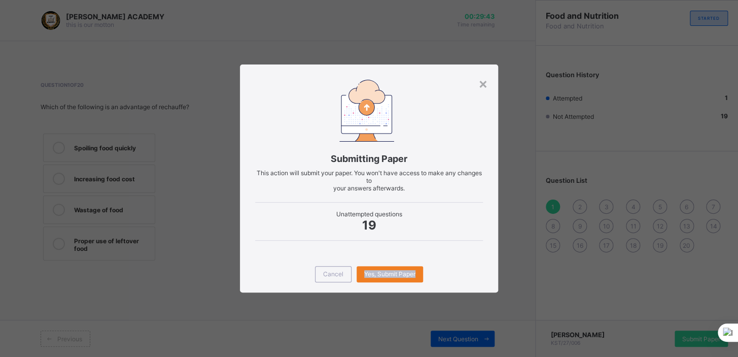
click at [500, 280] on div "× Submitting Paper This action will submit your paper. You won't have access to…" at bounding box center [369, 178] width 738 height 357
click at [493, 280] on div "× Submitting Paper This action will submit your paper. You won't have access to…" at bounding box center [369, 178] width 738 height 357
click at [484, 280] on div "Cancel Yes, Submit Paper" at bounding box center [369, 274] width 258 height 37
click at [475, 280] on div "Cancel Yes, Submit Paper" at bounding box center [369, 274] width 258 height 37
click at [467, 280] on div "Cancel Yes, Submit Paper" at bounding box center [369, 274] width 258 height 37
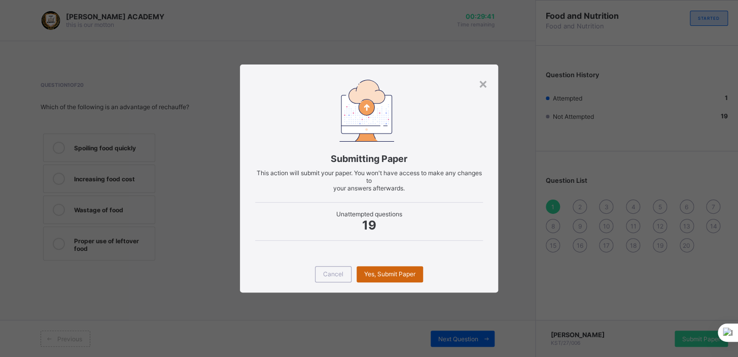
click at [404, 275] on span "Yes, Submit Paper" at bounding box center [389, 274] width 51 height 8
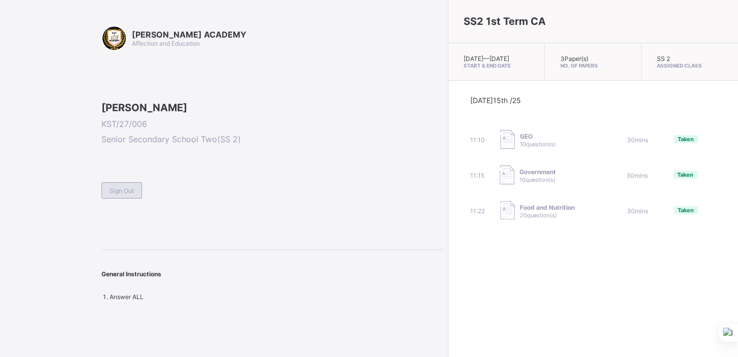
click at [131, 194] on span "Sign Out" at bounding box center [122, 191] width 24 height 8
